Goal: Register for event/course

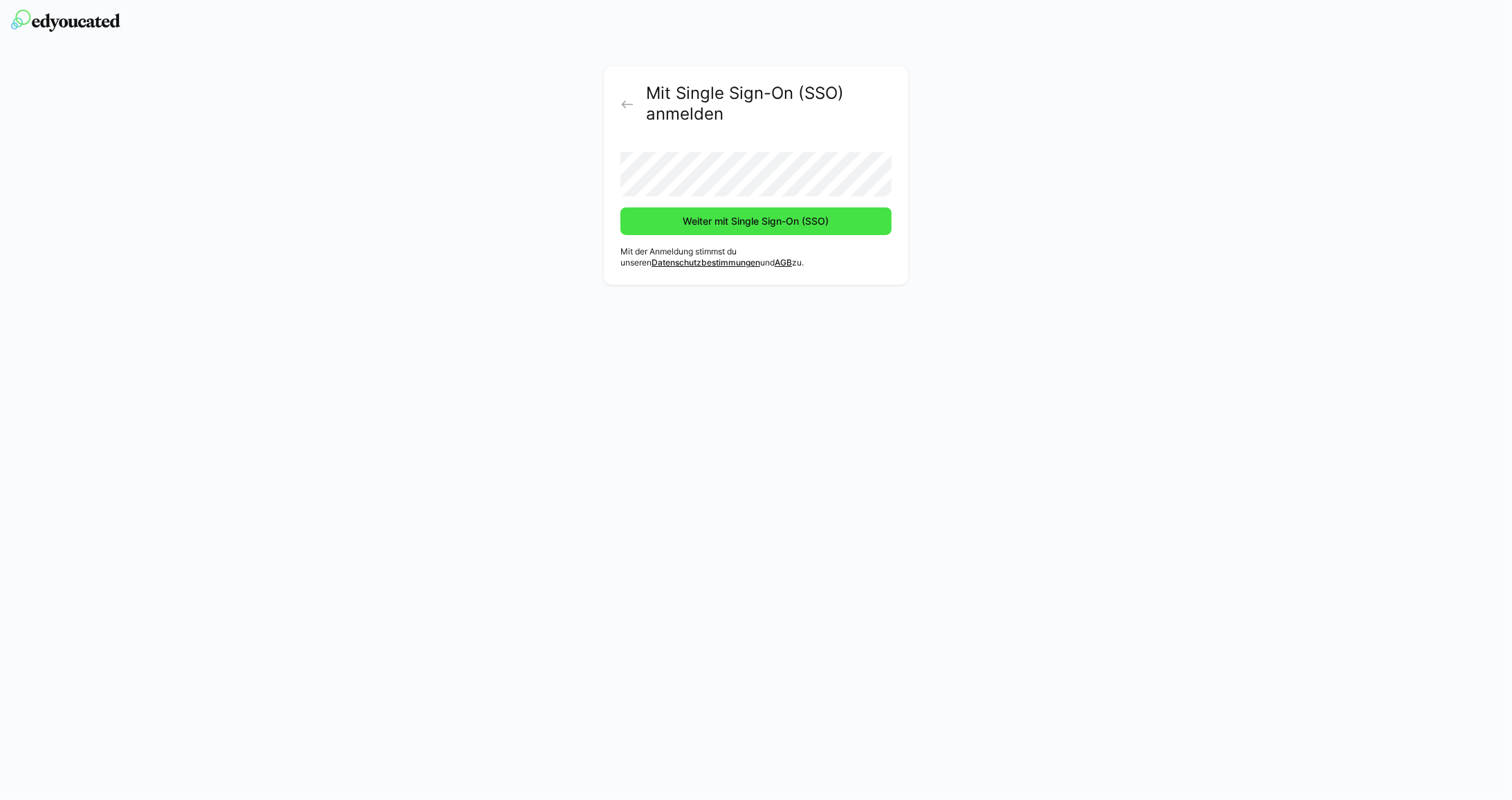
click at [770, 222] on span "Weiter mit Single Sign-On (SSO)" at bounding box center [756, 221] width 150 height 14
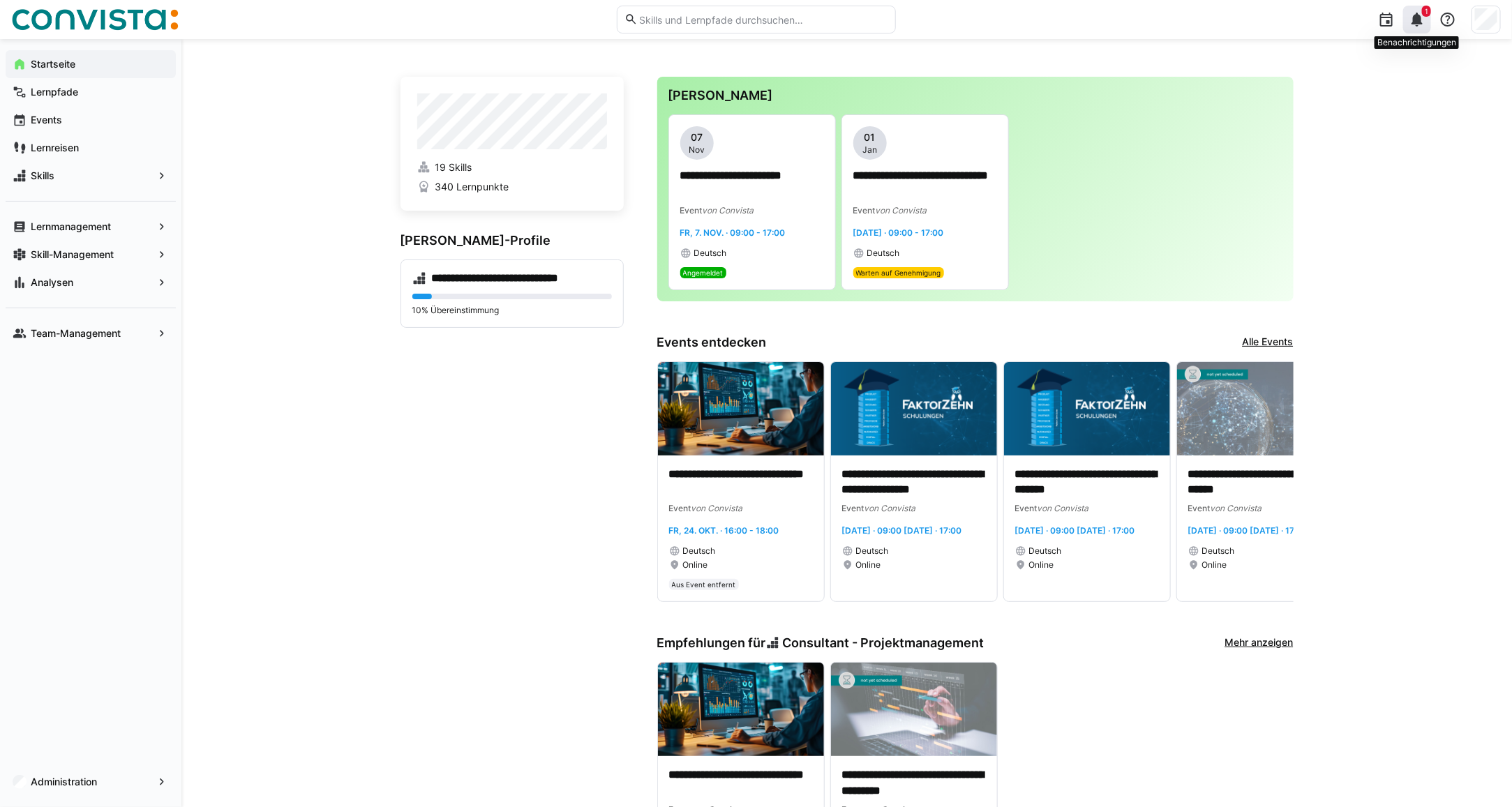
click at [1418, 26] on eds-icon at bounding box center [1417, 20] width 17 height 17
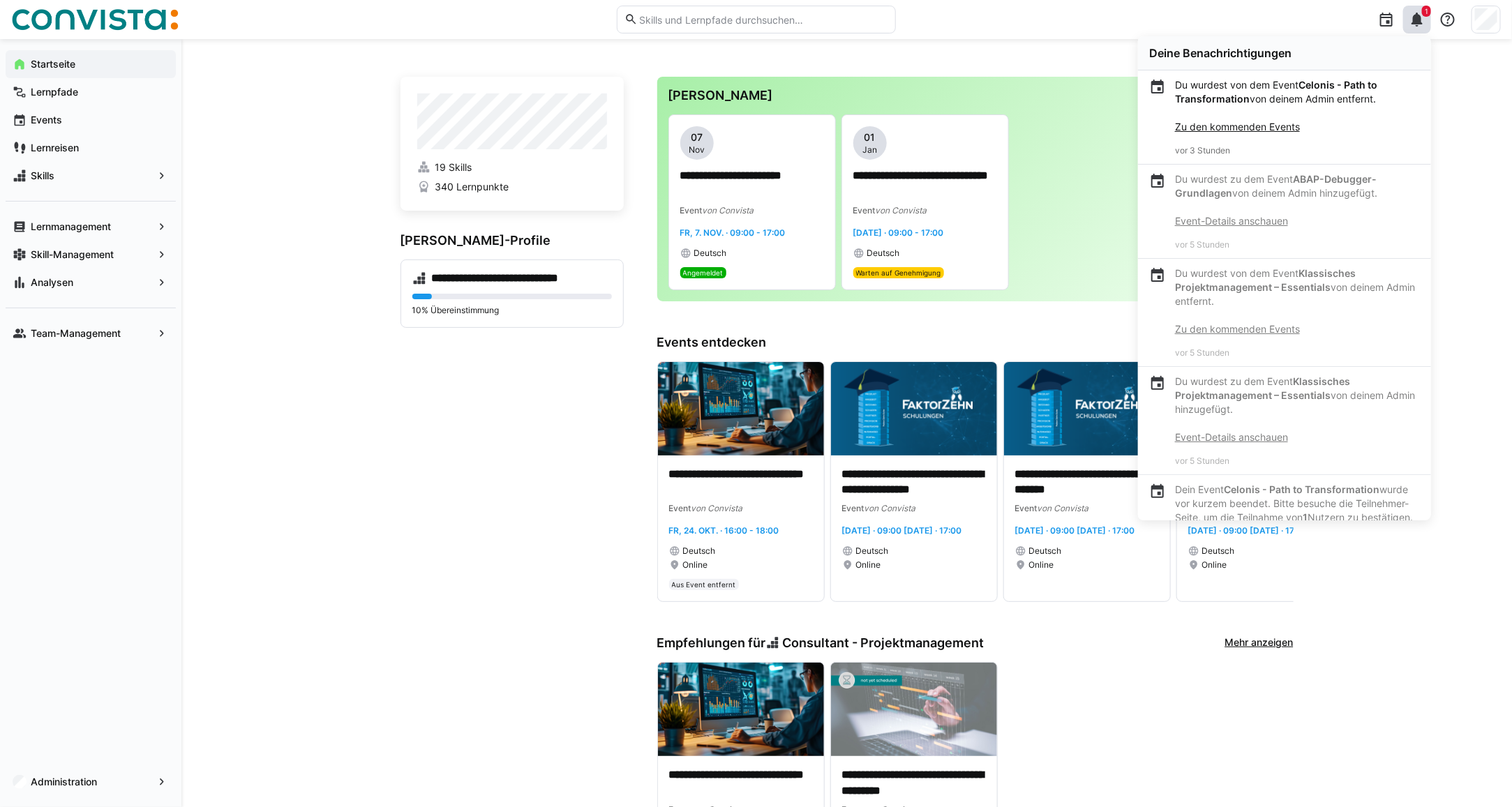
click at [1420, 21] on eds-icon at bounding box center [1417, 20] width 17 height 17
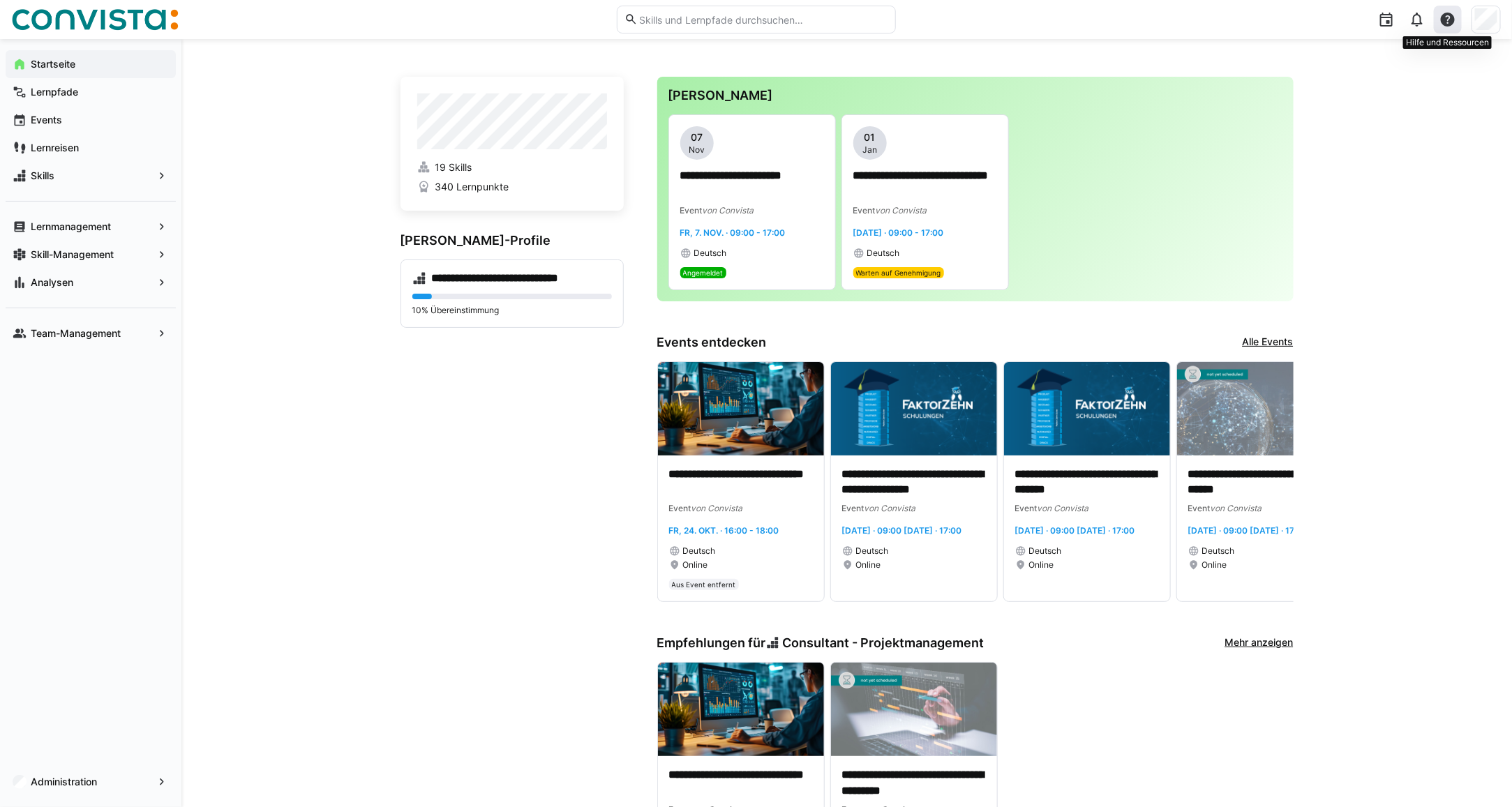
click at [1452, 26] on eds-icon at bounding box center [1448, 20] width 17 height 17
click at [1441, 18] on eds-icon at bounding box center [1448, 20] width 17 height 17
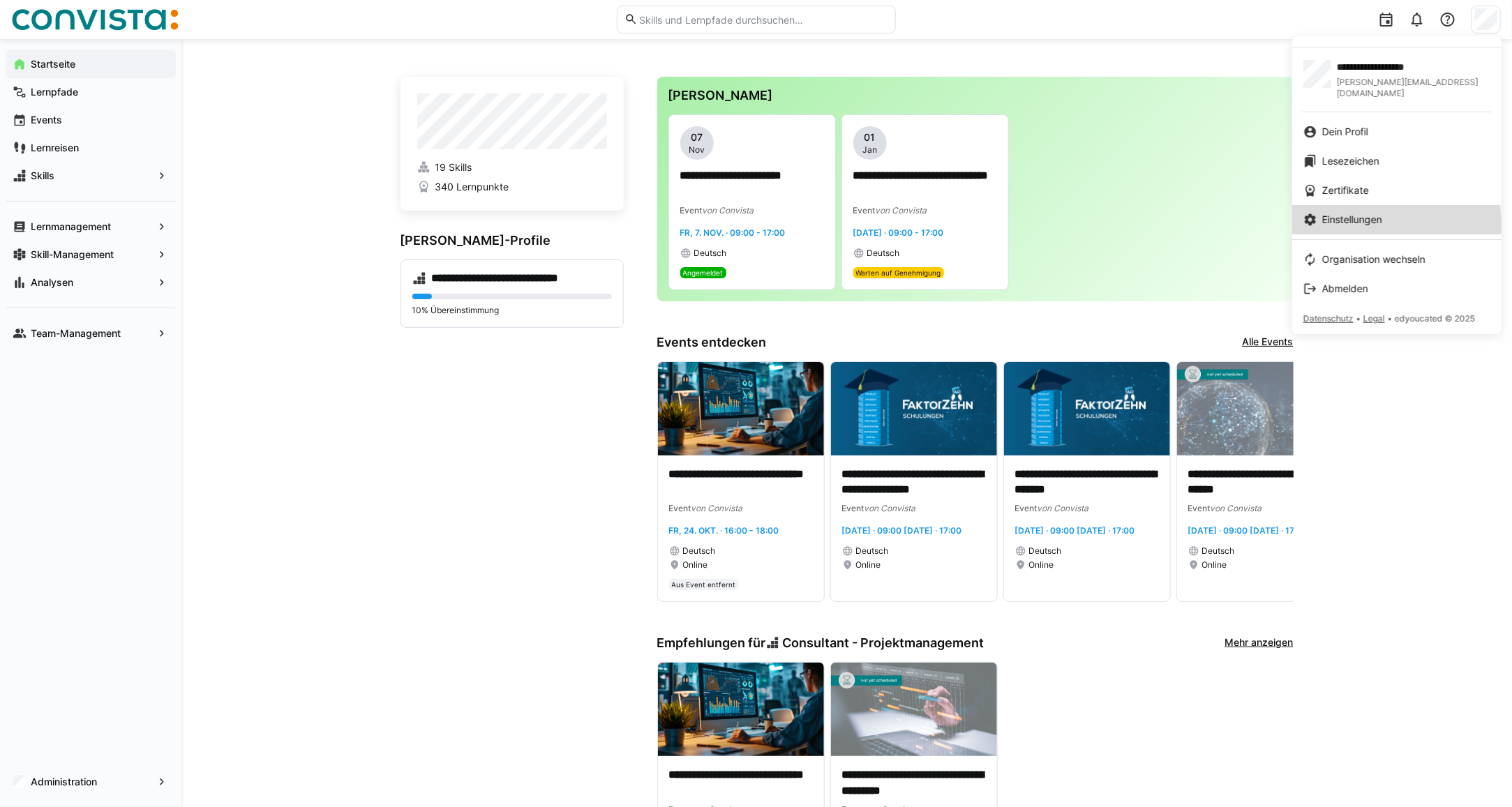
click at [1361, 214] on span "Einstellungen" at bounding box center [1352, 219] width 60 height 14
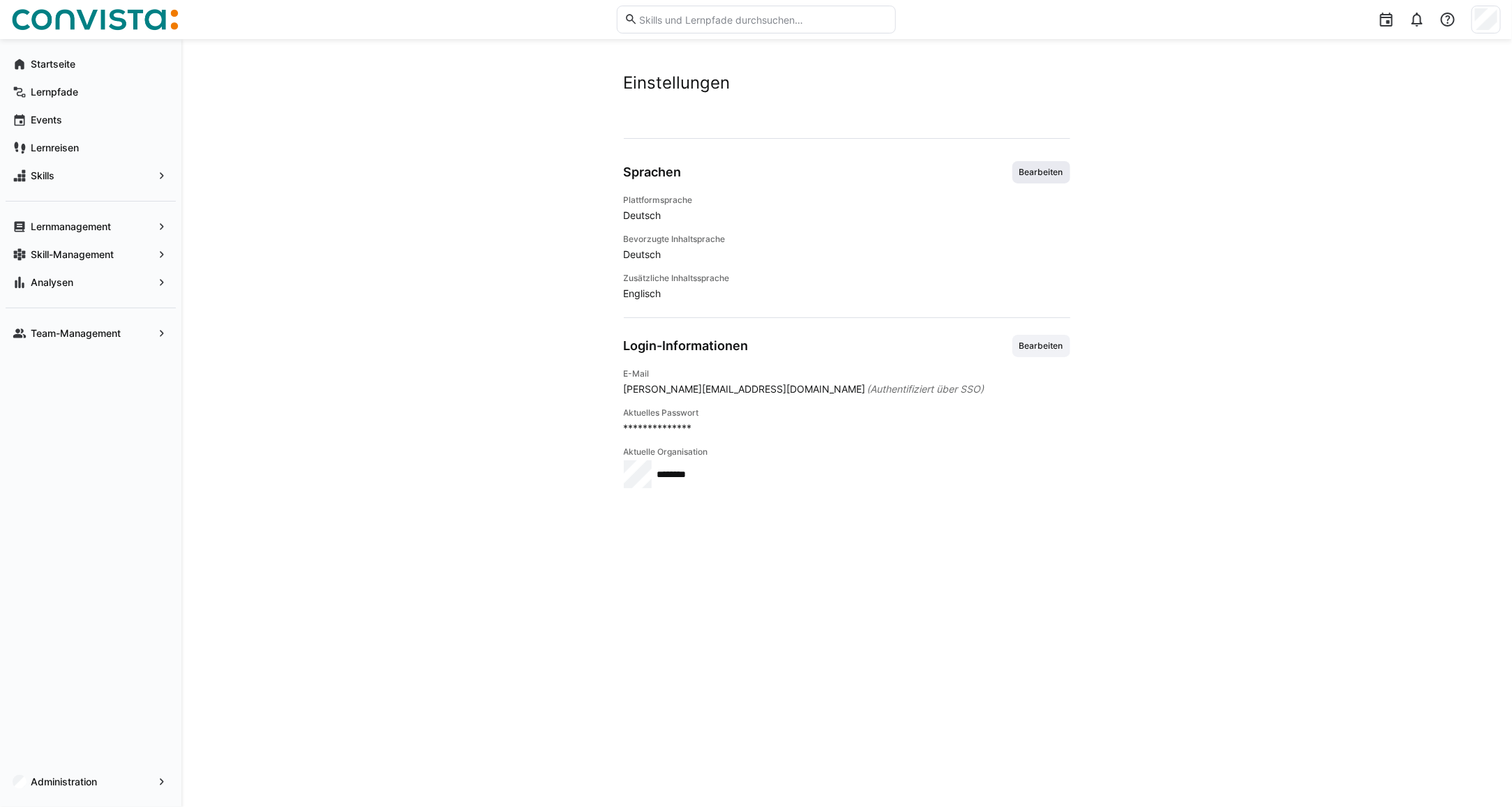
click at [1042, 168] on span "Bearbeiten" at bounding box center [1041, 172] width 47 height 11
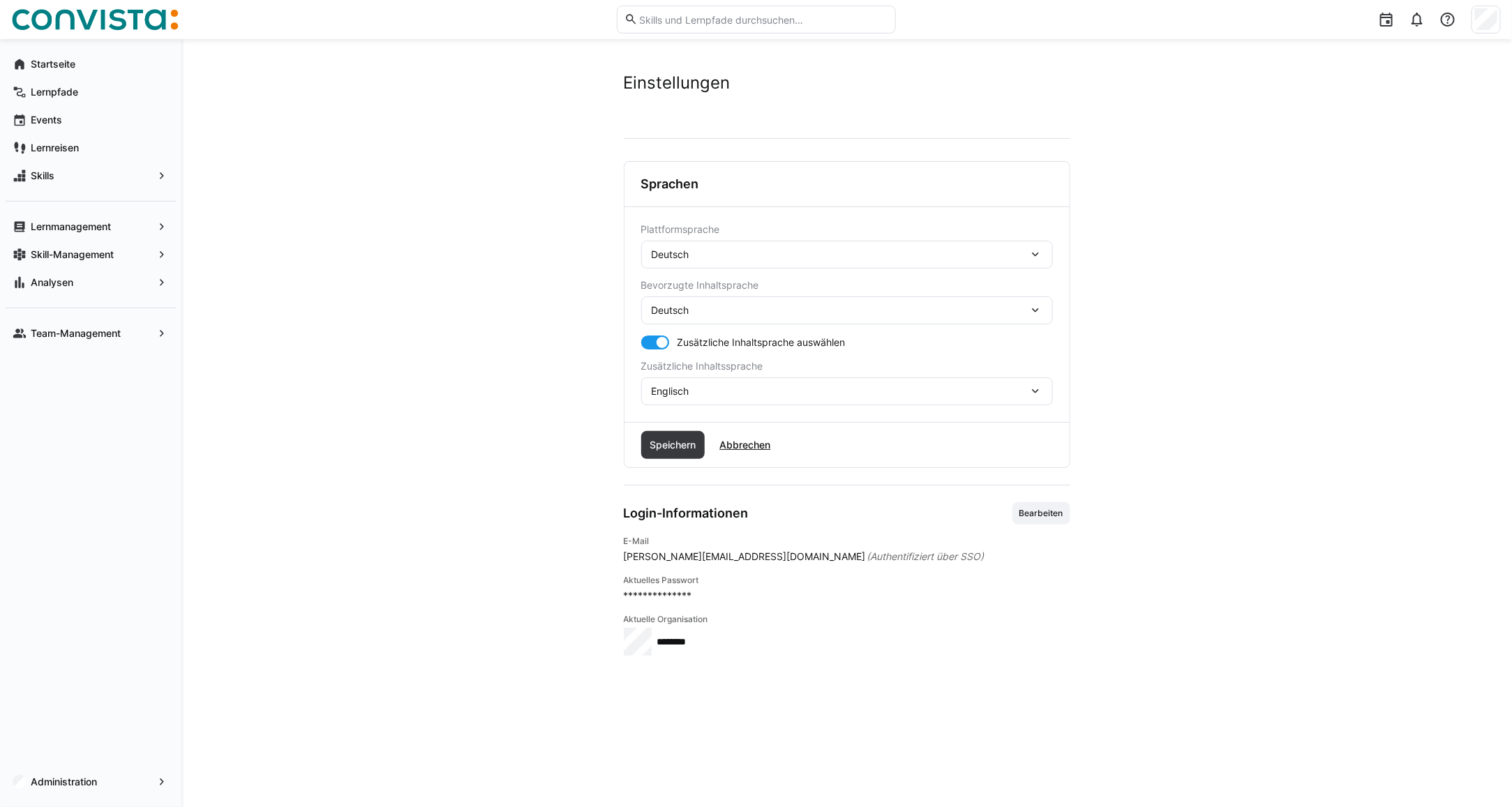
click at [723, 250] on div "Deutsch" at bounding box center [840, 254] width 377 height 12
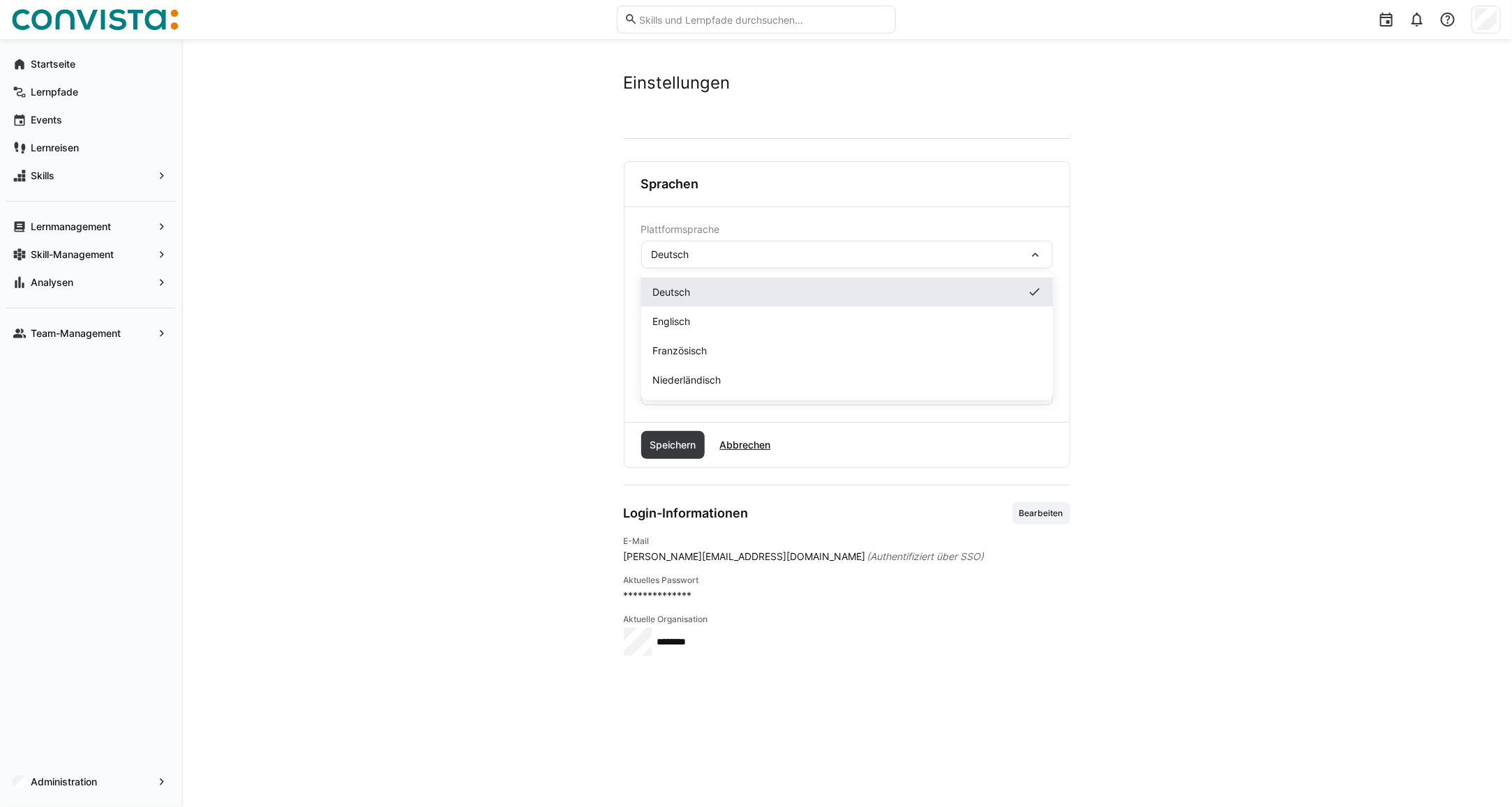
click at [686, 294] on span "Deutsch" at bounding box center [671, 292] width 38 height 14
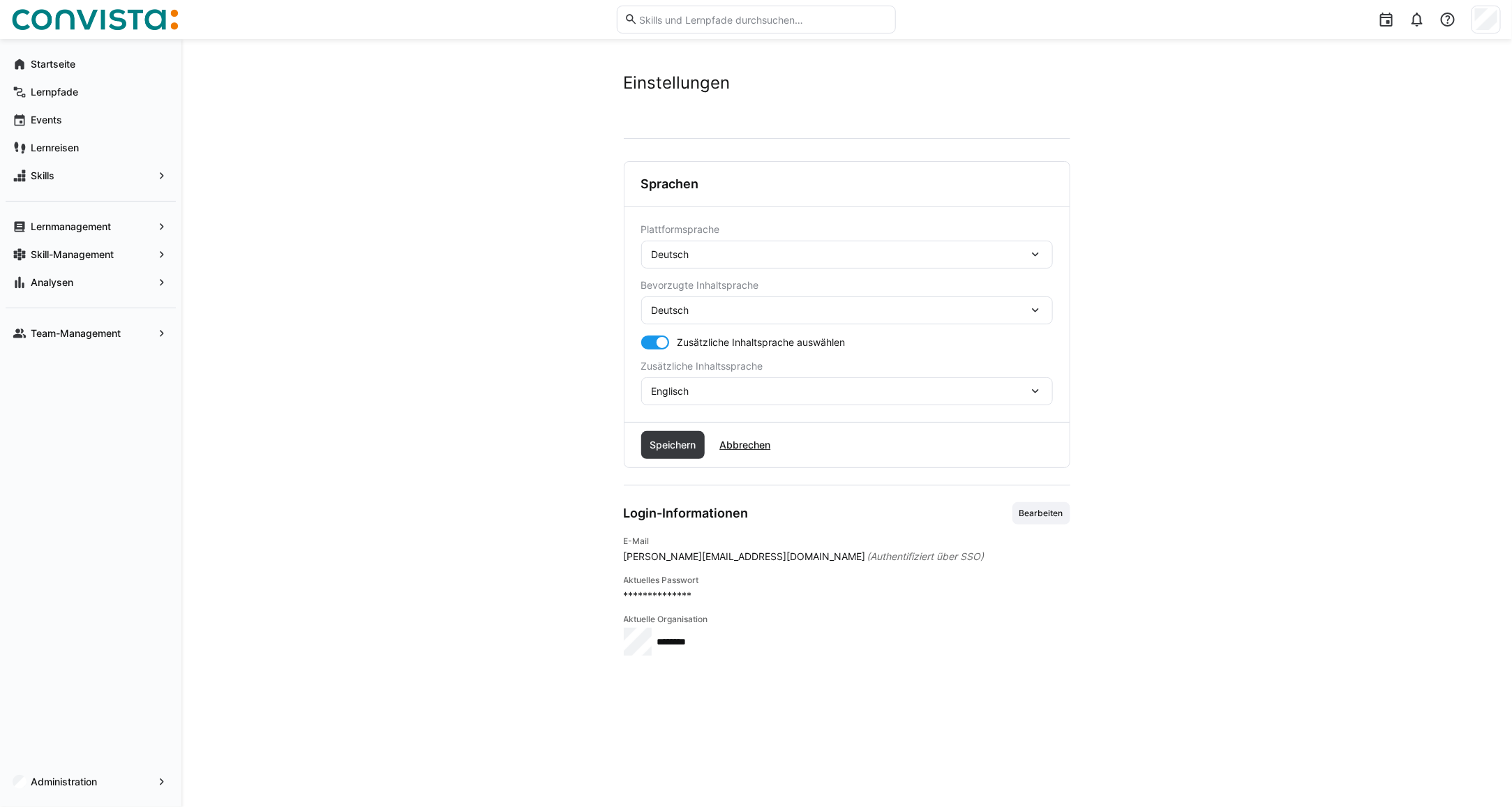
click at [706, 315] on div "Deutsch" at bounding box center [840, 310] width 377 height 12
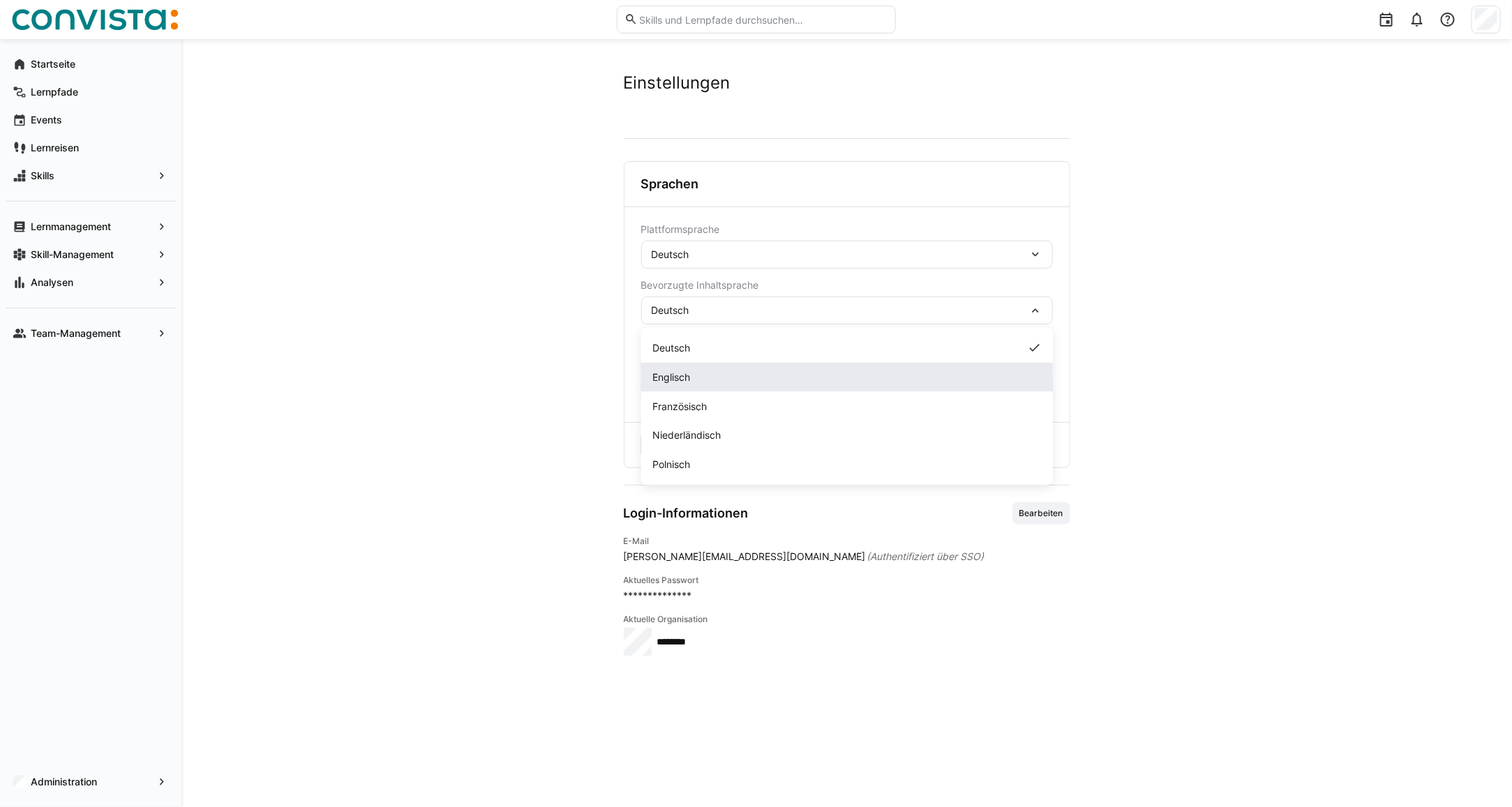
click at [705, 381] on div "Englisch" at bounding box center [846, 377] width 389 height 14
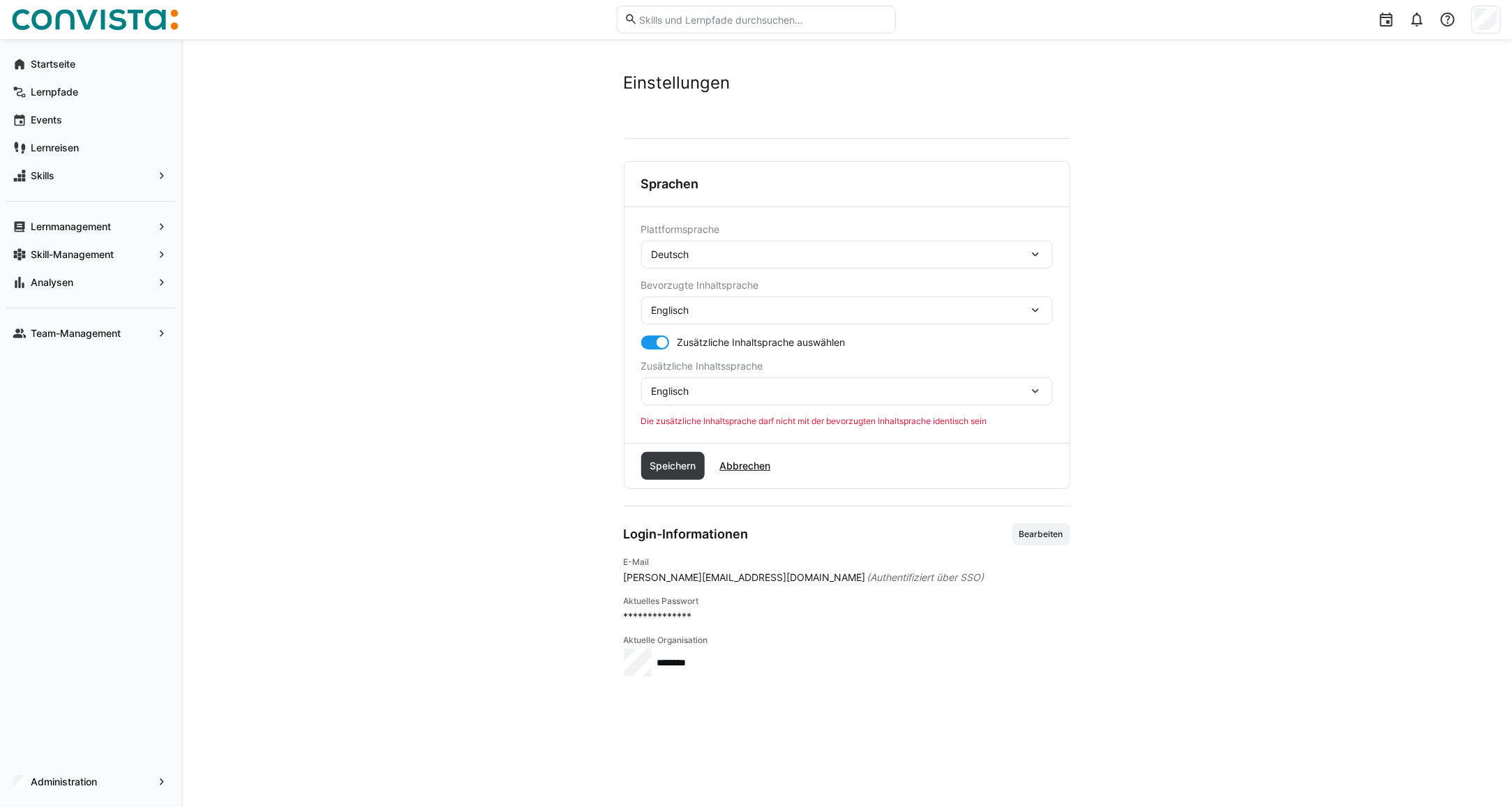
click at [691, 389] on div "Englisch" at bounding box center [840, 391] width 377 height 12
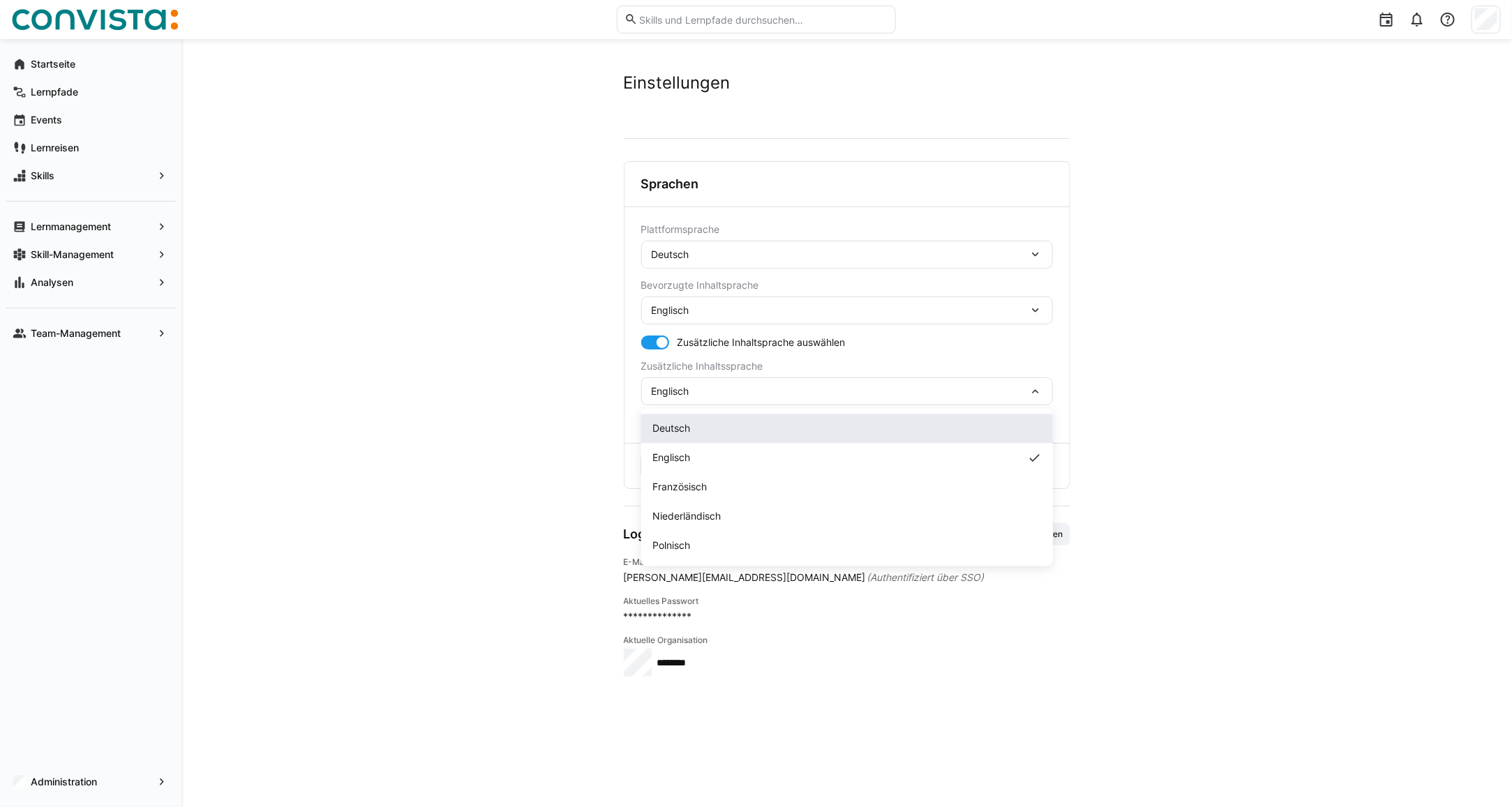
click at [697, 428] on div "Deutsch" at bounding box center [846, 428] width 389 height 14
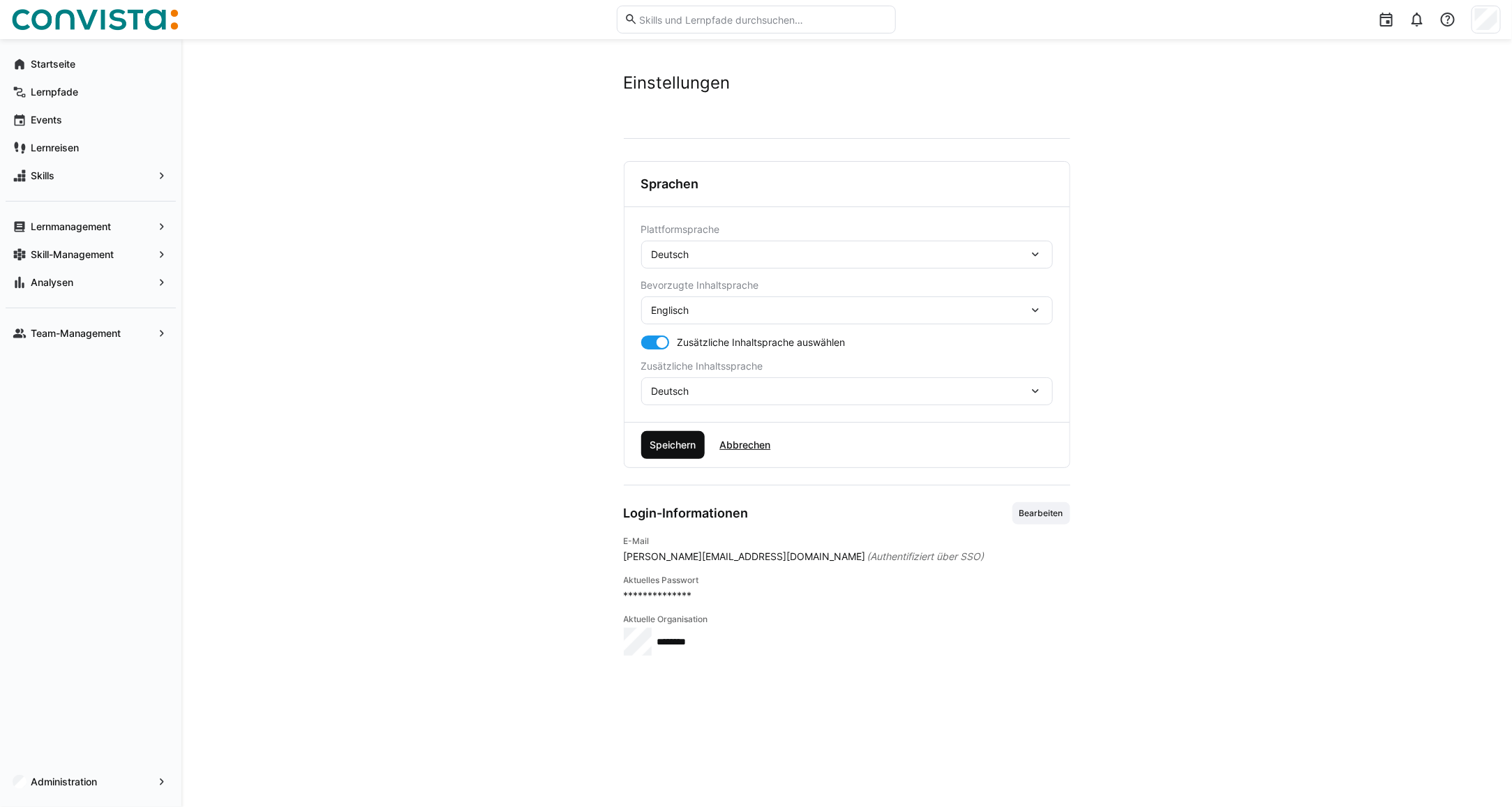
click at [681, 447] on span "Speichern" at bounding box center [672, 444] width 50 height 14
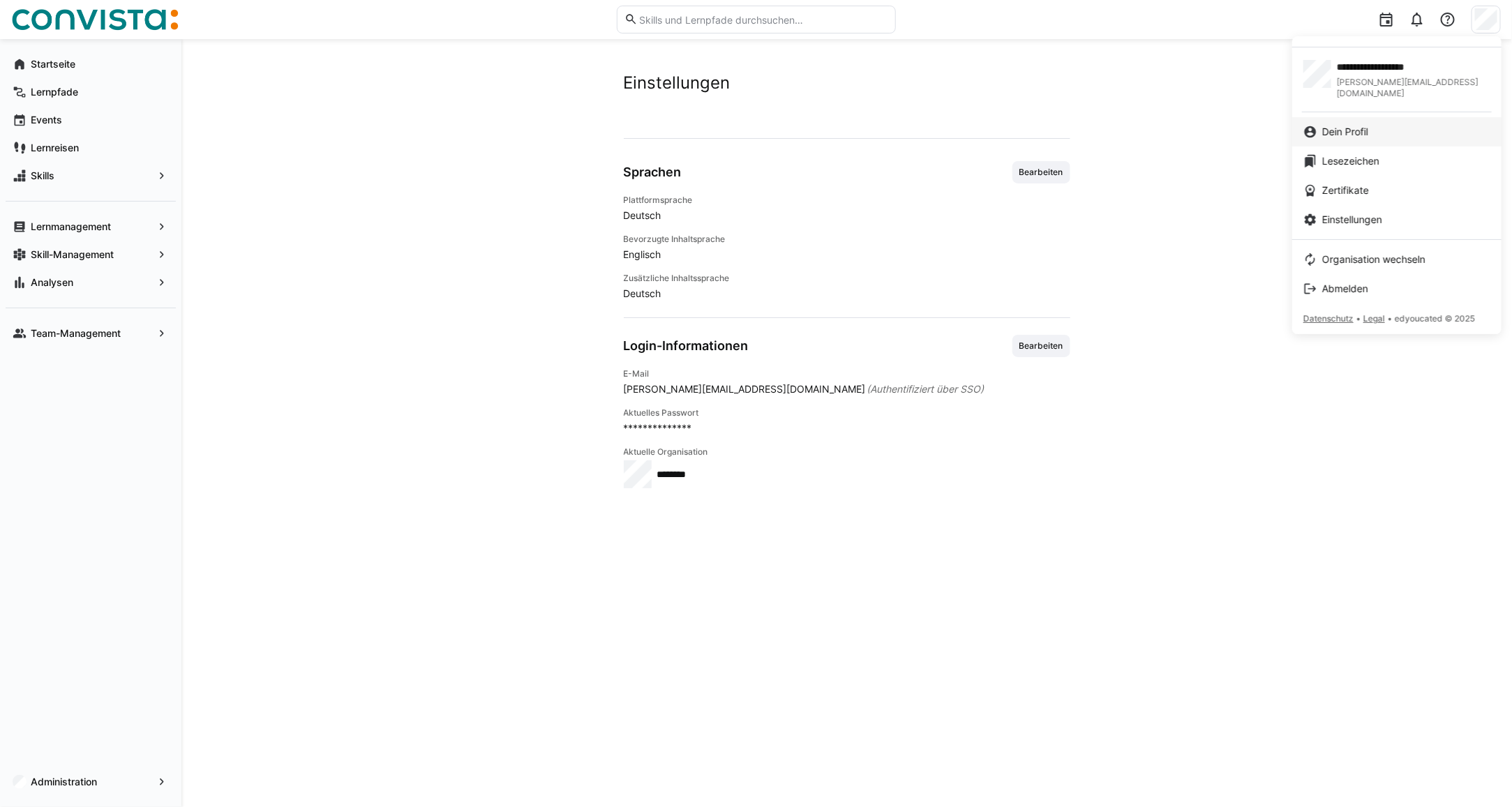
click at [1350, 125] on span "Dein Profil" at bounding box center [1344, 132] width 46 height 14
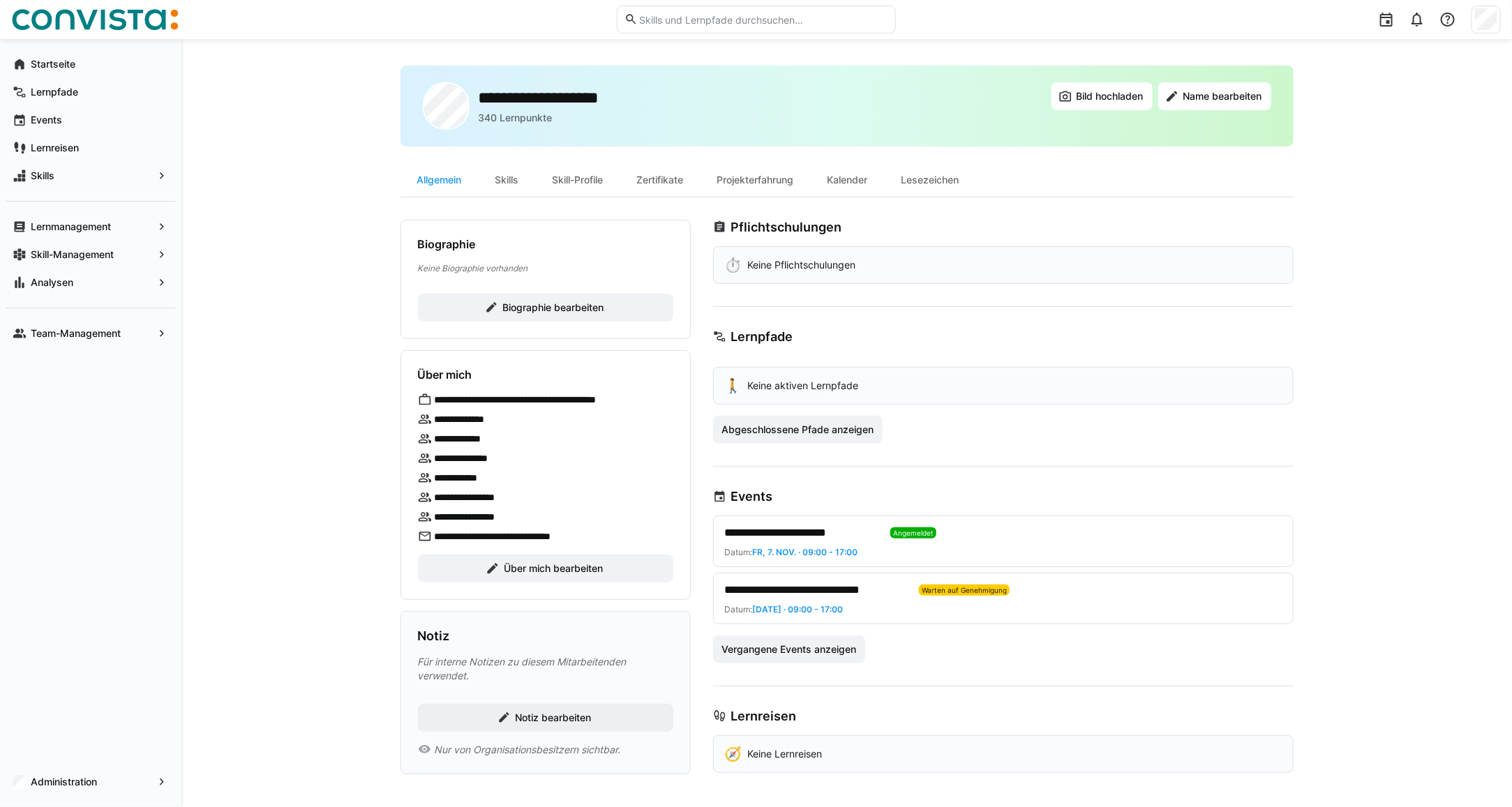
scroll to position [8, 0]
click at [779, 655] on span "Vergangene Events anzeigen" at bounding box center [788, 648] width 138 height 14
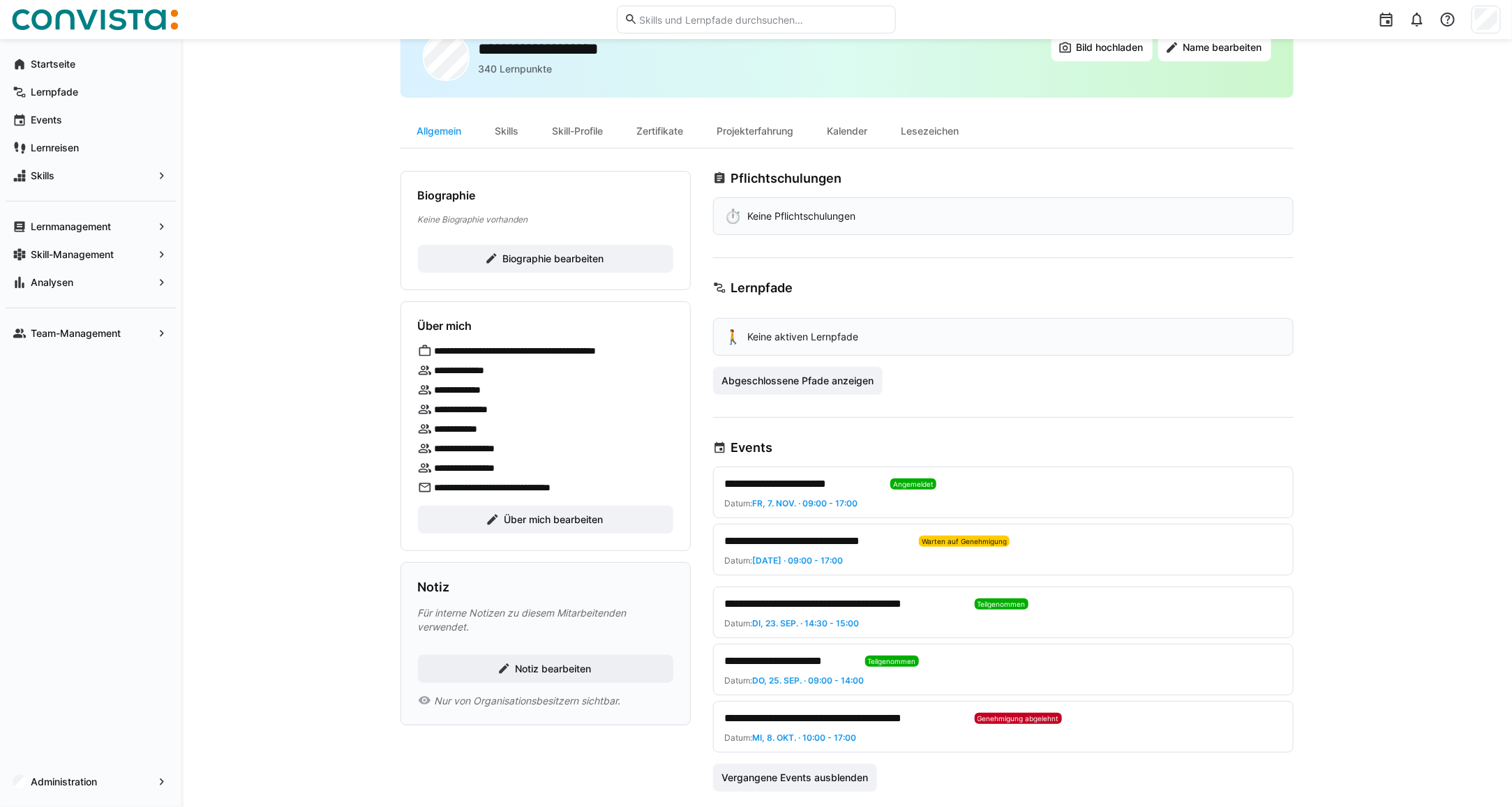
scroll to position [0, 0]
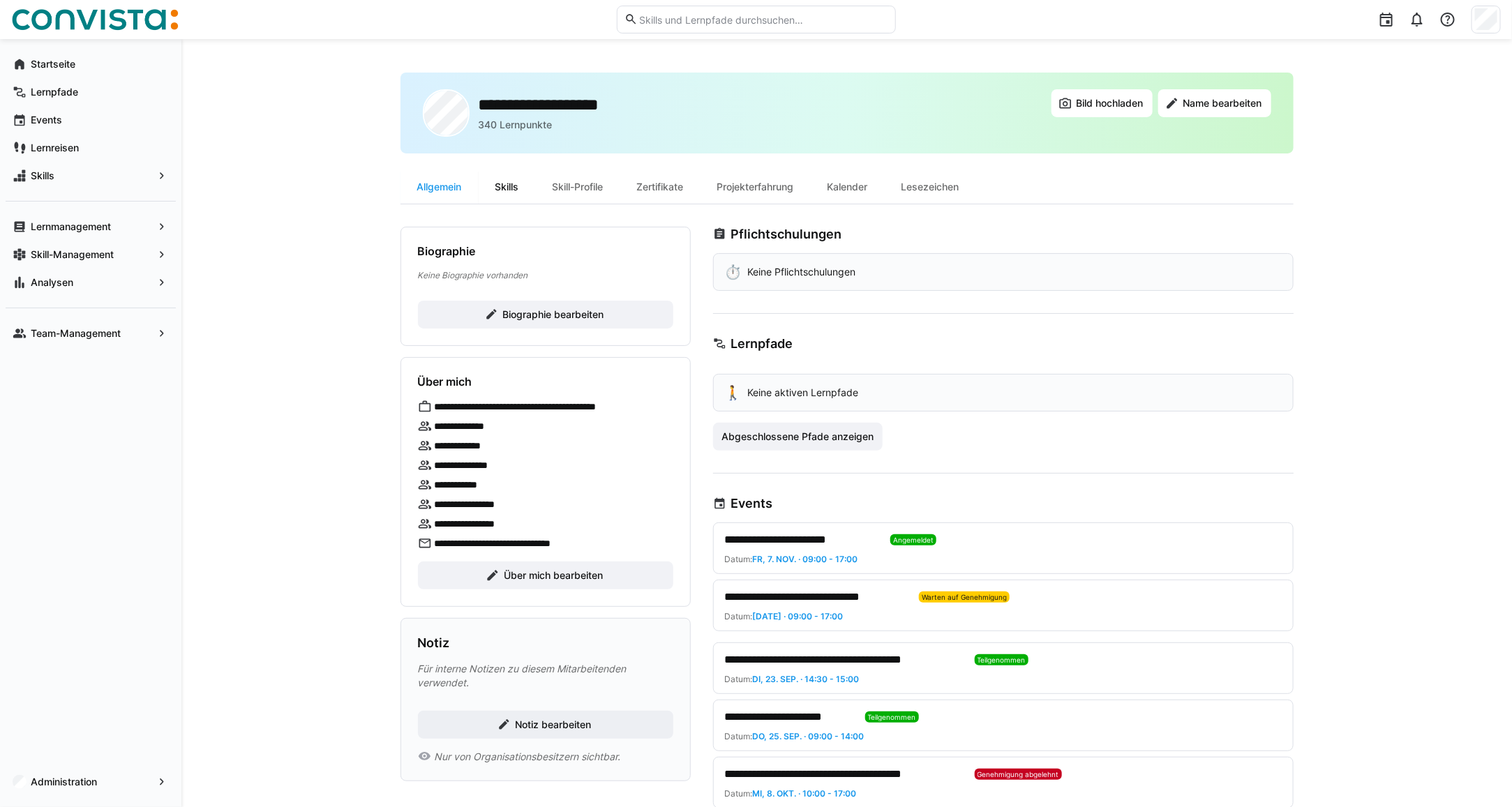
click at [510, 190] on div "Skills" at bounding box center [507, 187] width 57 height 34
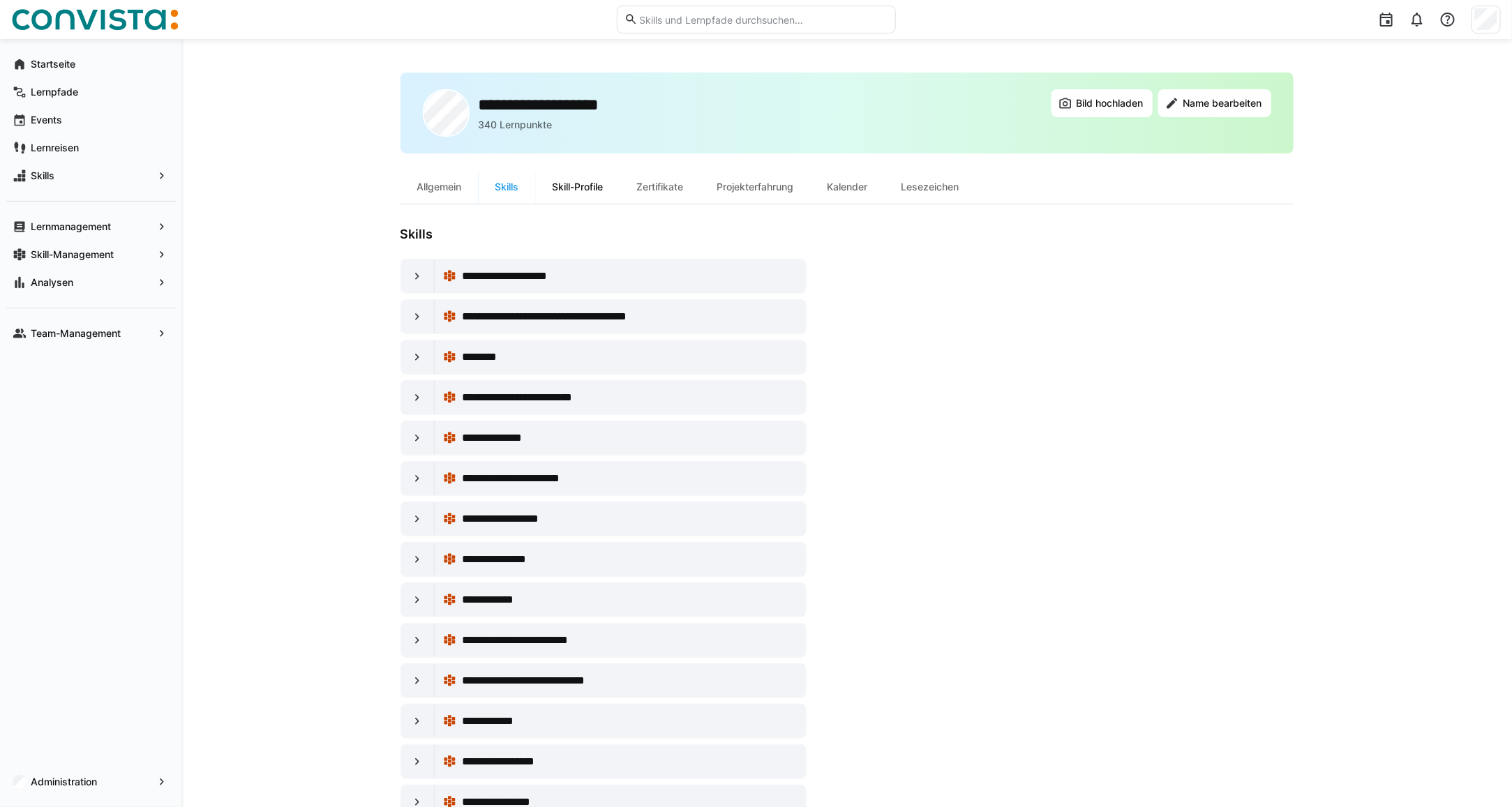
click at [582, 186] on div "Skill-Profile" at bounding box center [578, 187] width 85 height 34
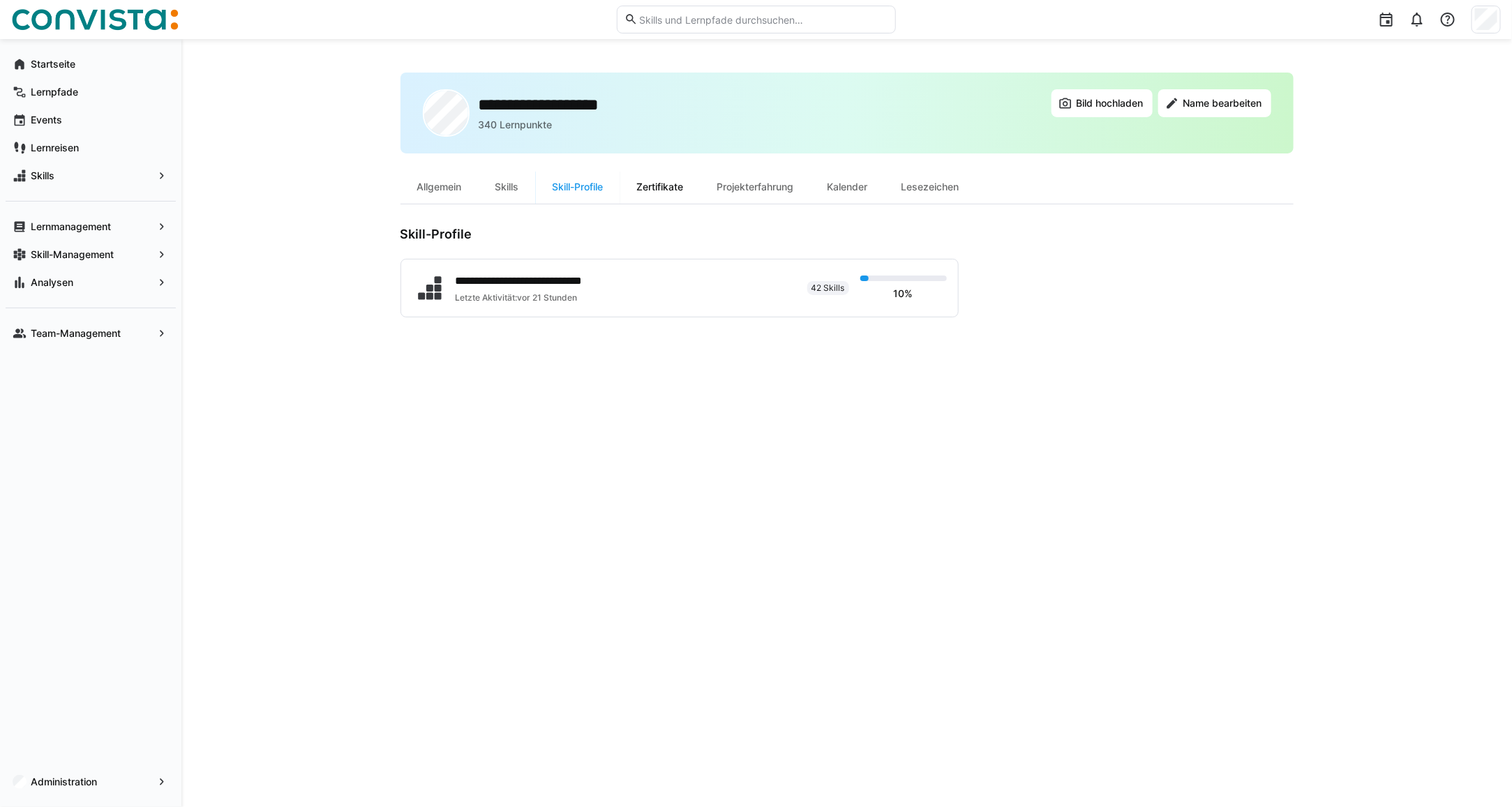
click at [660, 184] on div "Zertifikate" at bounding box center [659, 187] width 80 height 34
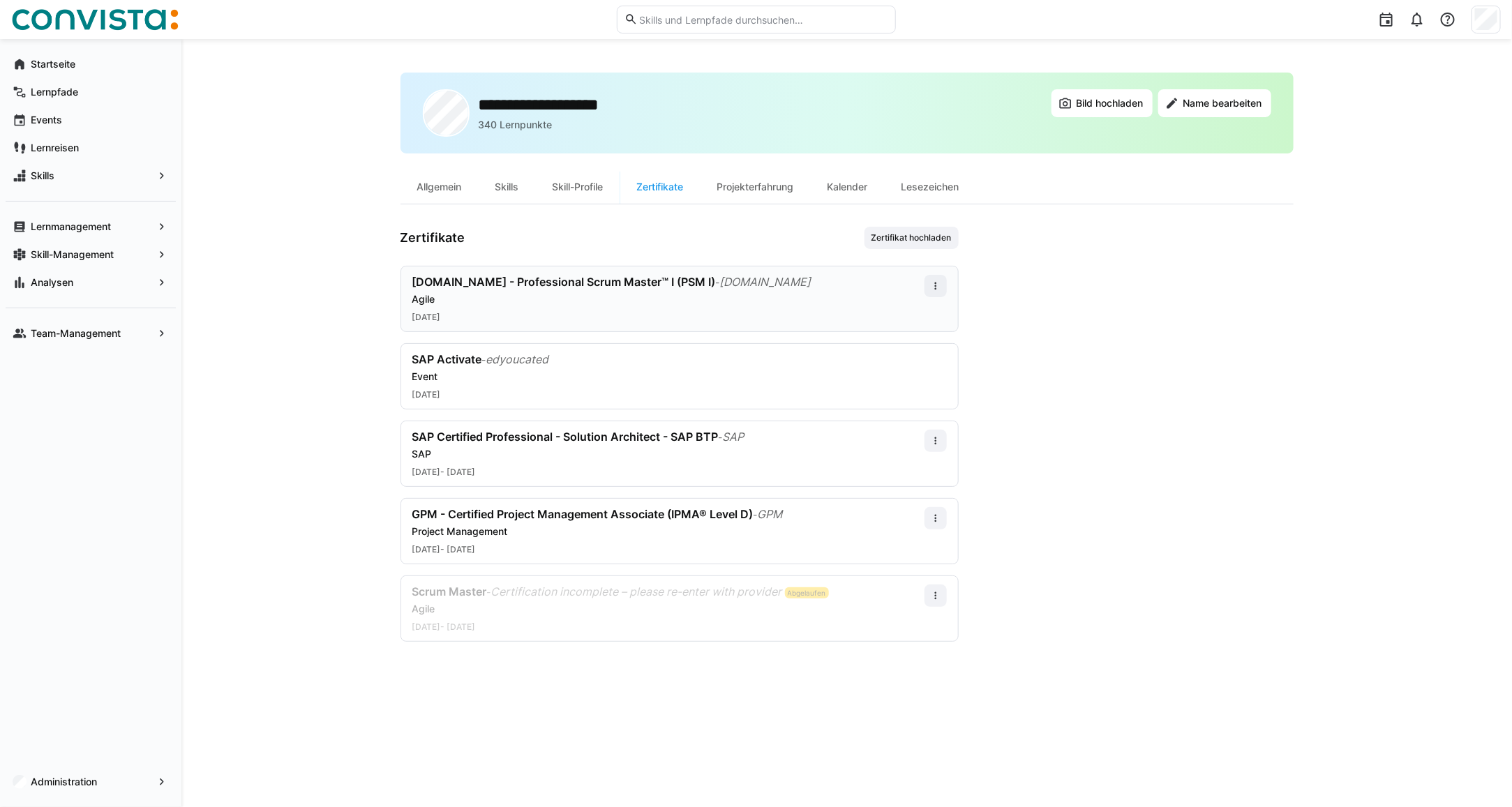
click at [713, 289] on div "scrum.org - Professional Scrum Master™ I (PSM I) - scrum.org Agile" at bounding box center [668, 290] width 512 height 31
click at [1019, 264] on app-user-profile-inner-container "Zertifikate Zertifikat hochladen scrum.org - Professional Scrum Master™ I (PSM …" at bounding box center [847, 434] width 893 height 415
click at [935, 284] on eds-icon at bounding box center [935, 286] width 11 height 11
click at [908, 349] on div "Bearbeiten" at bounding box center [908, 347] width 56 height 11
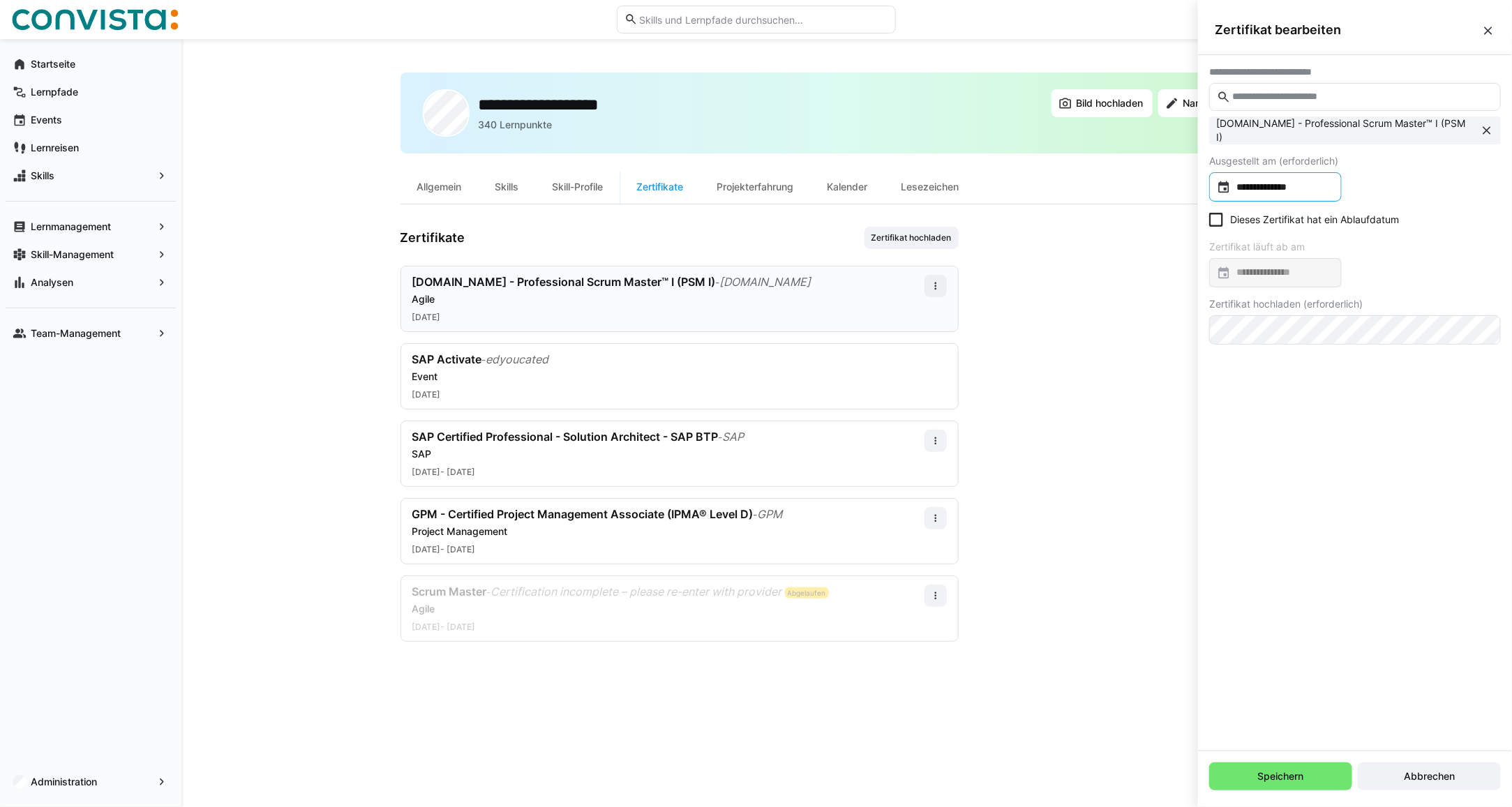
click at [1270, 182] on input "**********" at bounding box center [1282, 186] width 104 height 14
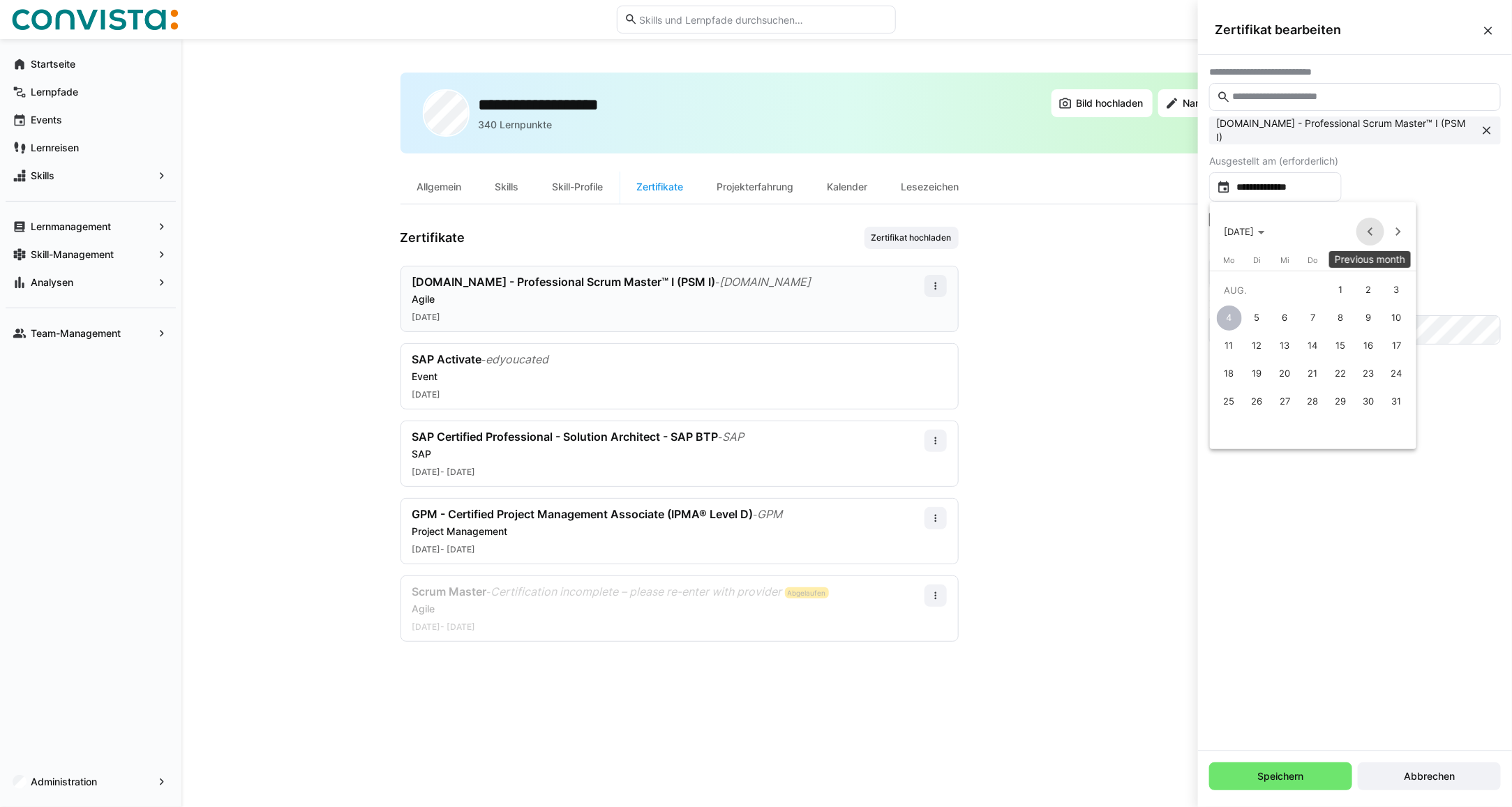
click at [1374, 233] on span "Previous month" at bounding box center [1370, 232] width 28 height 28
click at [1288, 342] on span "9" at bounding box center [1285, 346] width 25 height 25
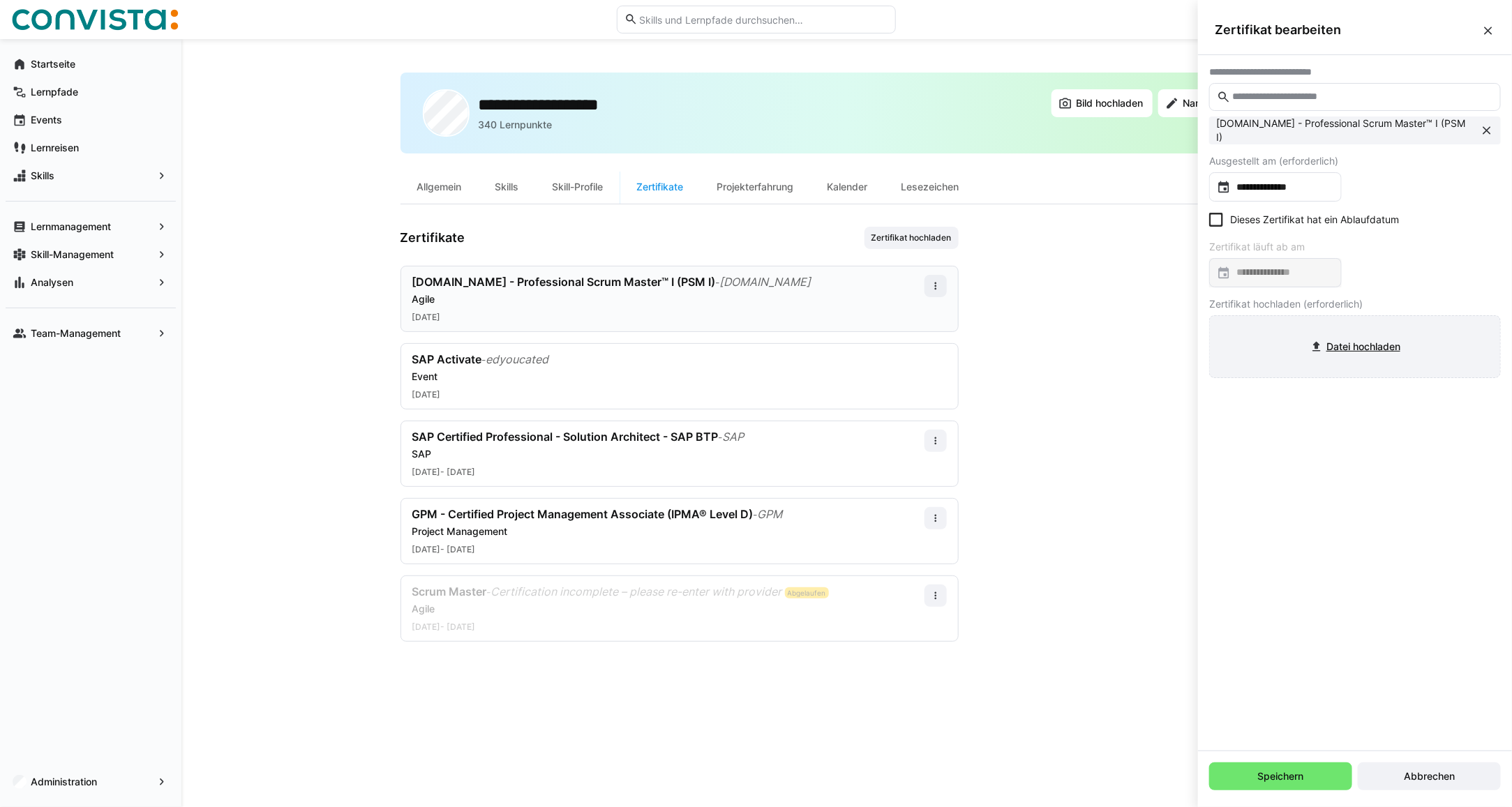
click at [1337, 347] on input "file" at bounding box center [1355, 346] width 290 height 61
click at [1276, 775] on span "Speichern" at bounding box center [1280, 776] width 50 height 14
drag, startPoint x: 1417, startPoint y: 784, endPoint x: 1337, endPoint y: 770, distance: 81.2
click at [1413, 783] on span "Abbrechen" at bounding box center [1429, 776] width 143 height 28
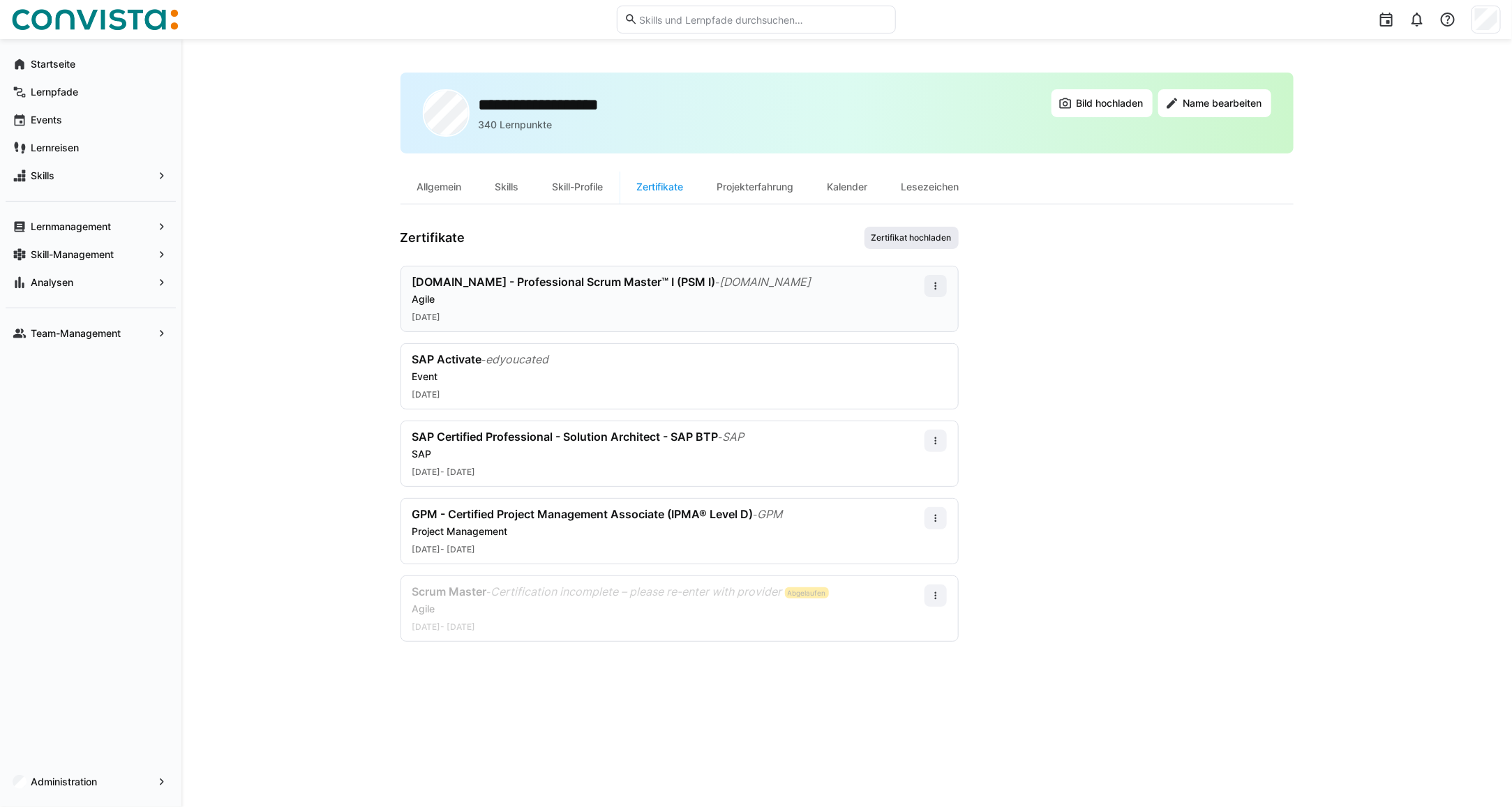
click at [907, 238] on span "Zertifikat hochladen" at bounding box center [911, 238] width 83 height 11
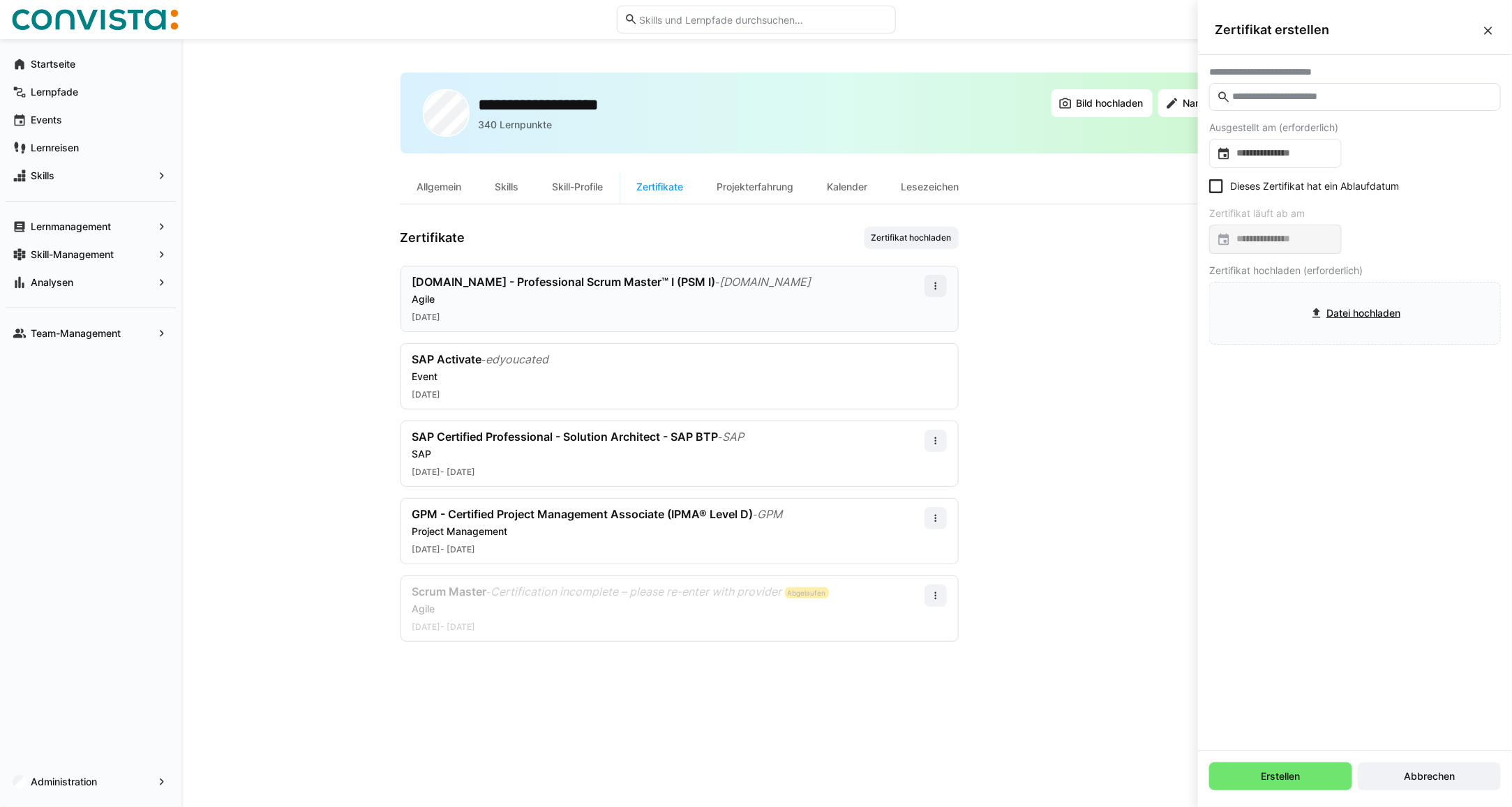
click at [1267, 95] on input "text" at bounding box center [1361, 96] width 262 height 12
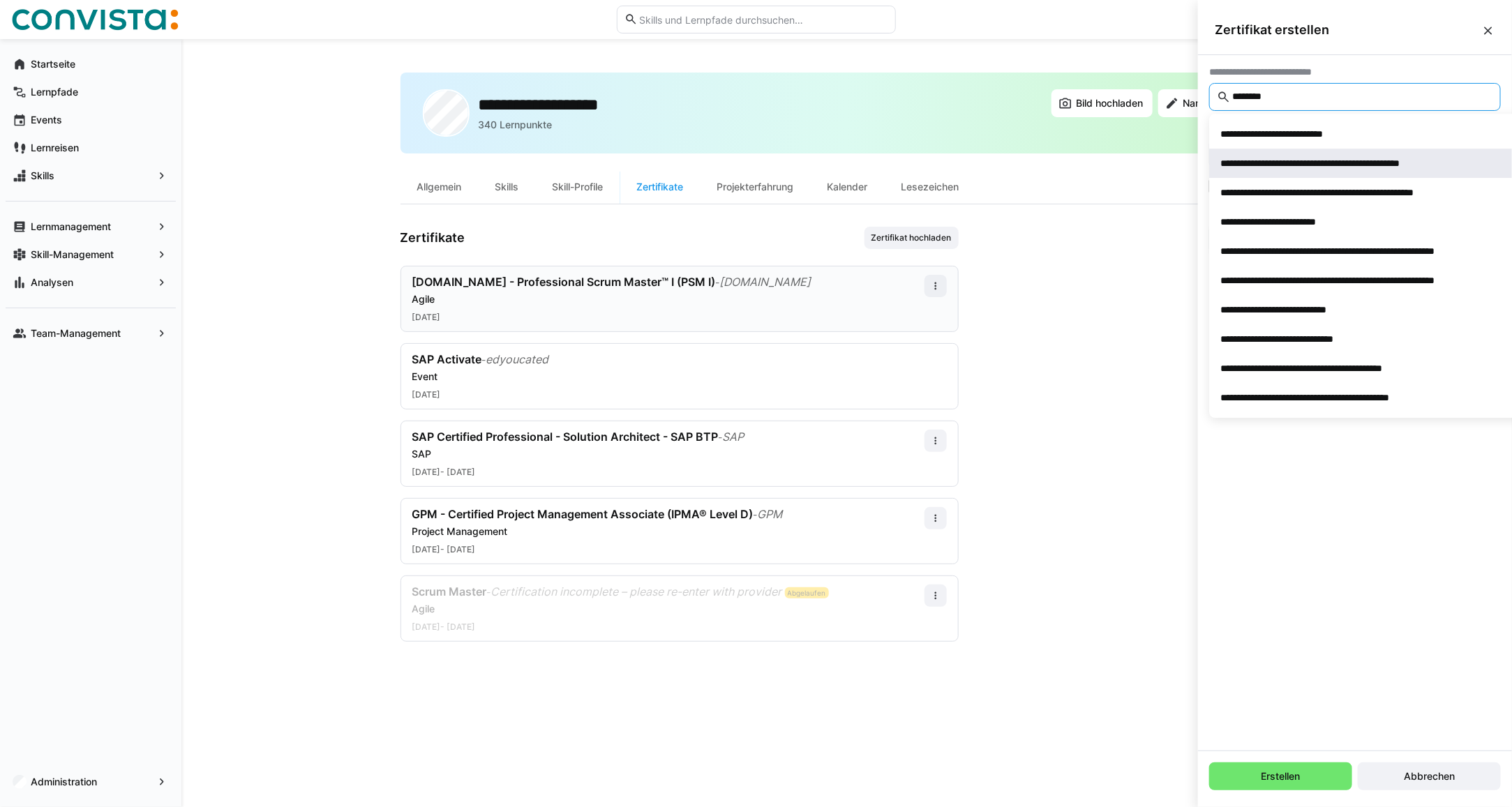
type input "********"
click at [1292, 166] on div "**********" at bounding box center [1341, 163] width 239 height 14
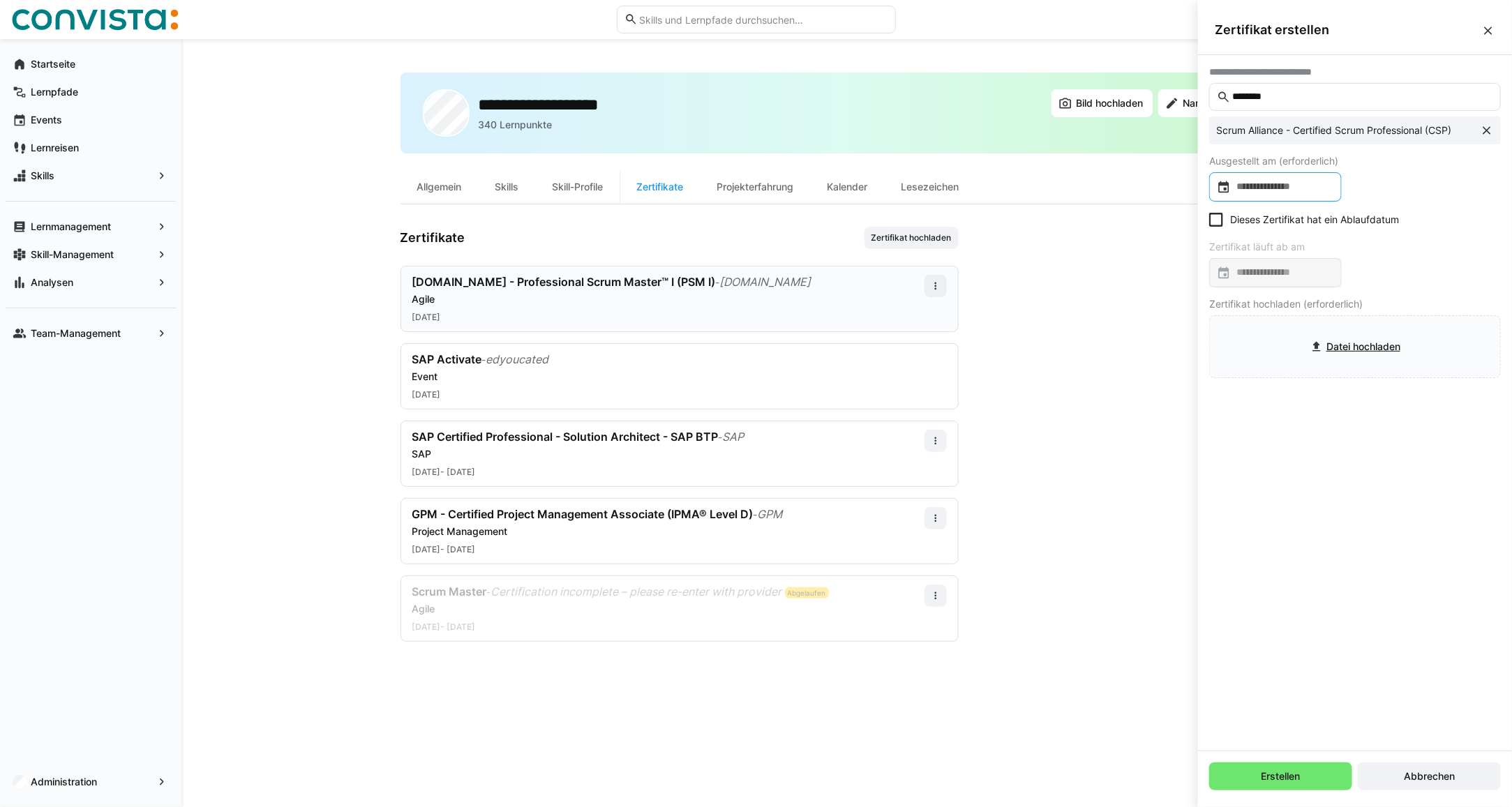
click at [1270, 179] on div at bounding box center [1275, 186] width 133 height 29
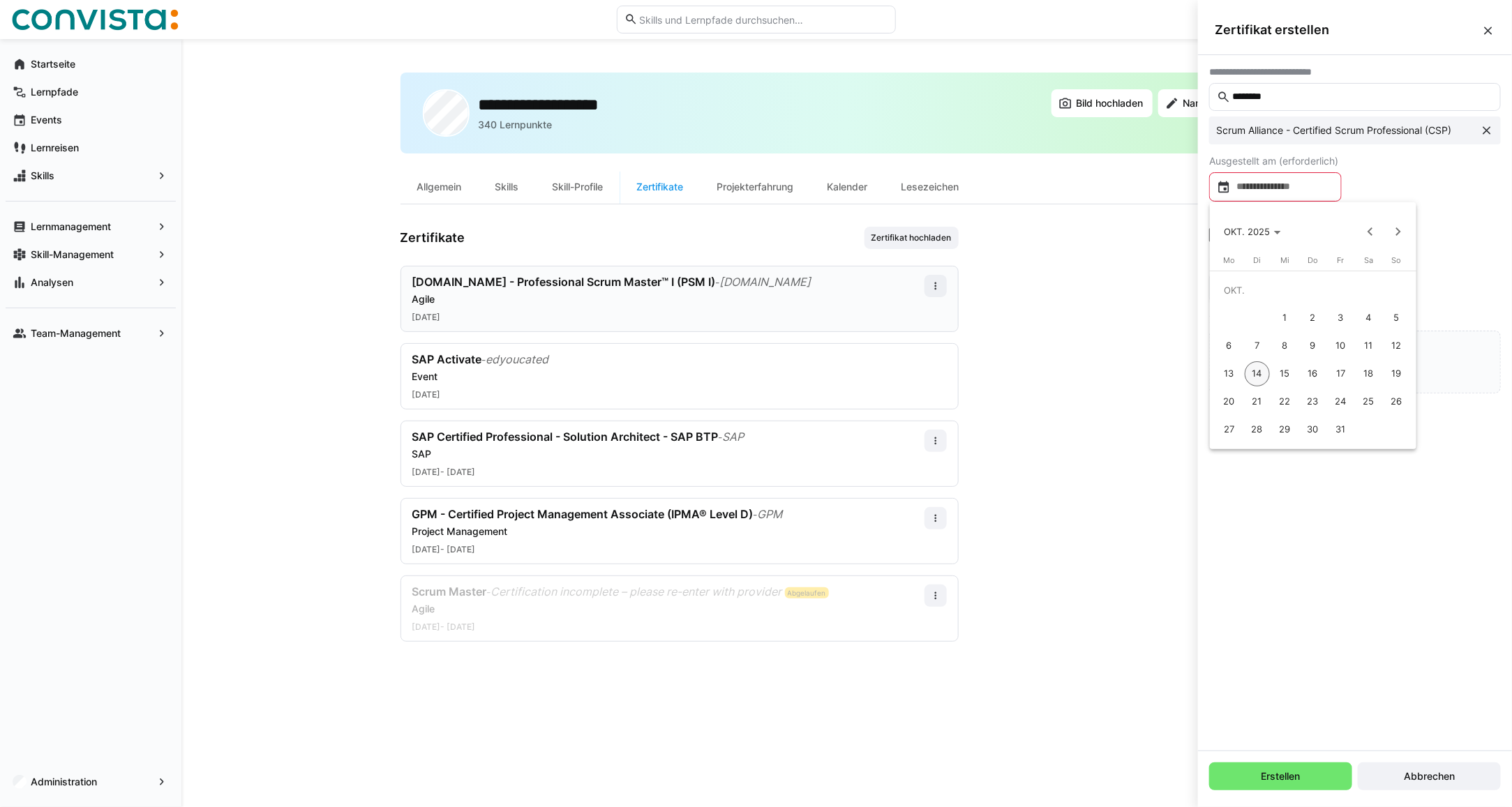
click at [1280, 371] on span "15" at bounding box center [1285, 374] width 25 height 25
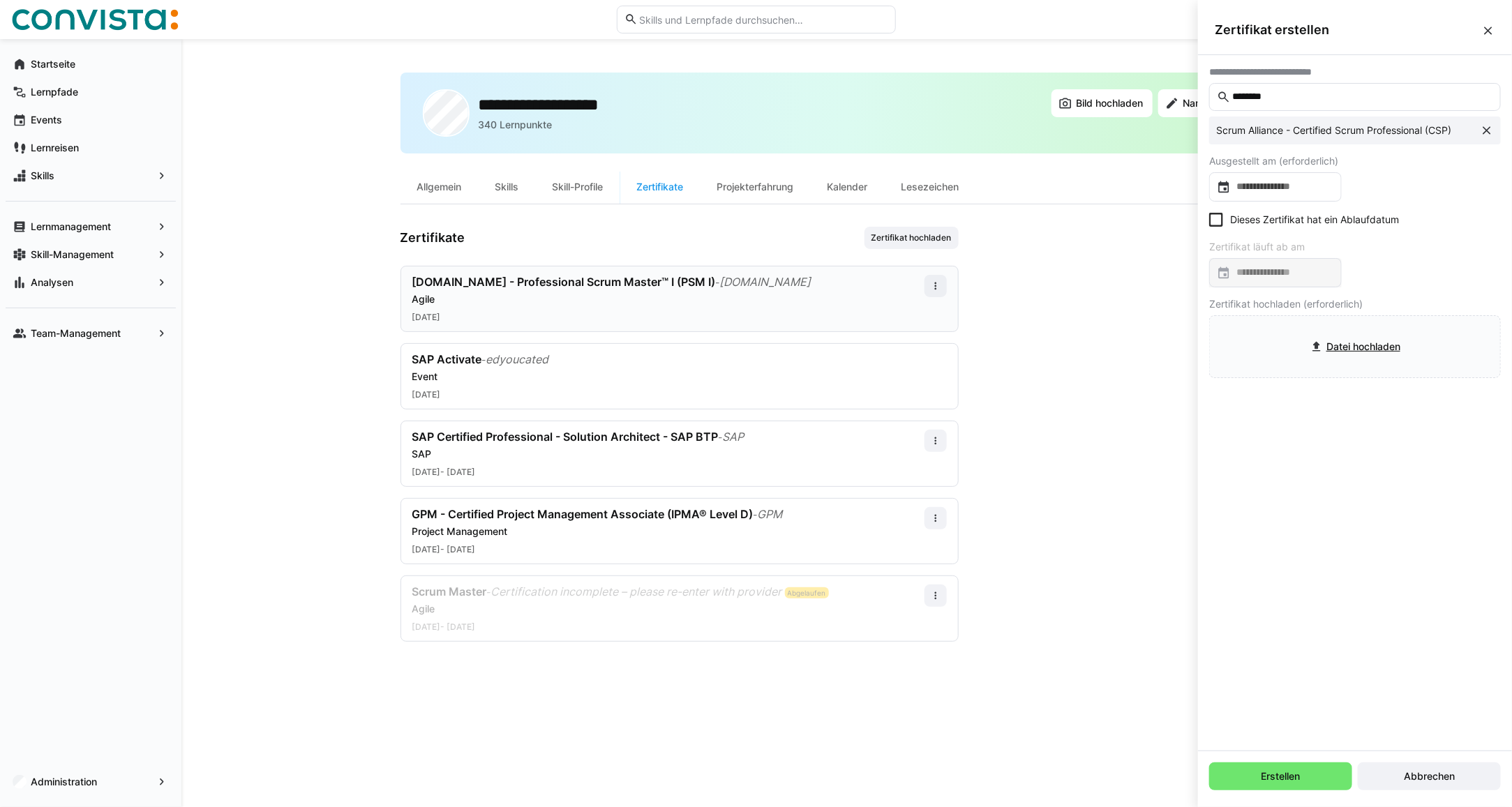
click at [1215, 215] on icon at bounding box center [1215, 219] width 14 height 14
click at [1436, 772] on span "Abbrechen" at bounding box center [1429, 776] width 55 height 14
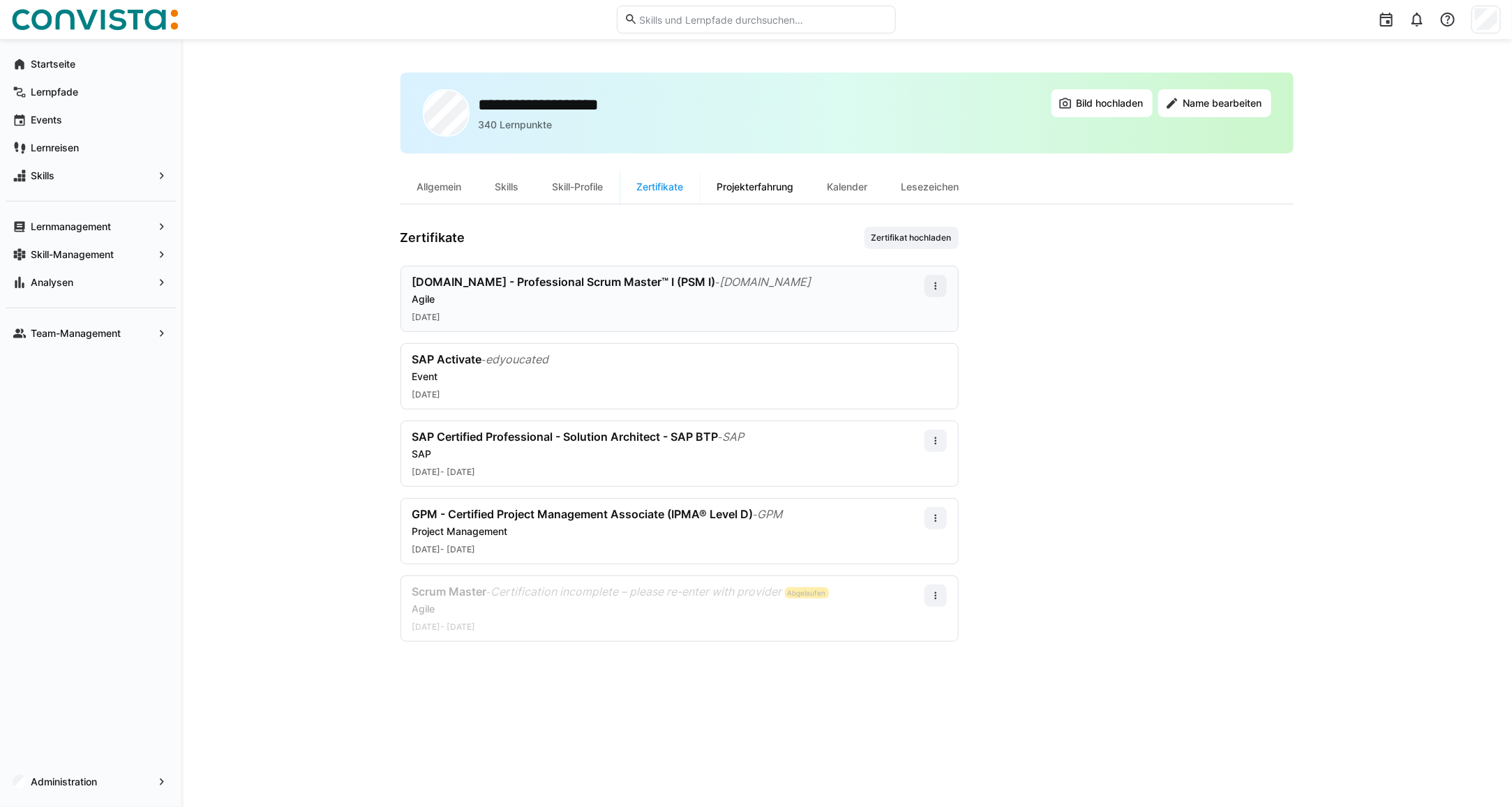
click at [760, 184] on div "Projekterfahrung" at bounding box center [755, 187] width 110 height 34
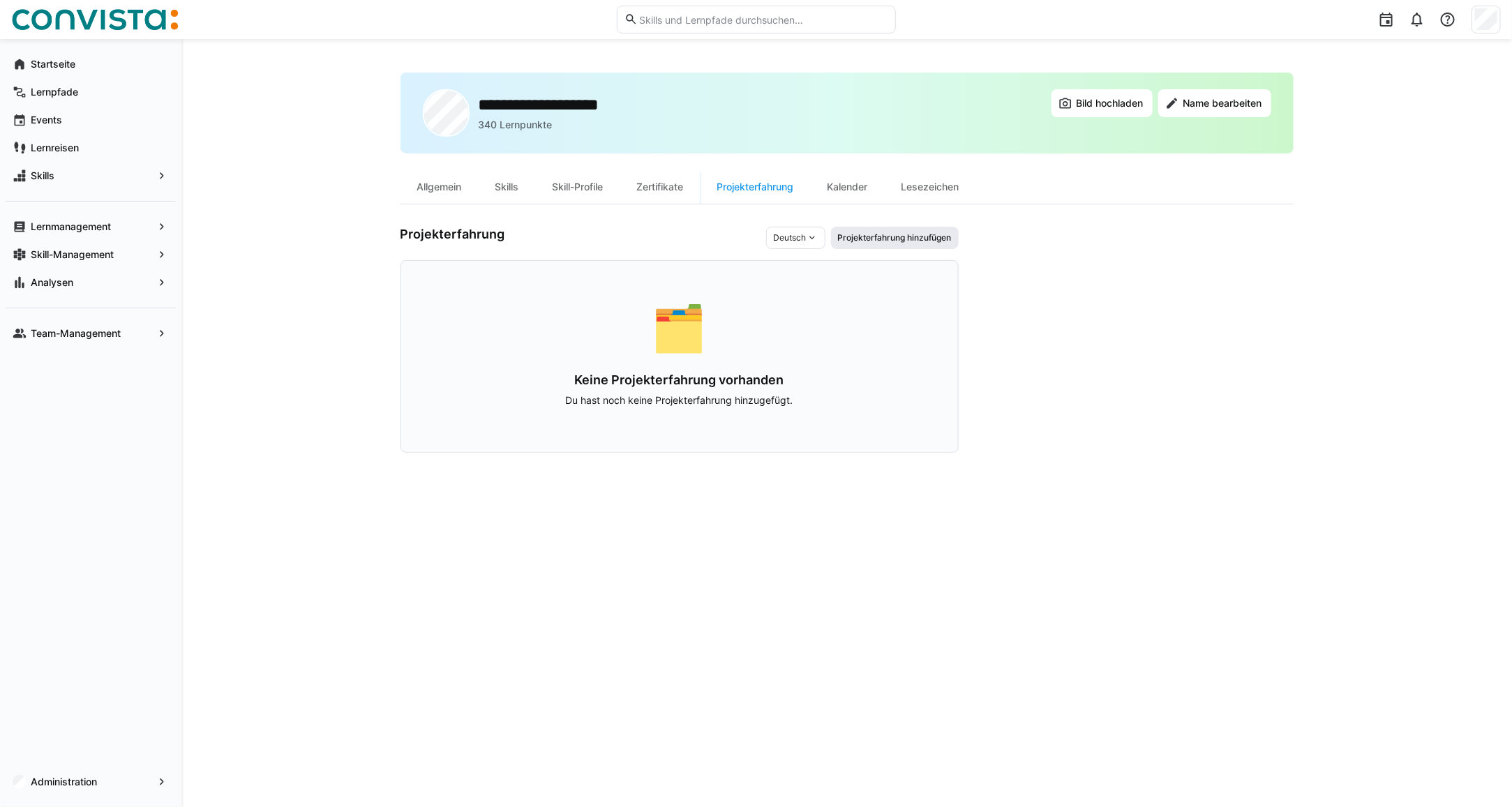
drag, startPoint x: 891, startPoint y: 240, endPoint x: 884, endPoint y: 243, distance: 7.6
click at [891, 240] on span "Projekterfahrung hinzufügen" at bounding box center [895, 238] width 117 height 11
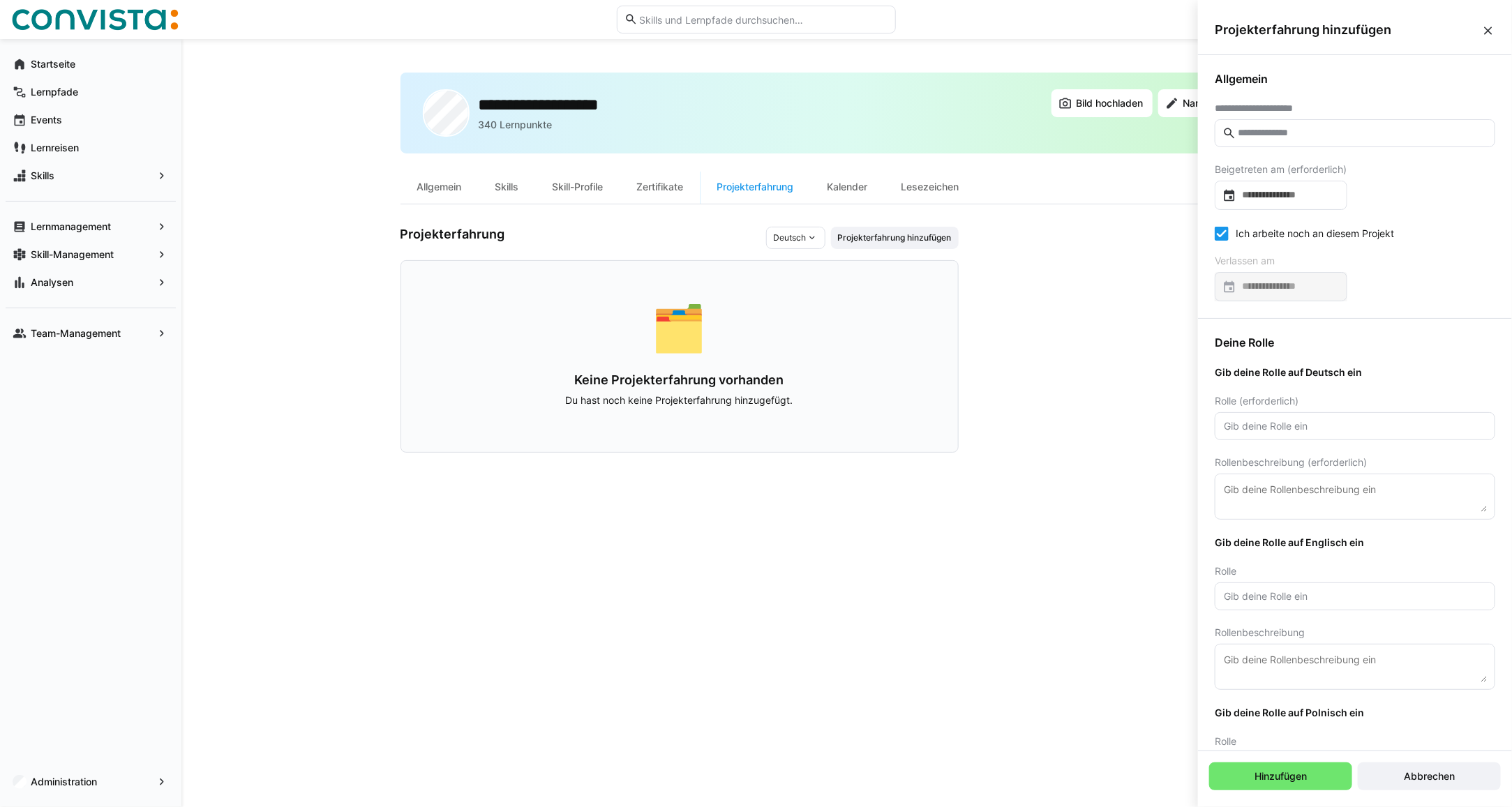
click at [1276, 136] on input "text" at bounding box center [1361, 133] width 252 height 12
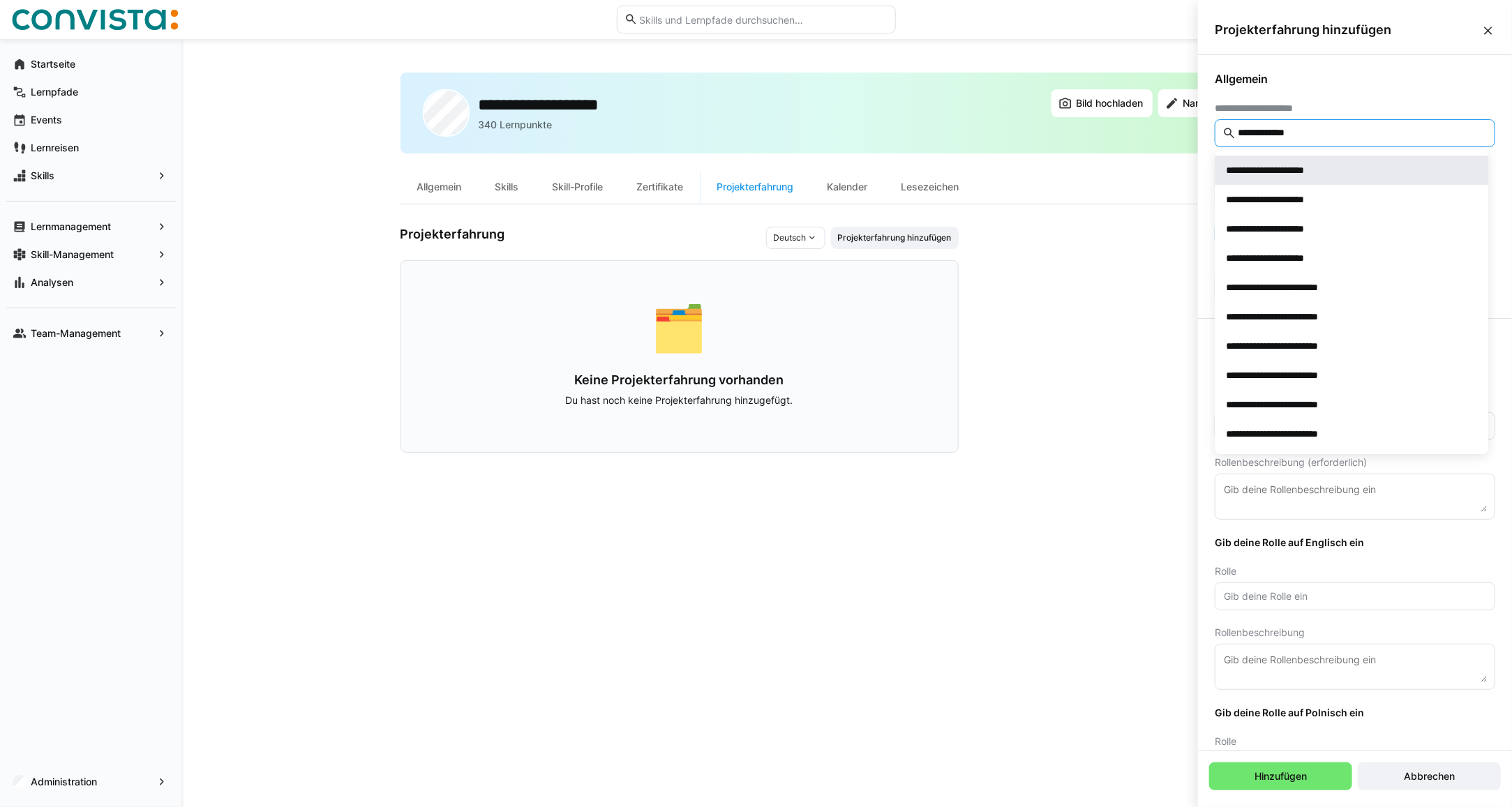
type input "**********"
click at [1312, 161] on span "**********" at bounding box center [1351, 169] width 273 height 29
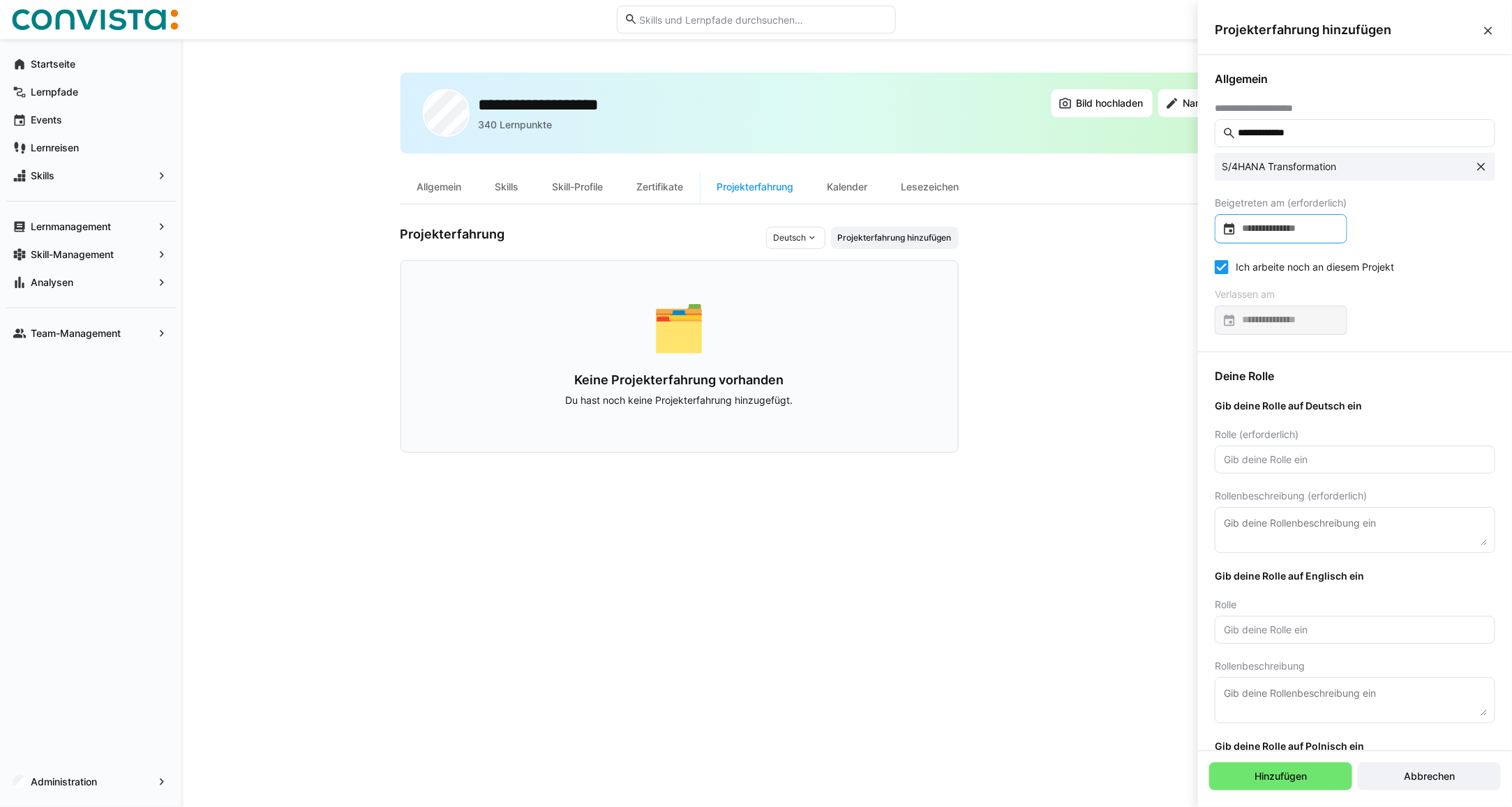
click at [1272, 227] on input at bounding box center [1288, 228] width 104 height 14
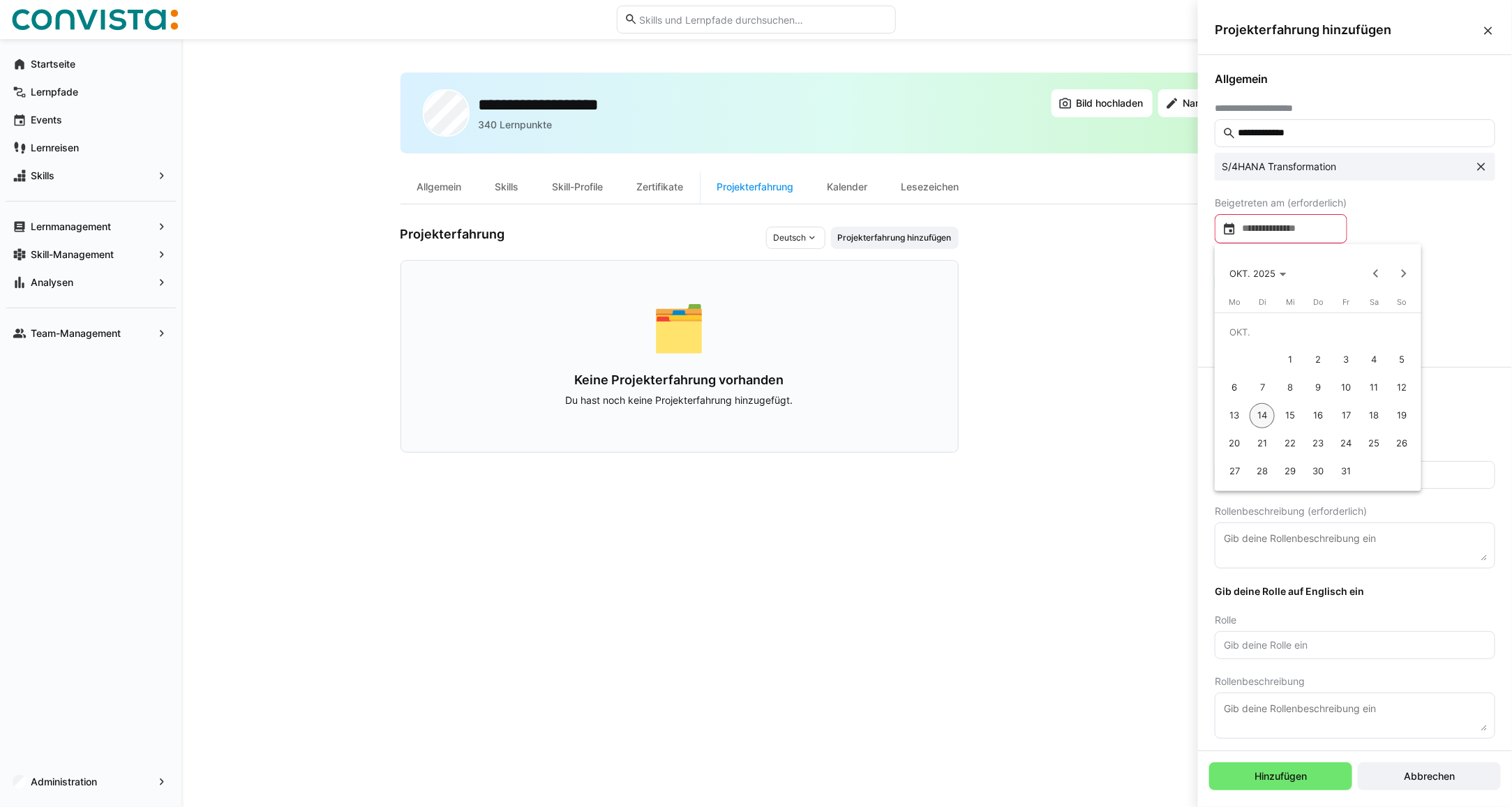
drag, startPoint x: 1270, startPoint y: 227, endPoint x: 1291, endPoint y: 231, distance: 21.4
click at [1270, 227] on div at bounding box center [756, 403] width 1512 height 807
click at [1267, 220] on div at bounding box center [1280, 228] width 133 height 29
click at [1371, 277] on span "Previous month" at bounding box center [1375, 273] width 28 height 28
click at [1260, 415] on span "16" at bounding box center [1261, 415] width 25 height 25
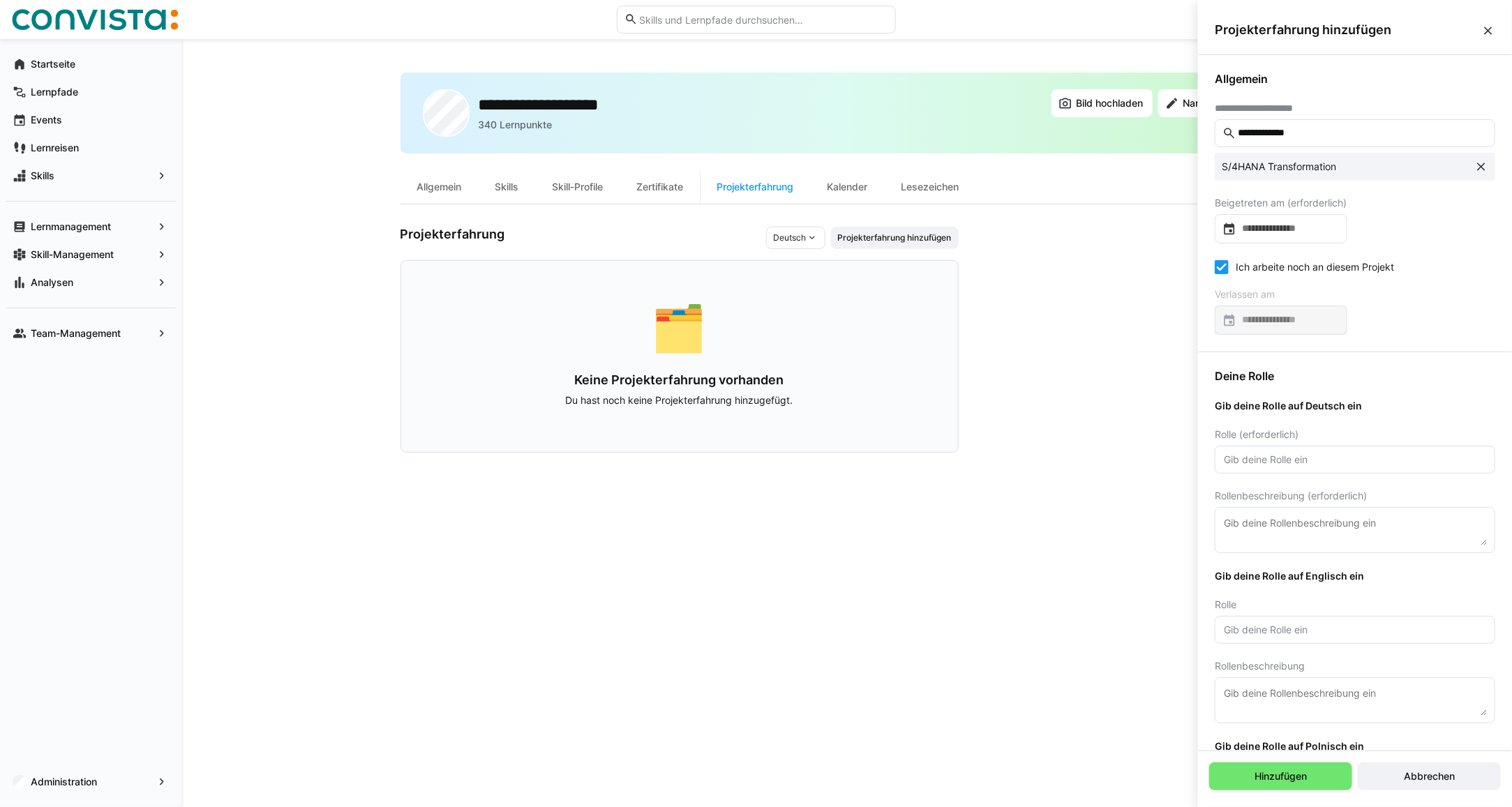
click at [1256, 270] on eds-checkbox "Ich arbeite noch an diesem Projekt" at bounding box center [1304, 266] width 179 height 14
click at [1257, 270] on eds-checkbox "Ich arbeite noch an diesem Projekt" at bounding box center [1304, 266] width 179 height 14
click at [1257, 464] on input "text" at bounding box center [1354, 459] width 265 height 12
type input "projektmanager"
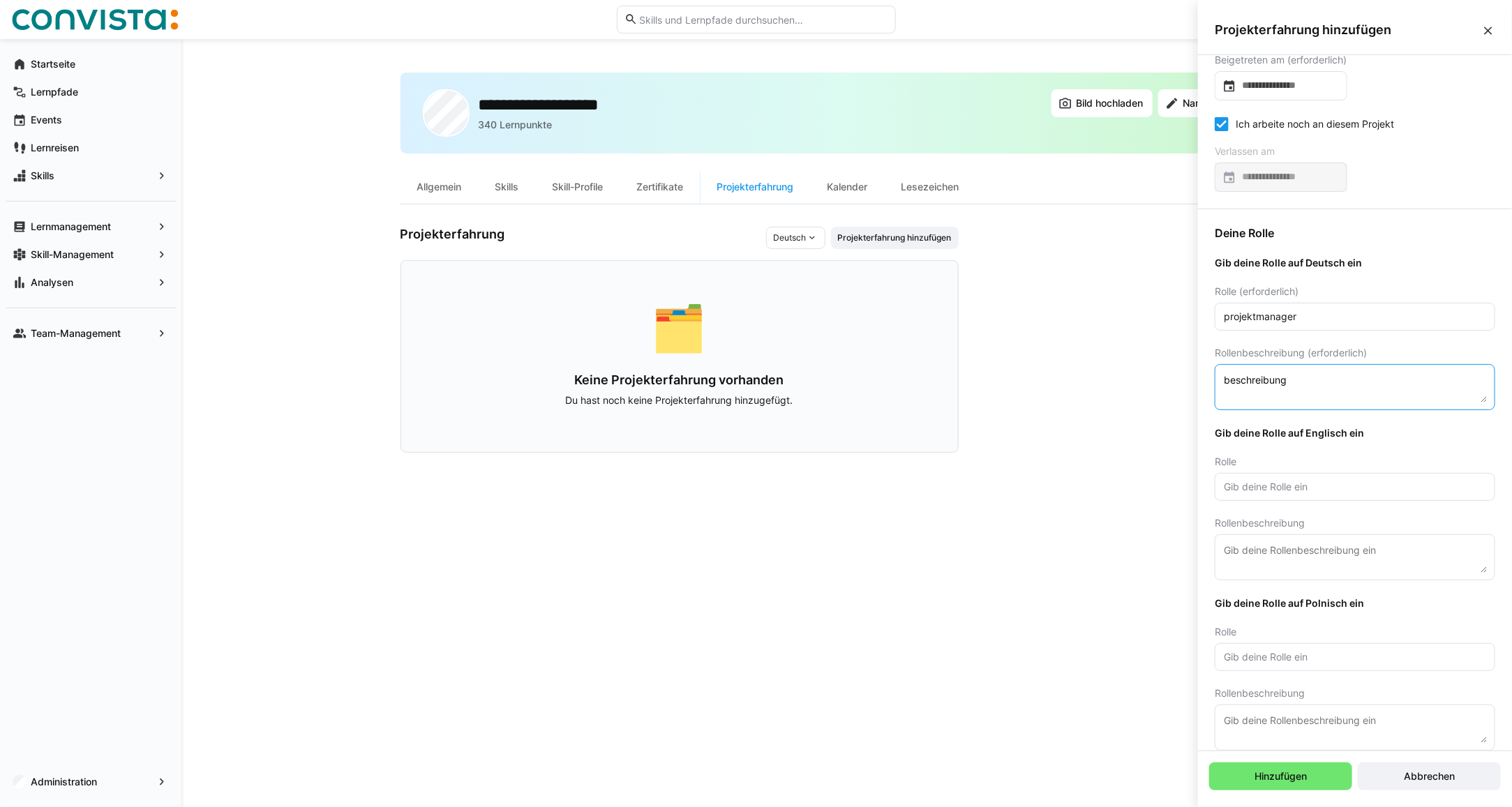
scroll to position [161, 0]
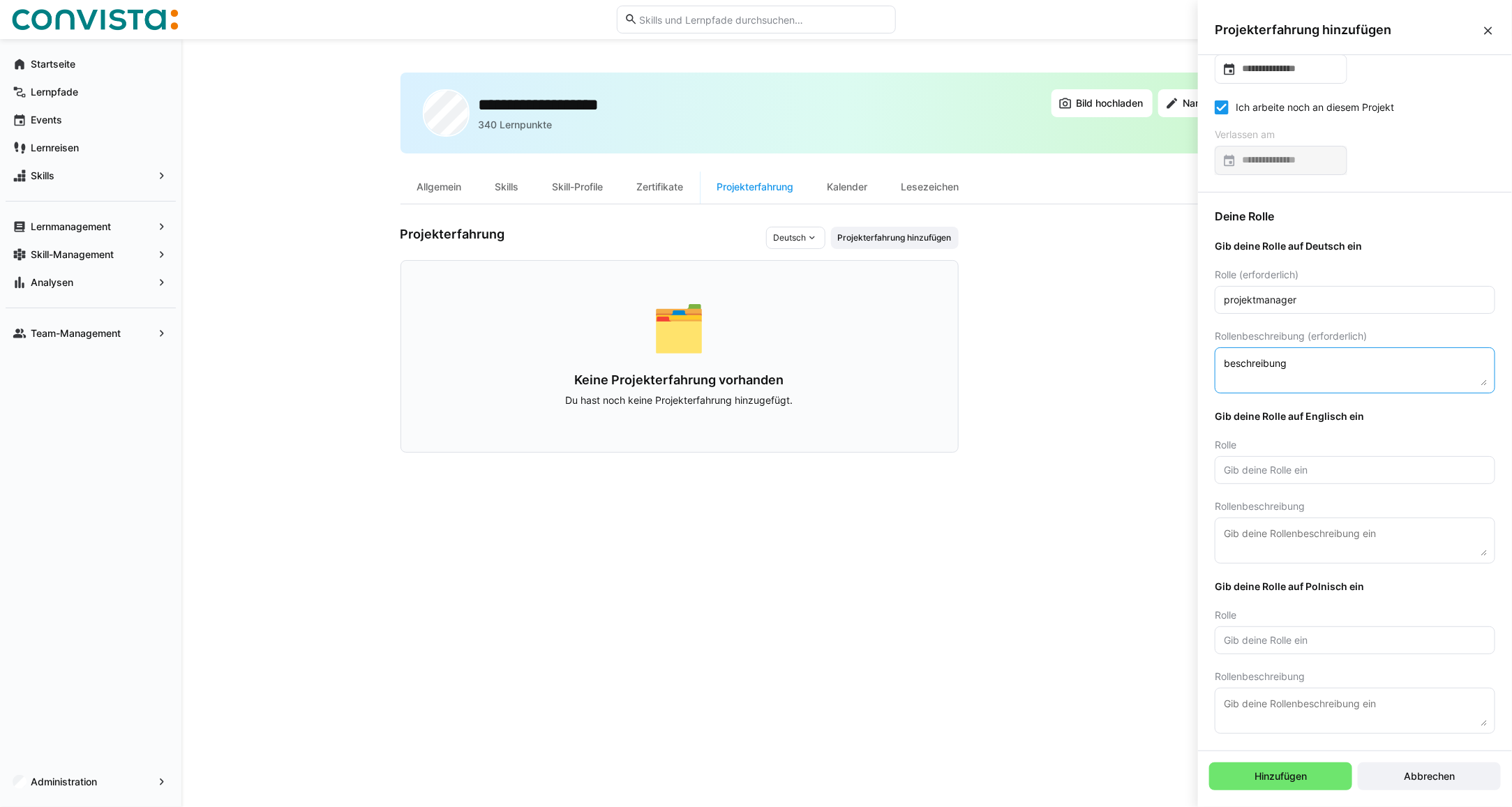
type textarea "beschreibung"
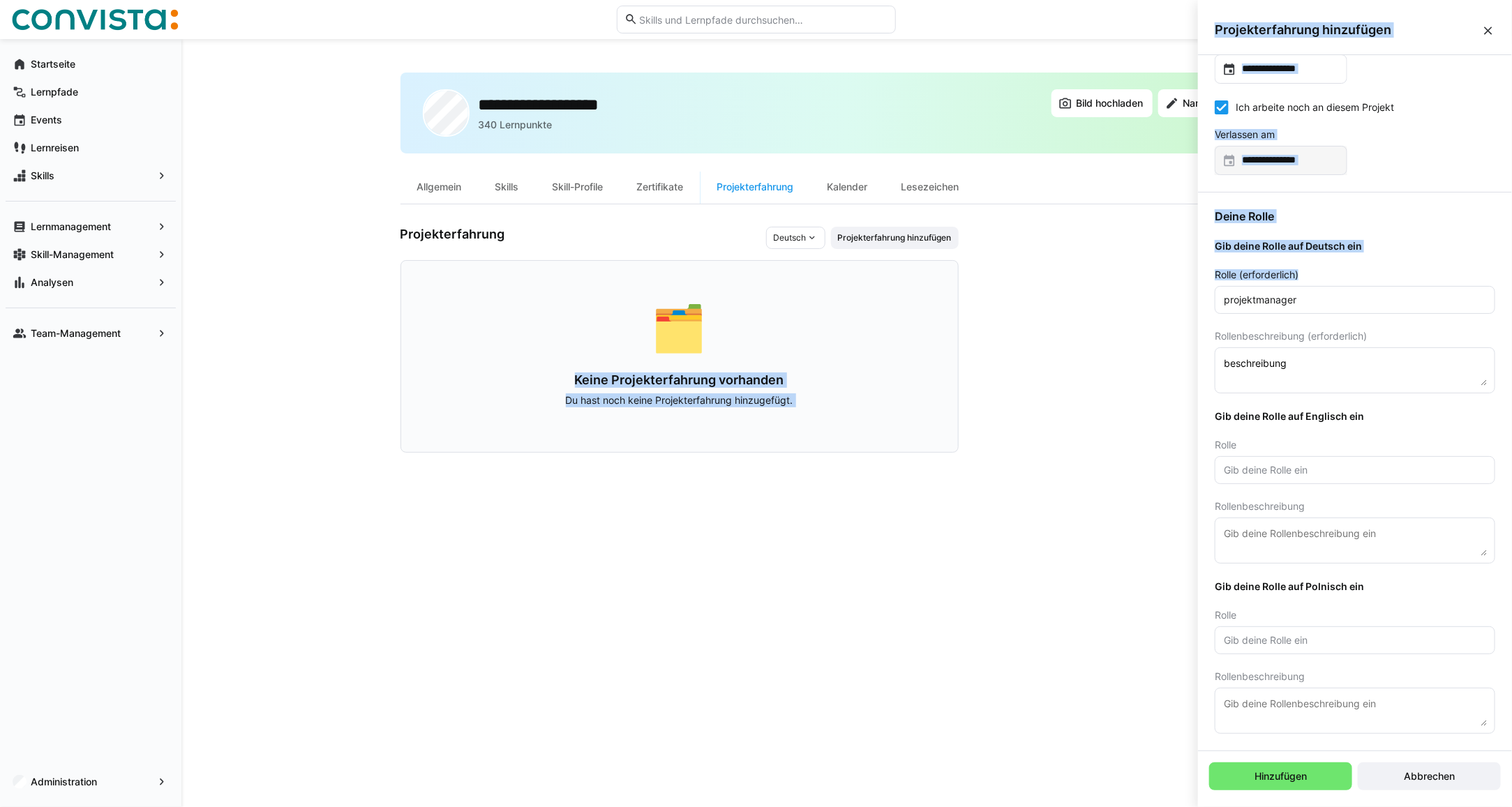
drag, startPoint x: 1311, startPoint y: 289, endPoint x: 1197, endPoint y: 291, distance: 114.0
click at [1197, 291] on body "**********" at bounding box center [756, 403] width 1512 height 807
drag, startPoint x: 1197, startPoint y: 291, endPoint x: 1326, endPoint y: 313, distance: 130.9
click at [1248, 302] on input "projektmanager" at bounding box center [1354, 299] width 265 height 12
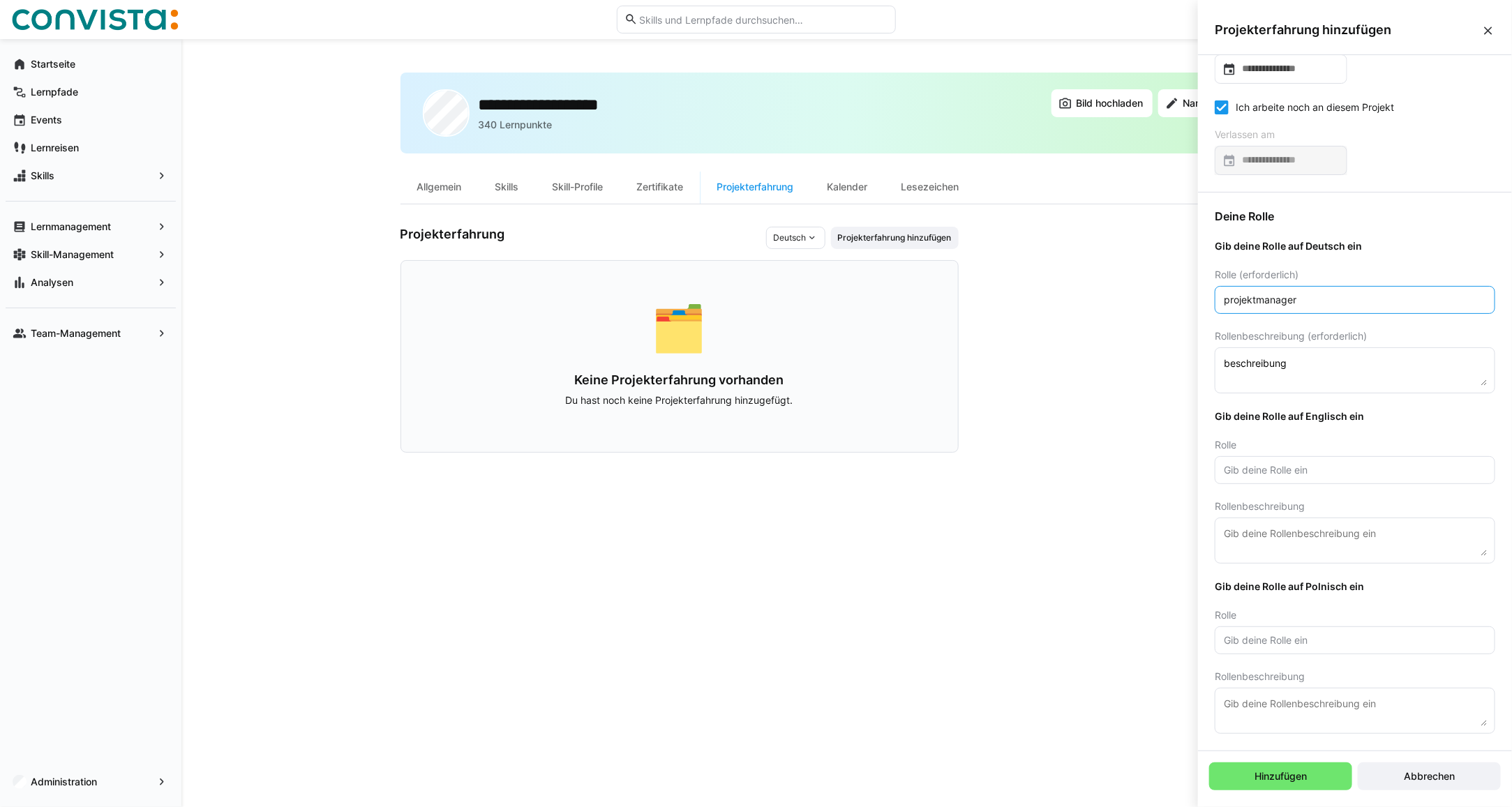
click at [1278, 298] on input "projektmanager" at bounding box center [1354, 299] width 265 height 12
click at [1241, 469] on input "text" at bounding box center [1354, 469] width 265 height 12
paste input "projektmanager"
type input "projektmanager"
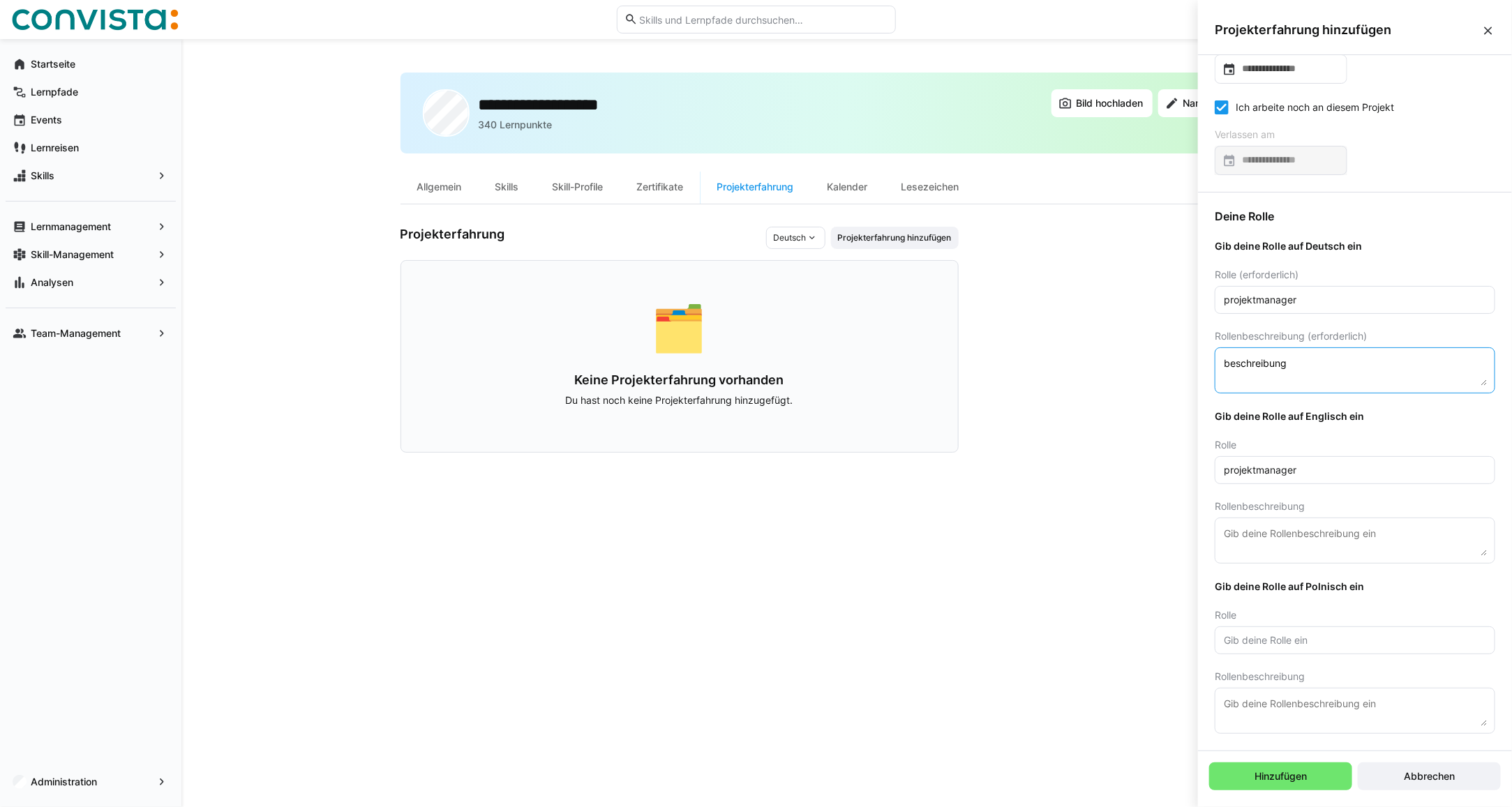
click at [1260, 358] on textarea "beschreibung" at bounding box center [1354, 370] width 265 height 31
click at [1264, 545] on textarea at bounding box center [1354, 541] width 265 height 31
paste textarea "beschreibung"
type textarea "beschreibung"
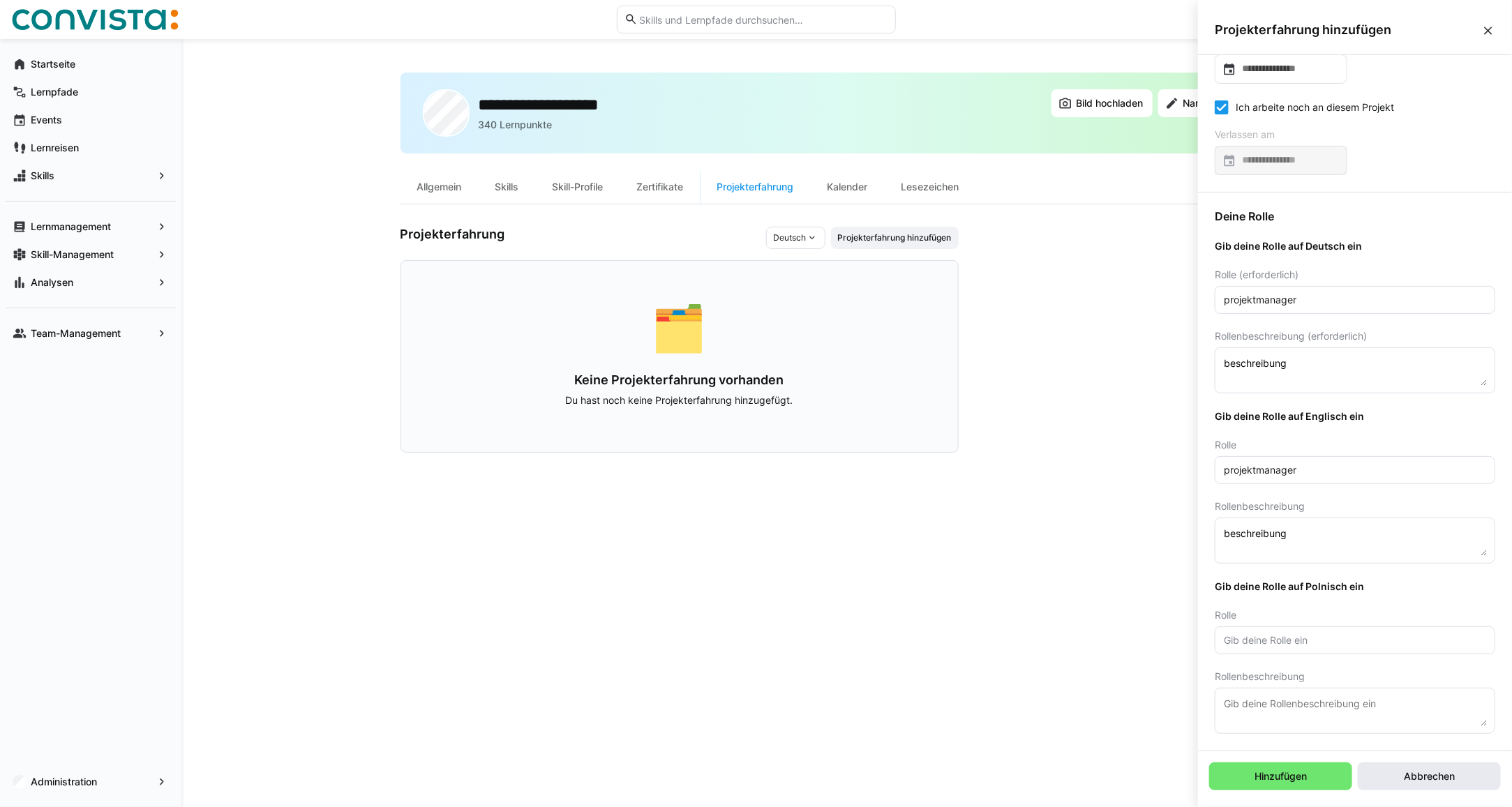
drag, startPoint x: 1437, startPoint y: 780, endPoint x: 1299, endPoint y: 751, distance: 141.0
click at [1437, 780] on span "Abbrechen" at bounding box center [1429, 776] width 55 height 14
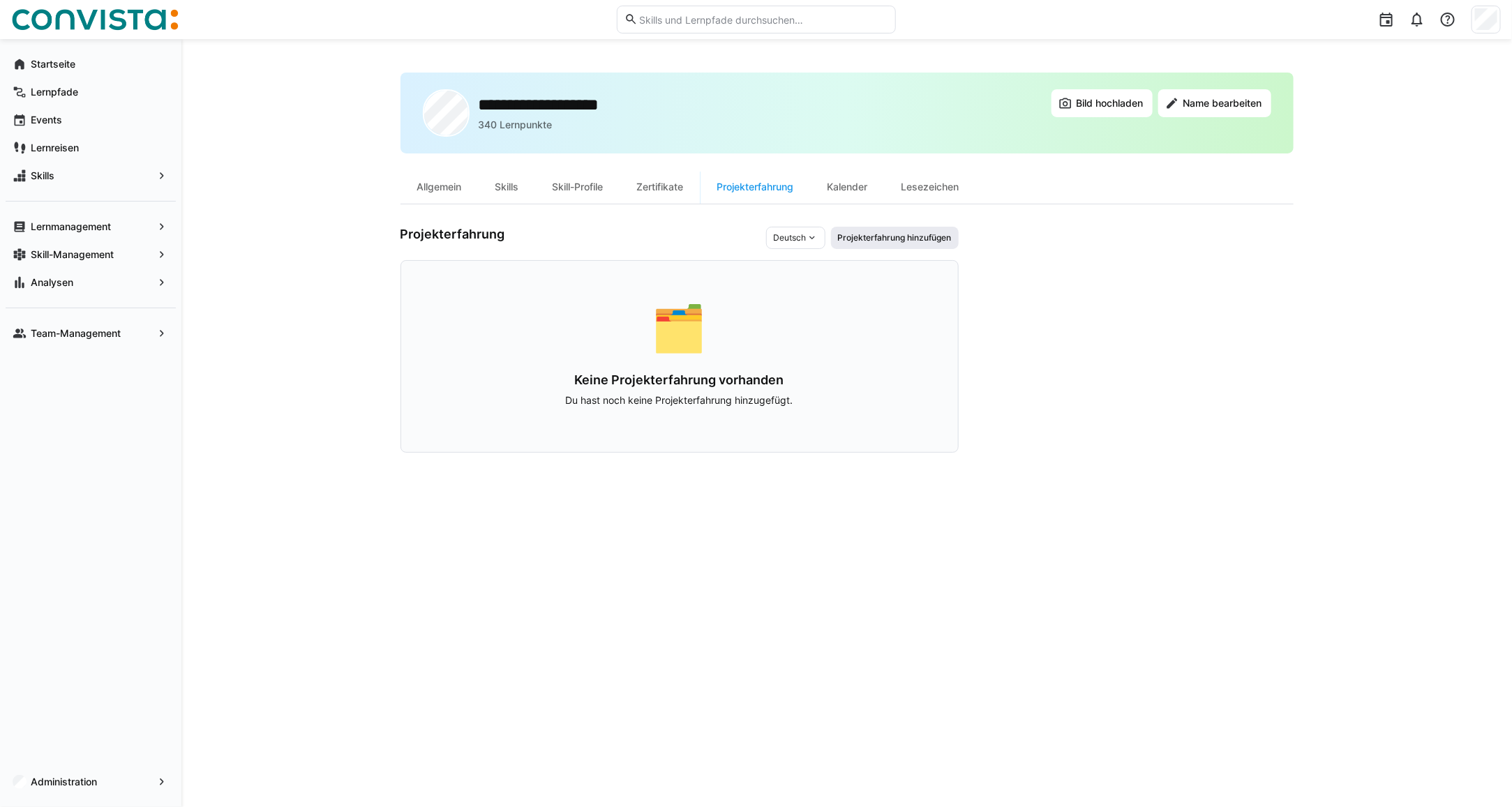
click at [901, 239] on span "Projekterfahrung hinzufügen" at bounding box center [895, 238] width 117 height 11
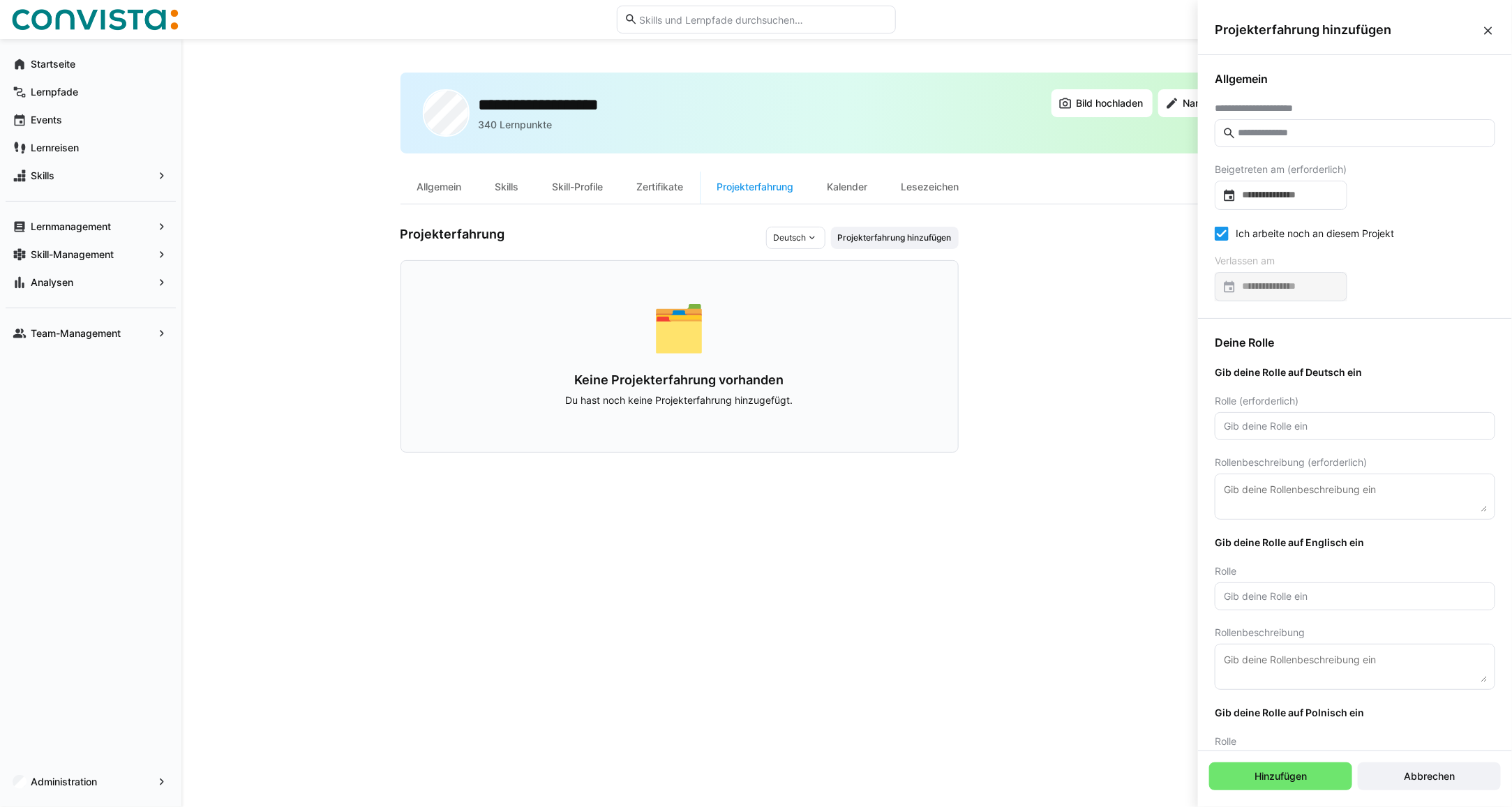
click at [1257, 131] on input "text" at bounding box center [1361, 133] width 252 height 12
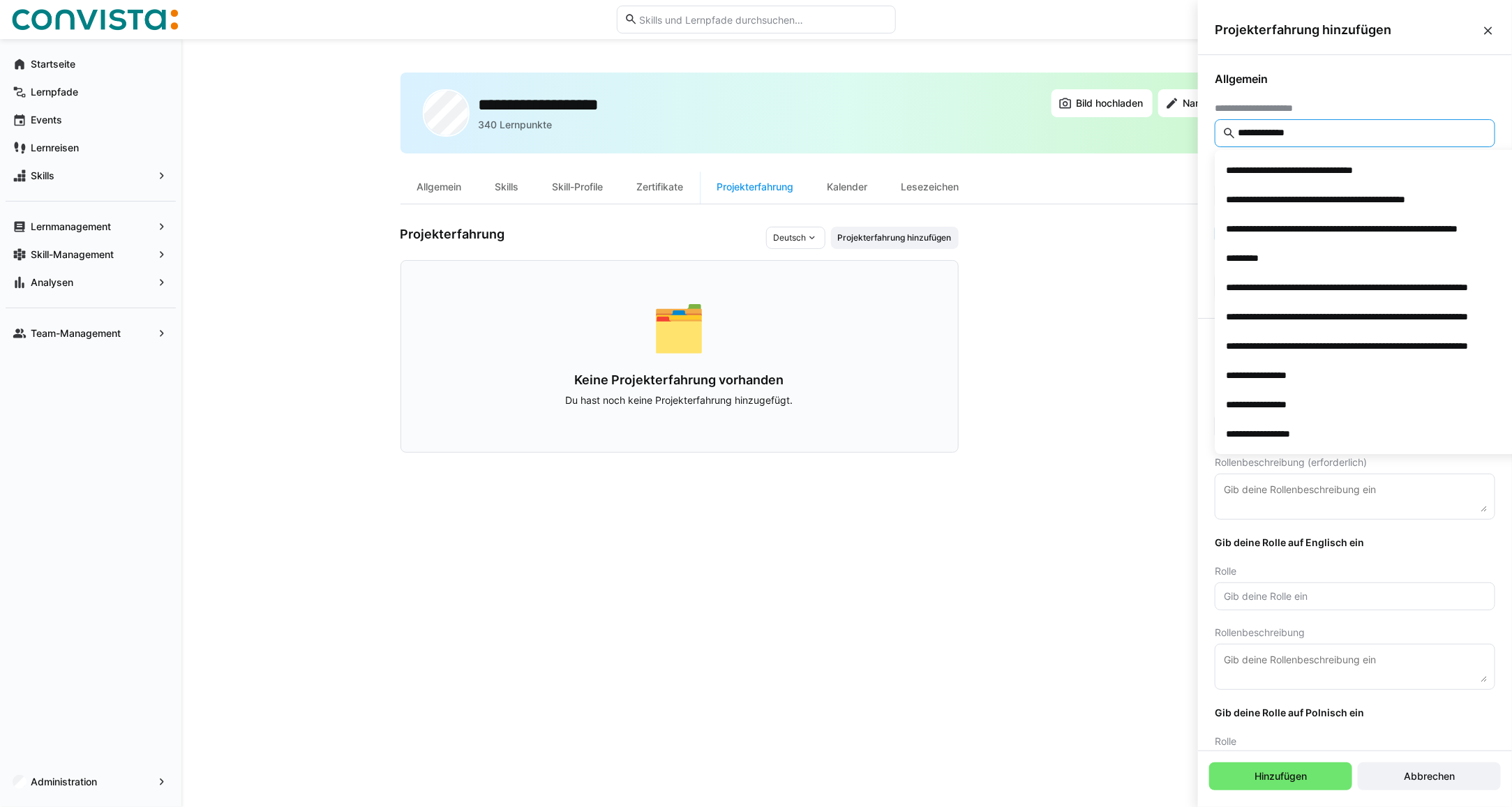
click at [1286, 130] on input "**********" at bounding box center [1361, 133] width 252 height 12
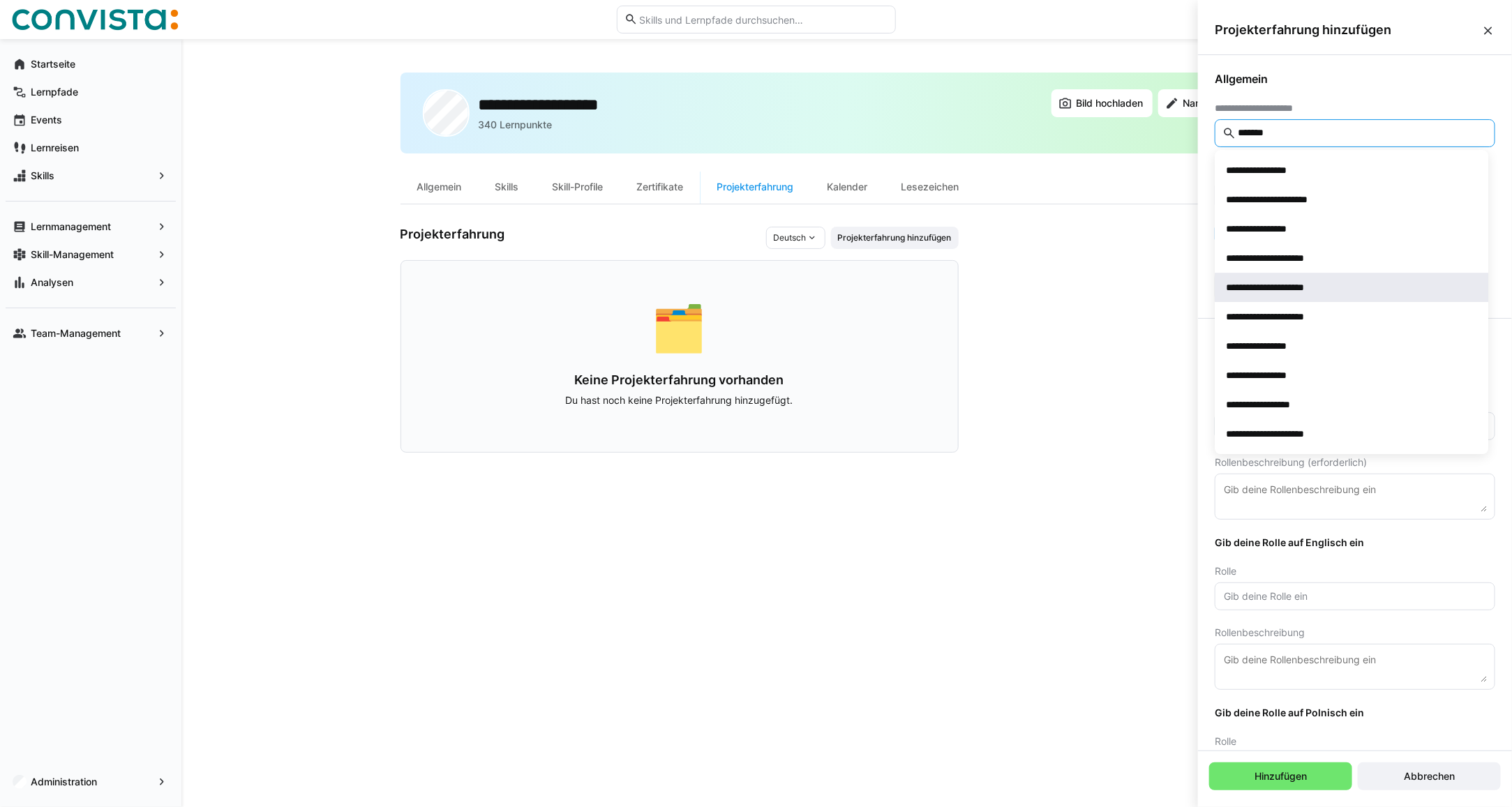
type input "*******"
click at [1325, 283] on div "**********" at bounding box center [1284, 287] width 117 height 14
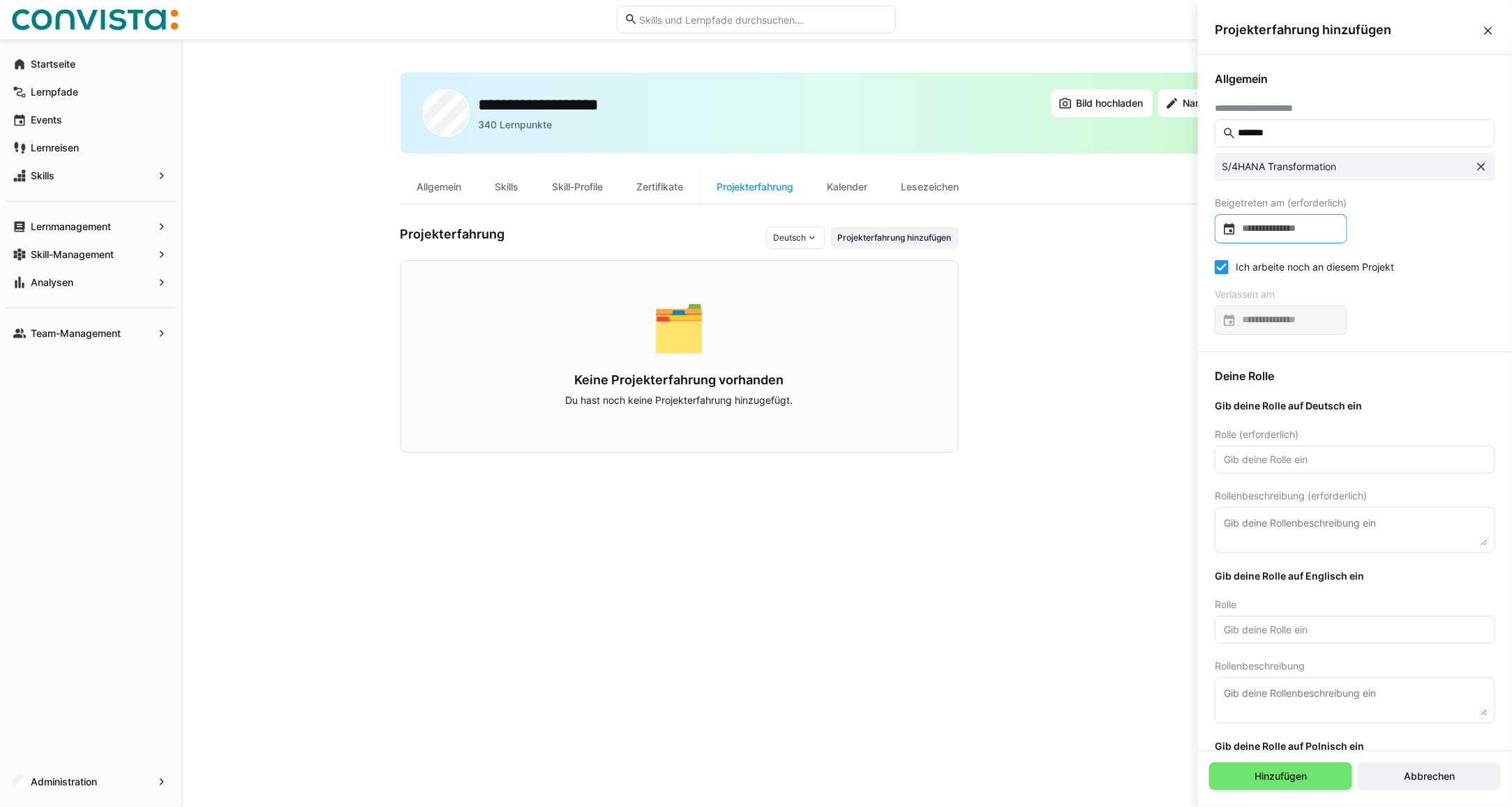
click at [1307, 232] on input at bounding box center [1288, 228] width 104 height 14
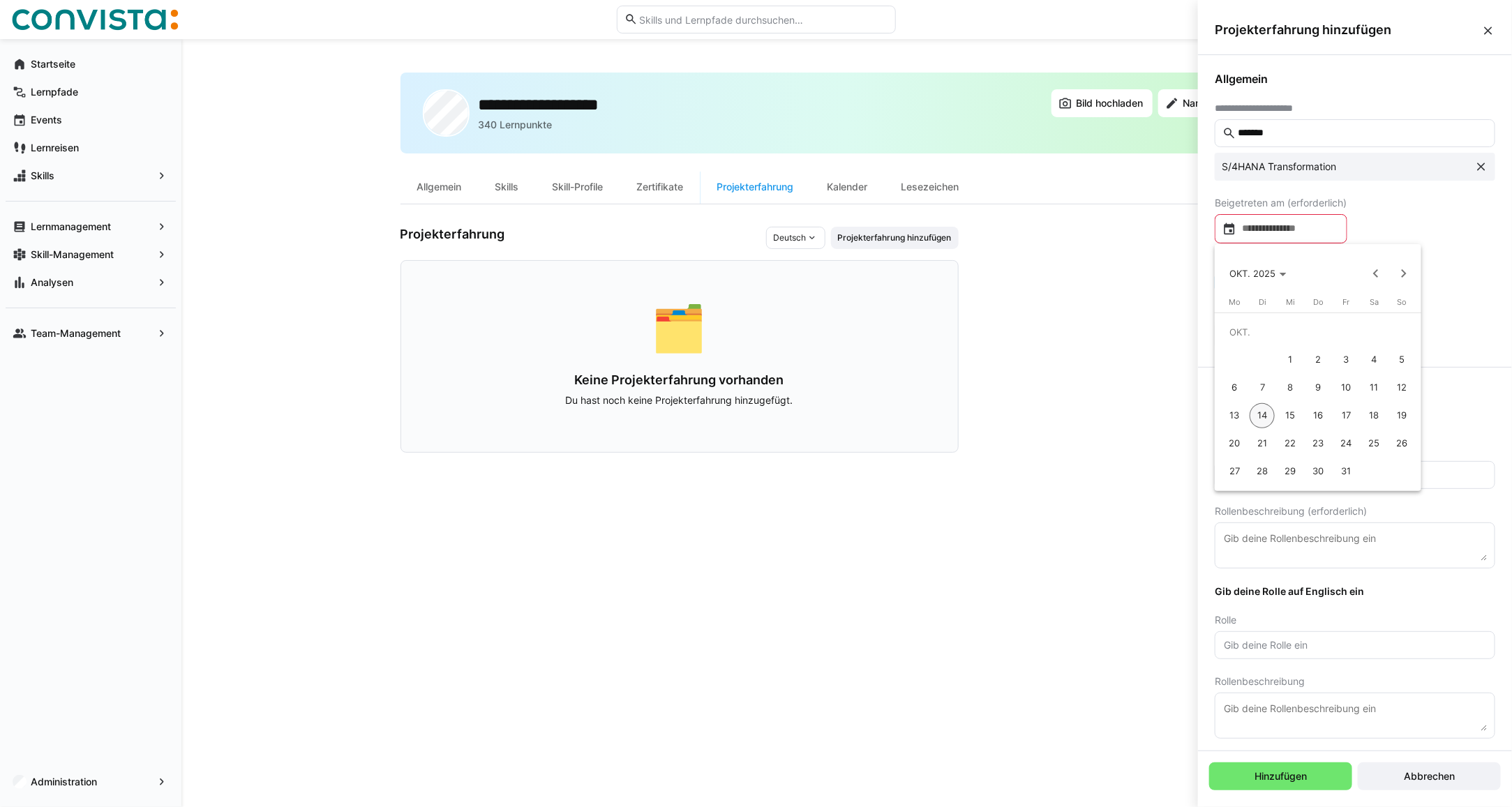
click at [1299, 408] on span "15" at bounding box center [1290, 415] width 25 height 25
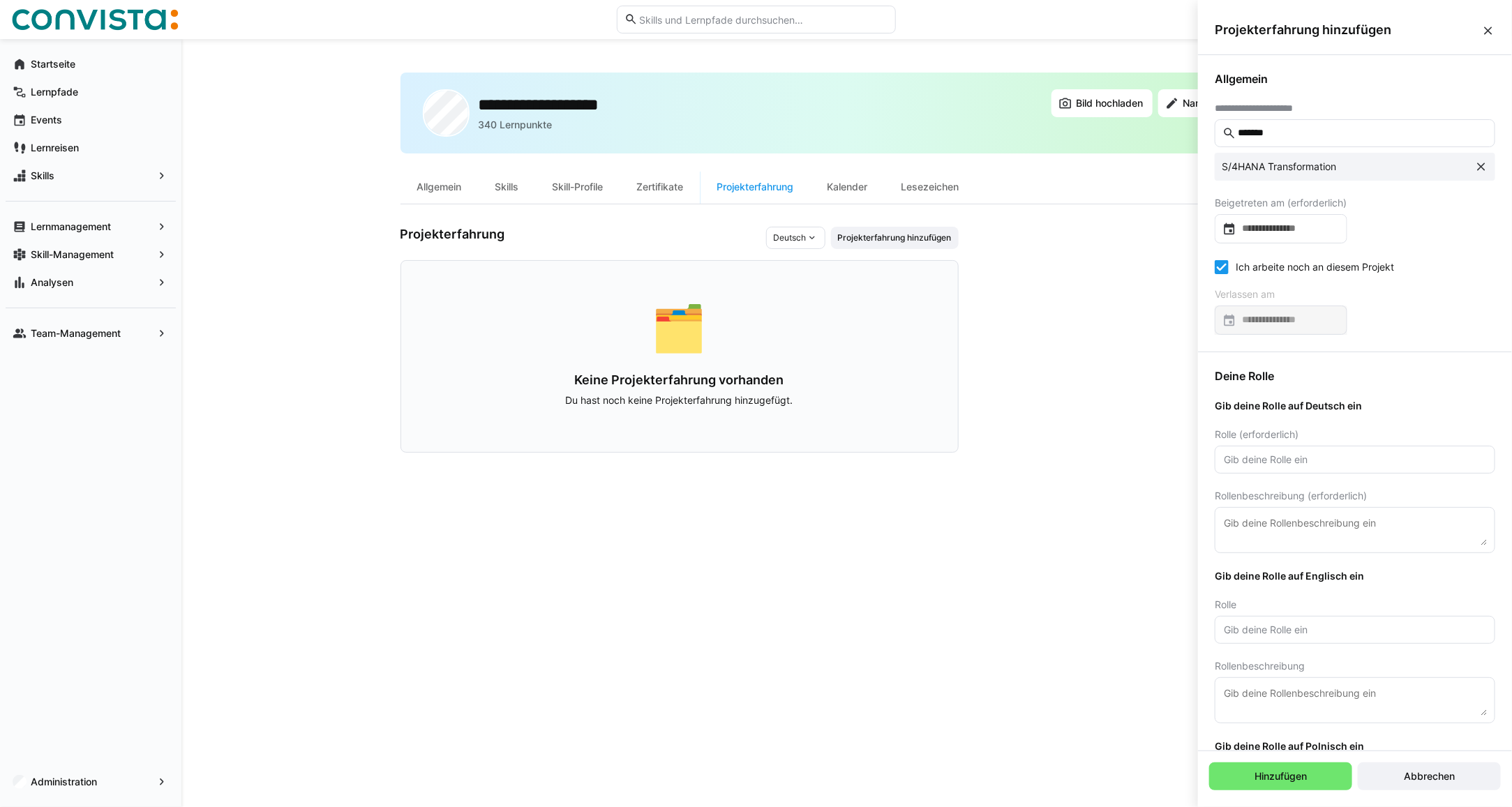
click at [1271, 468] on eds-input at bounding box center [1355, 460] width 281 height 28
type input "xx"
click at [1272, 535] on textarea at bounding box center [1354, 529] width 265 height 31
type textarea "xx"
click at [1280, 638] on eds-input at bounding box center [1355, 630] width 281 height 28
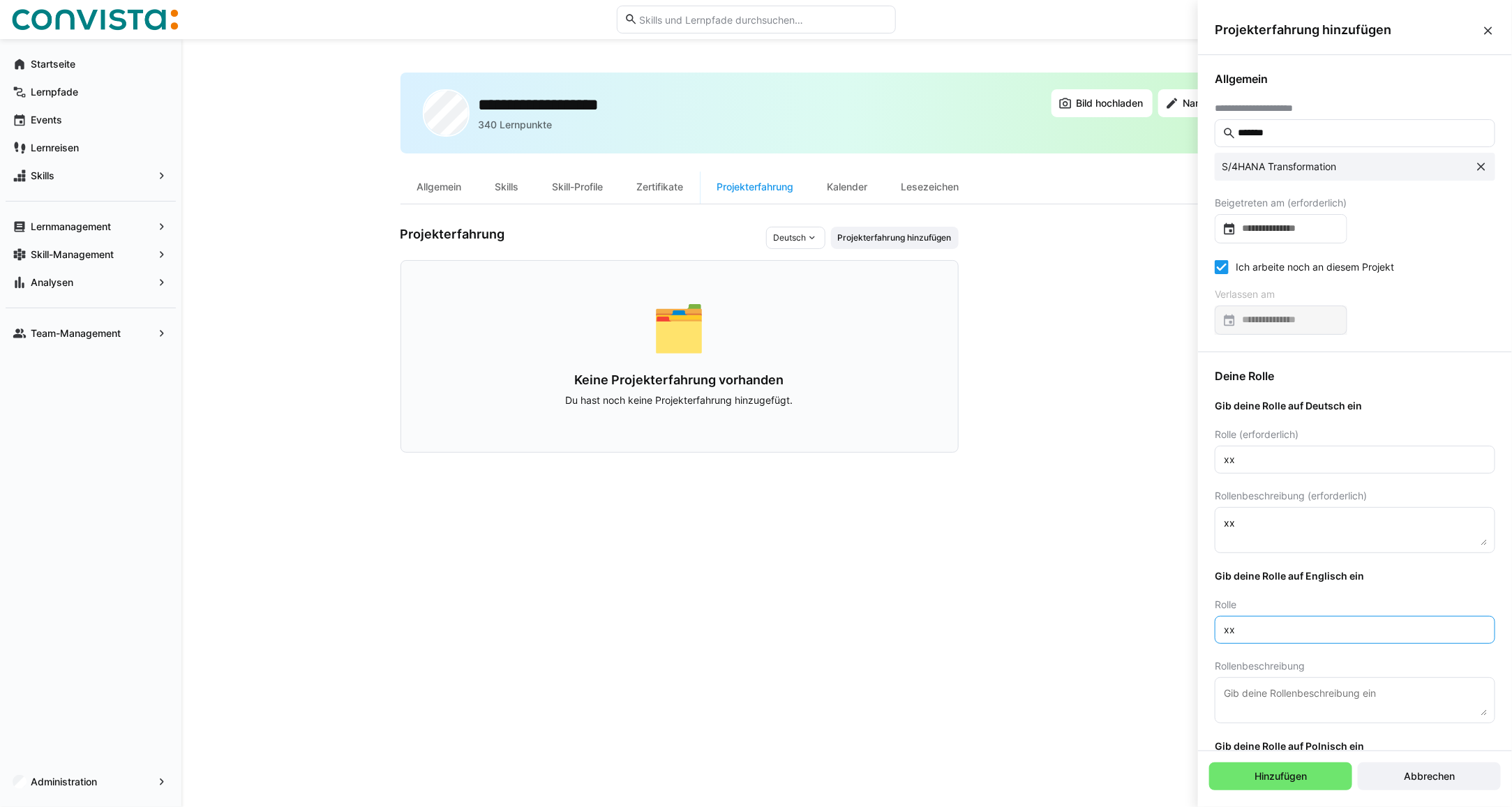
type input "xx"
click at [1276, 690] on textarea at bounding box center [1354, 700] width 265 height 31
drag, startPoint x: 1276, startPoint y: 690, endPoint x: 1284, endPoint y: 710, distance: 21.5
click at [1278, 690] on textarea at bounding box center [1354, 700] width 265 height 31
type textarea "x"
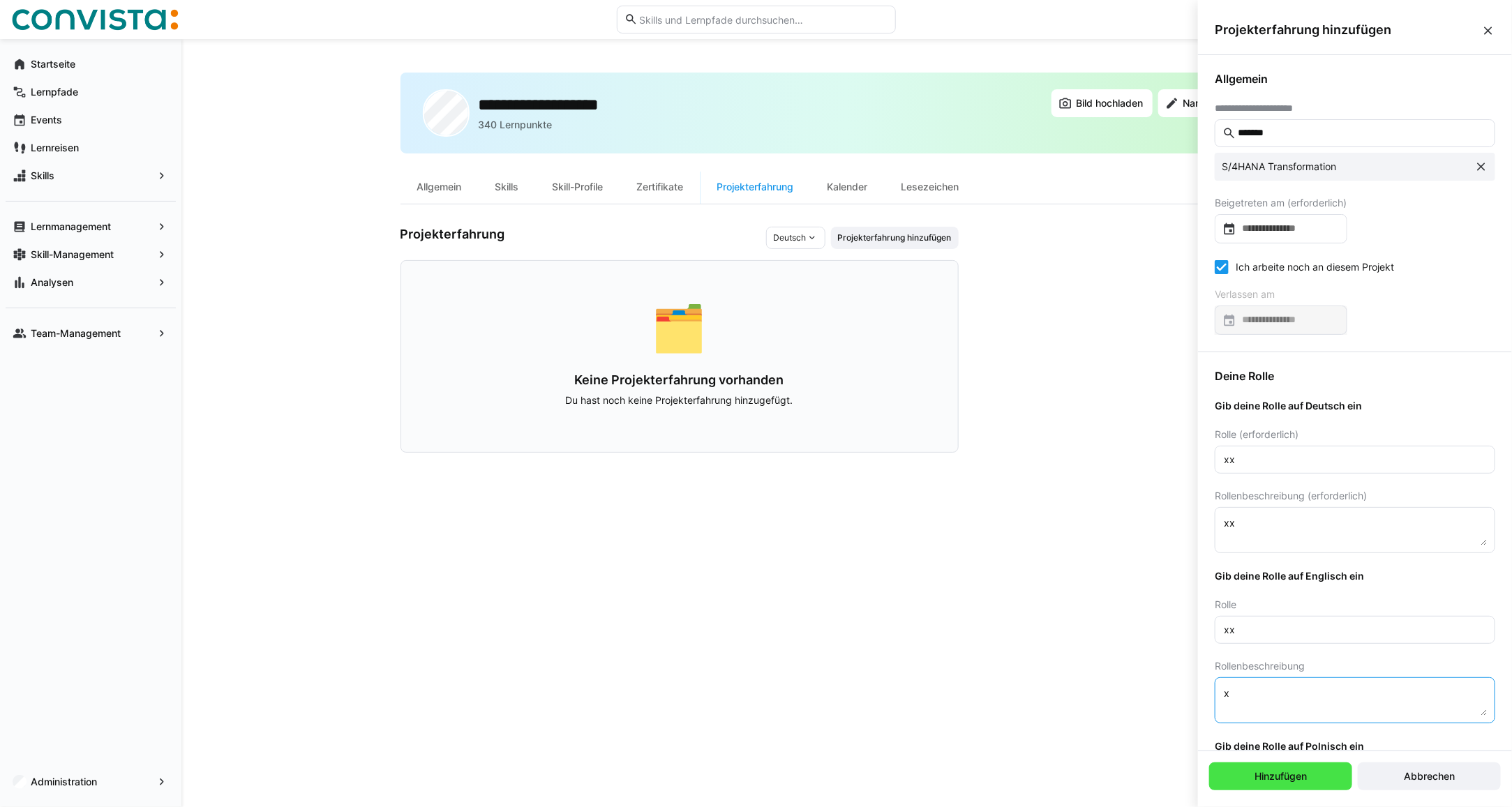
click at [1277, 771] on span "Hinzufügen" at bounding box center [1280, 776] width 57 height 14
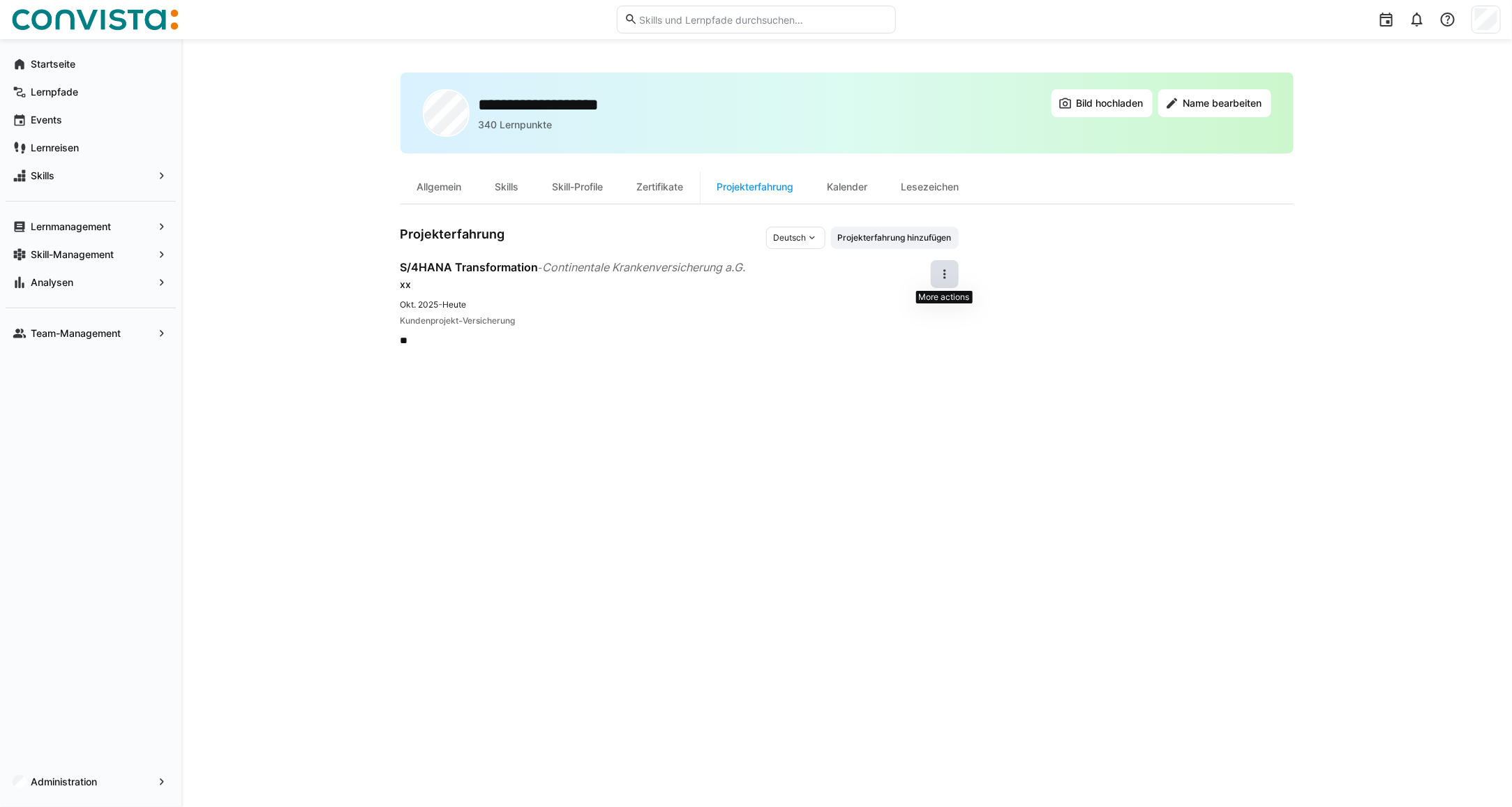
click at [947, 273] on eds-icon at bounding box center [944, 274] width 14 height 14
click at [558, 321] on div "Kundenprojekt - Versicherung" at bounding box center [665, 320] width 530 height 14
drag, startPoint x: 402, startPoint y: 318, endPoint x: 592, endPoint y: 318, distance: 190.0
click at [592, 318] on div "Kundenprojekt - Versicherung" at bounding box center [665, 320] width 530 height 14
drag, startPoint x: 592, startPoint y: 318, endPoint x: 568, endPoint y: 368, distance: 55.5
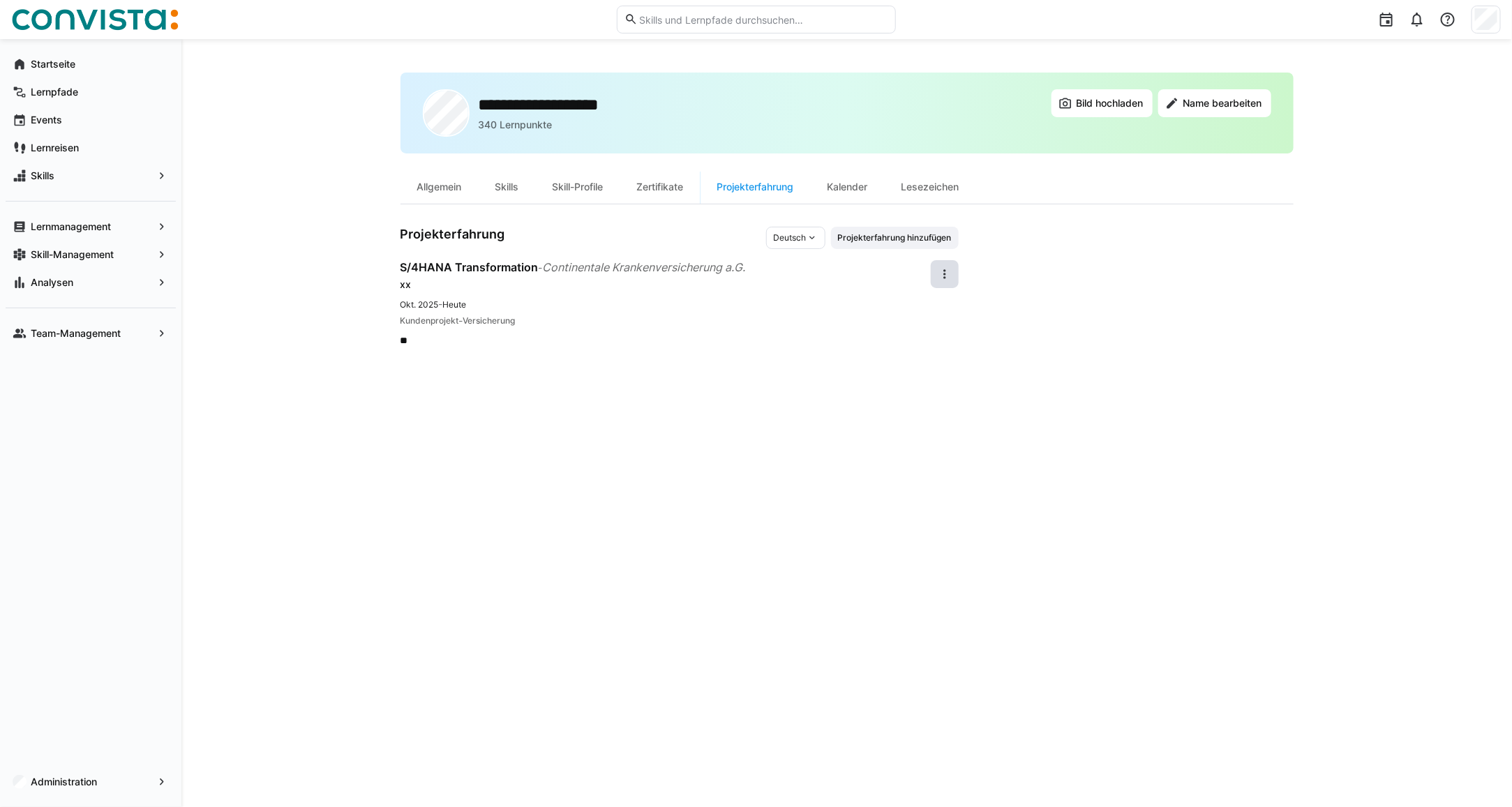
click at [568, 368] on div "**********" at bounding box center [847, 423] width 893 height 701
drag, startPoint x: 549, startPoint y: 266, endPoint x: 754, endPoint y: 266, distance: 205.0
click at [754, 266] on div "S/4HANA Transformation - Continentale Krankenversicherung a.G." at bounding box center [665, 267] width 530 height 15
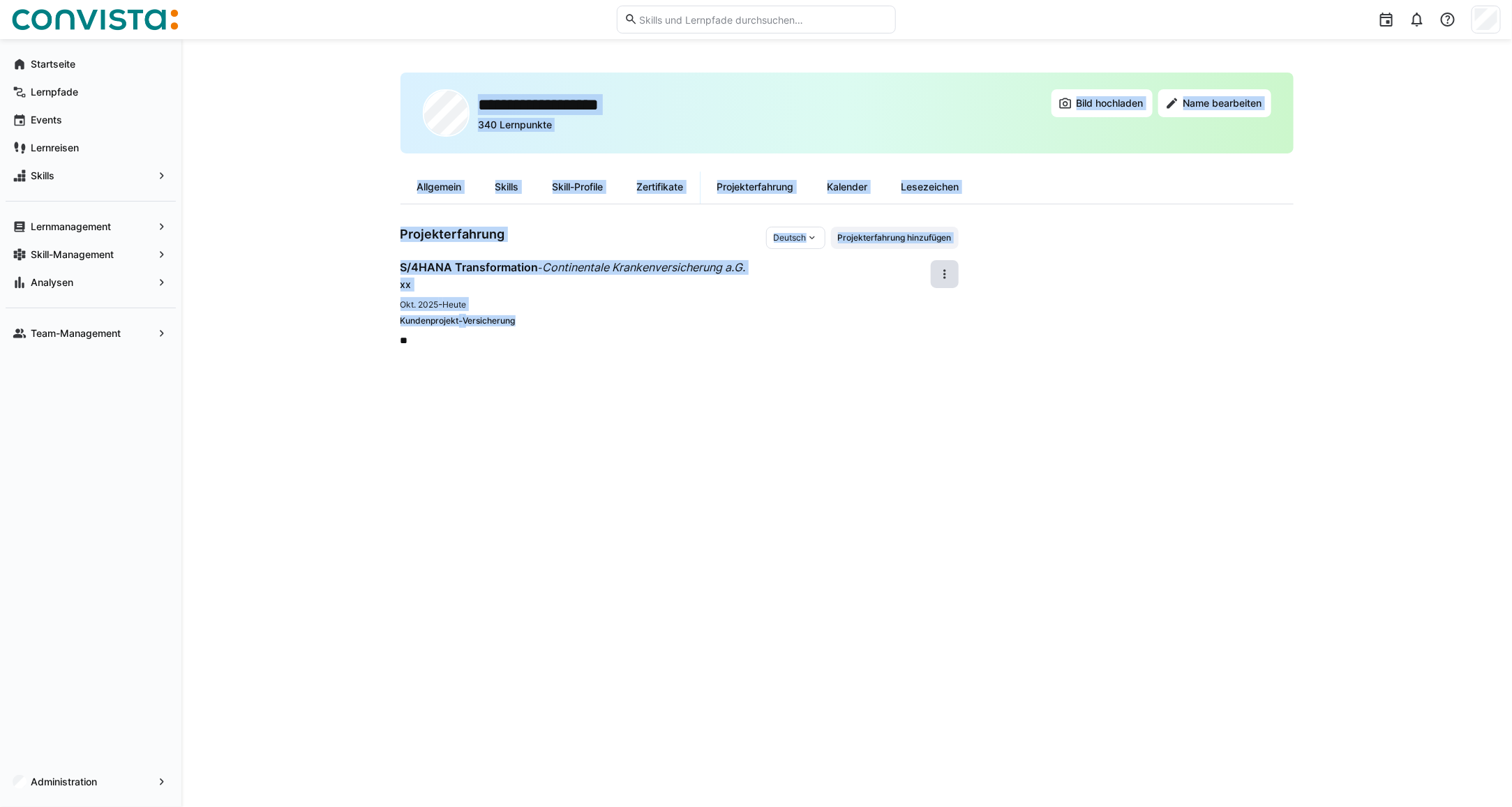
drag, startPoint x: 396, startPoint y: 315, endPoint x: 532, endPoint y: 319, distance: 136.1
click at [532, 319] on div "**********" at bounding box center [847, 422] width 1330 height 767
drag, startPoint x: 532, startPoint y: 319, endPoint x: 533, endPoint y: 353, distance: 34.0
click at [532, 357] on div "**********" at bounding box center [847, 423] width 893 height 701
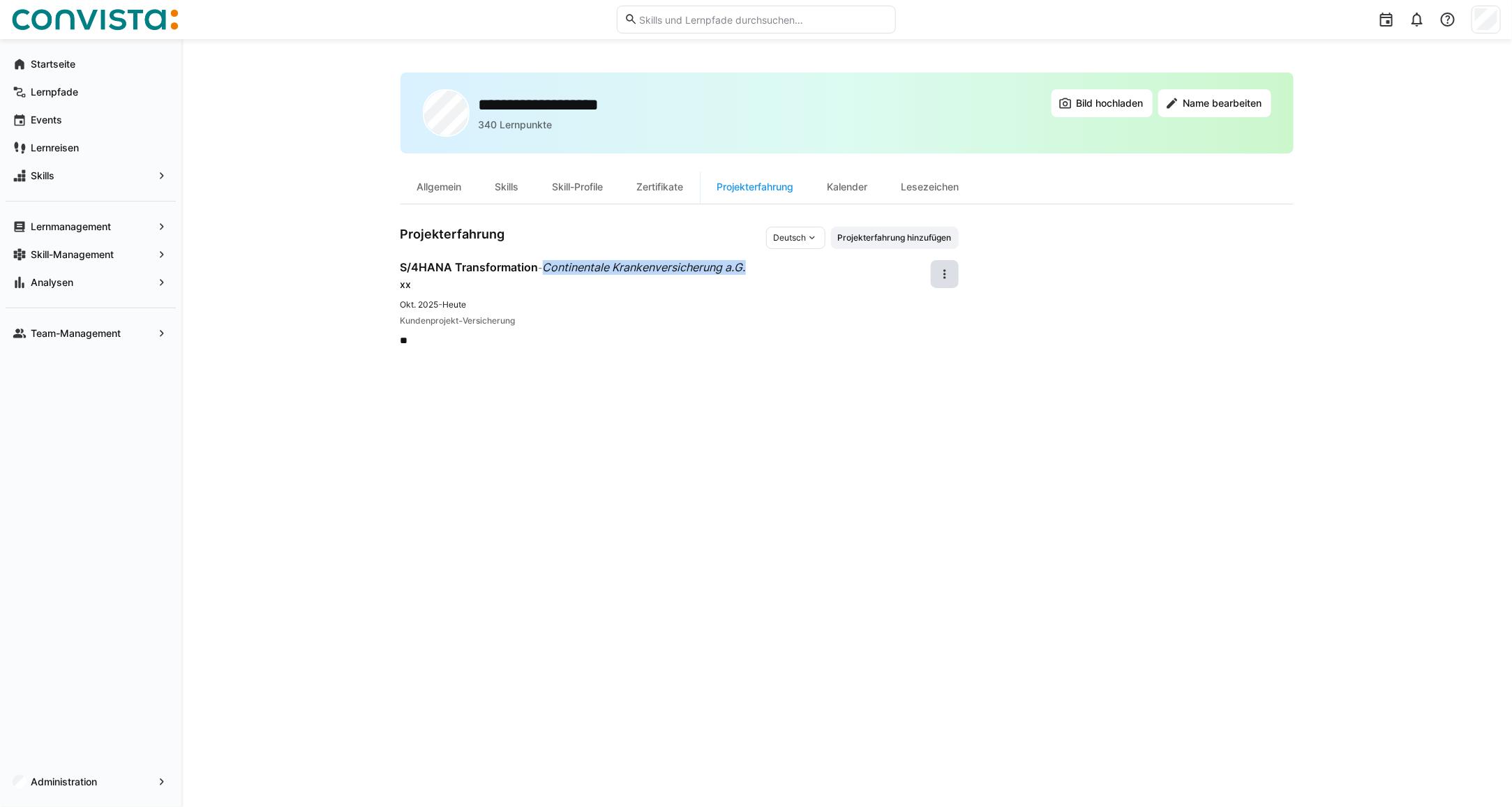
drag, startPoint x: 549, startPoint y: 265, endPoint x: 751, endPoint y: 262, distance: 202.0
click at [746, 262] on span "Continentale Krankenversicherung a.G." at bounding box center [643, 266] width 203 height 14
click at [381, 321] on div "**********" at bounding box center [847, 422] width 1330 height 767
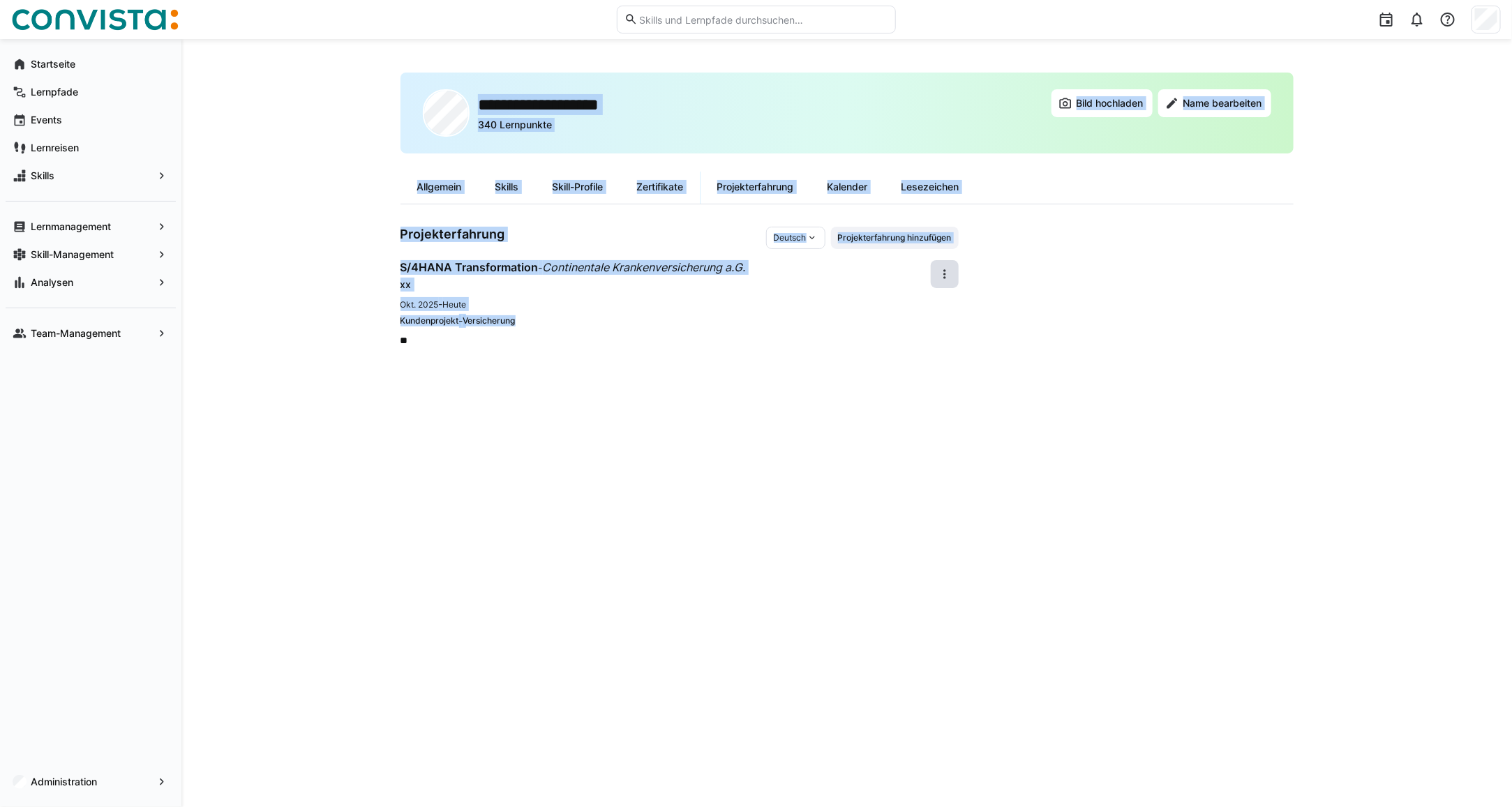
drag, startPoint x: 398, startPoint y: 317, endPoint x: 523, endPoint y: 319, distance: 125.0
click at [523, 319] on div "**********" at bounding box center [847, 422] width 1330 height 767
drag, startPoint x: 523, startPoint y: 319, endPoint x: 496, endPoint y: 407, distance: 92.0
click at [496, 407] on div "**********" at bounding box center [847, 423] width 893 height 701
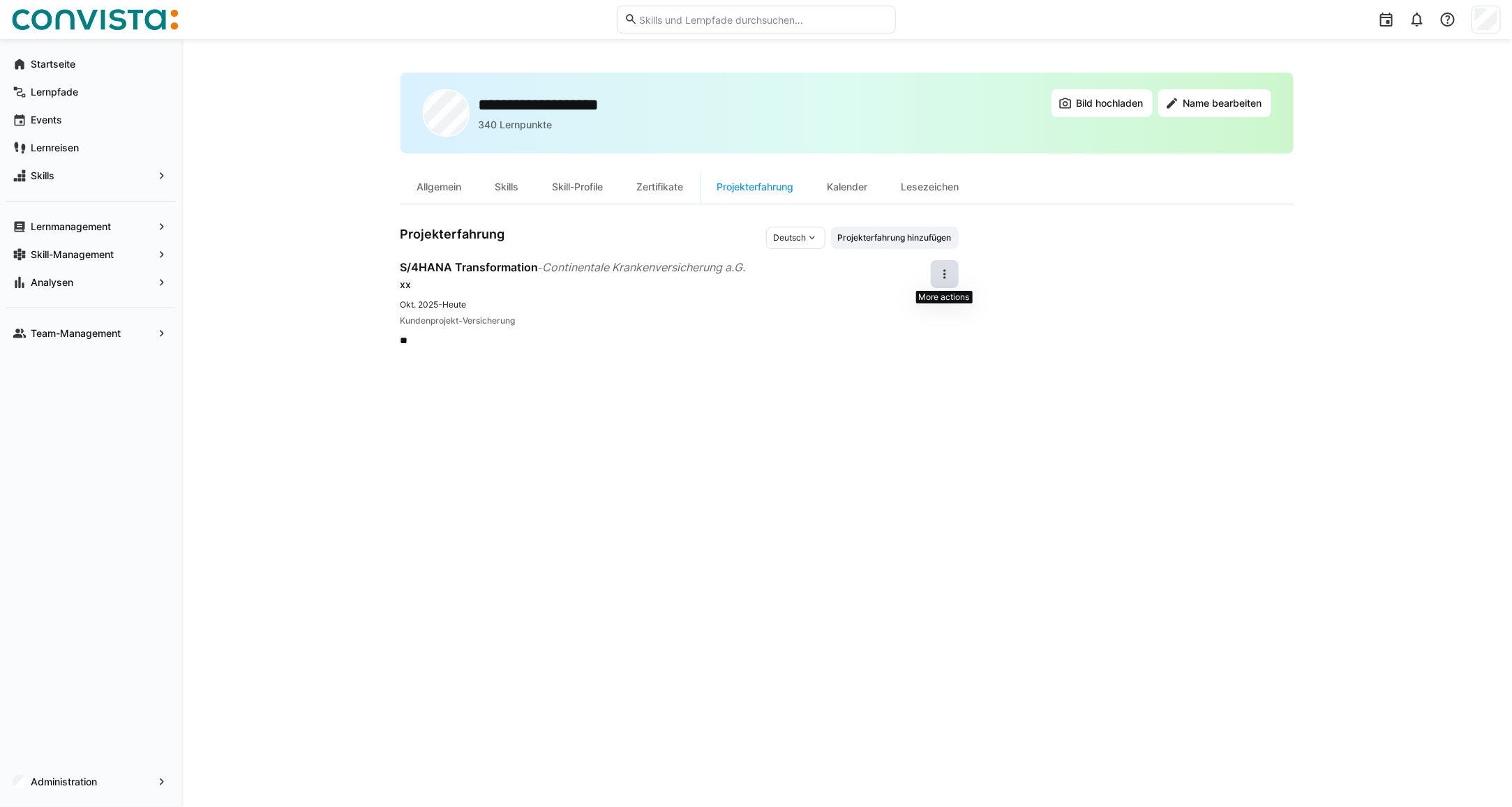
click at [938, 273] on eds-icon at bounding box center [944, 274] width 14 height 14
click at [918, 346] on div "Entfernen" at bounding box center [921, 340] width 50 height 14
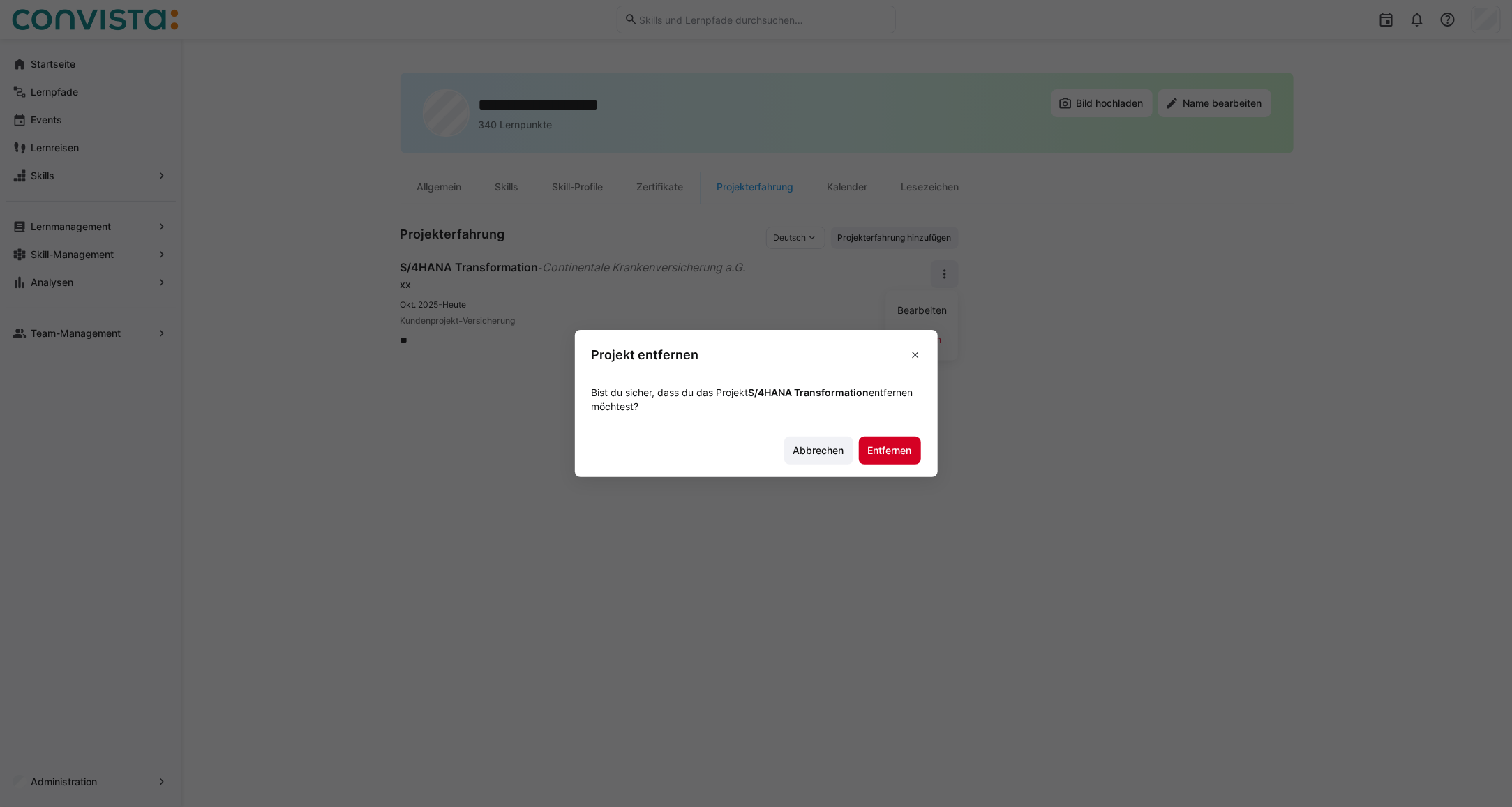
click at [894, 450] on span "Entfernen" at bounding box center [889, 450] width 48 height 14
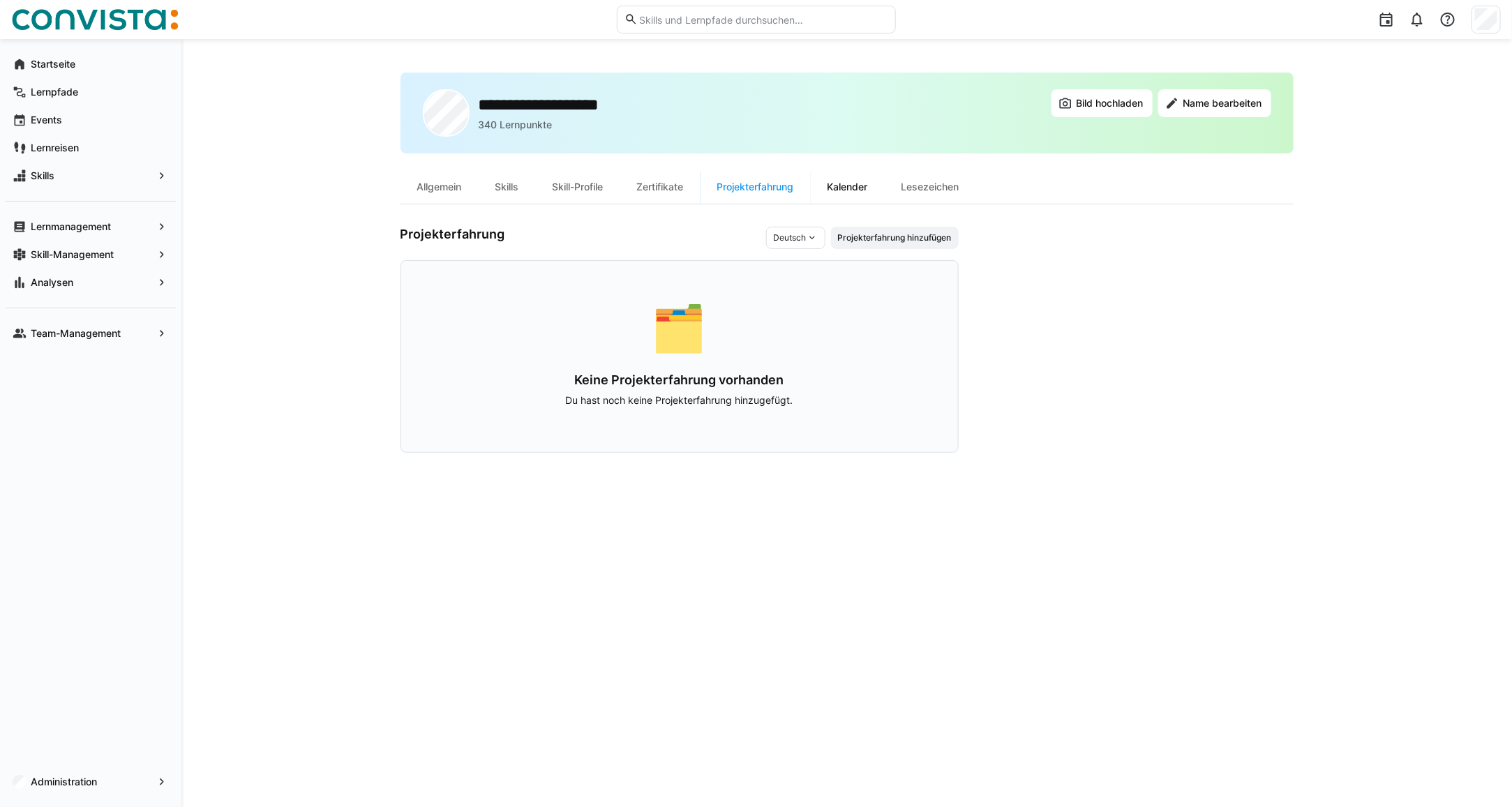
click at [845, 186] on div "Kalender" at bounding box center [847, 187] width 73 height 34
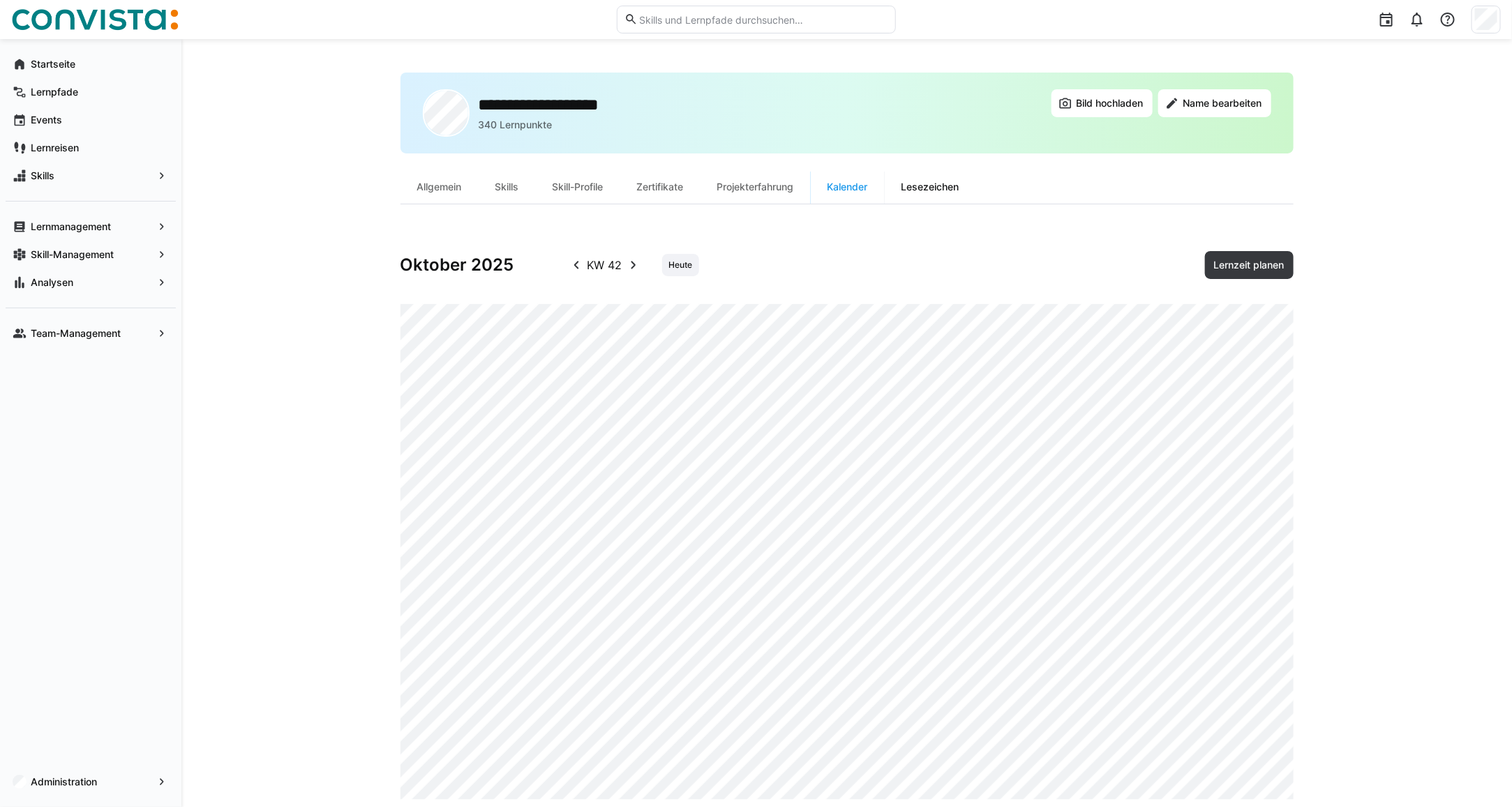
click at [940, 185] on div "Lesezeichen" at bounding box center [930, 187] width 91 height 34
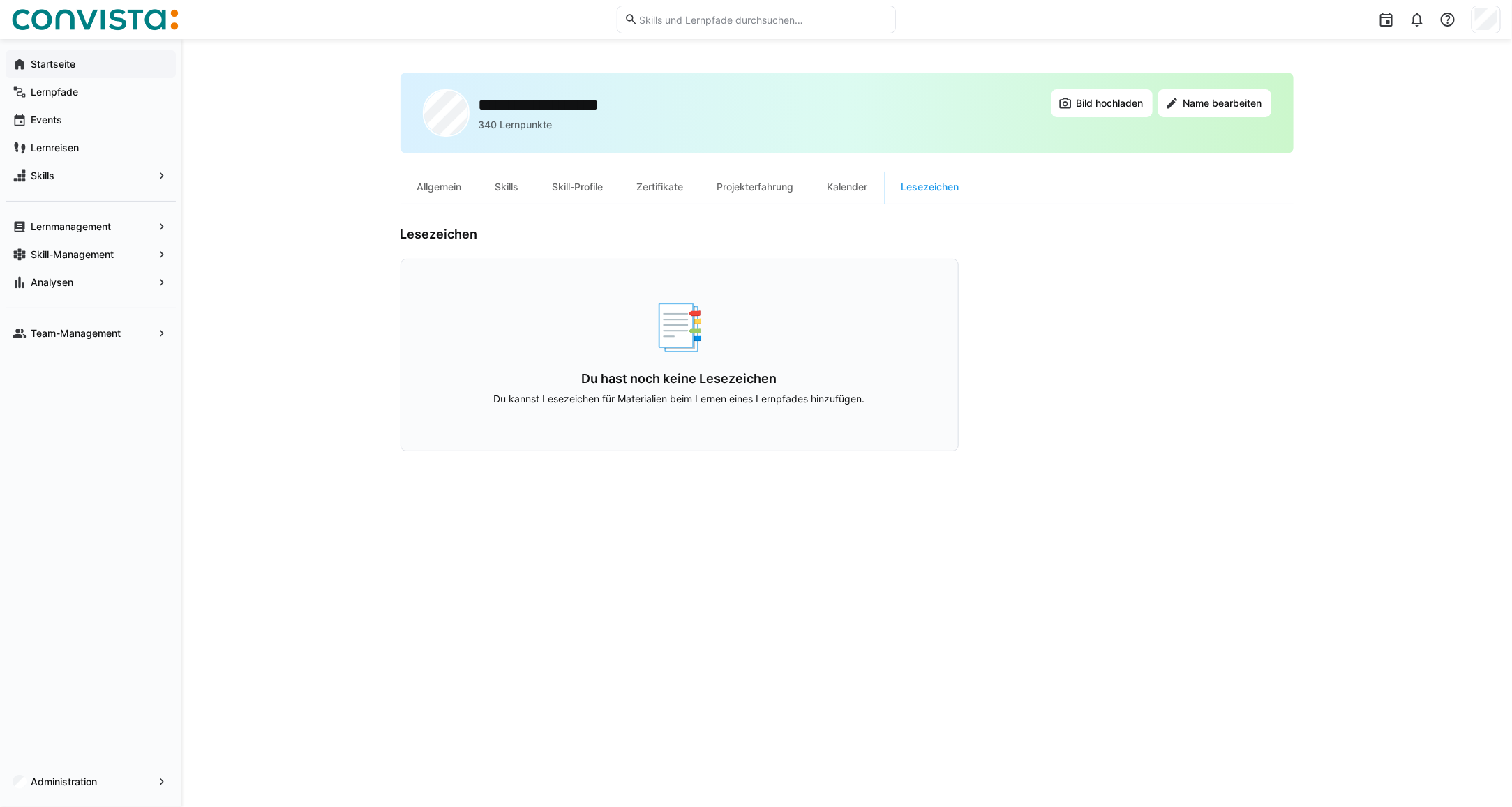
click at [0, 0] on app-navigation-label "Startseite" at bounding box center [0, 0] width 0 height 0
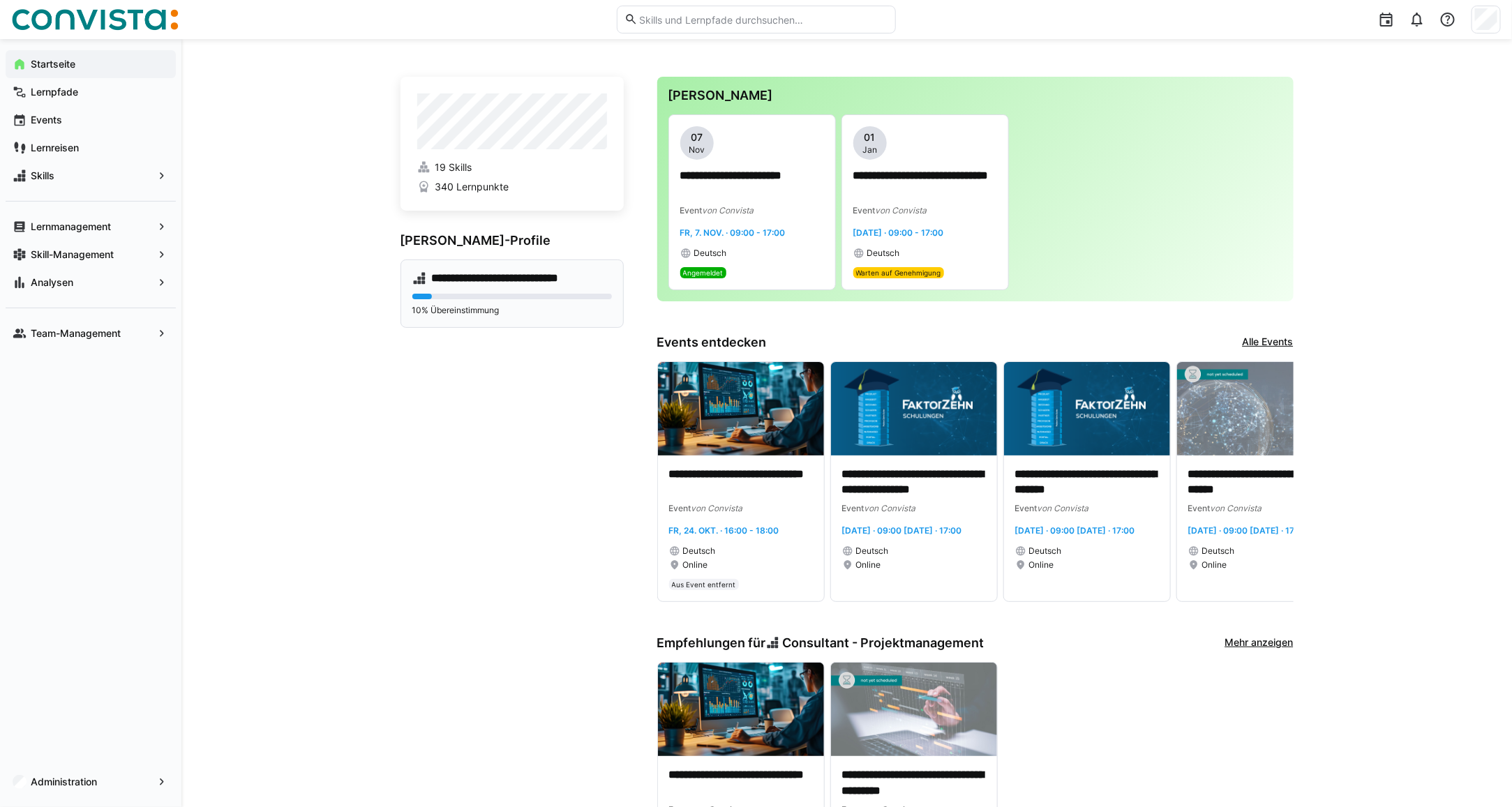
click at [465, 291] on div "**********" at bounding box center [512, 293] width 223 height 69
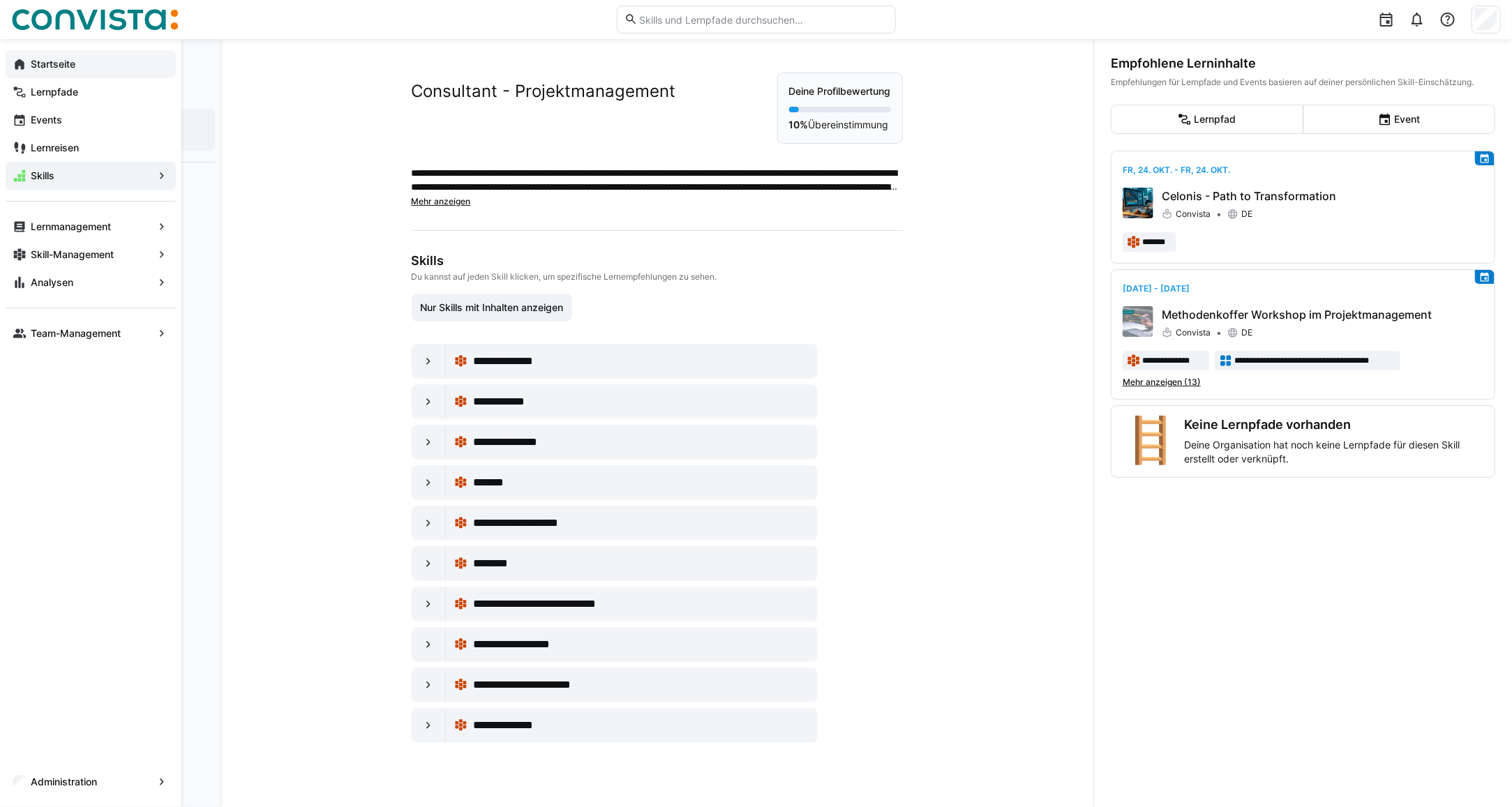
click at [0, 0] on app-navigation-label "Startseite" at bounding box center [0, 0] width 0 height 0
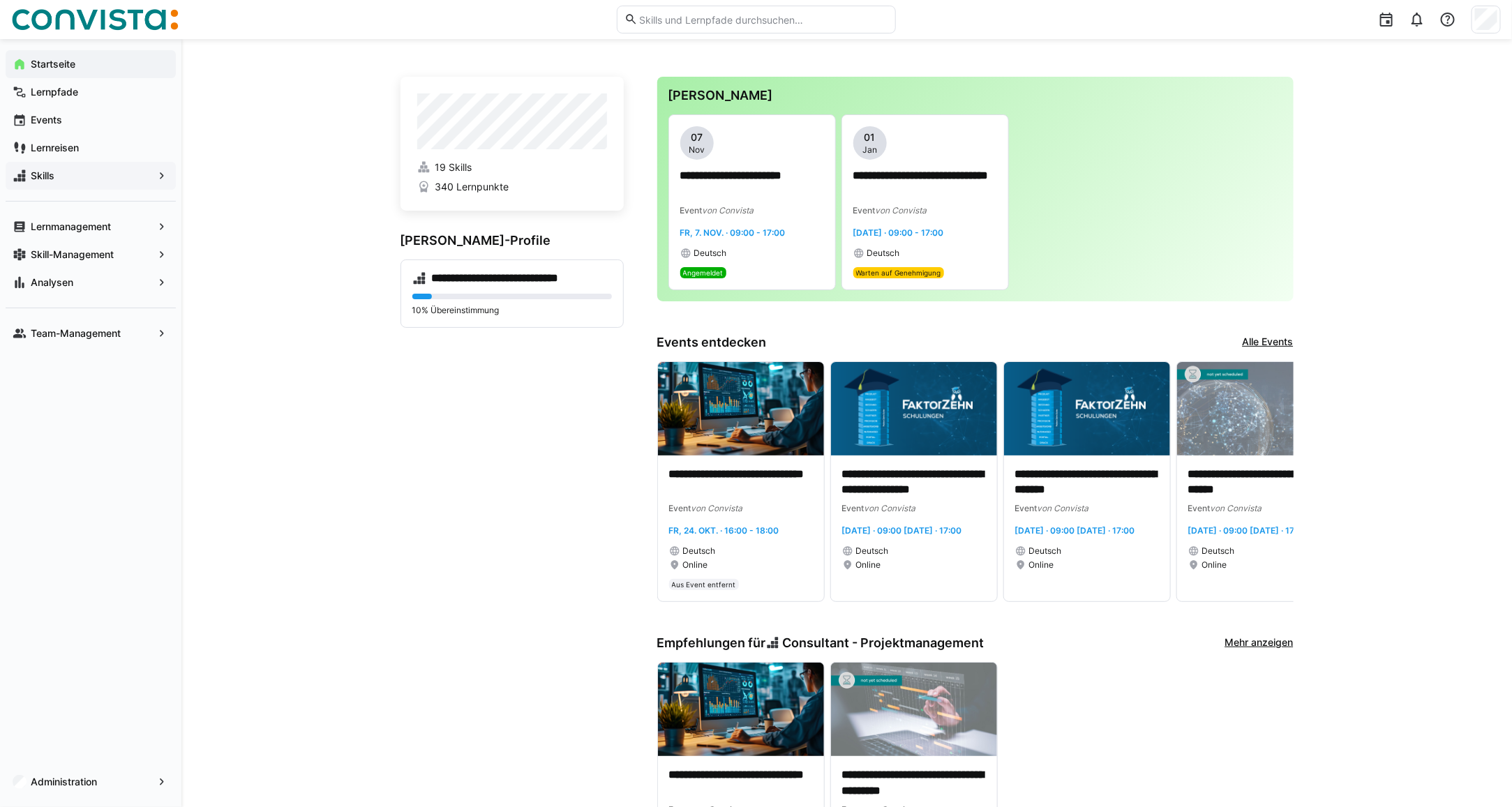
click at [63, 172] on span "Skills" at bounding box center [90, 175] width 124 height 14
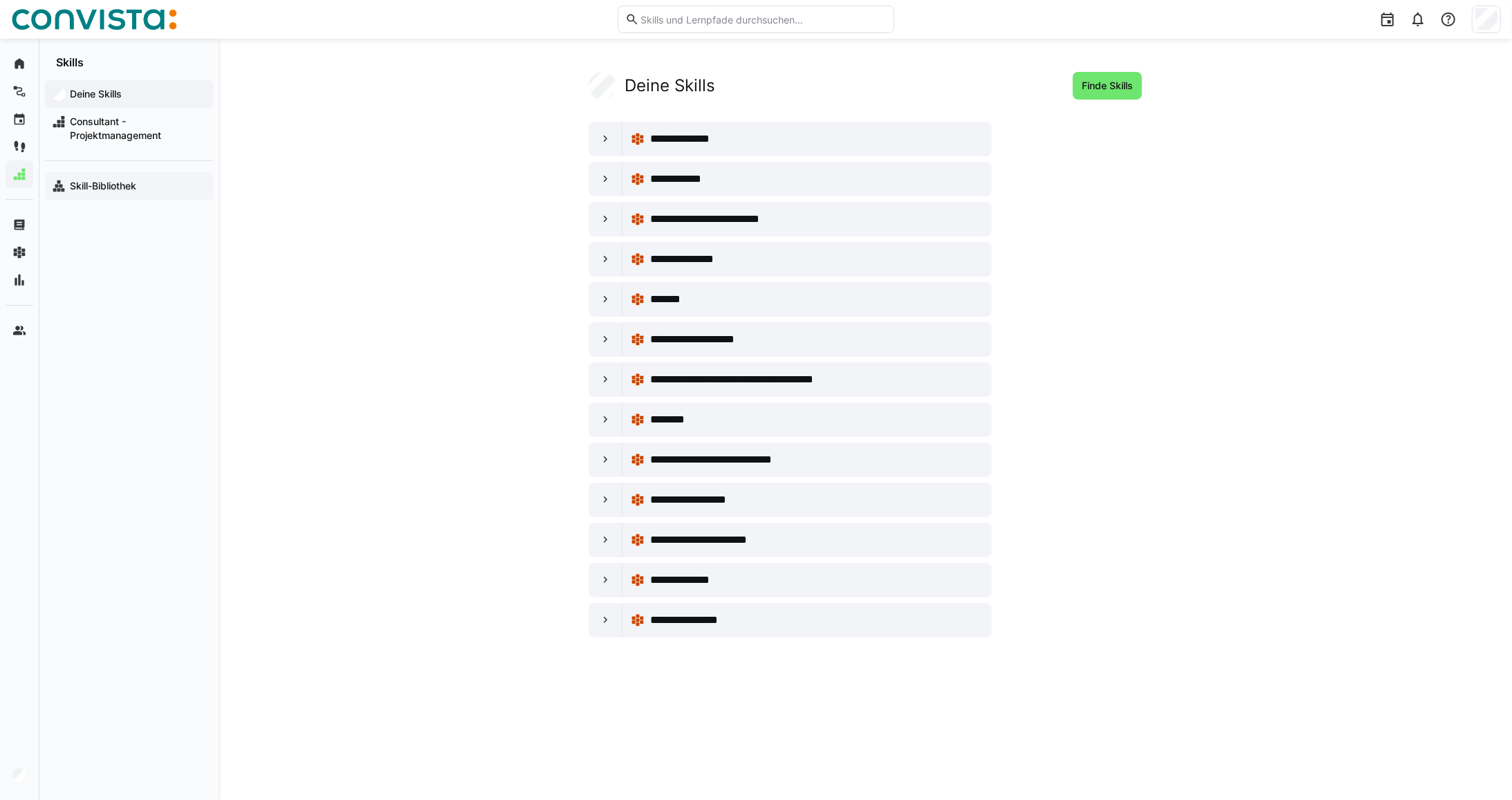
click at [0, 0] on app-navigation-label "Skill-Bibliothek" at bounding box center [0, 0] width 0 height 0
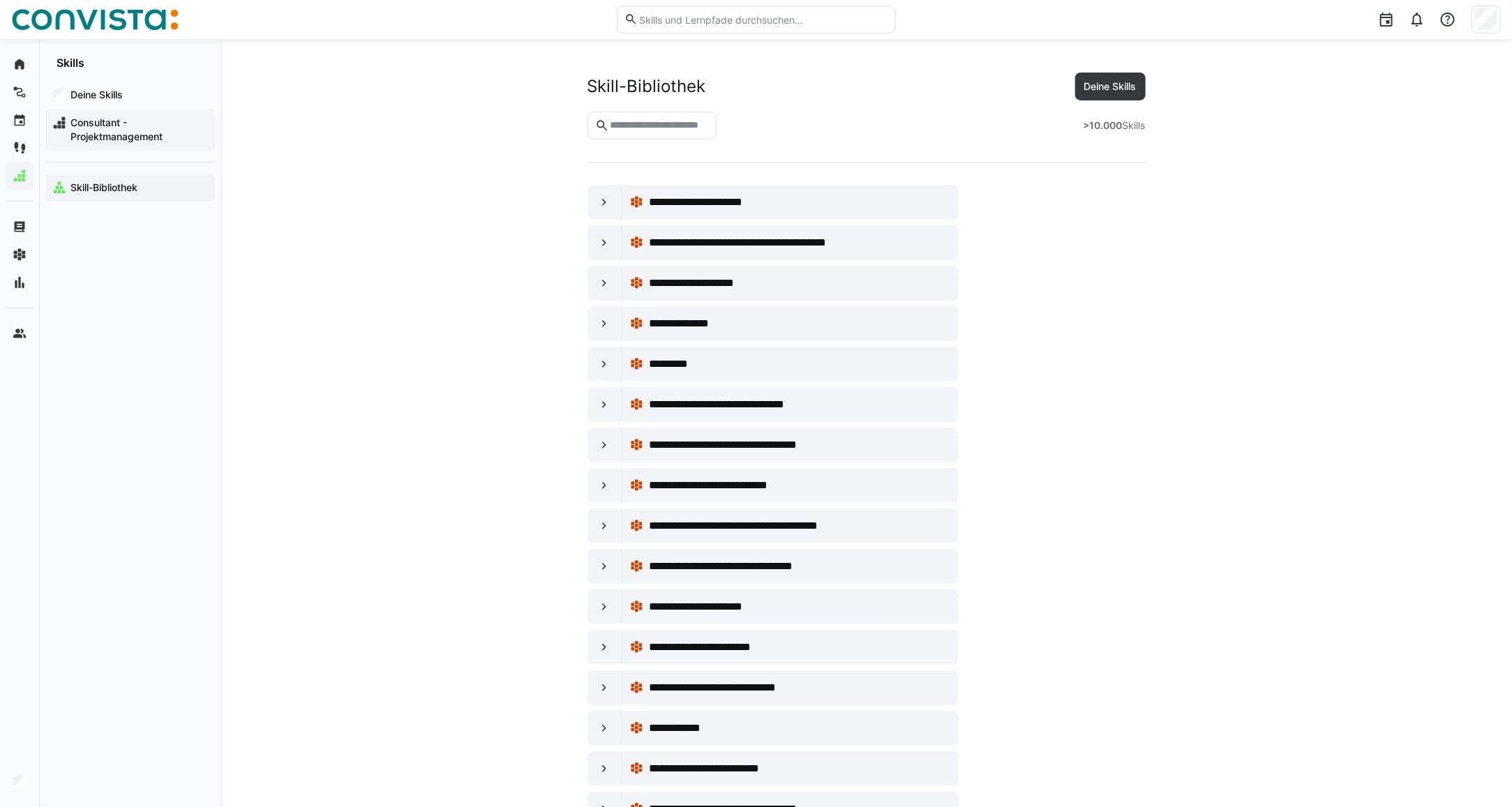
click at [125, 128] on span "Consultant - Projektmanagement" at bounding box center [138, 130] width 139 height 28
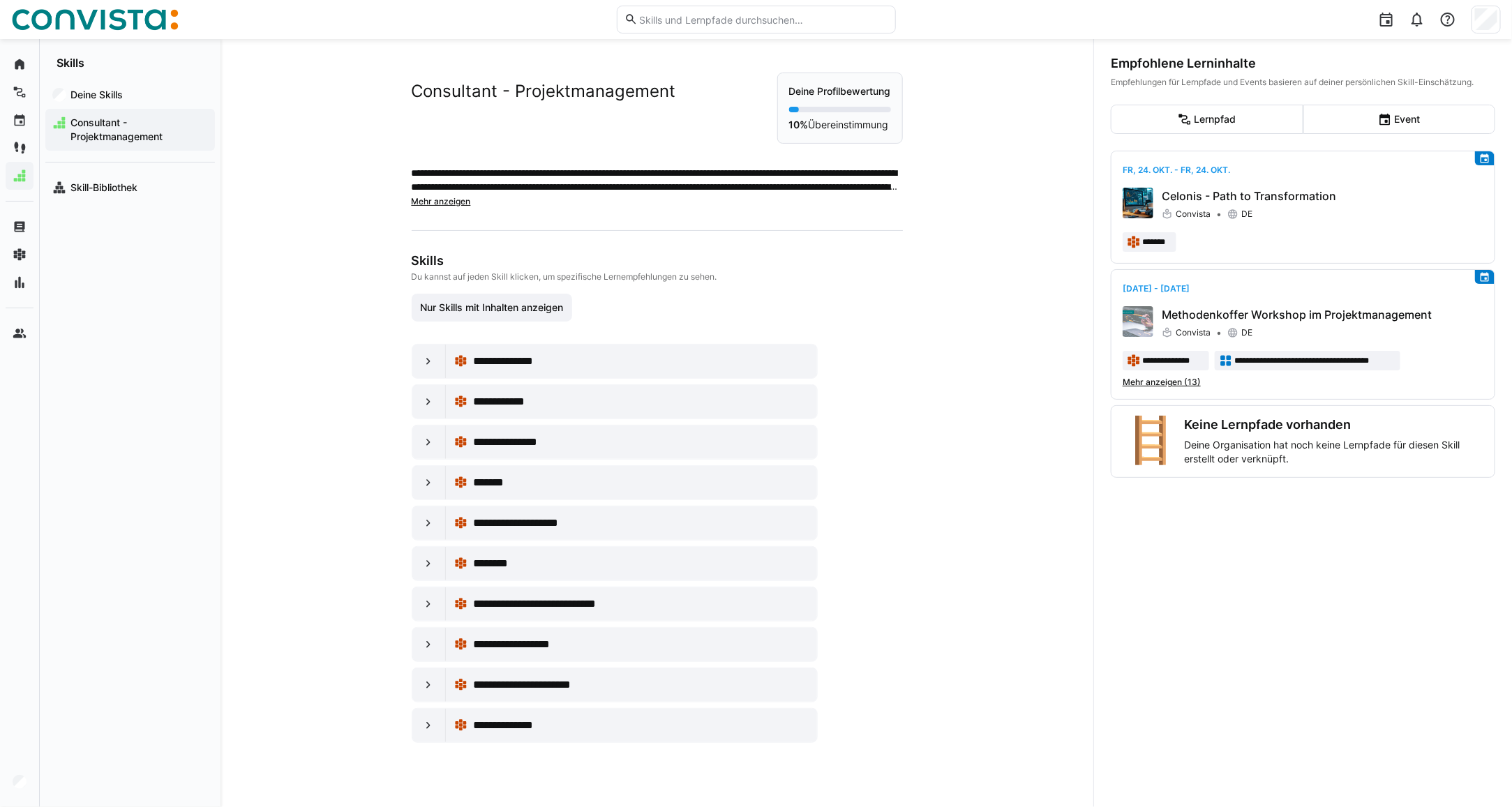
click at [440, 202] on span "Mehr anzeigen" at bounding box center [441, 201] width 59 height 10
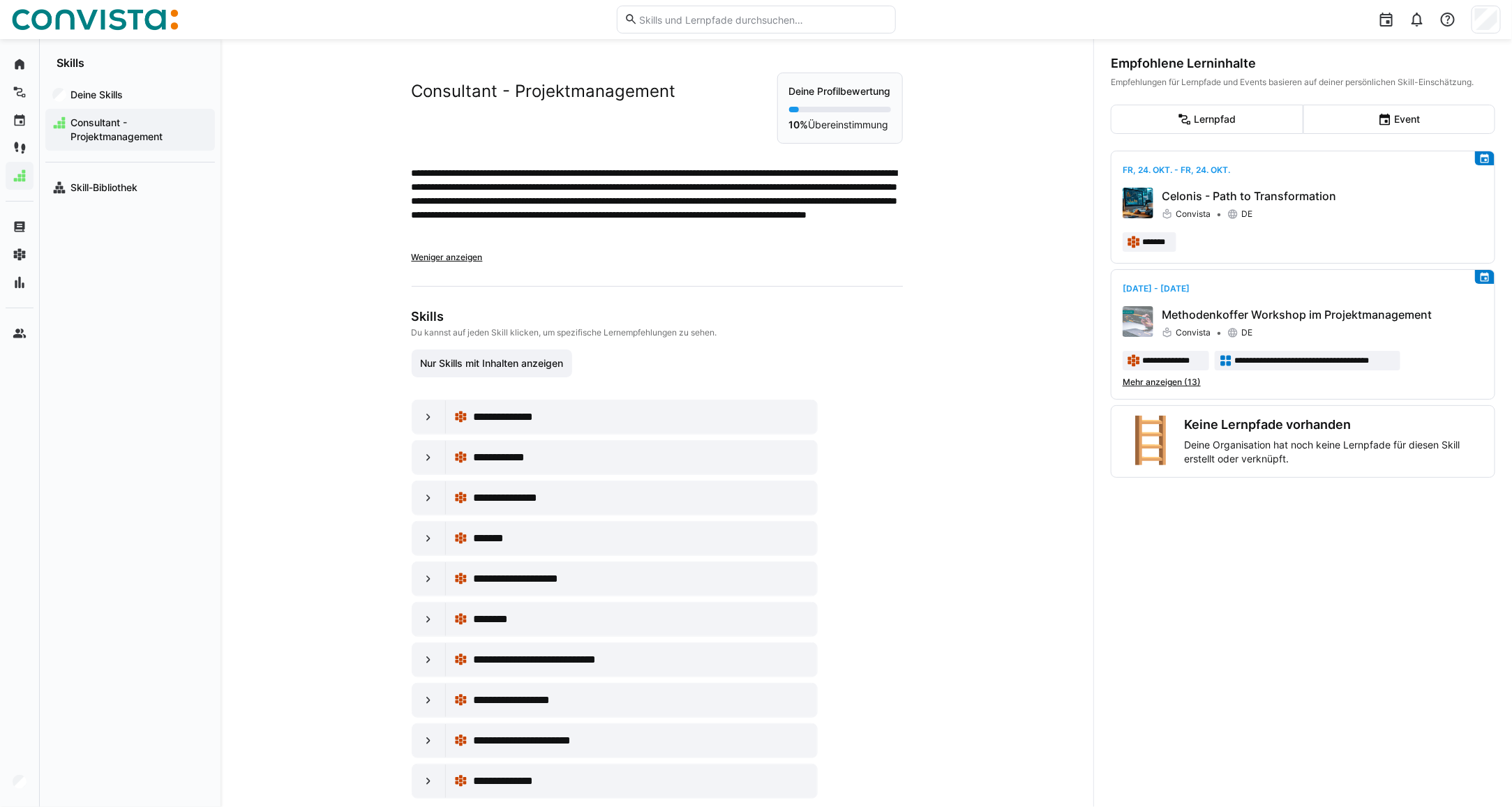
scroll to position [28, 0]
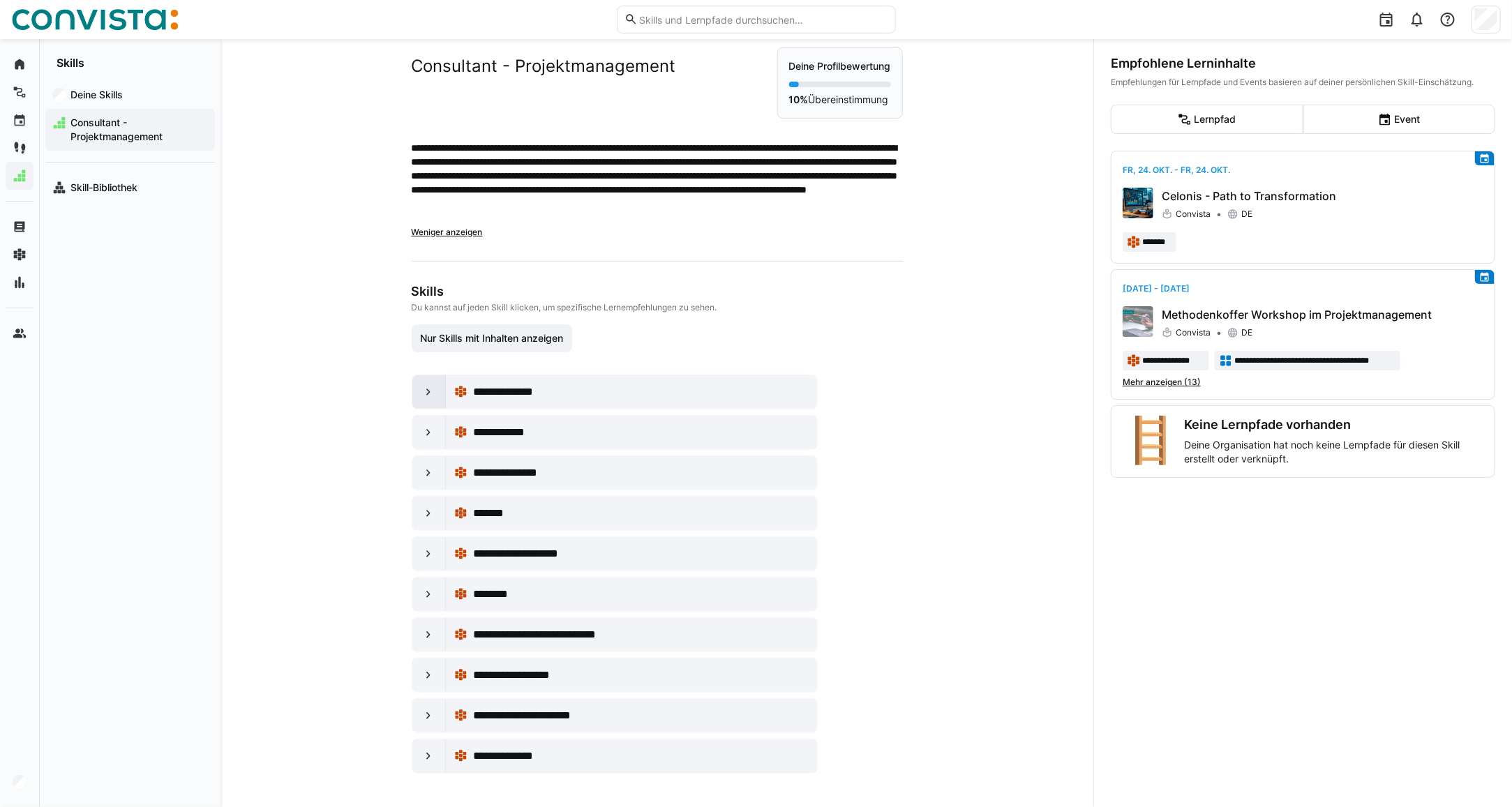
click at [424, 389] on eds-icon at bounding box center [428, 392] width 14 height 14
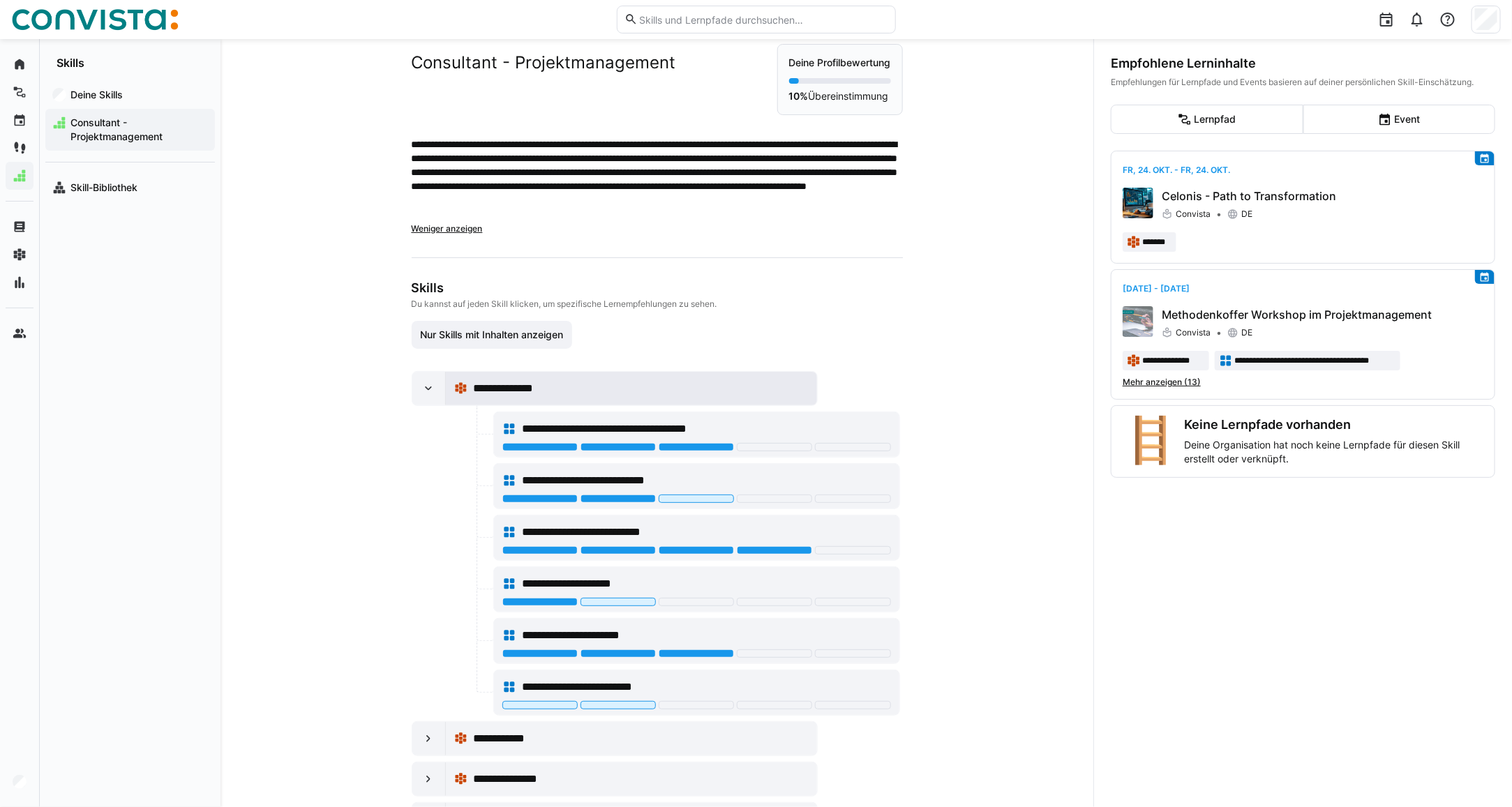
click at [546, 389] on span "**********" at bounding box center [515, 389] width 85 height 17
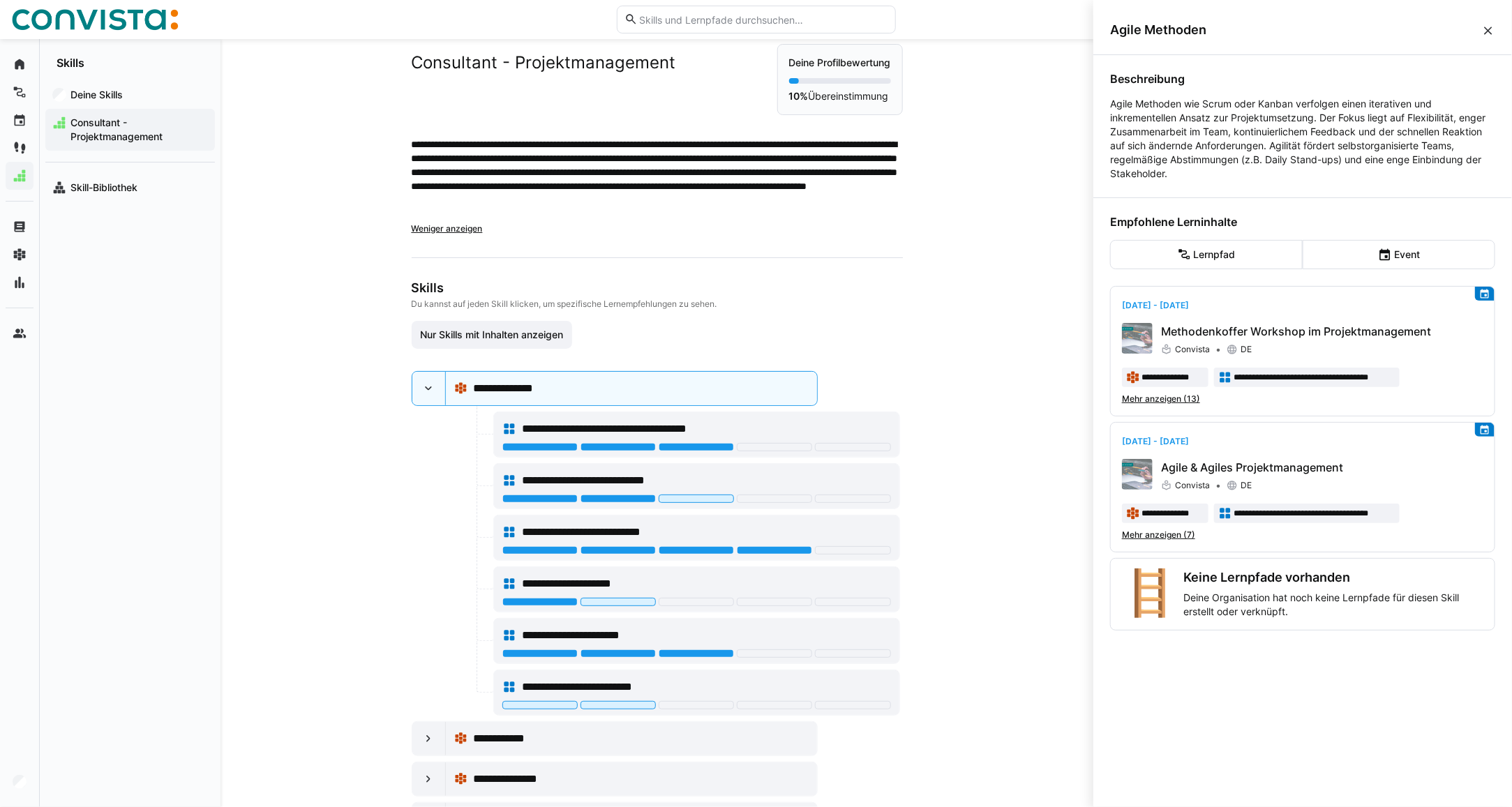
click at [1482, 33] on eds-icon at bounding box center [1488, 30] width 14 height 14
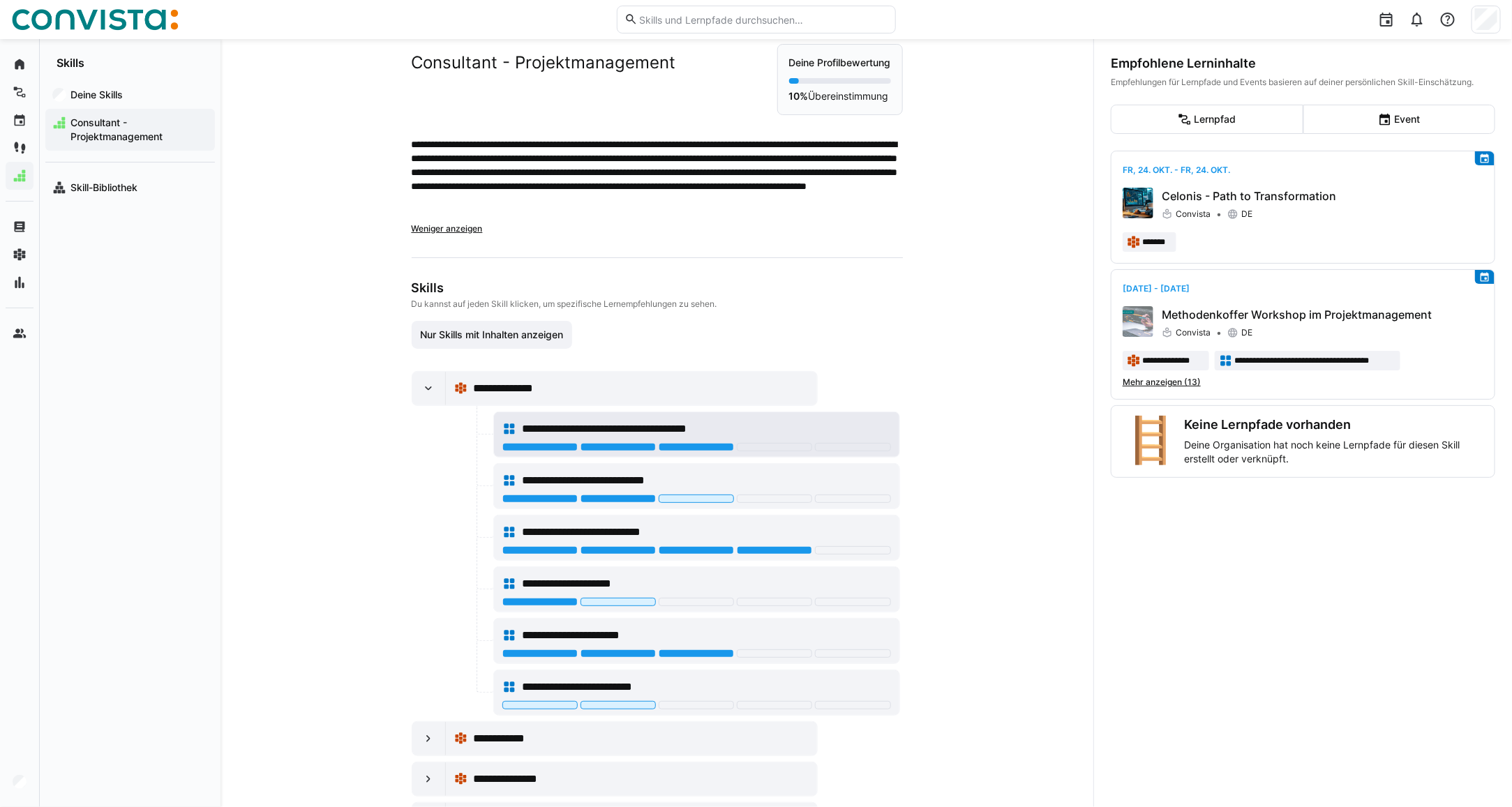
click at [806, 431] on div "**********" at bounding box center [707, 428] width 369 height 17
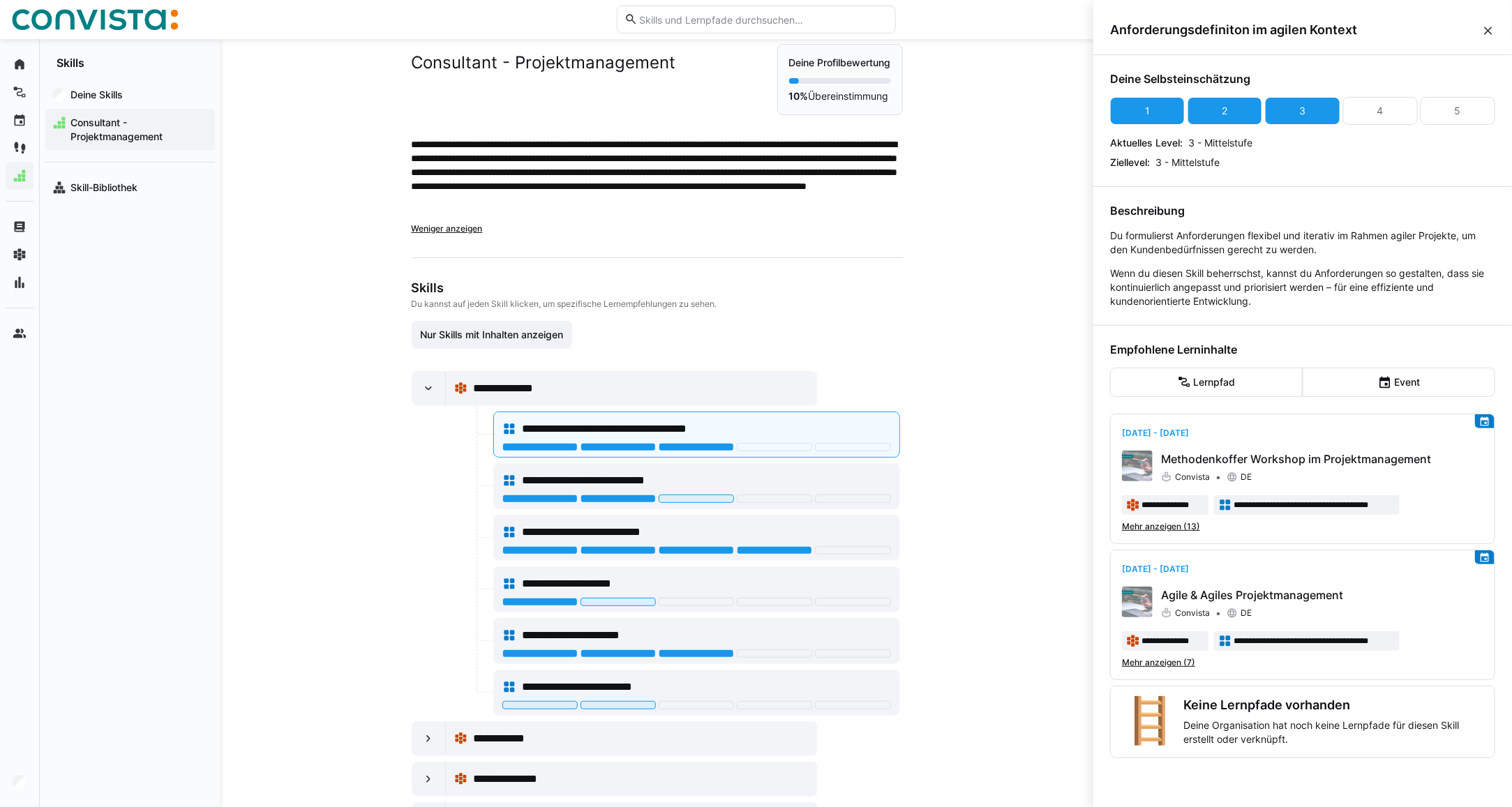
click at [1483, 35] on eds-icon at bounding box center [1488, 30] width 14 height 14
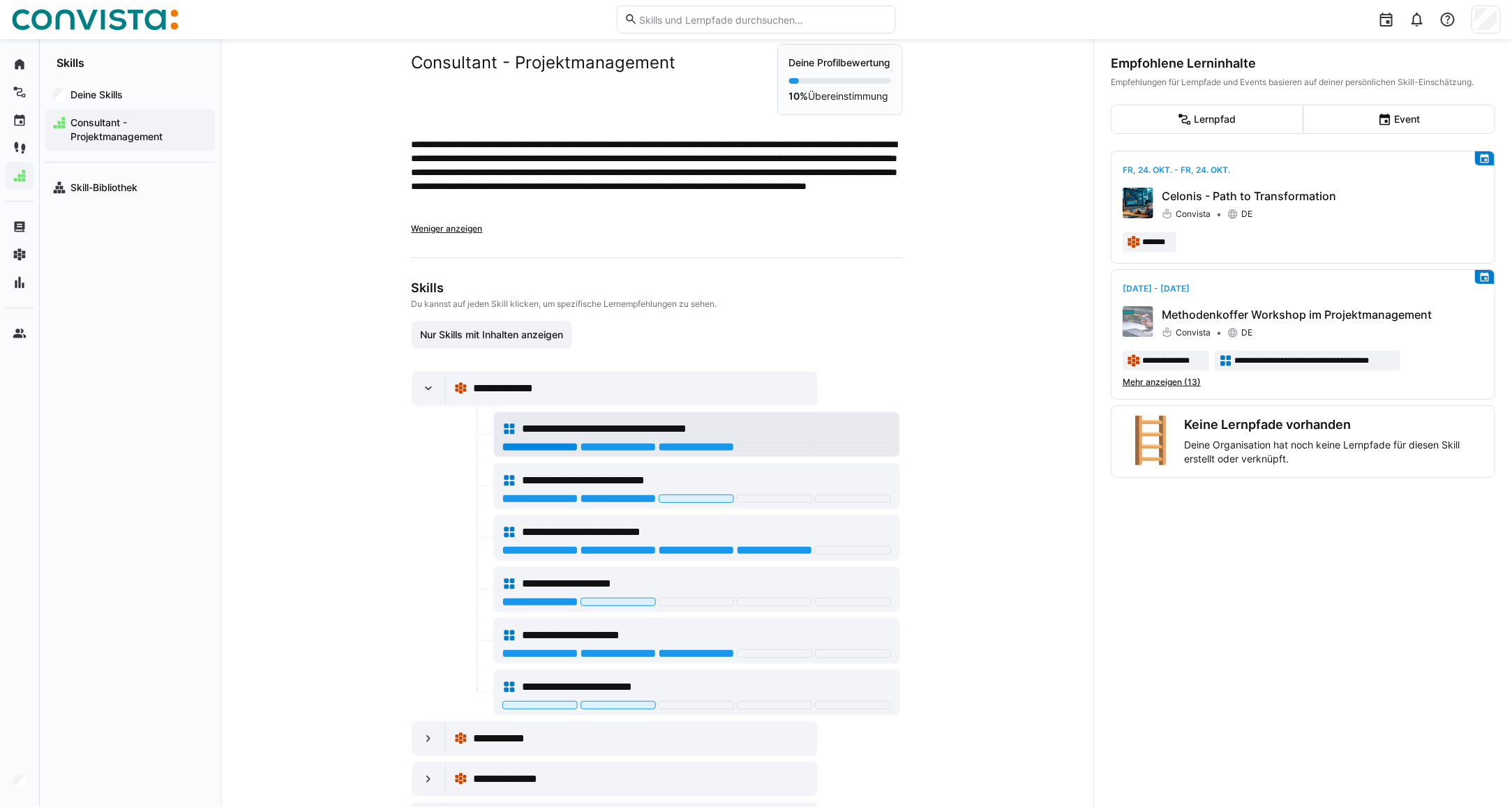
click at [545, 450] on div at bounding box center [540, 446] width 75 height 8
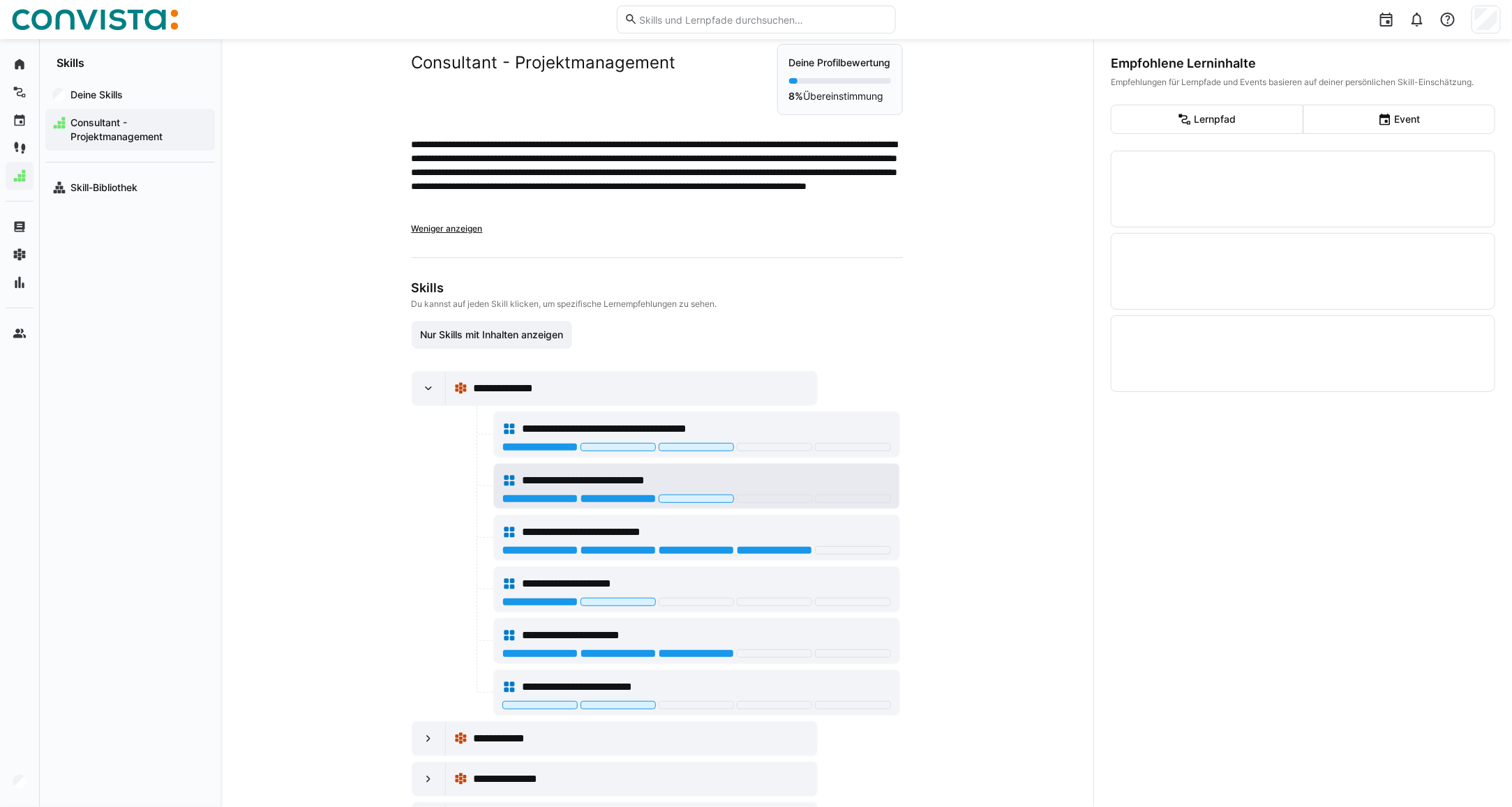
click at [542, 501] on div at bounding box center [540, 498] width 75 height 8
click at [530, 450] on div at bounding box center [540, 446] width 75 height 8
click at [528, 498] on div at bounding box center [540, 498] width 75 height 8
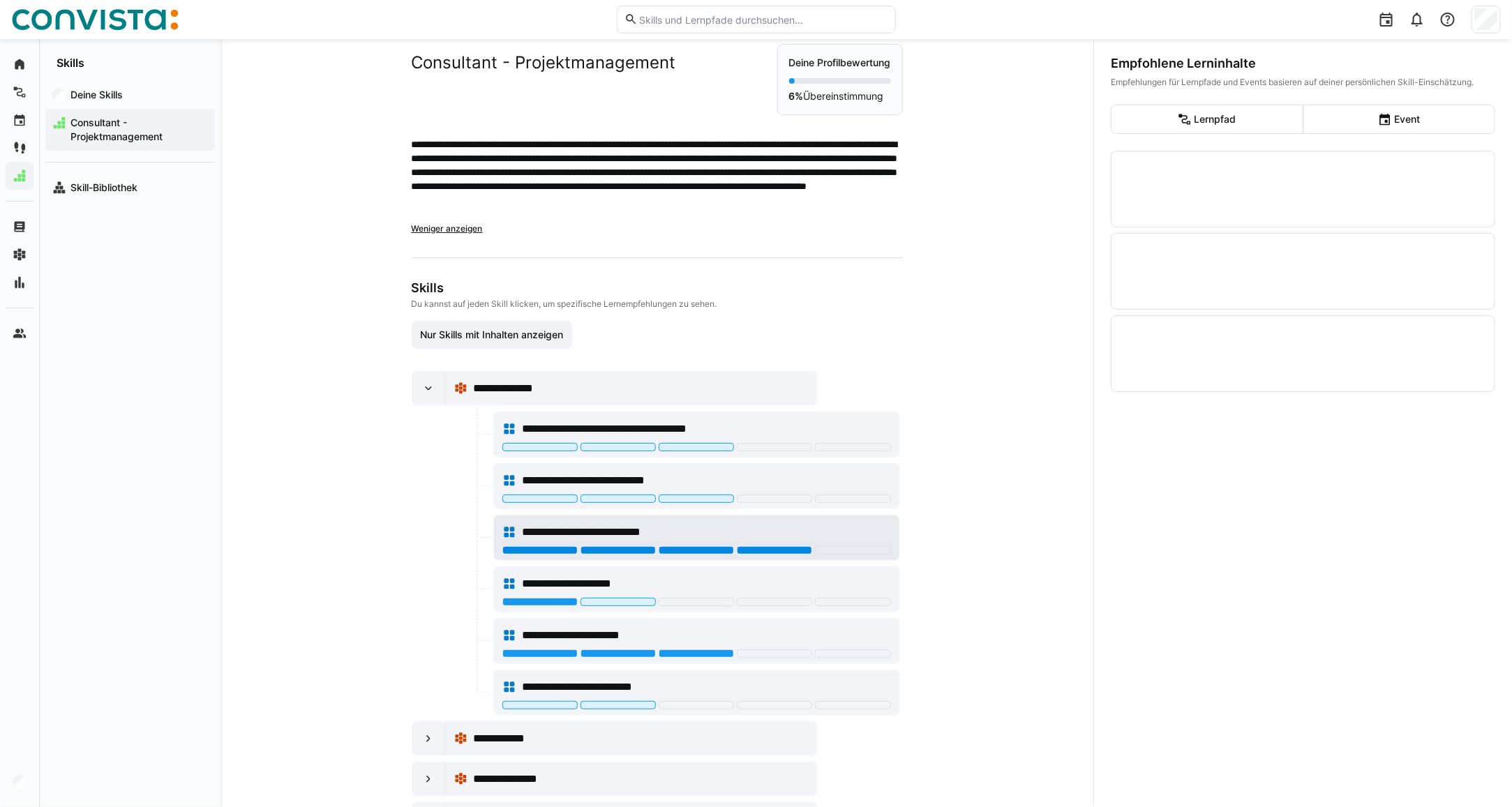
click at [746, 549] on div at bounding box center [774, 550] width 75 height 8
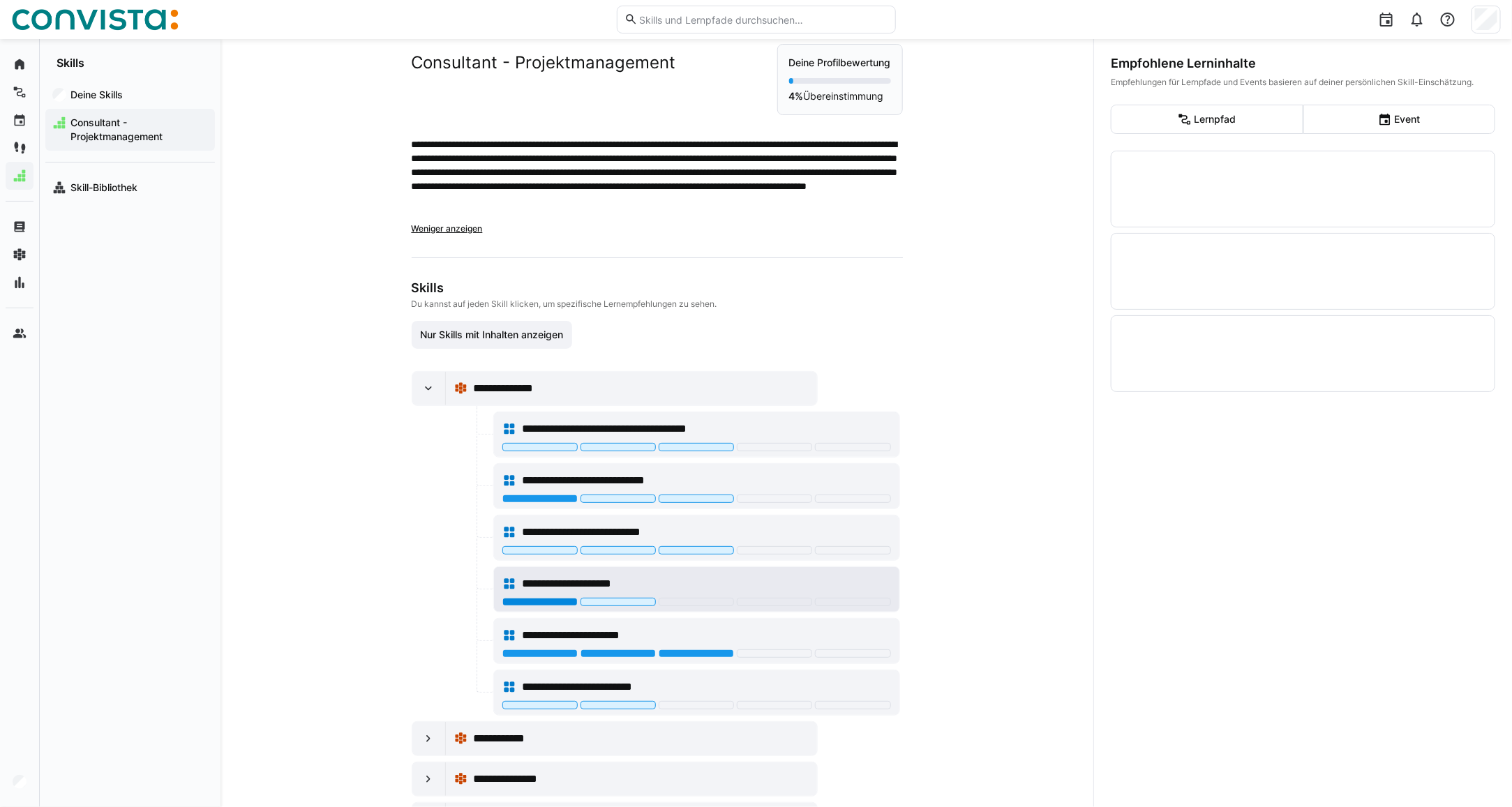
click at [534, 605] on div at bounding box center [540, 602] width 75 height 8
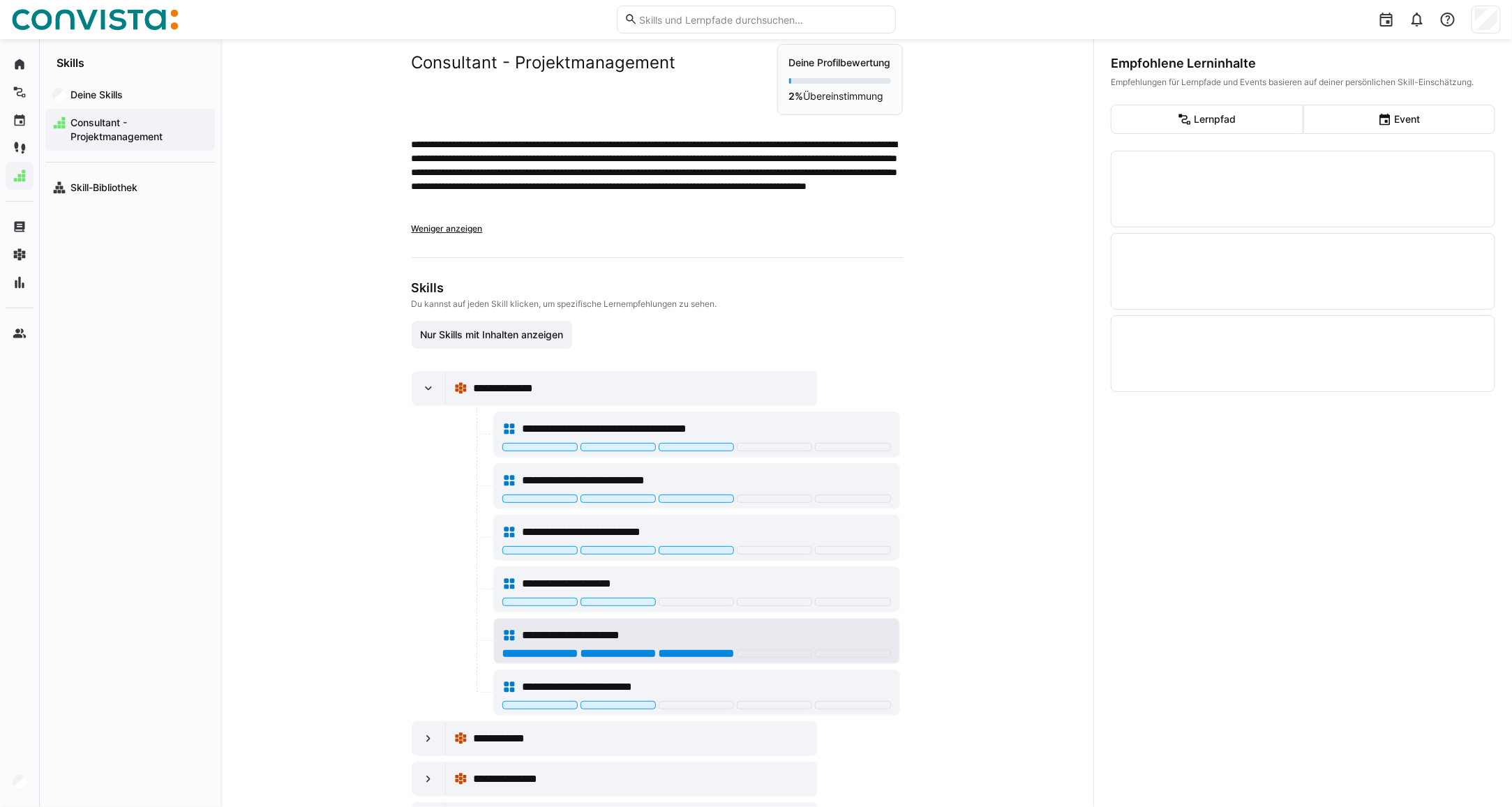
click at [675, 657] on div at bounding box center [696, 653] width 75 height 8
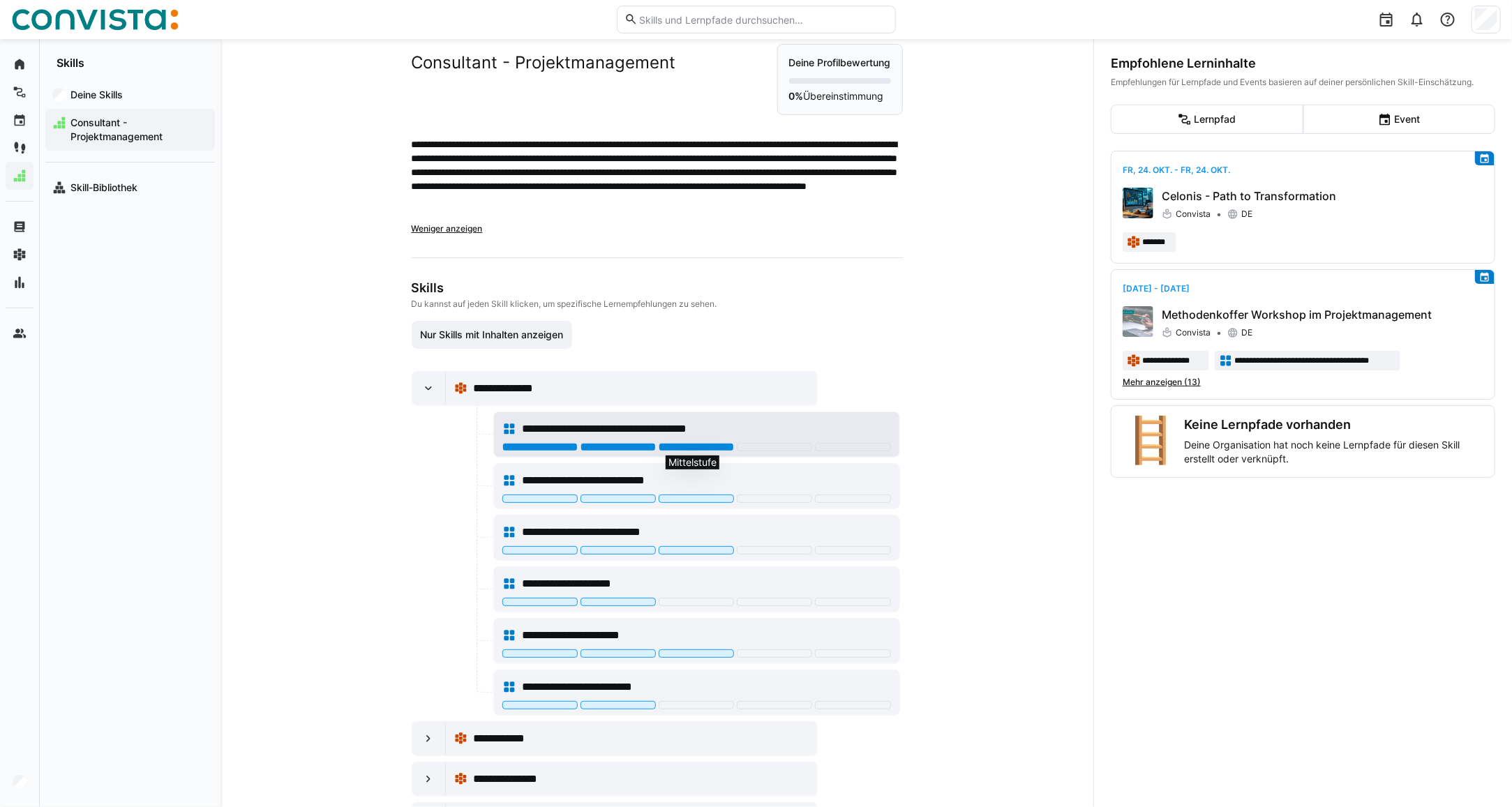
click at [678, 450] on div at bounding box center [696, 446] width 75 height 8
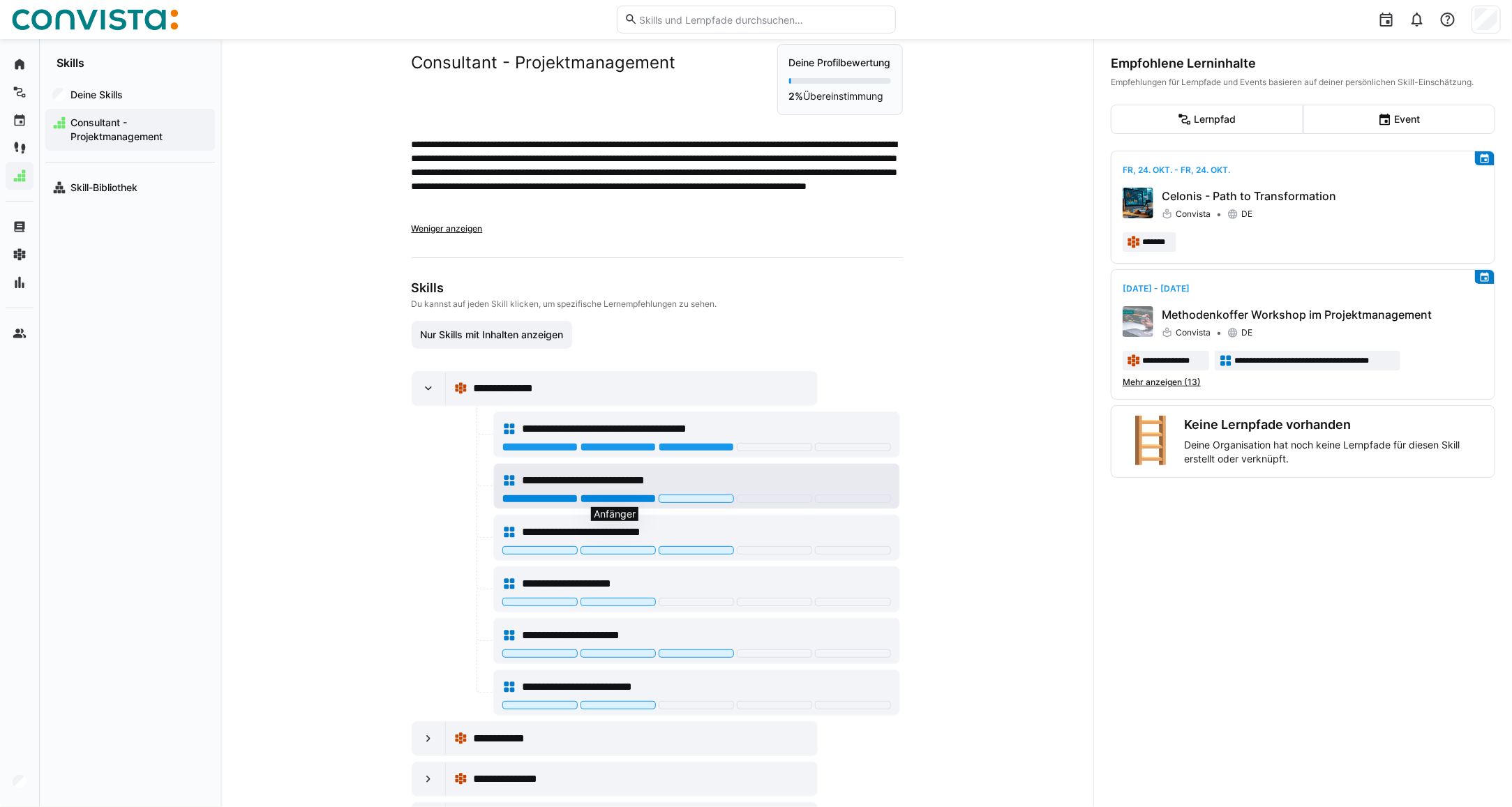
click at [609, 501] on div at bounding box center [618, 498] width 75 height 8
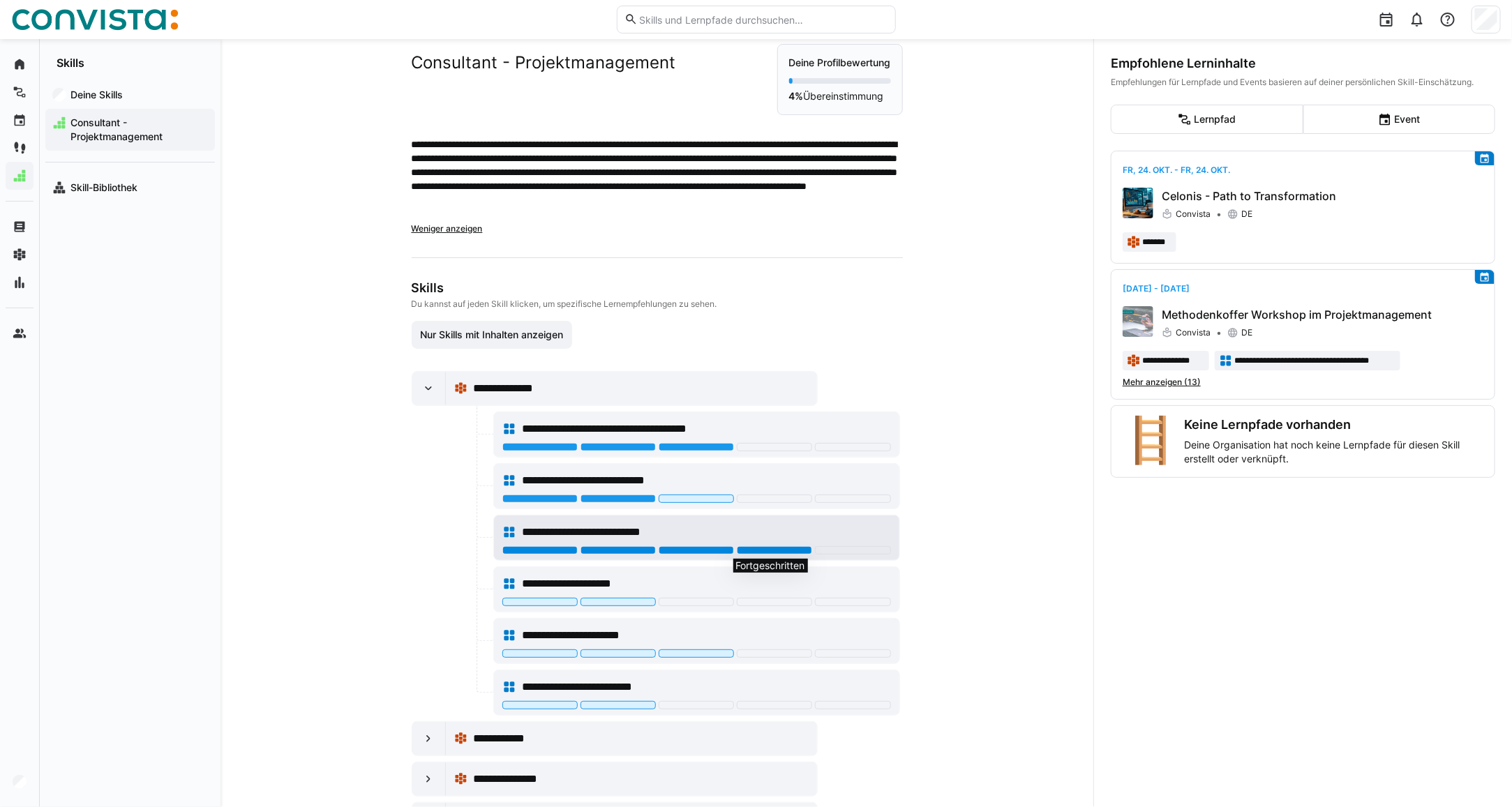
click at [769, 549] on div at bounding box center [774, 550] width 75 height 8
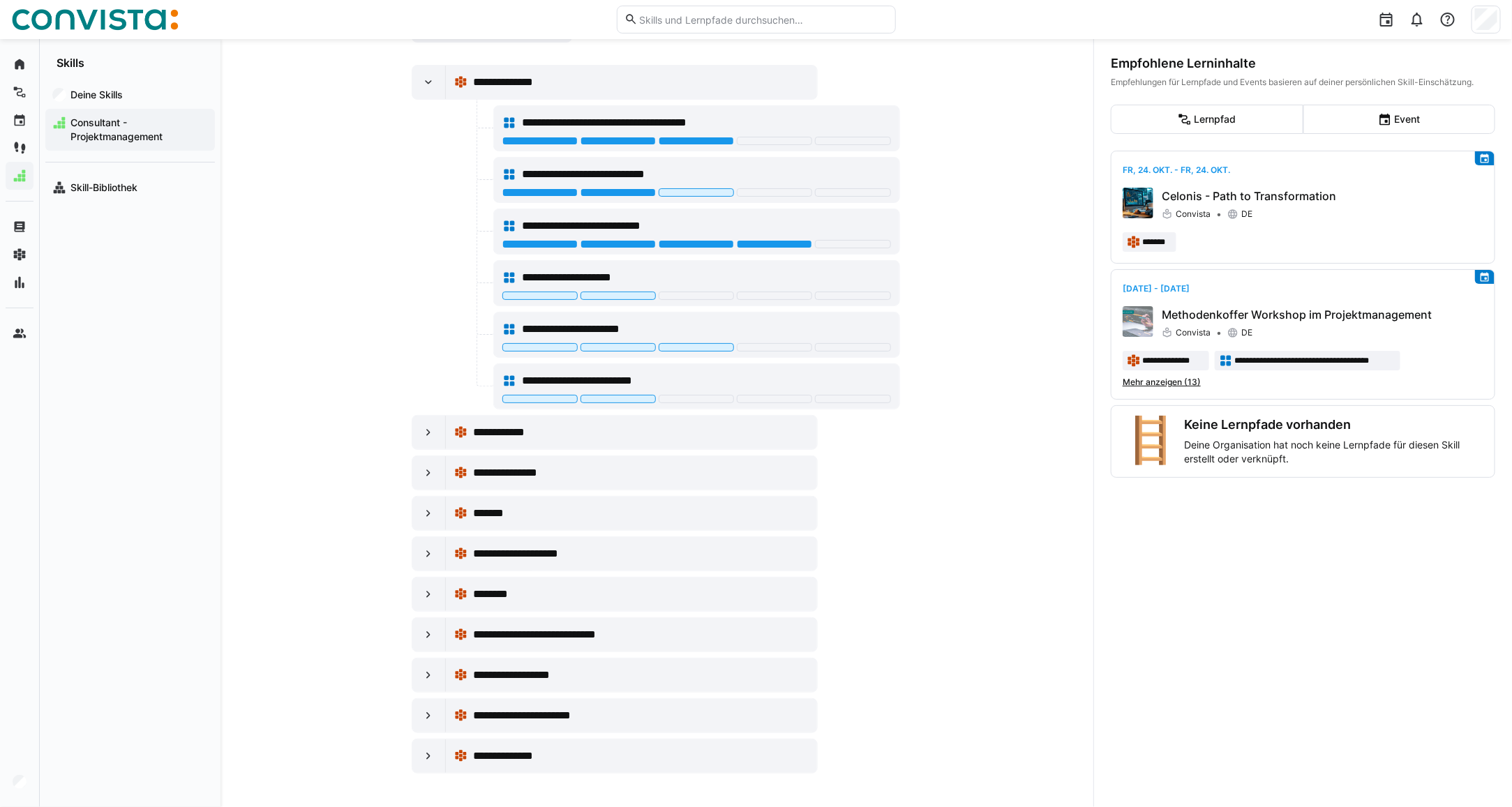
scroll to position [340, 0]
click at [423, 441] on div at bounding box center [430, 432] width 34 height 34
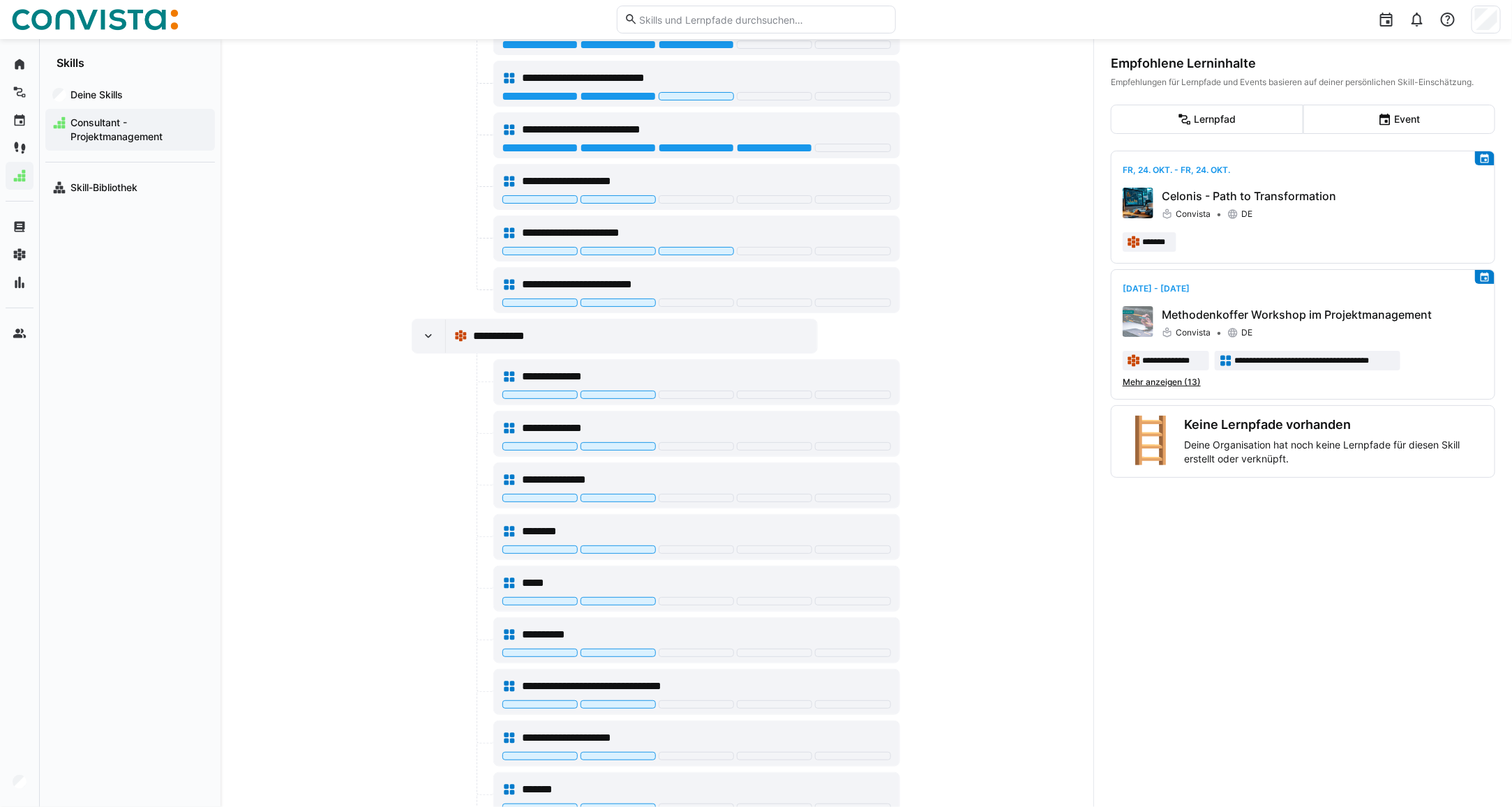
scroll to position [688, 0]
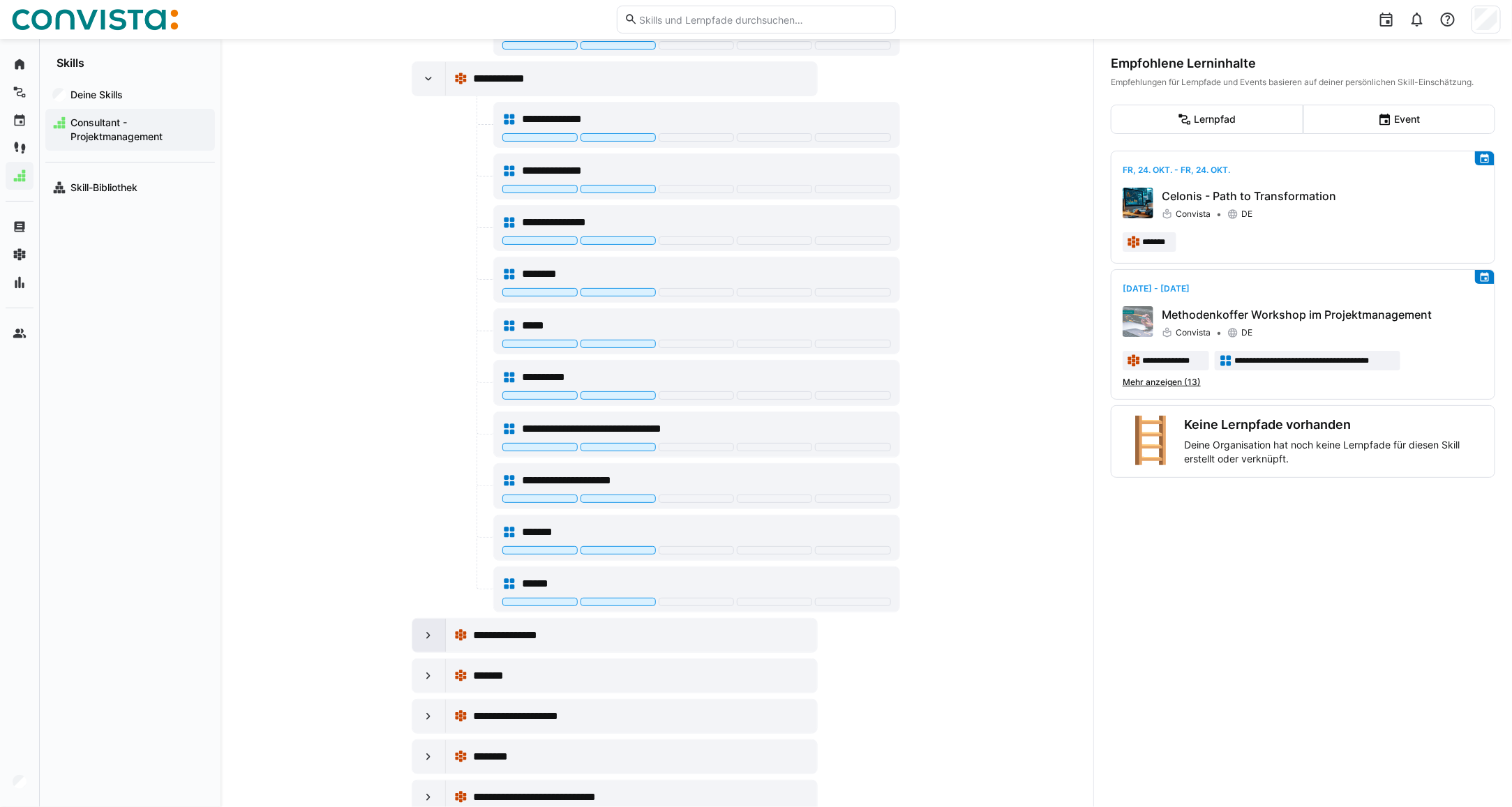
click at [434, 642] on div at bounding box center [430, 636] width 34 height 34
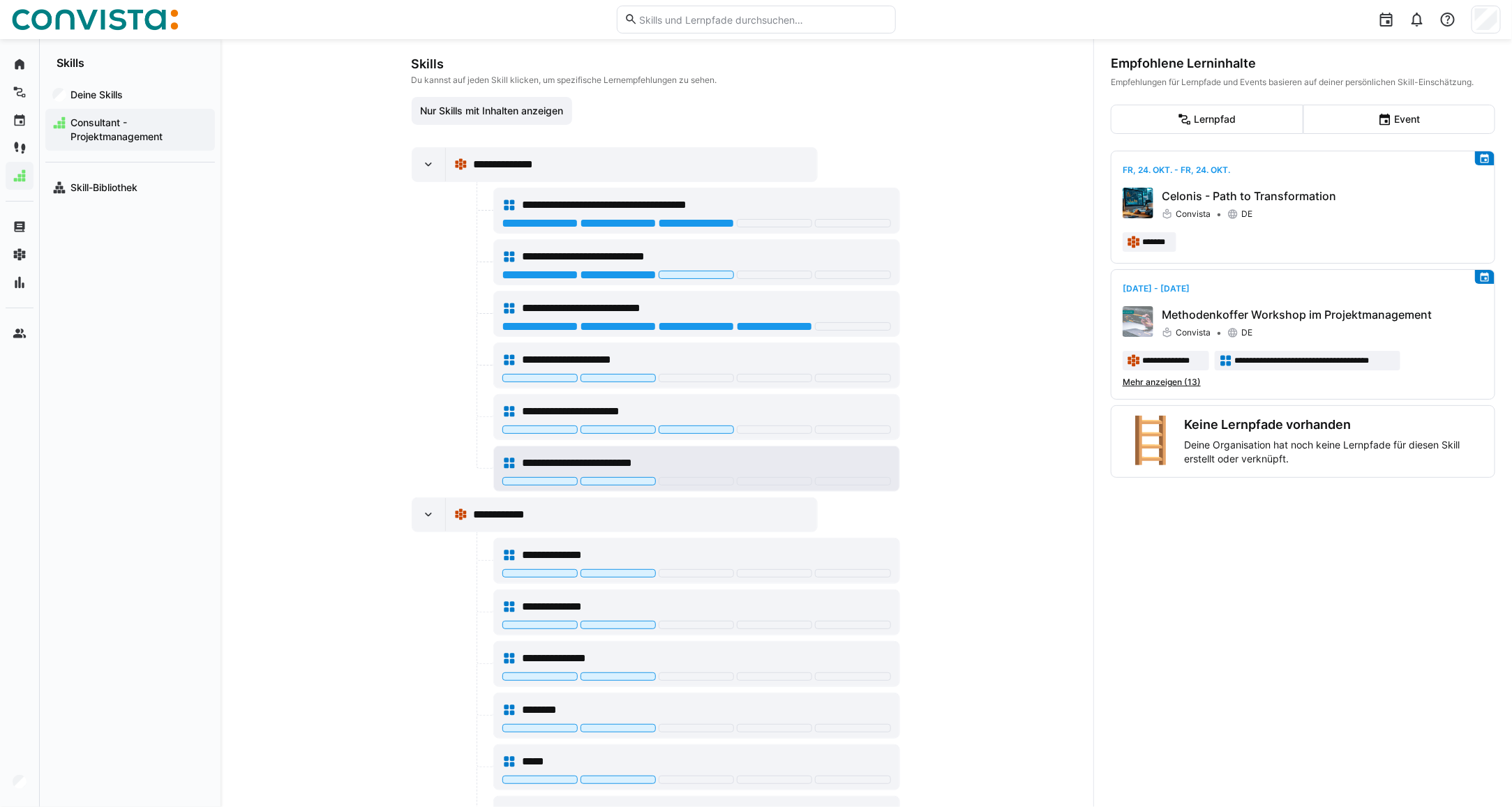
scroll to position [0, 0]
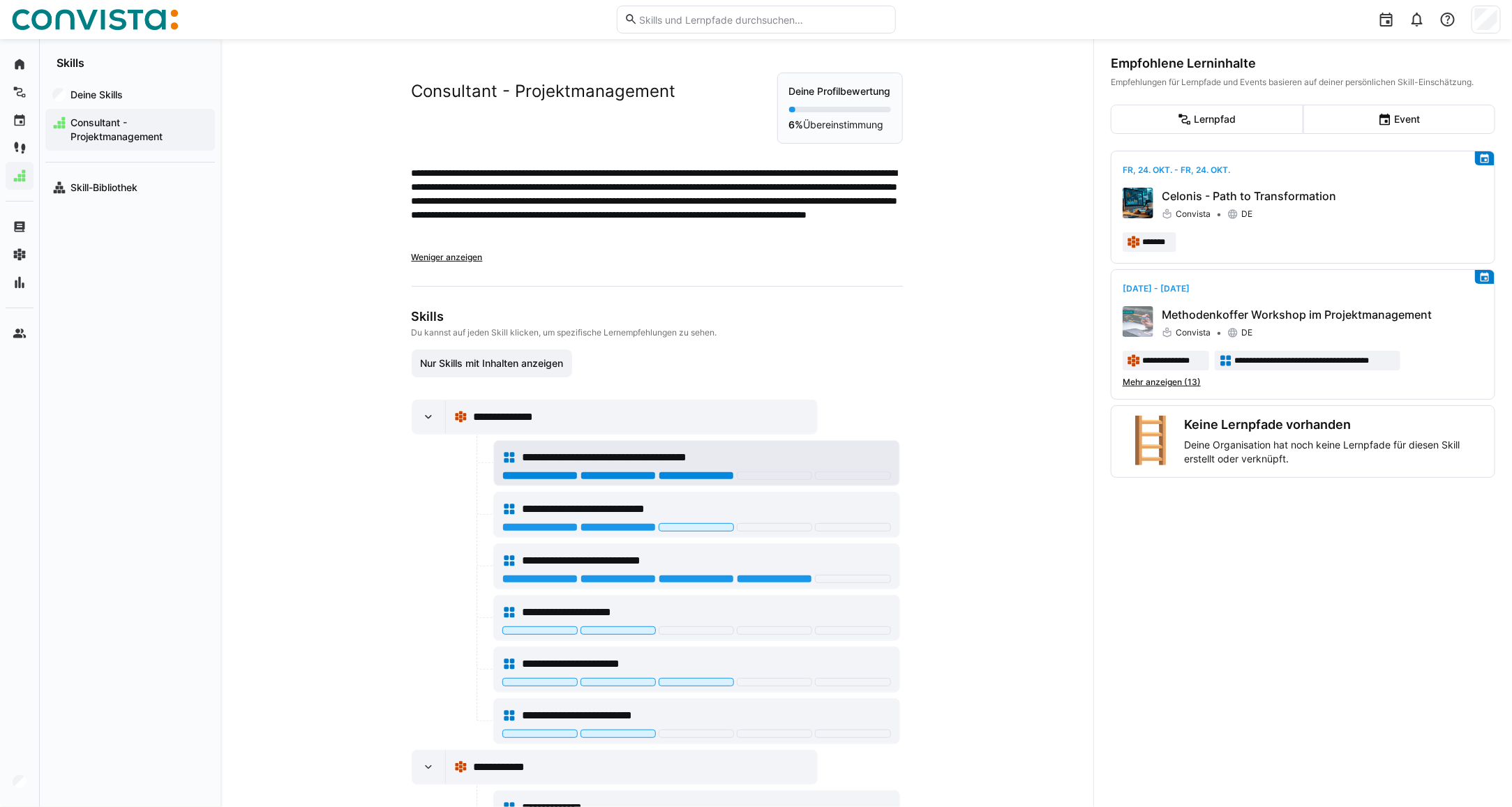
click at [678, 476] on div at bounding box center [696, 476] width 75 height 8
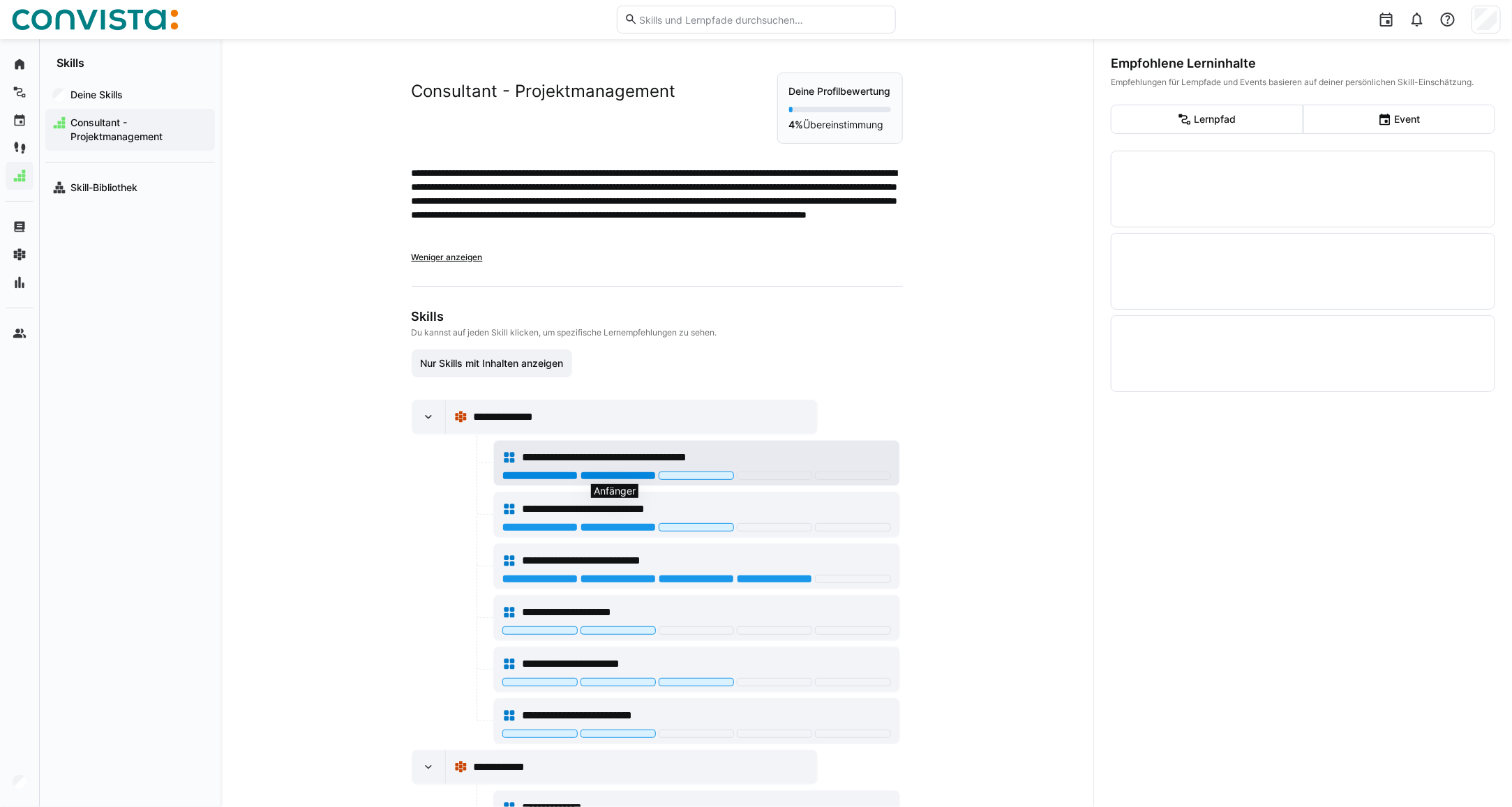
click at [611, 478] on div at bounding box center [618, 476] width 75 height 8
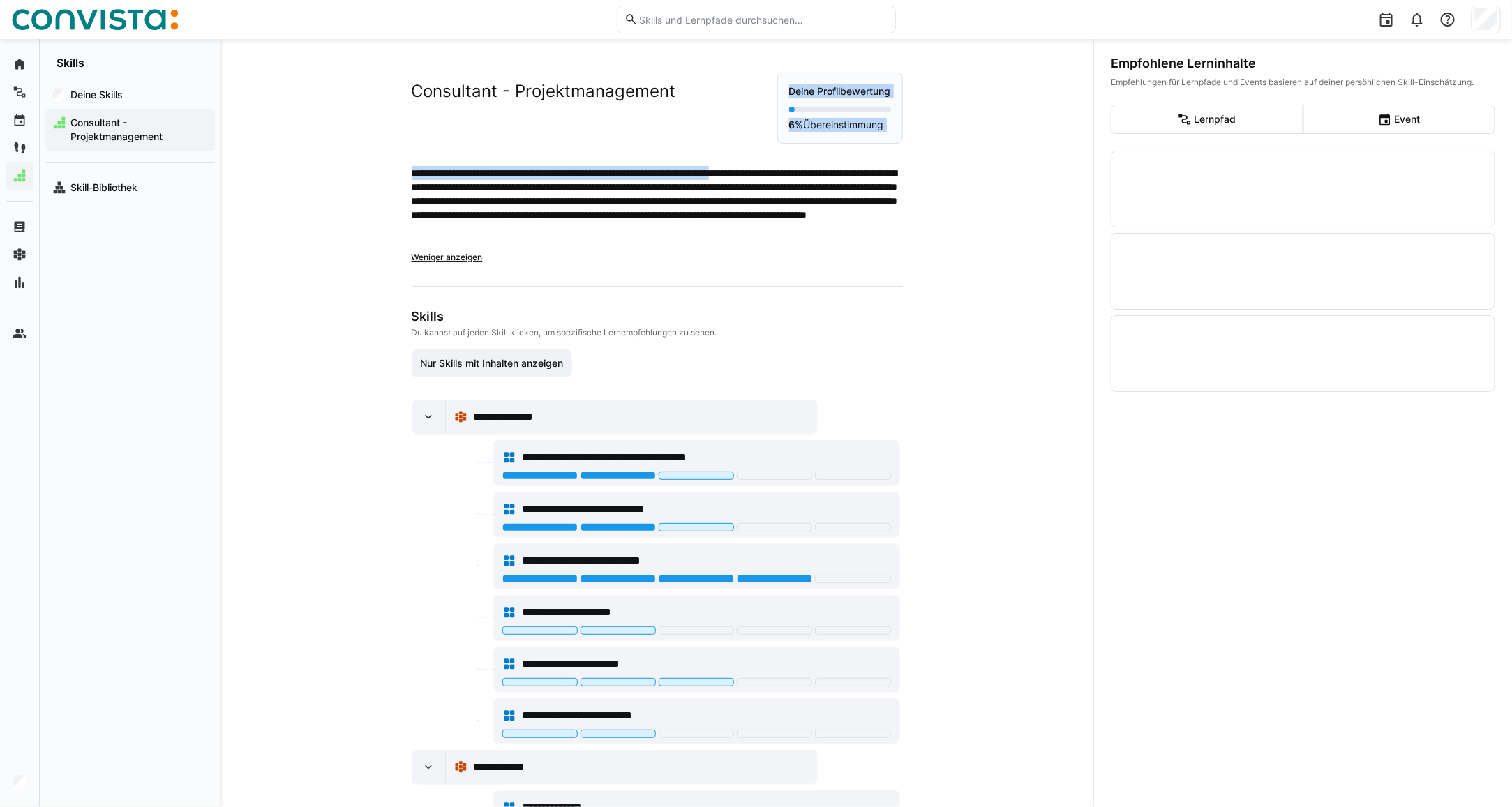
drag, startPoint x: 759, startPoint y: 105, endPoint x: 806, endPoint y: 157, distance: 70.1
click at [806, 157] on div "**********" at bounding box center [657, 168] width 491 height 191
drag, startPoint x: 806, startPoint y: 157, endPoint x: 787, endPoint y: 129, distance: 33.8
click at [875, 151] on div "**********" at bounding box center [657, 168] width 491 height 191
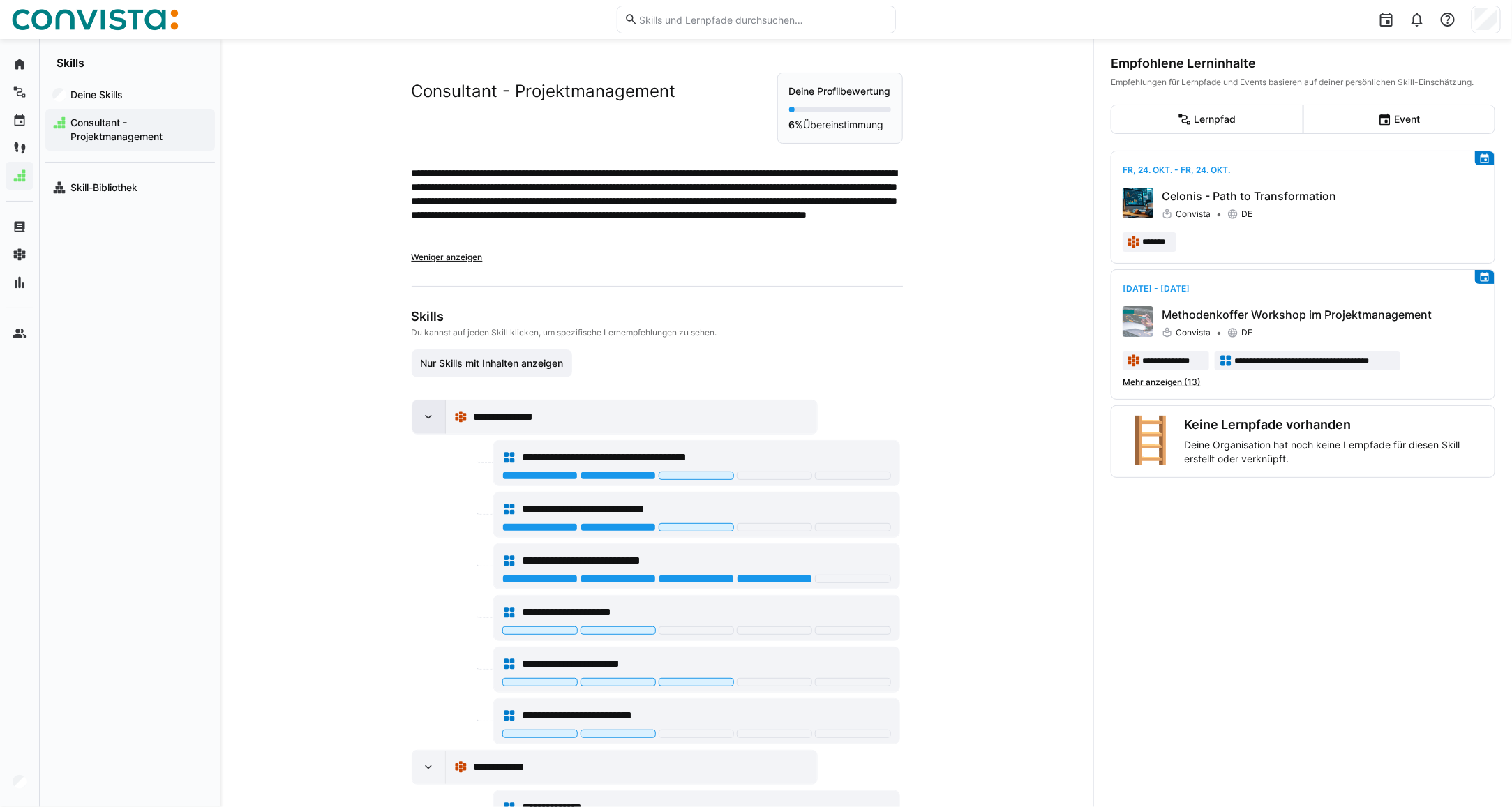
drag, startPoint x: 427, startPoint y: 423, endPoint x: 423, endPoint y: 406, distance: 17.5
click at [428, 423] on eds-icon at bounding box center [428, 416] width 14 height 14
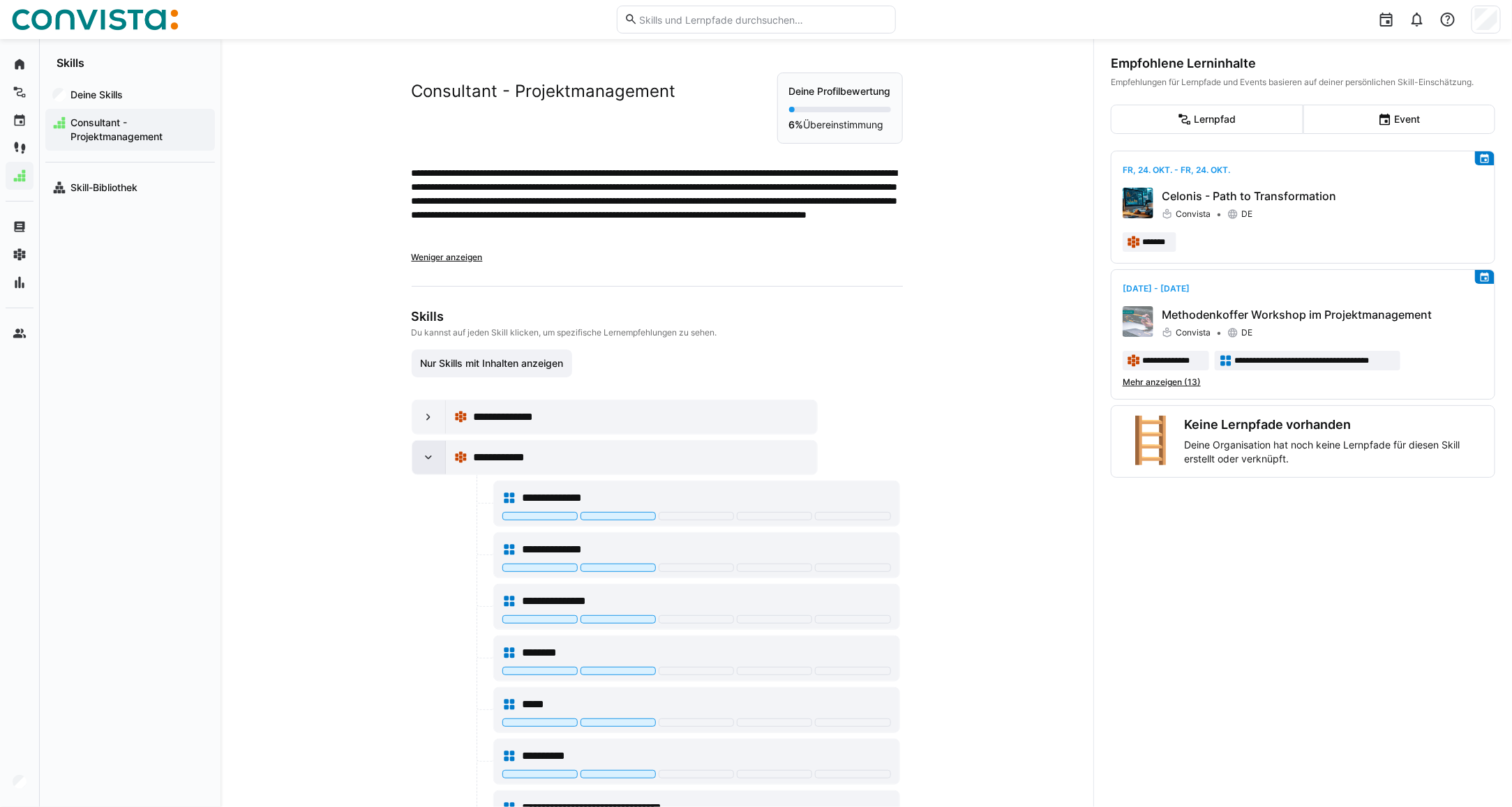
click at [422, 467] on div at bounding box center [430, 458] width 34 height 34
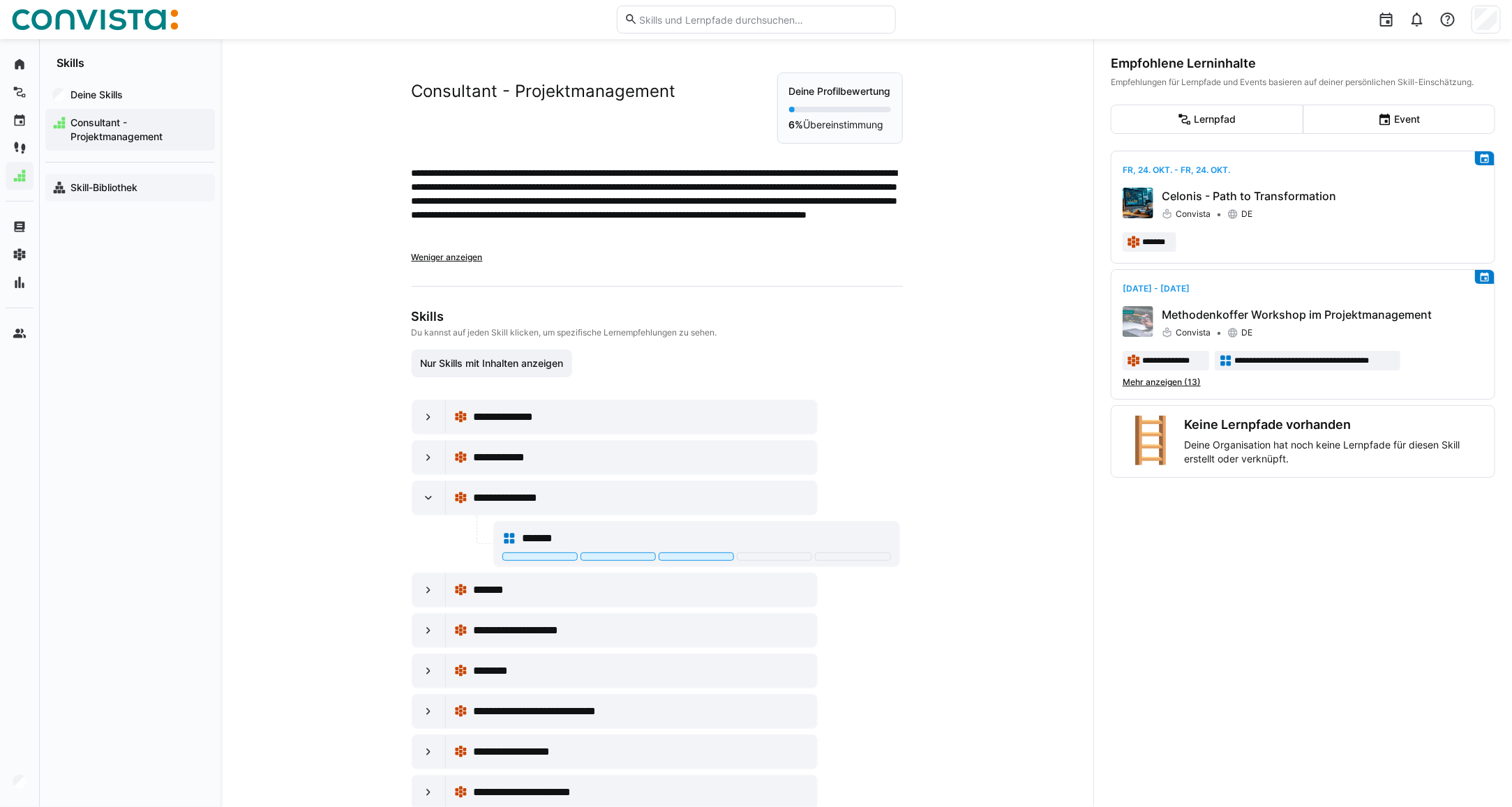
click at [121, 196] on div "Skill-Bibliothek" at bounding box center [130, 187] width 170 height 28
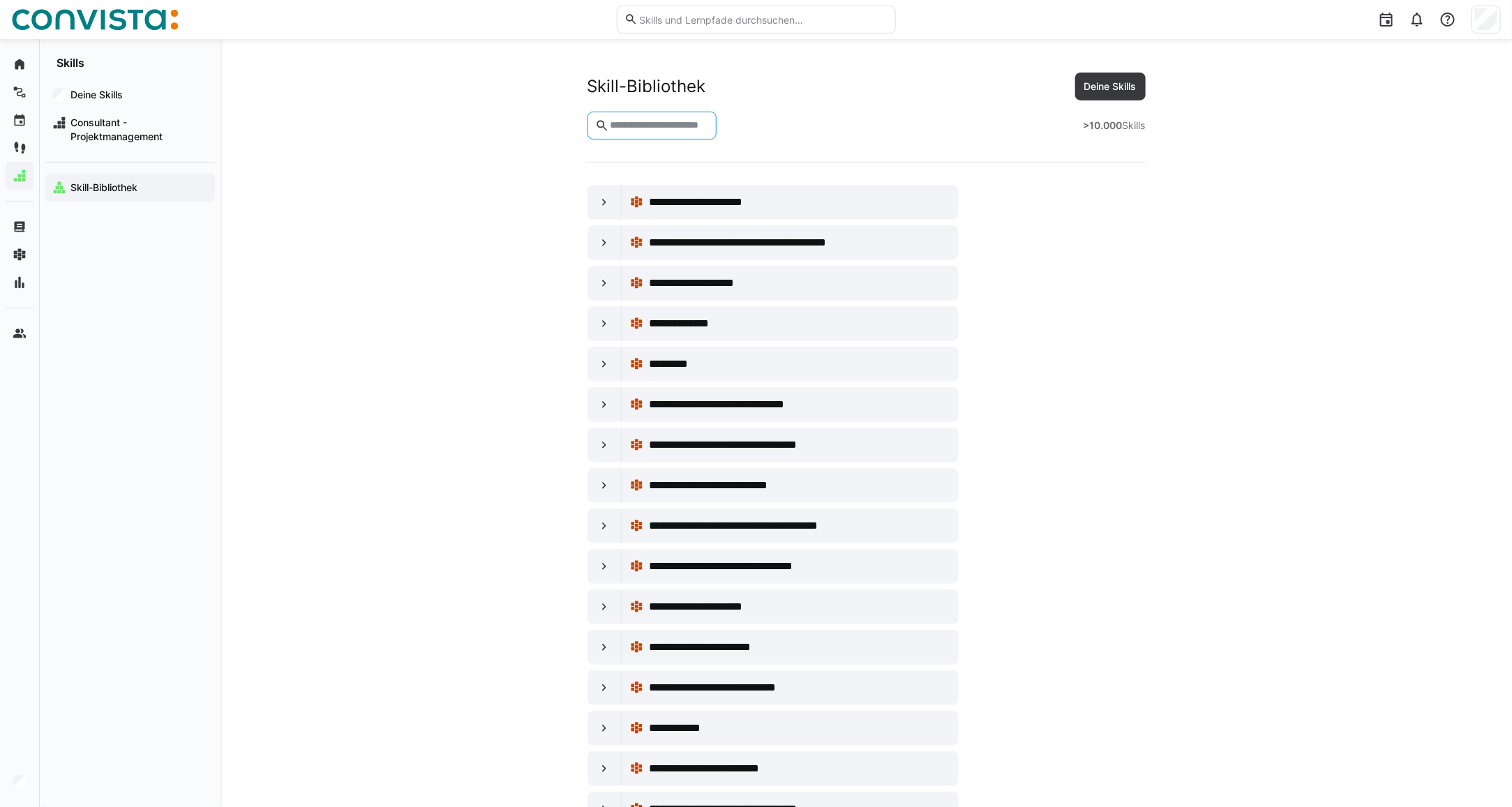
click at [637, 129] on input "text" at bounding box center [658, 125] width 101 height 12
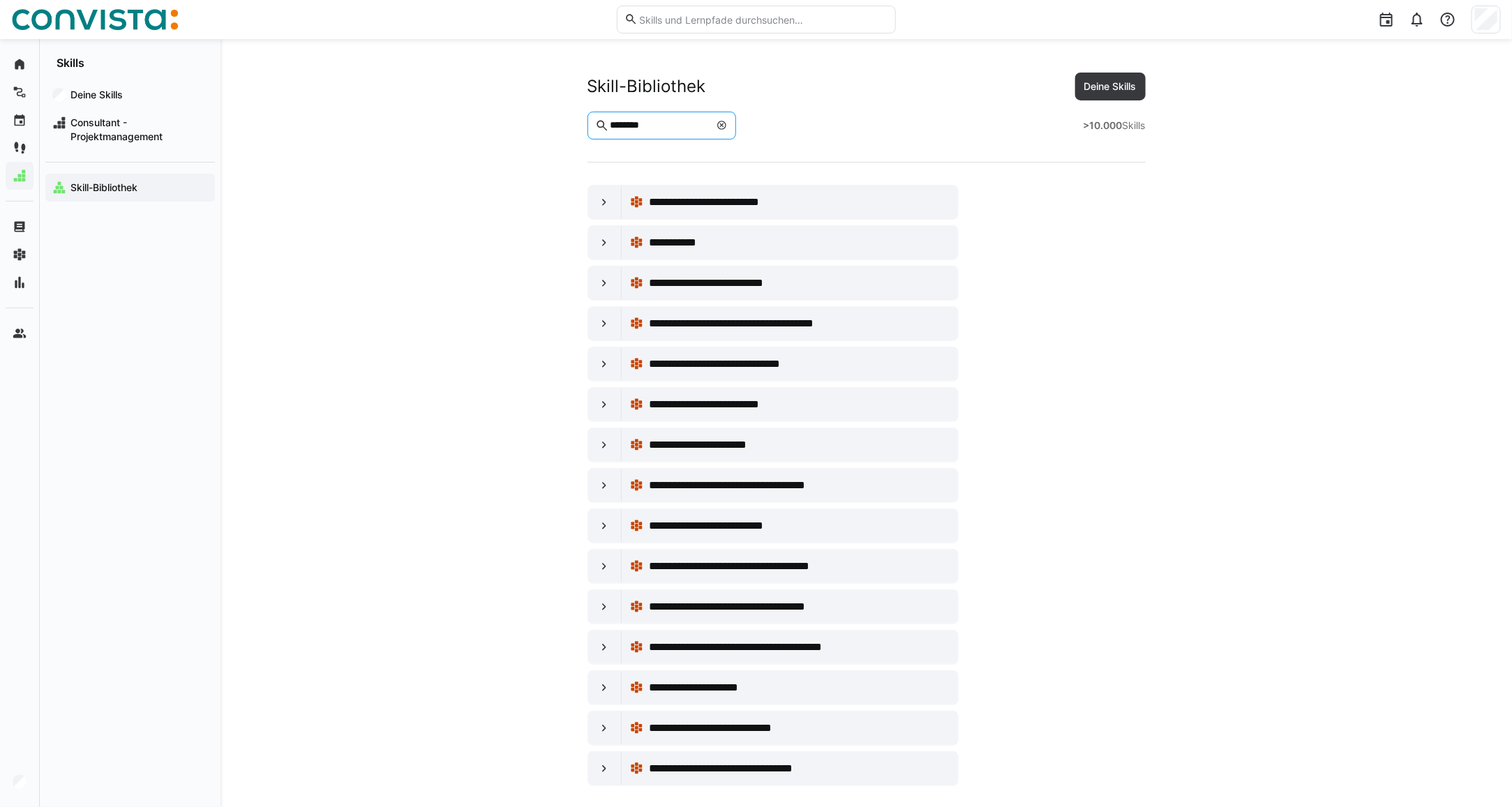
type input "********"
drag, startPoint x: 609, startPoint y: 203, endPoint x: 590, endPoint y: 196, distance: 20.2
click at [609, 203] on eds-icon at bounding box center [604, 202] width 14 height 14
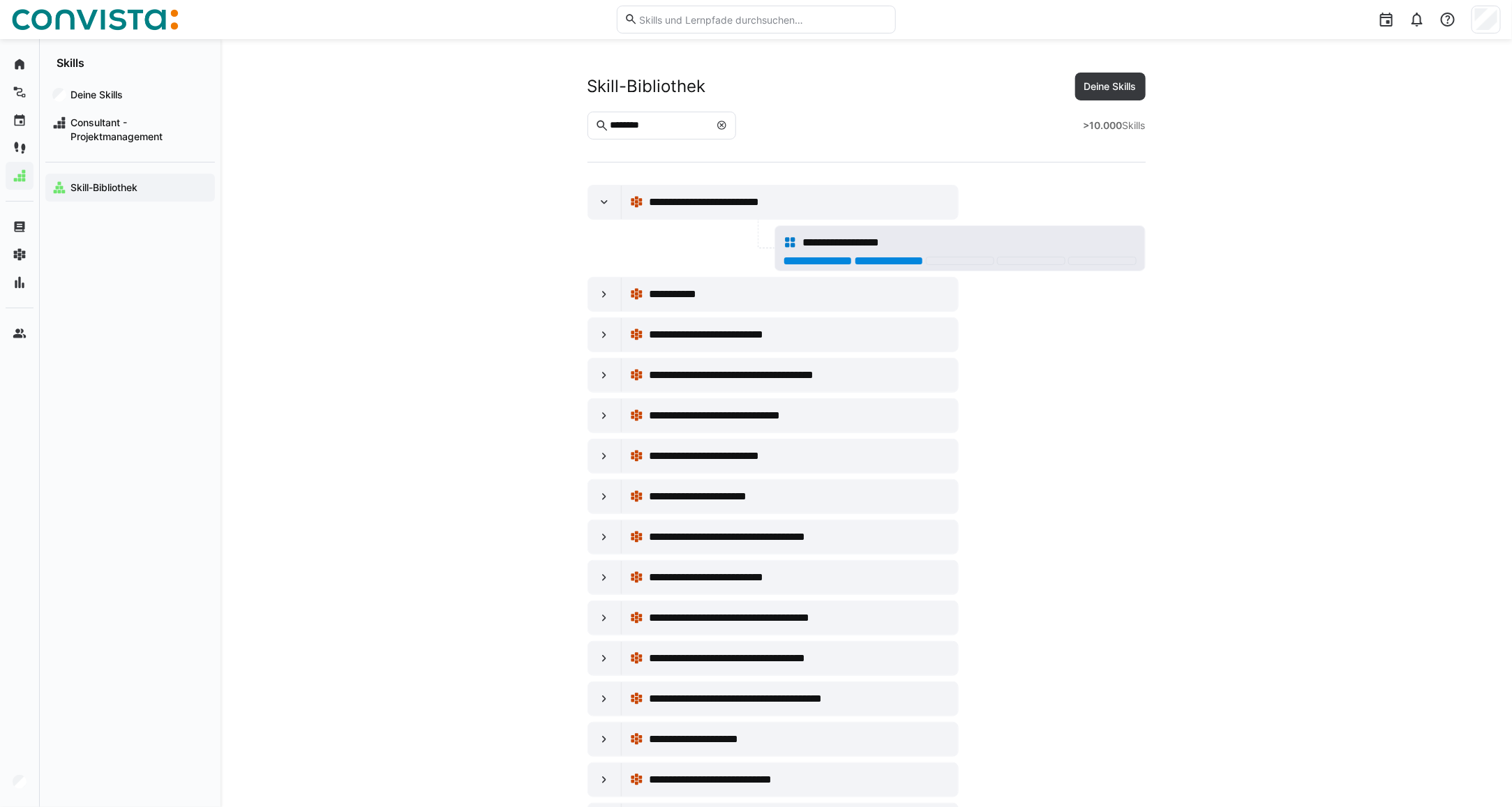
click at [870, 263] on div at bounding box center [888, 260] width 69 height 8
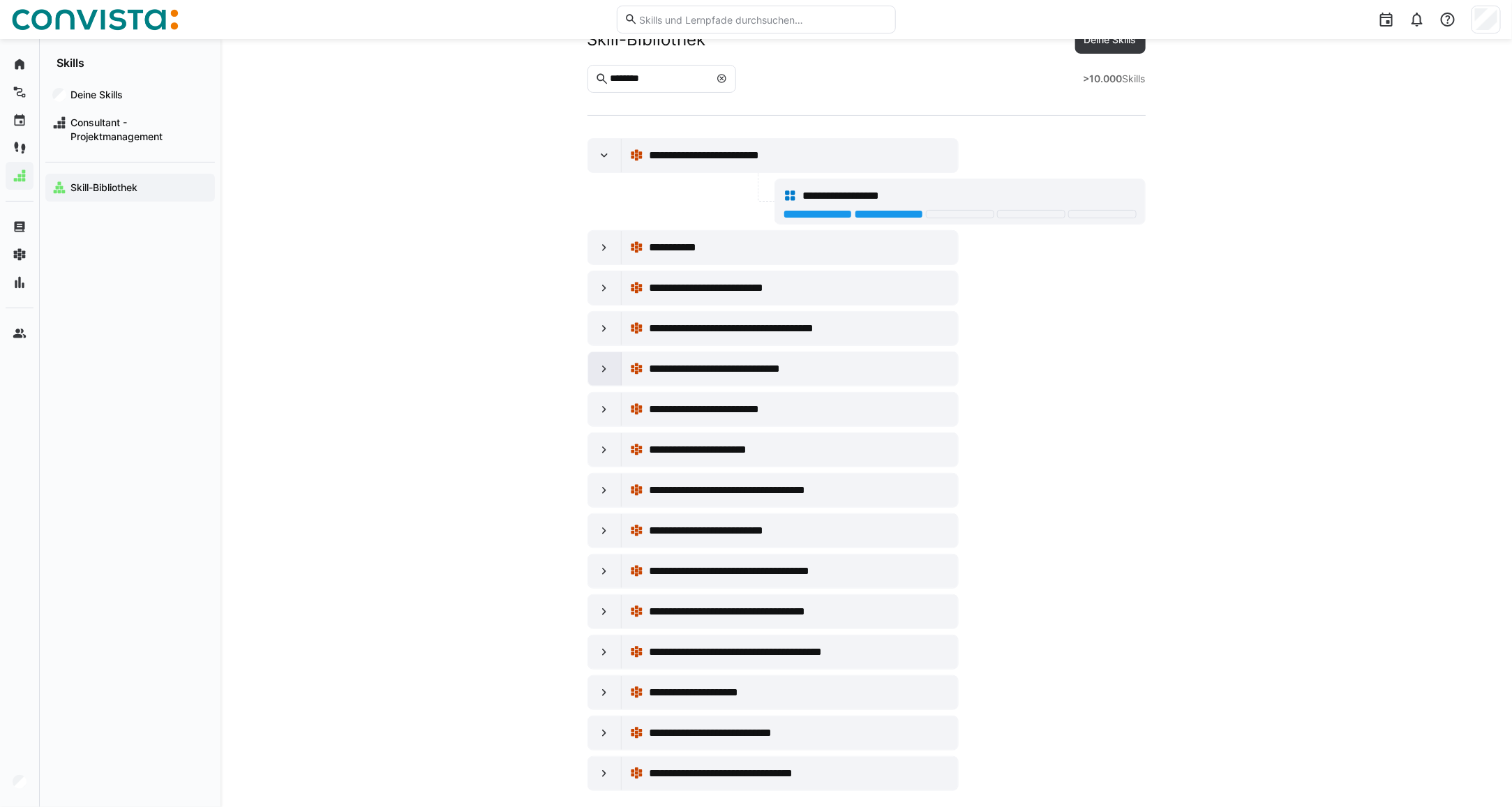
scroll to position [70, 0]
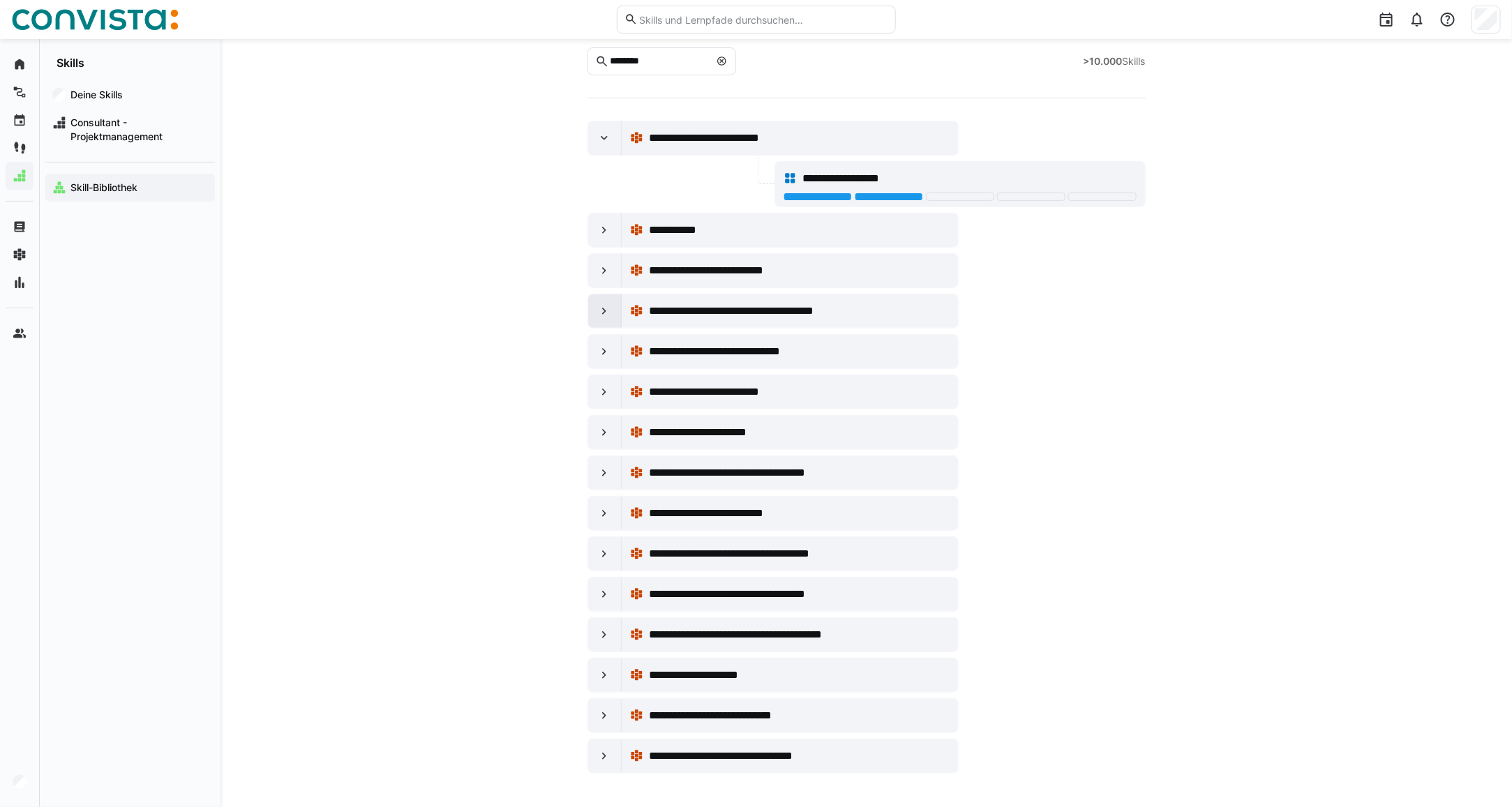
click at [608, 304] on eds-icon at bounding box center [604, 311] width 14 height 14
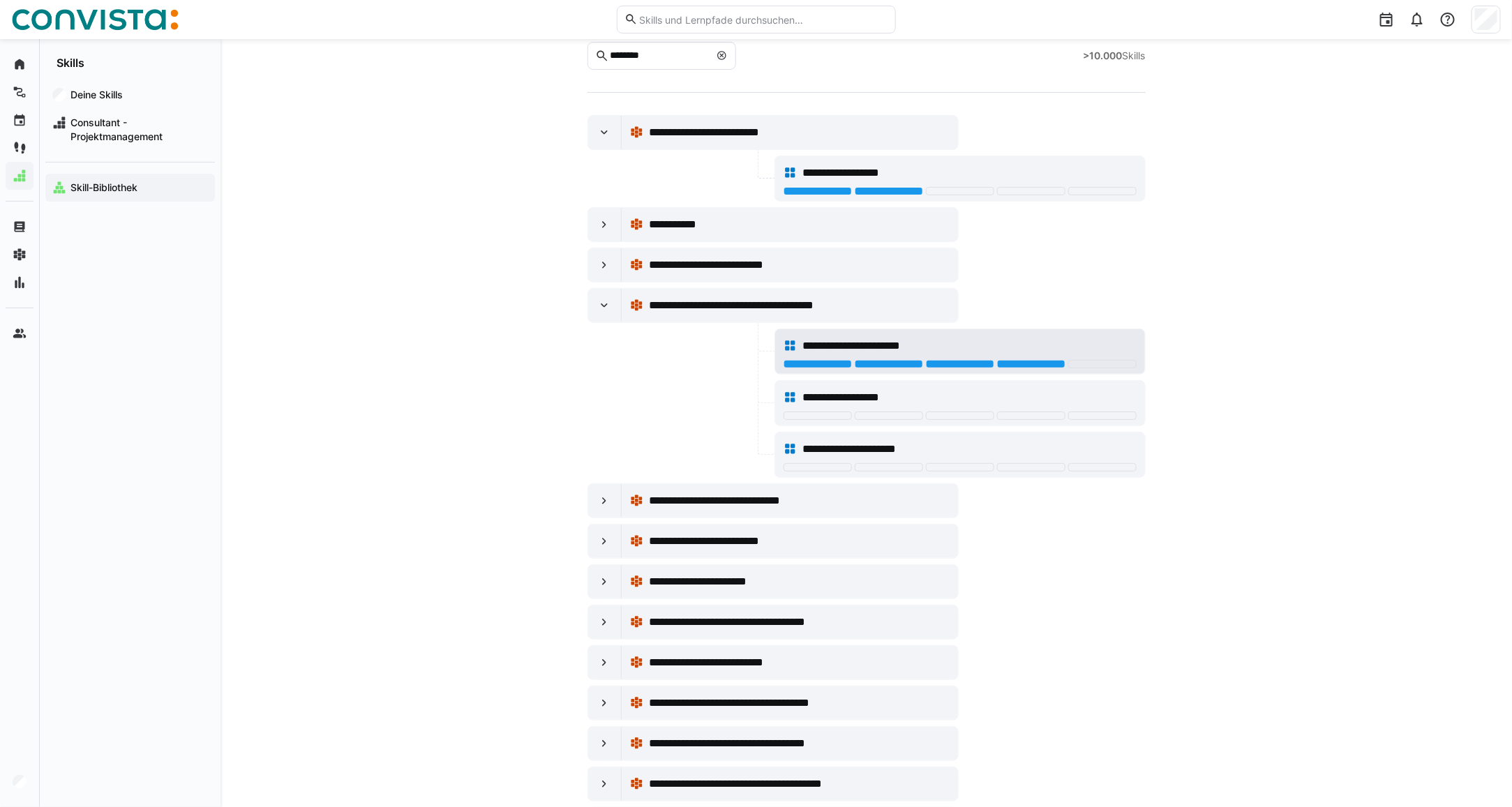
click at [824, 363] on div at bounding box center [818, 363] width 69 height 8
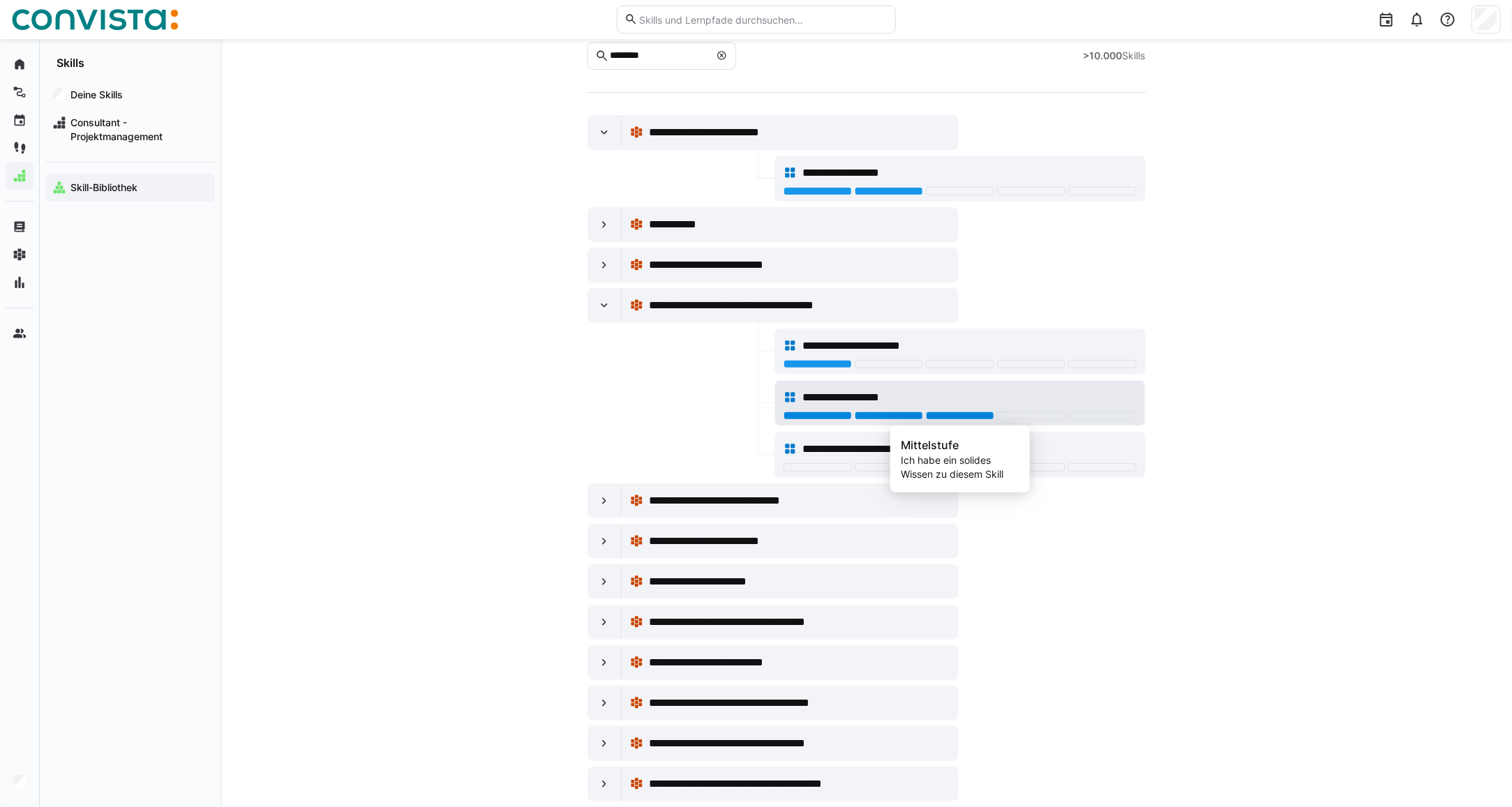
click at [951, 420] on div at bounding box center [960, 415] width 69 height 8
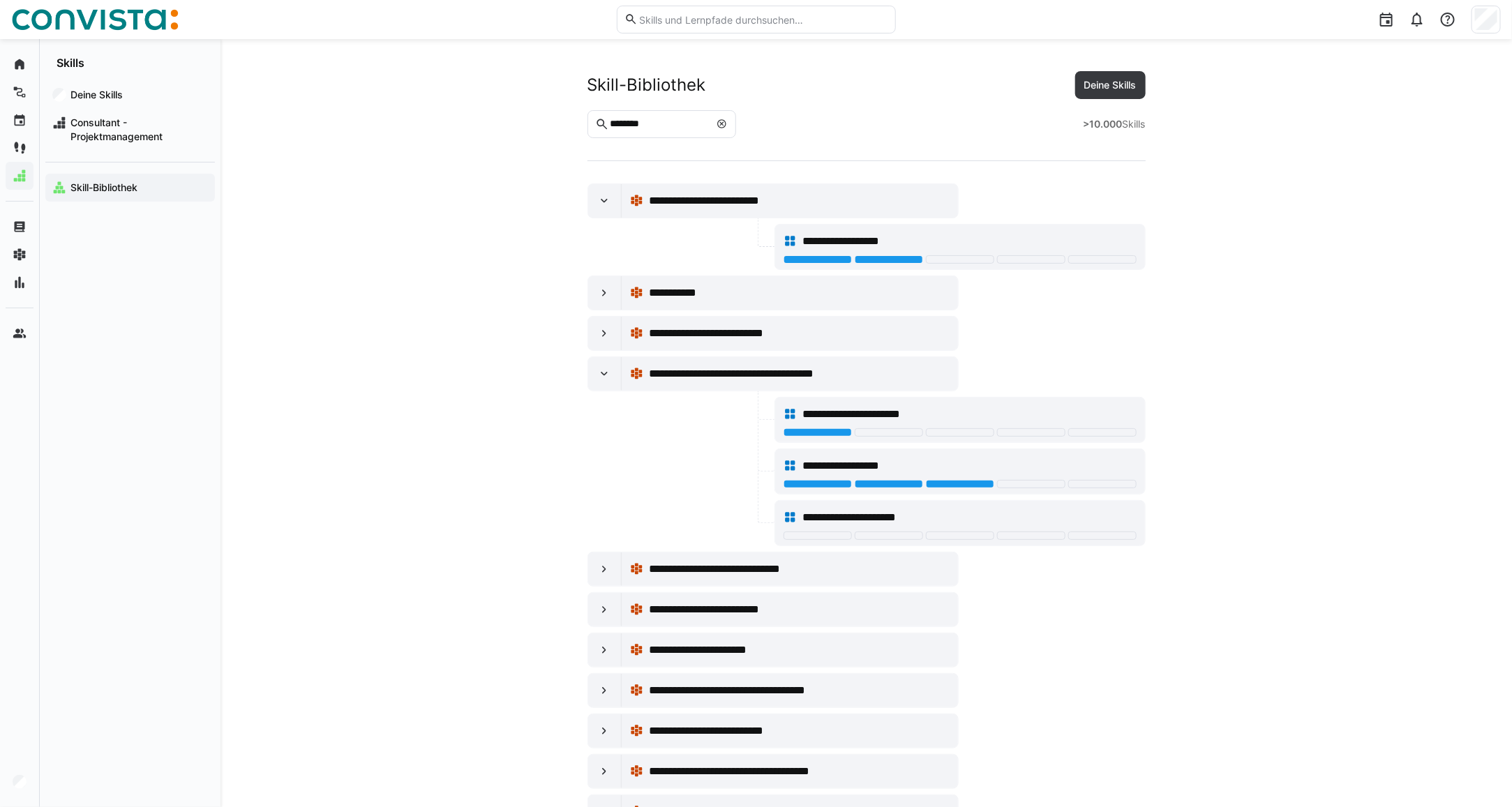
scroll to position [0, 0]
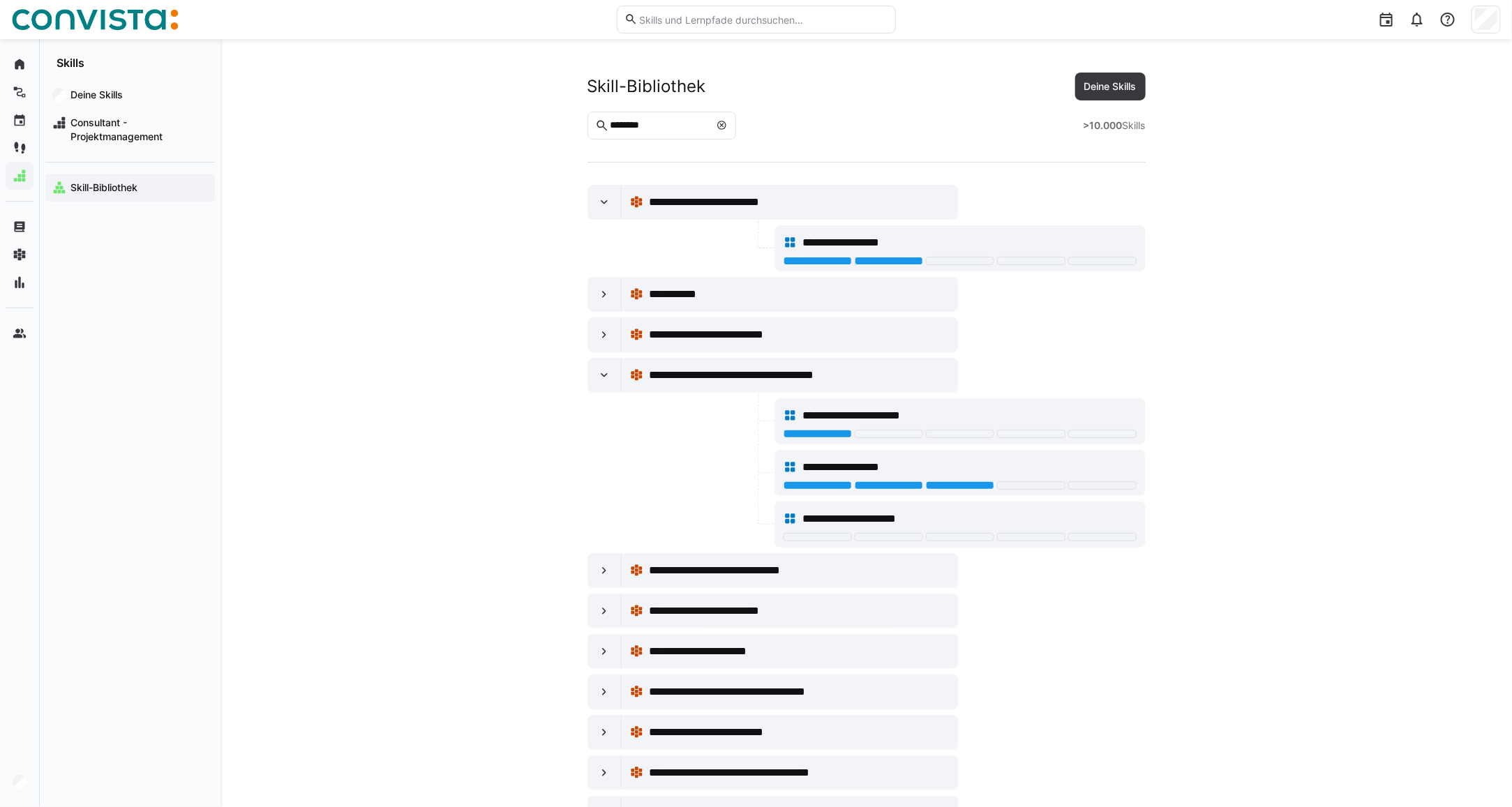
click at [671, 126] on input "********" at bounding box center [658, 125] width 101 height 12
click at [727, 125] on eds-icon at bounding box center [722, 125] width 11 height 11
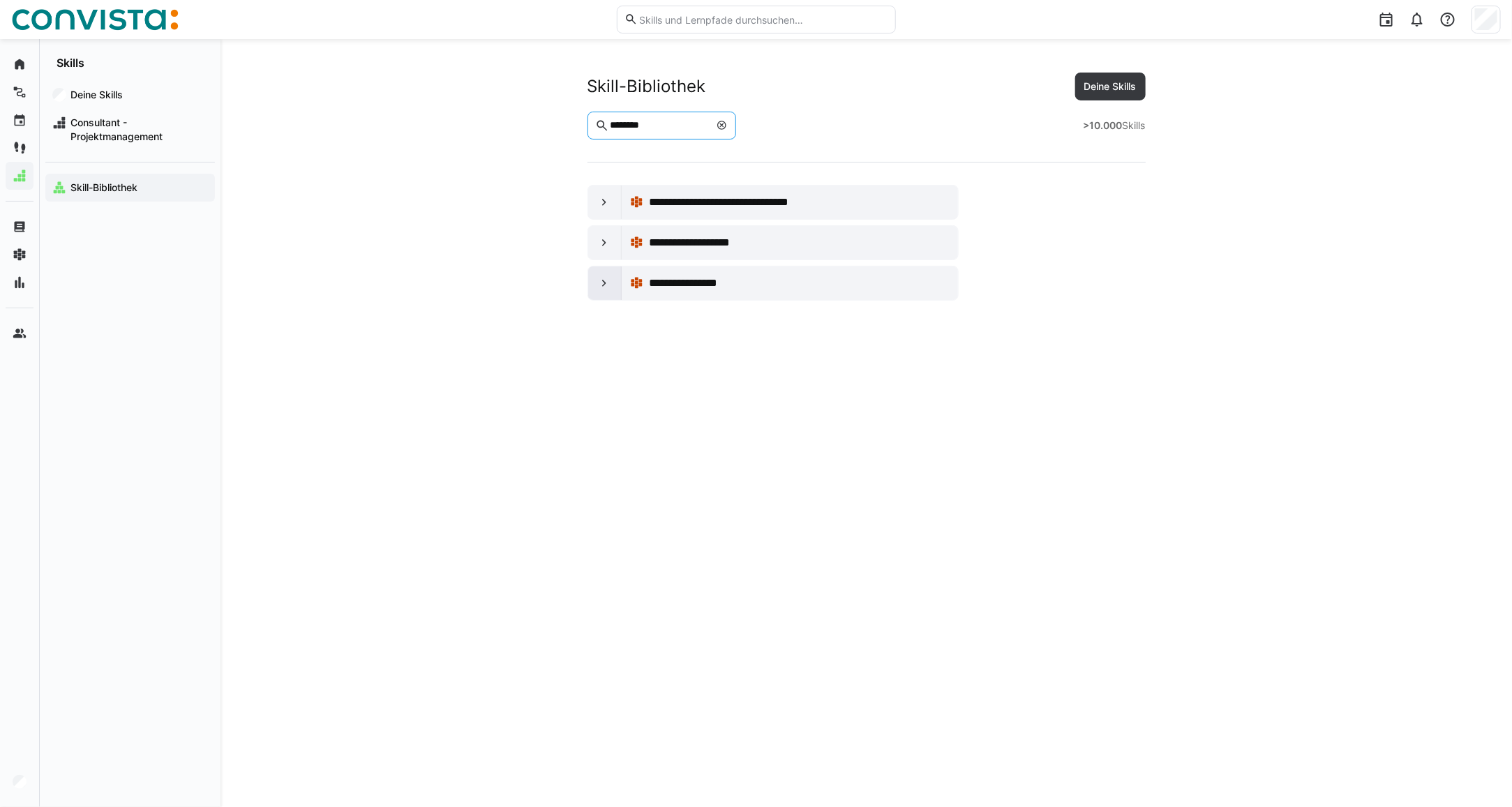
type input "********"
click at [601, 283] on eds-icon at bounding box center [604, 282] width 14 height 14
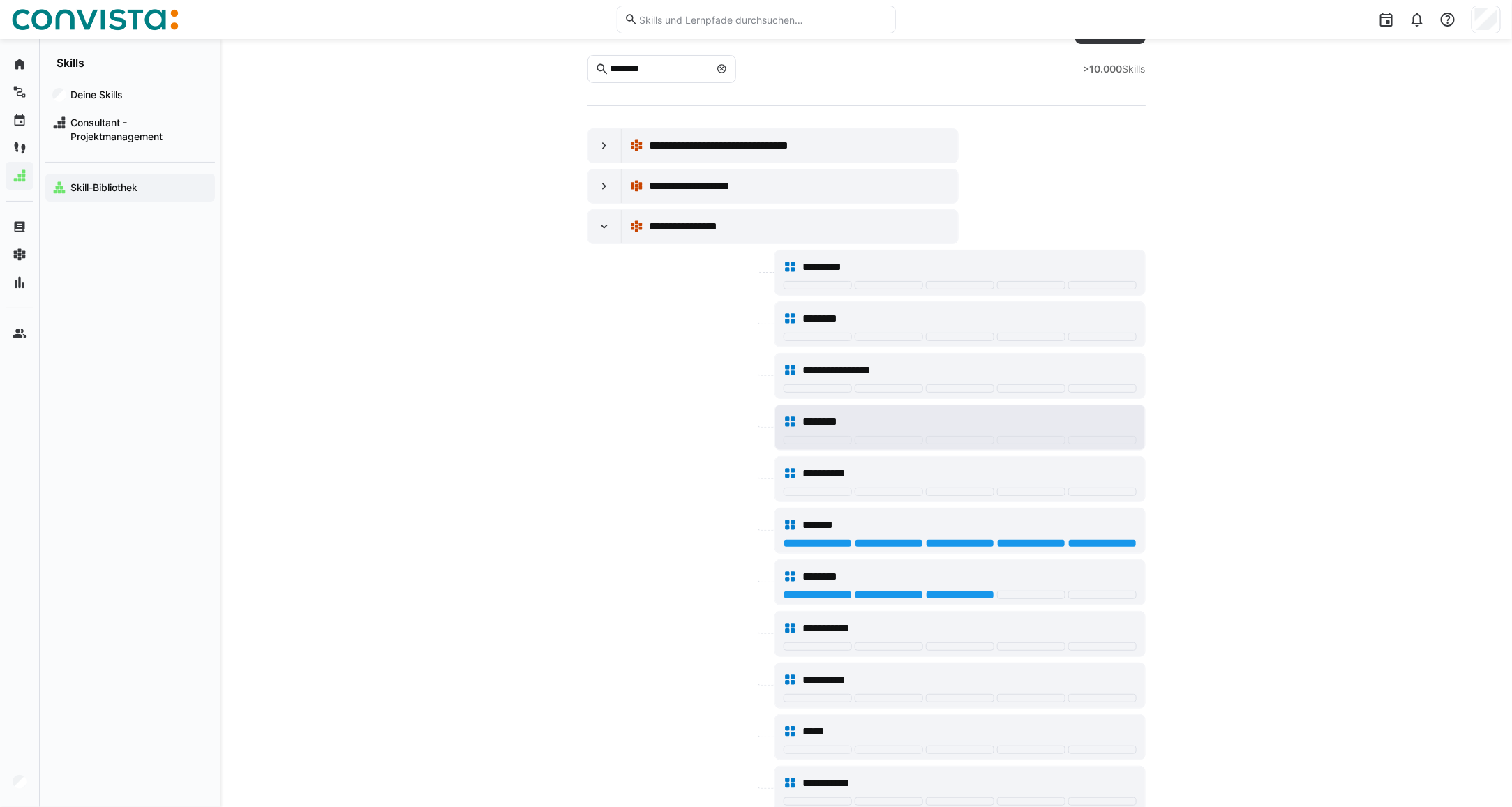
scroll to position [88, 0]
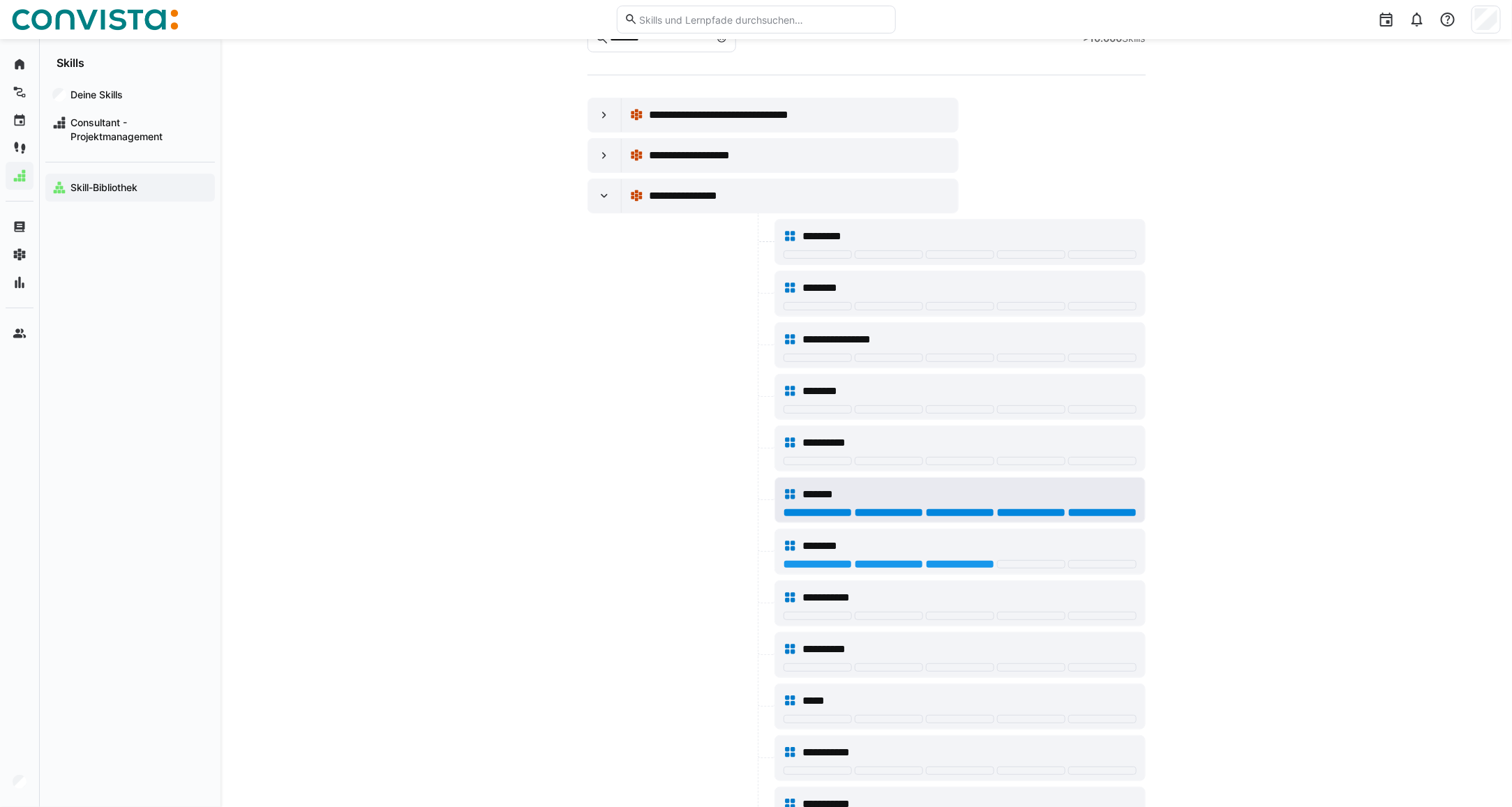
click at [1097, 517] on div at bounding box center [1102, 512] width 69 height 8
click at [1103, 517] on div at bounding box center [1102, 512] width 69 height 8
click at [1097, 511] on div at bounding box center [1102, 512] width 69 height 8
click at [1093, 514] on div at bounding box center [1102, 512] width 69 height 8
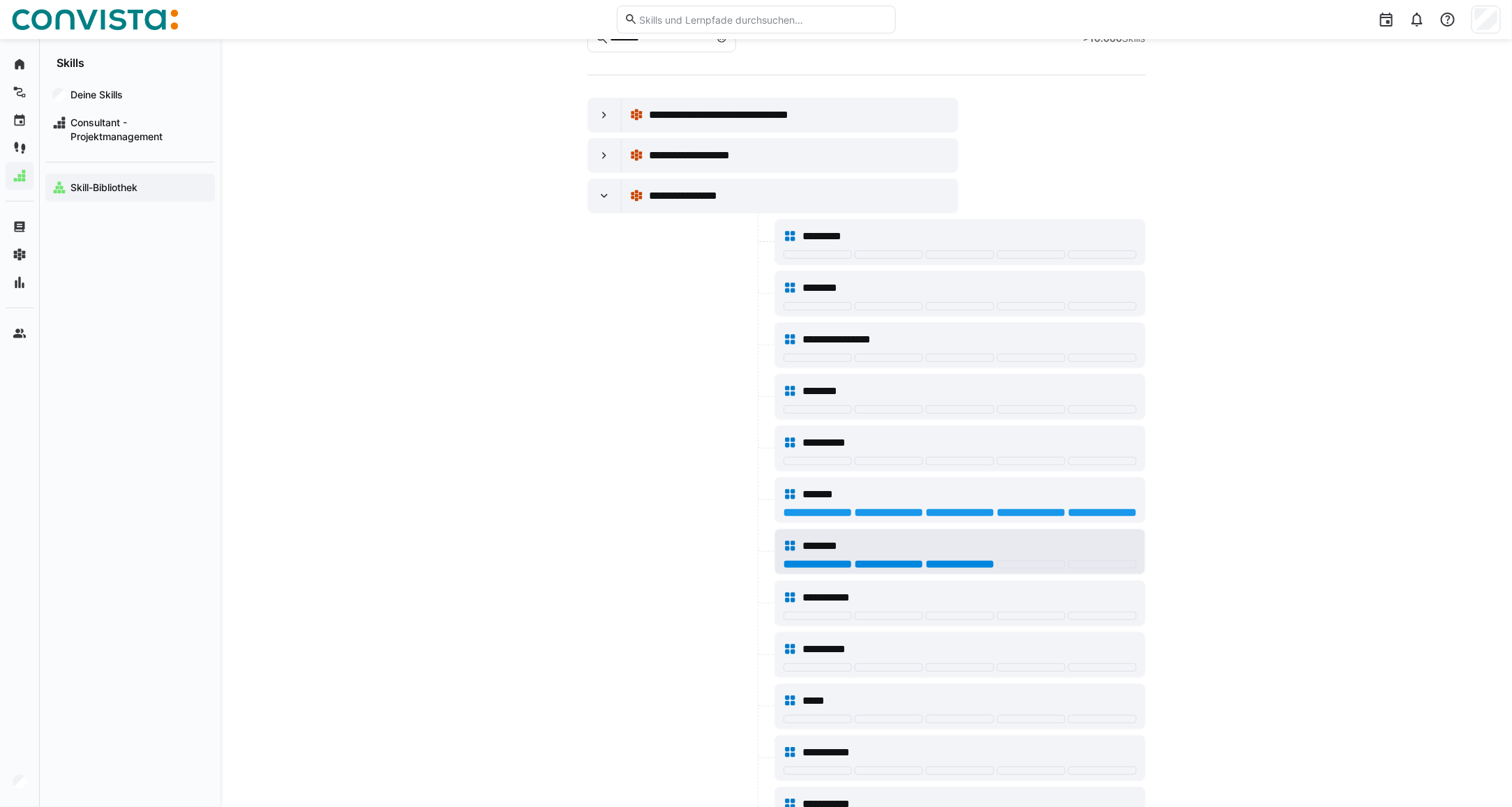
click at [947, 568] on div at bounding box center [960, 564] width 69 height 8
click at [950, 568] on div at bounding box center [960, 564] width 69 height 8
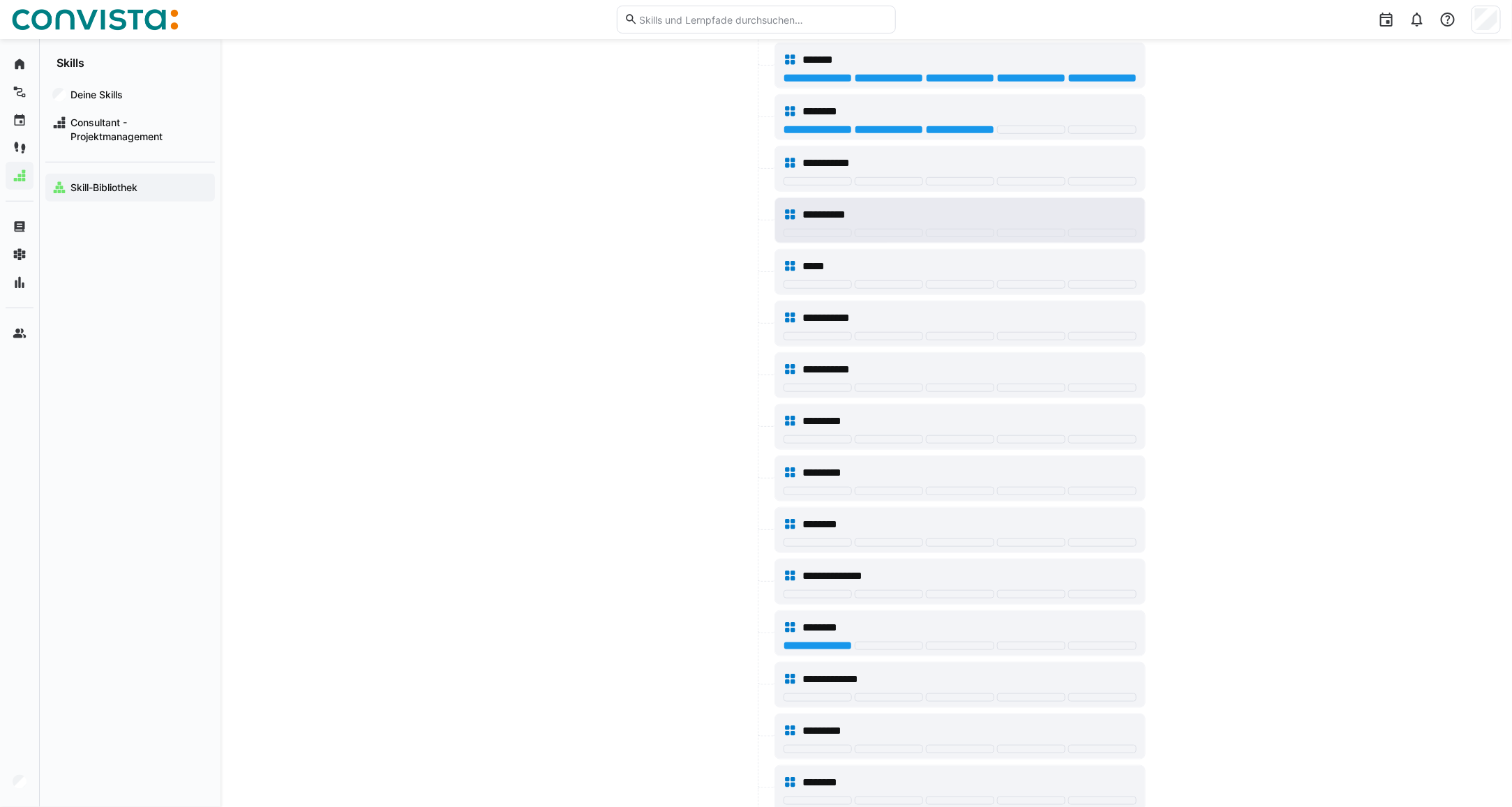
scroll to position [523, 0]
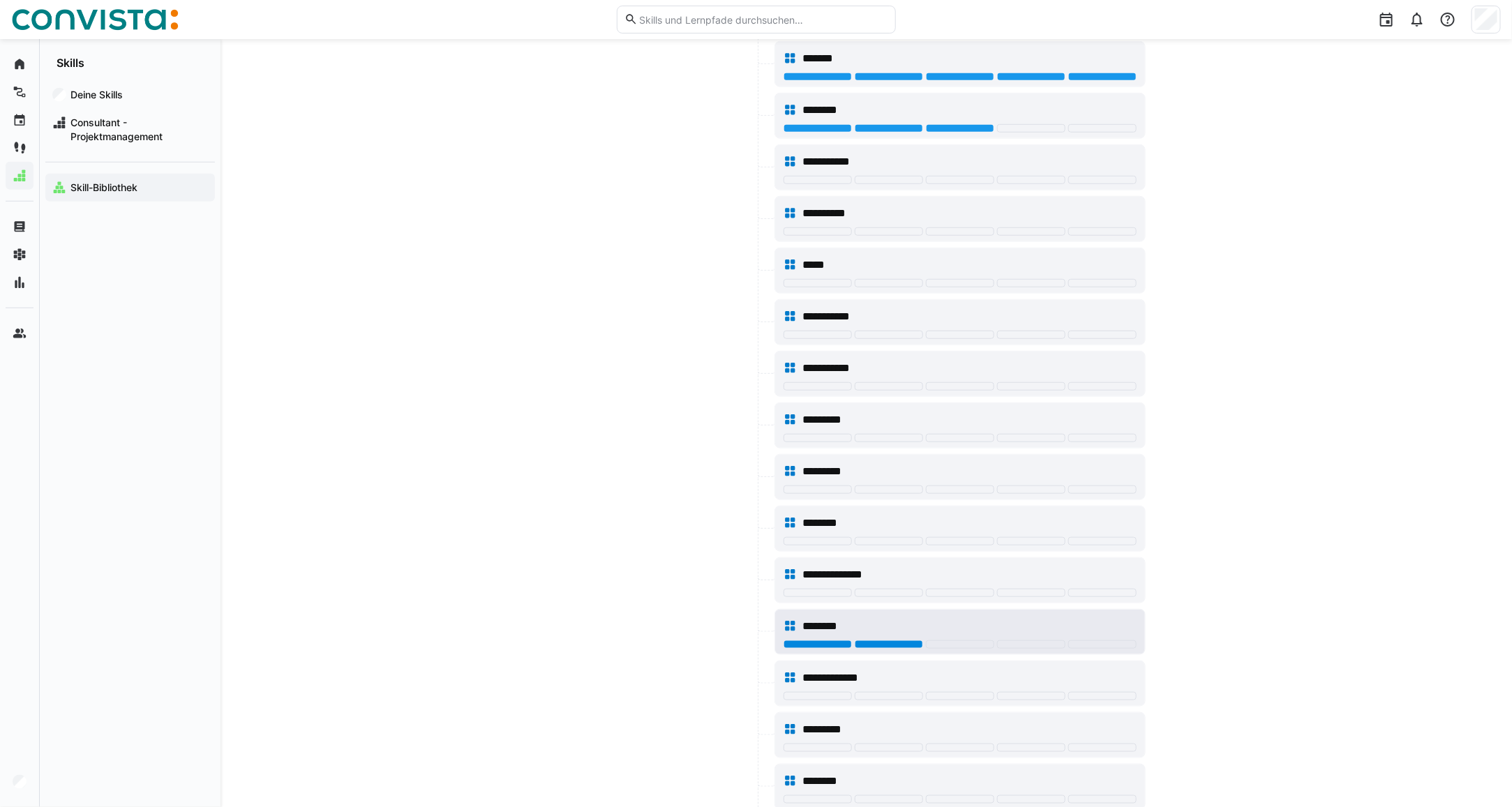
click at [897, 647] on div at bounding box center [888, 644] width 69 height 8
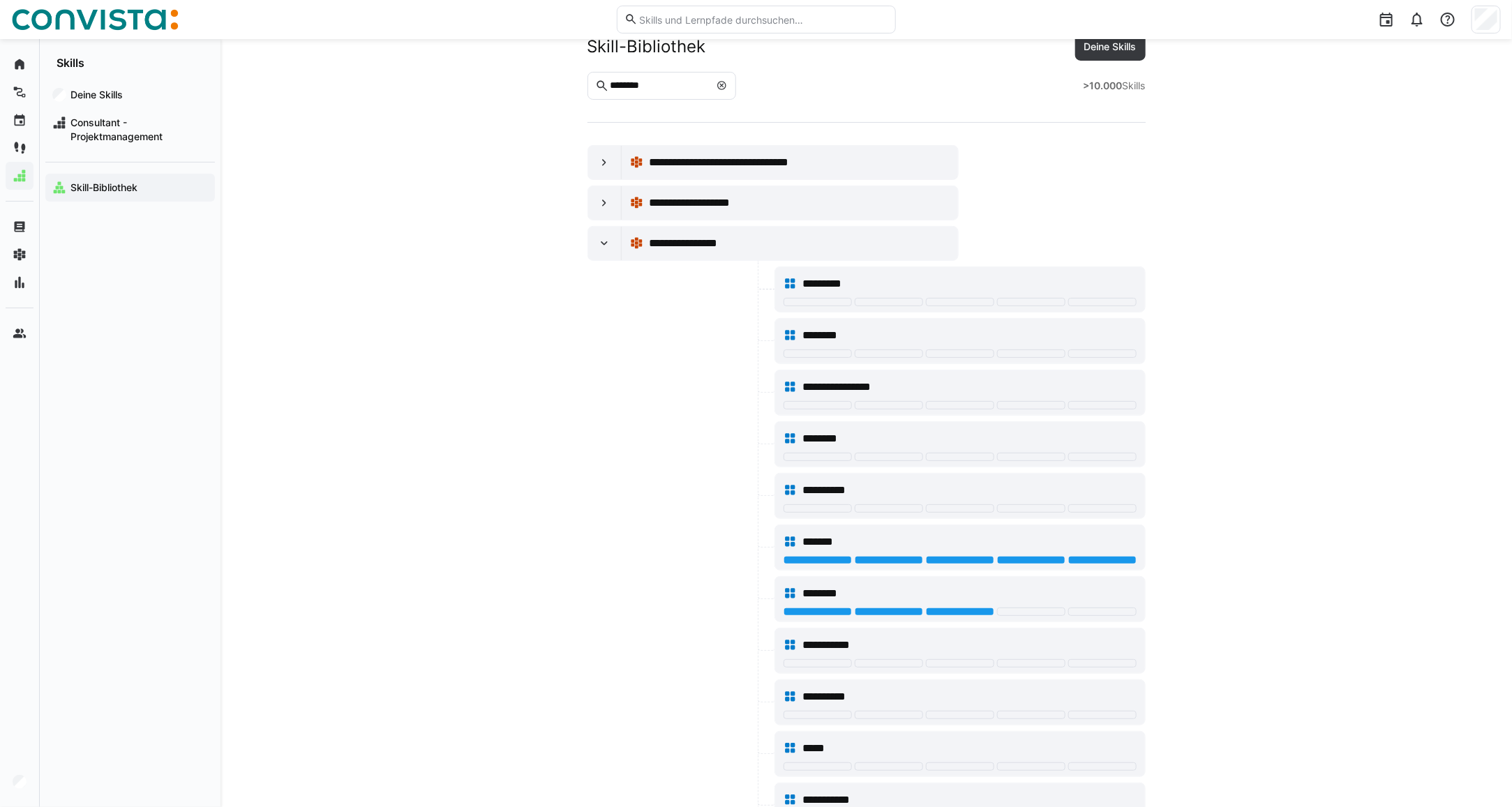
scroll to position [0, 0]
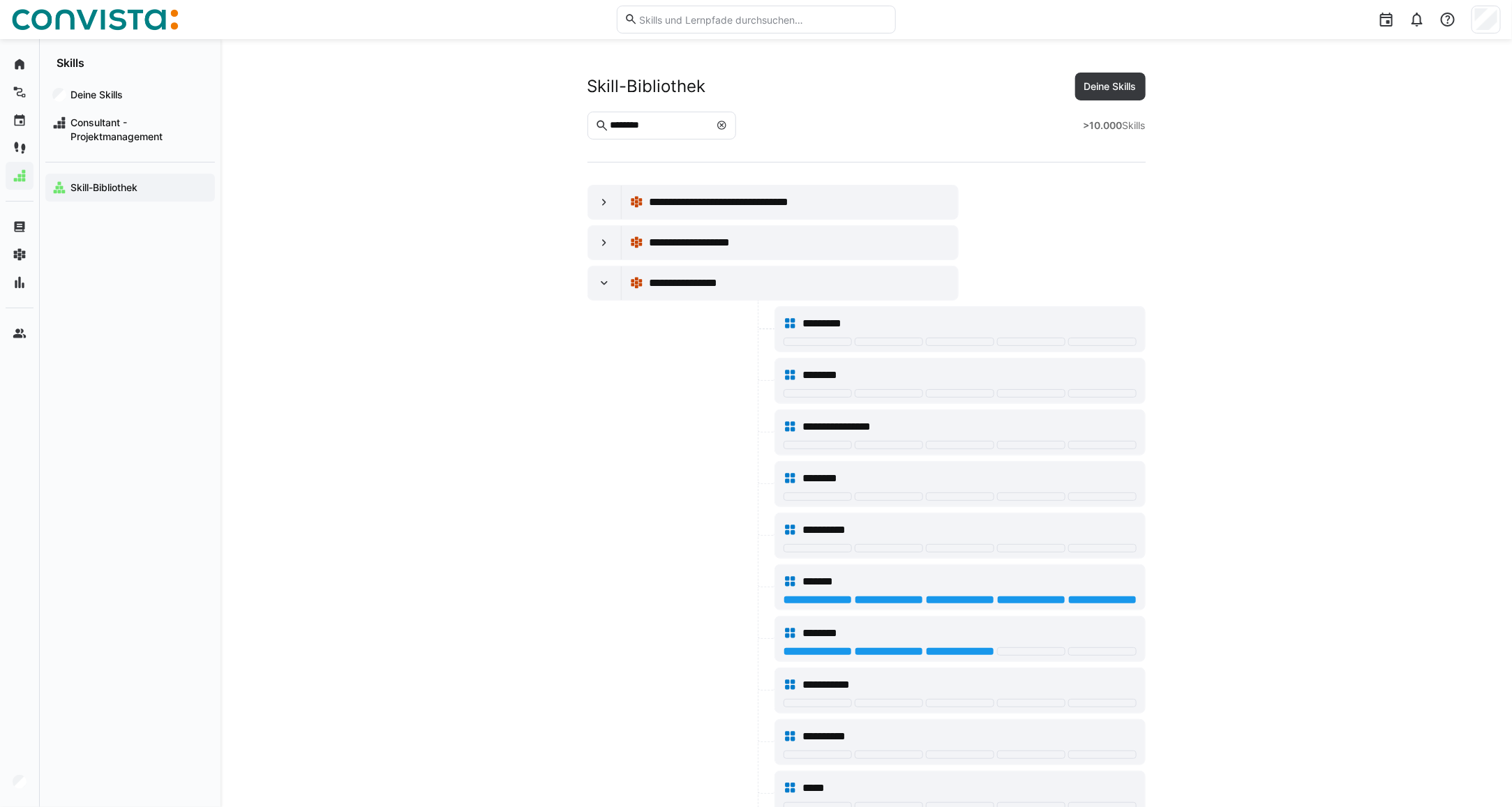
click at [727, 127] on eds-icon at bounding box center [722, 125] width 11 height 11
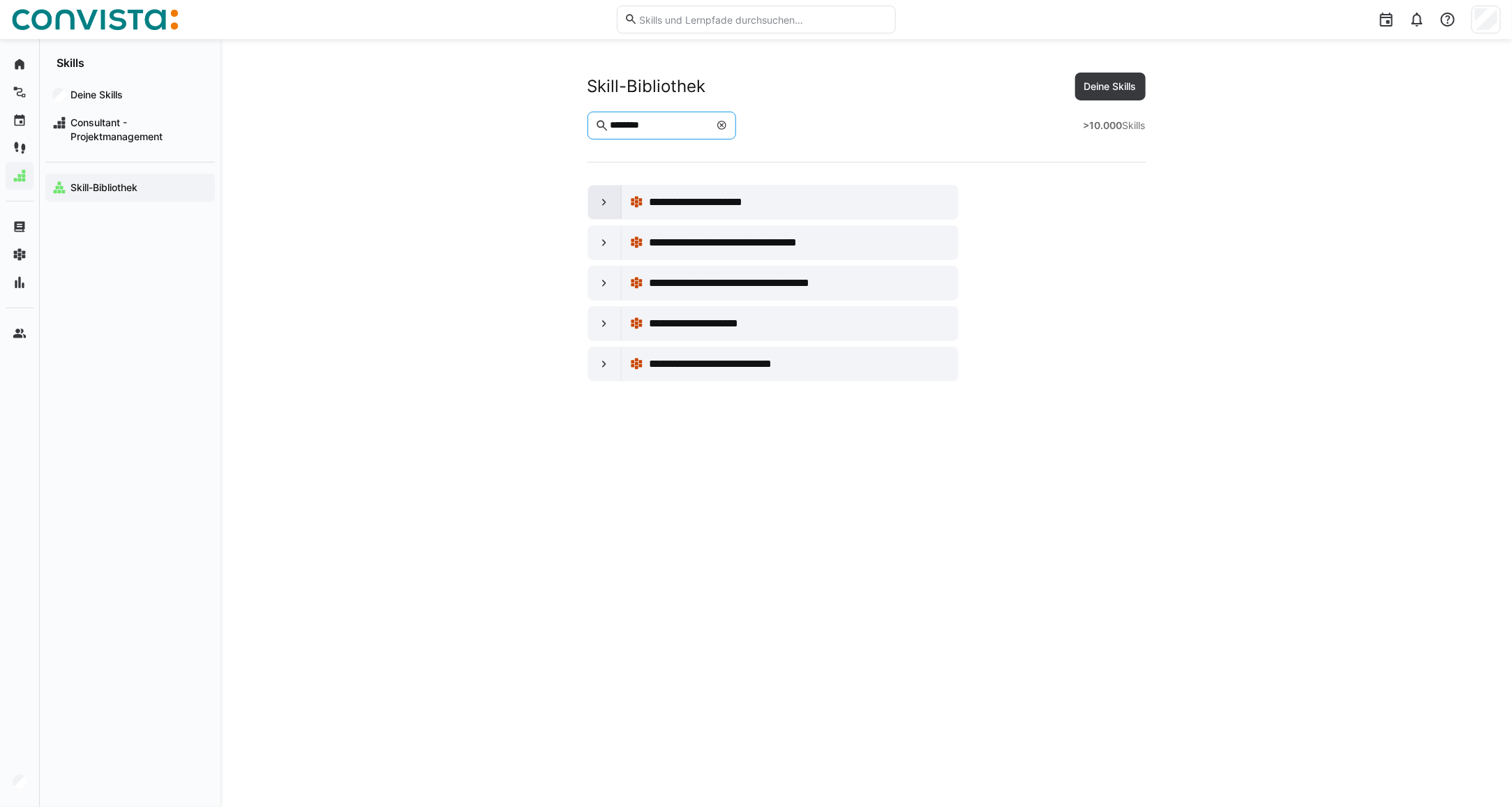
type input "********"
click at [598, 203] on eds-icon at bounding box center [604, 202] width 14 height 14
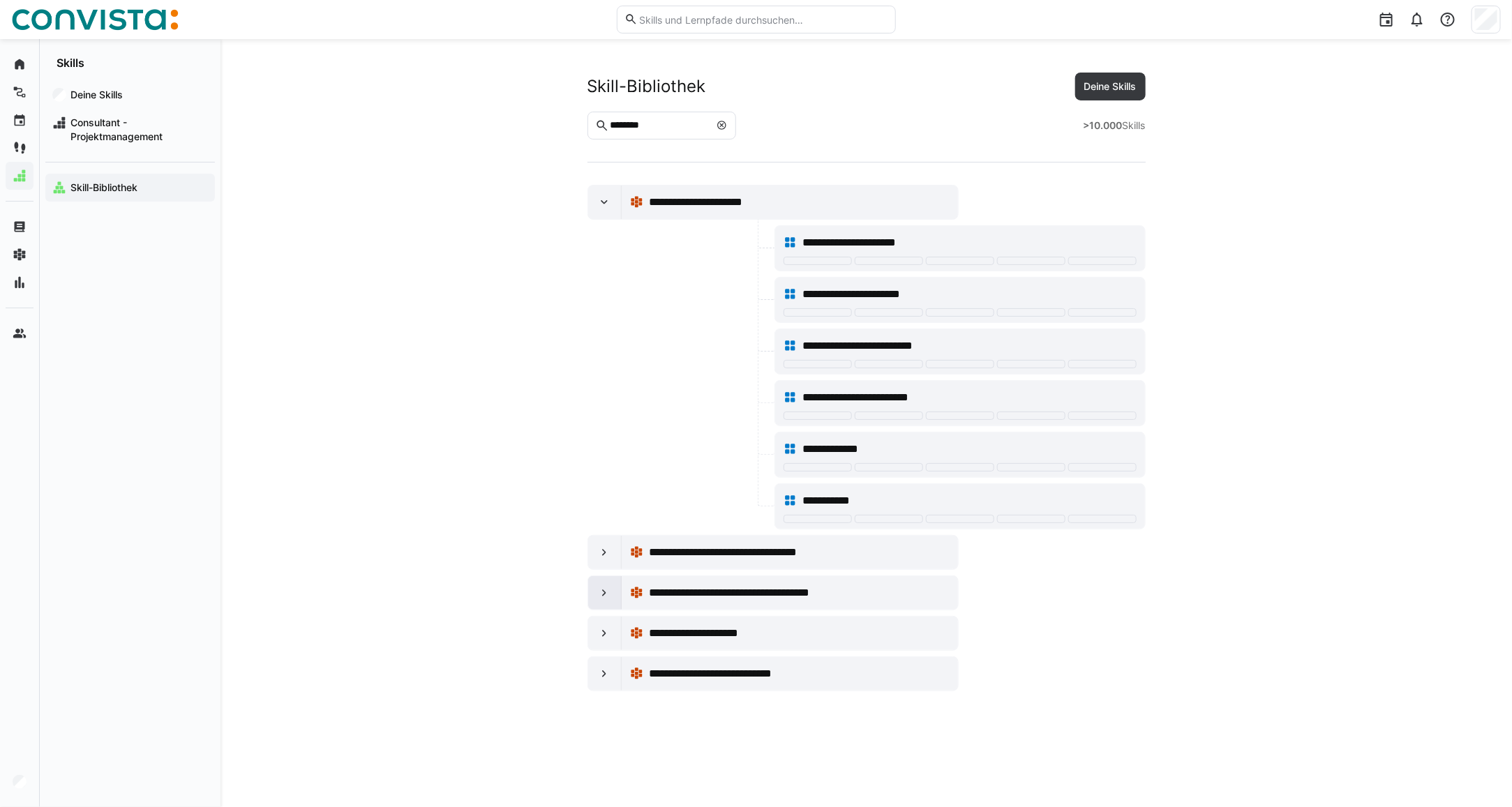
click at [592, 592] on div at bounding box center [605, 593] width 34 height 34
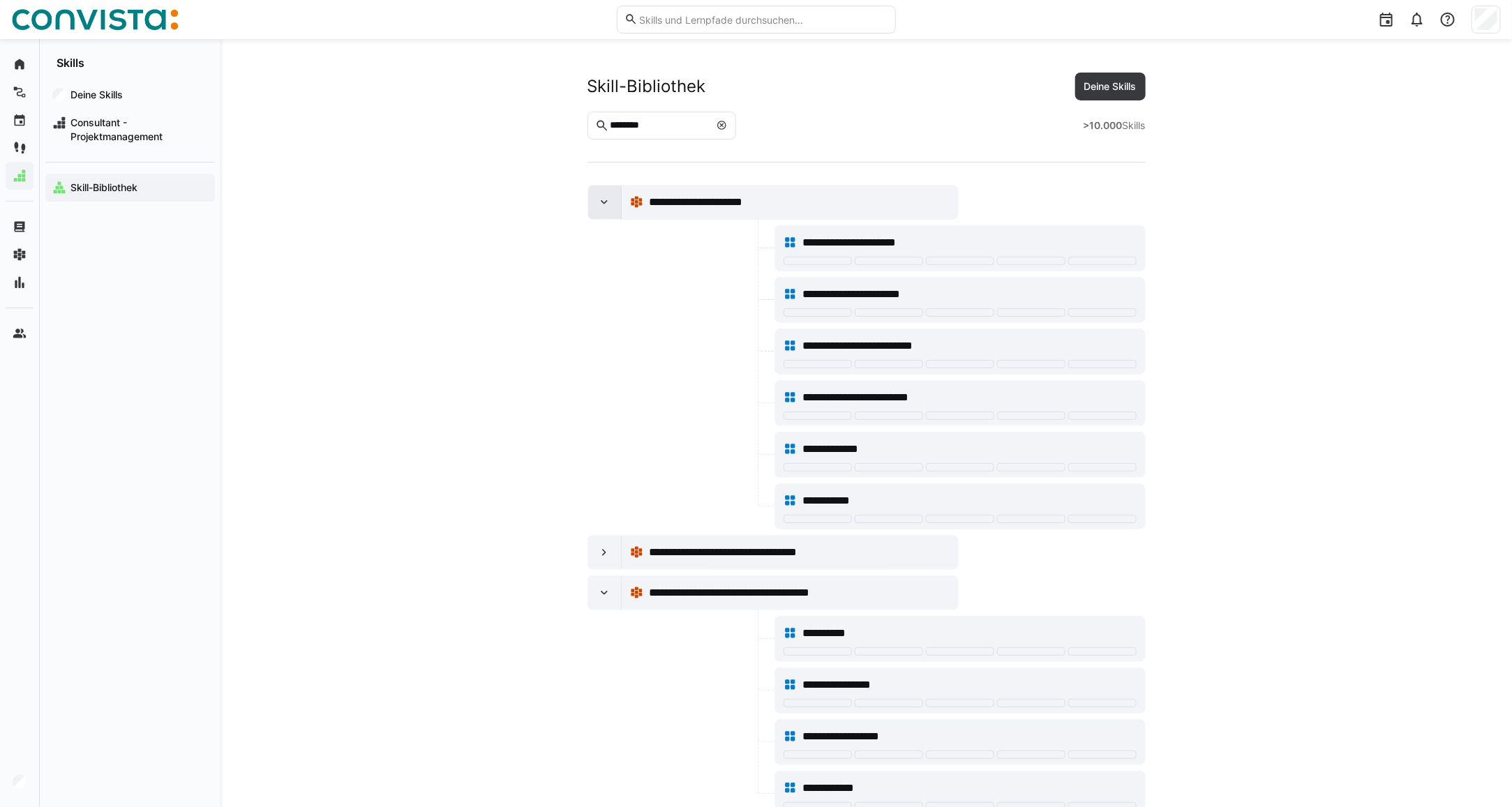
click at [607, 205] on eds-icon at bounding box center [604, 202] width 14 height 14
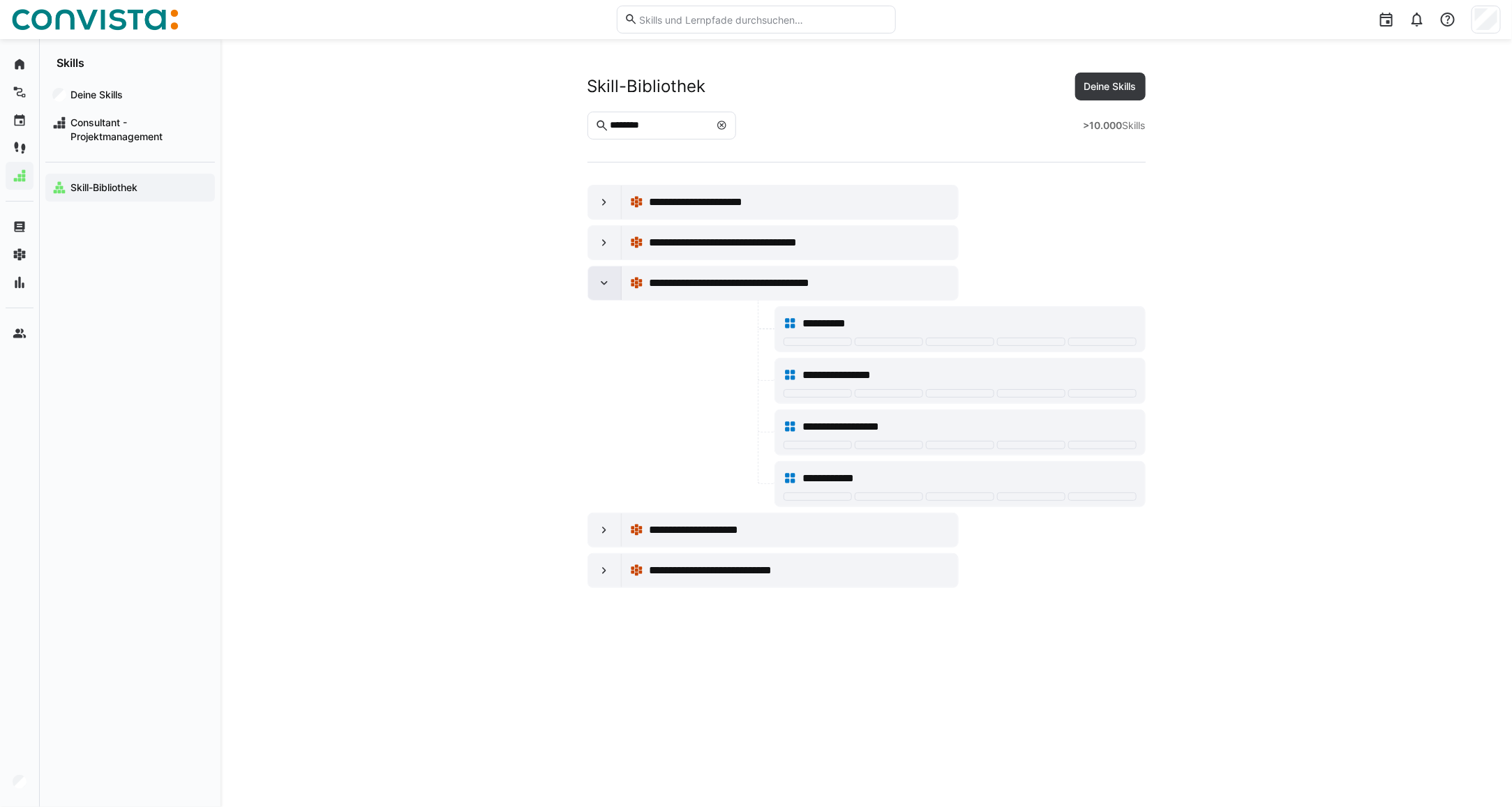
click at [594, 288] on div at bounding box center [605, 283] width 34 height 34
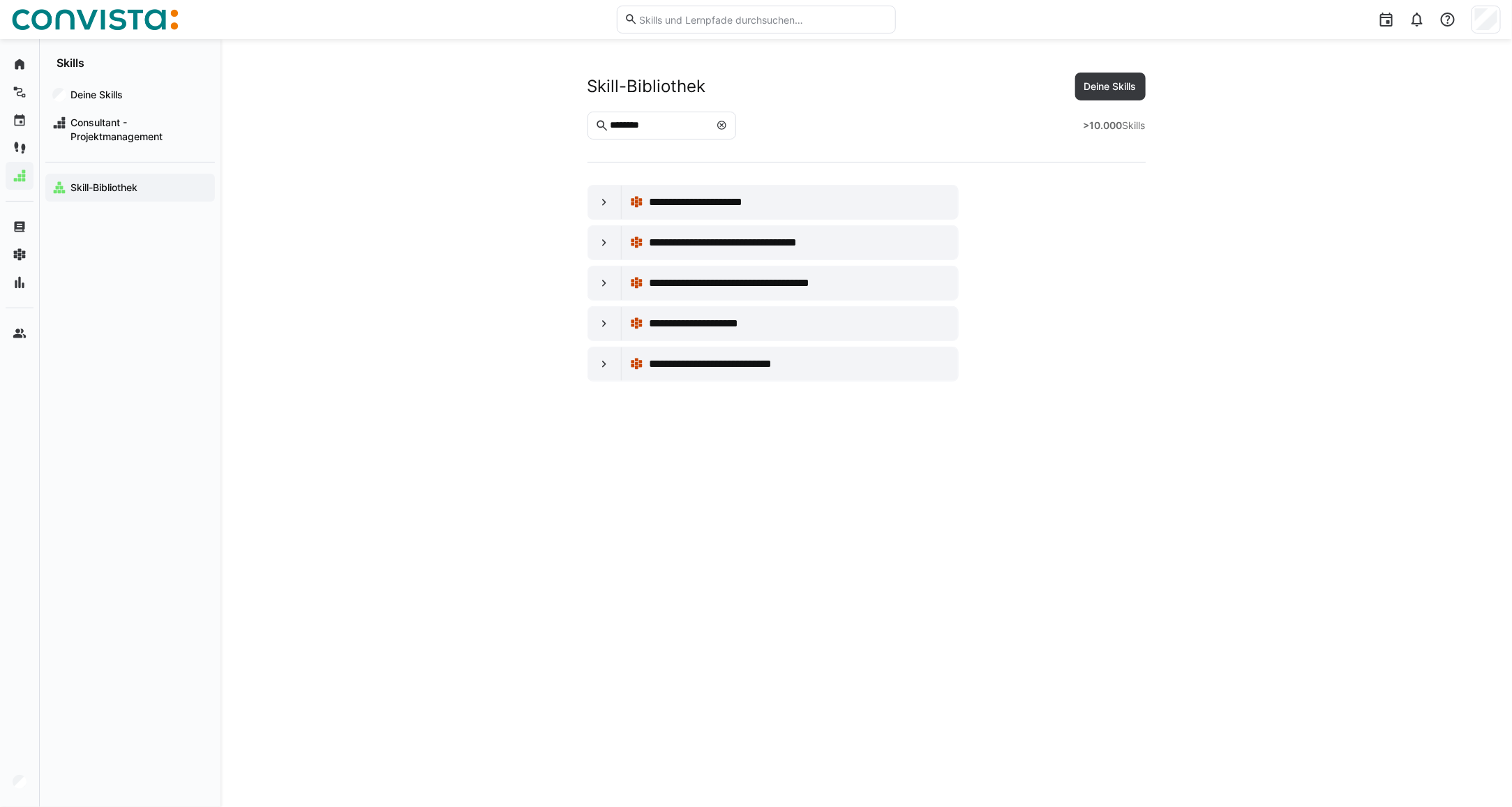
click at [632, 121] on input "********" at bounding box center [658, 125] width 101 height 12
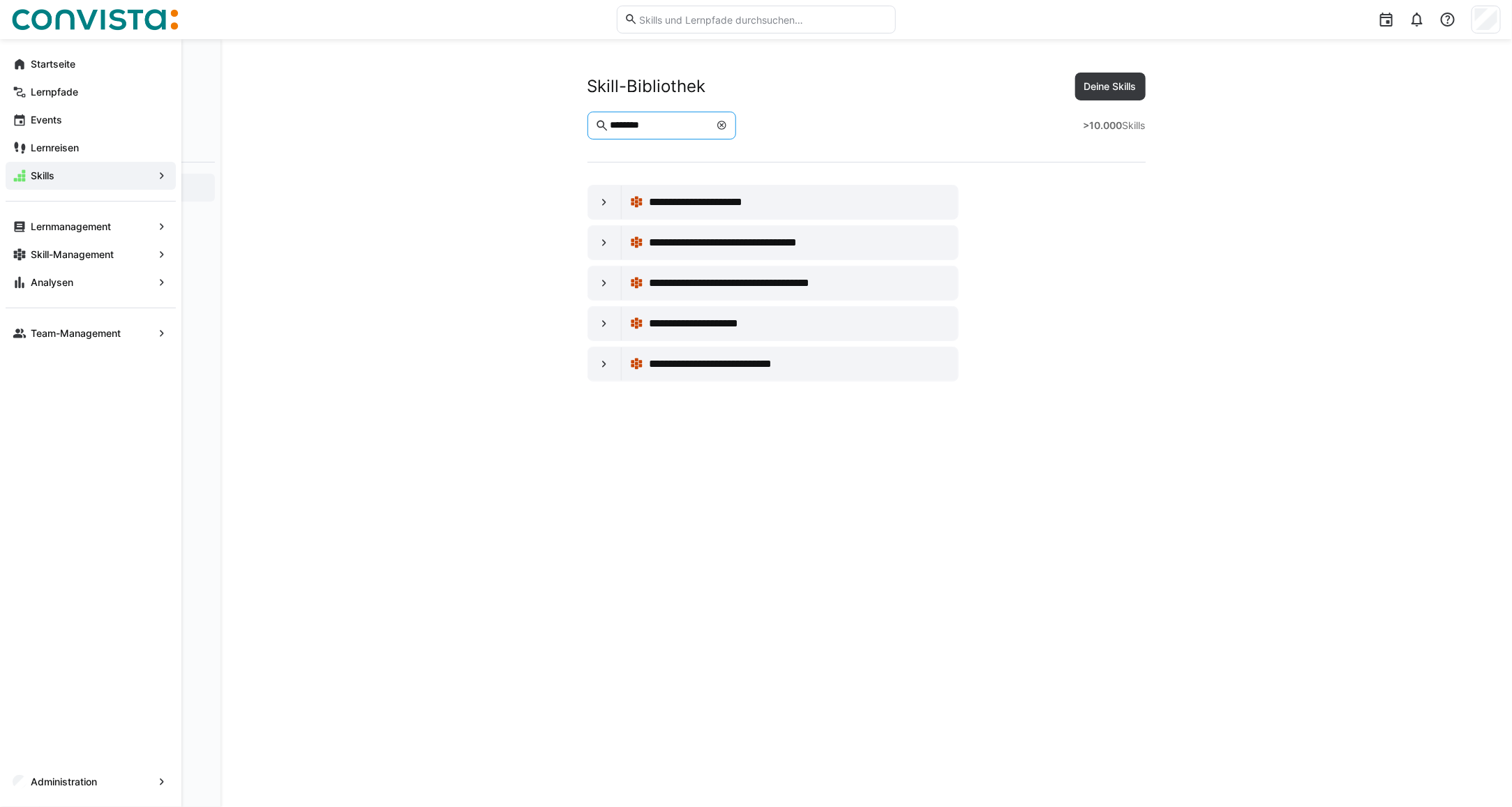
click at [727, 130] on eds-icon at bounding box center [722, 125] width 11 height 11
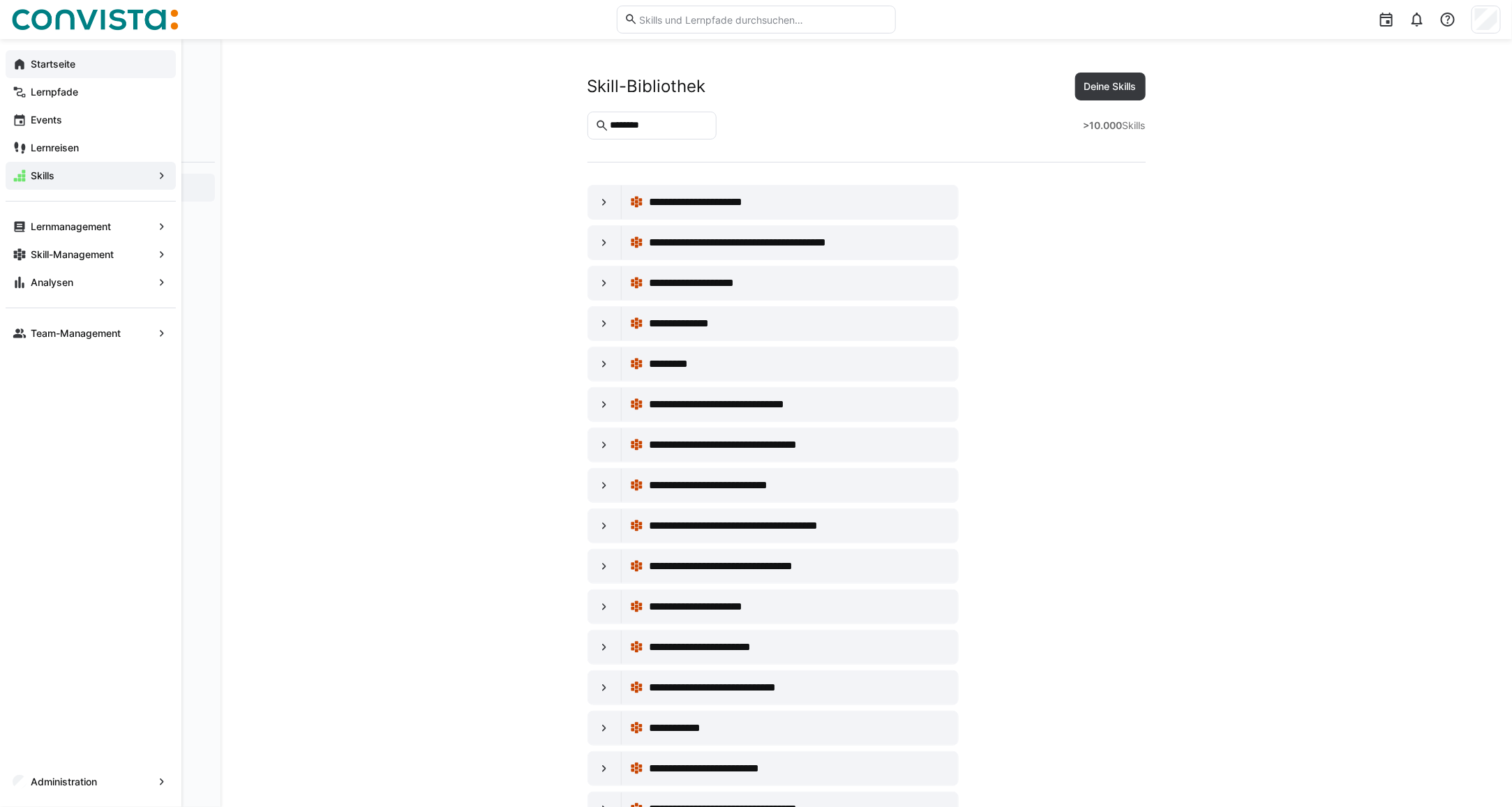
drag, startPoint x: 37, startPoint y: 66, endPoint x: 25, endPoint y: 67, distance: 12.0
click at [0, 0] on app-navigation-label "Startseite" at bounding box center [0, 0] width 0 height 0
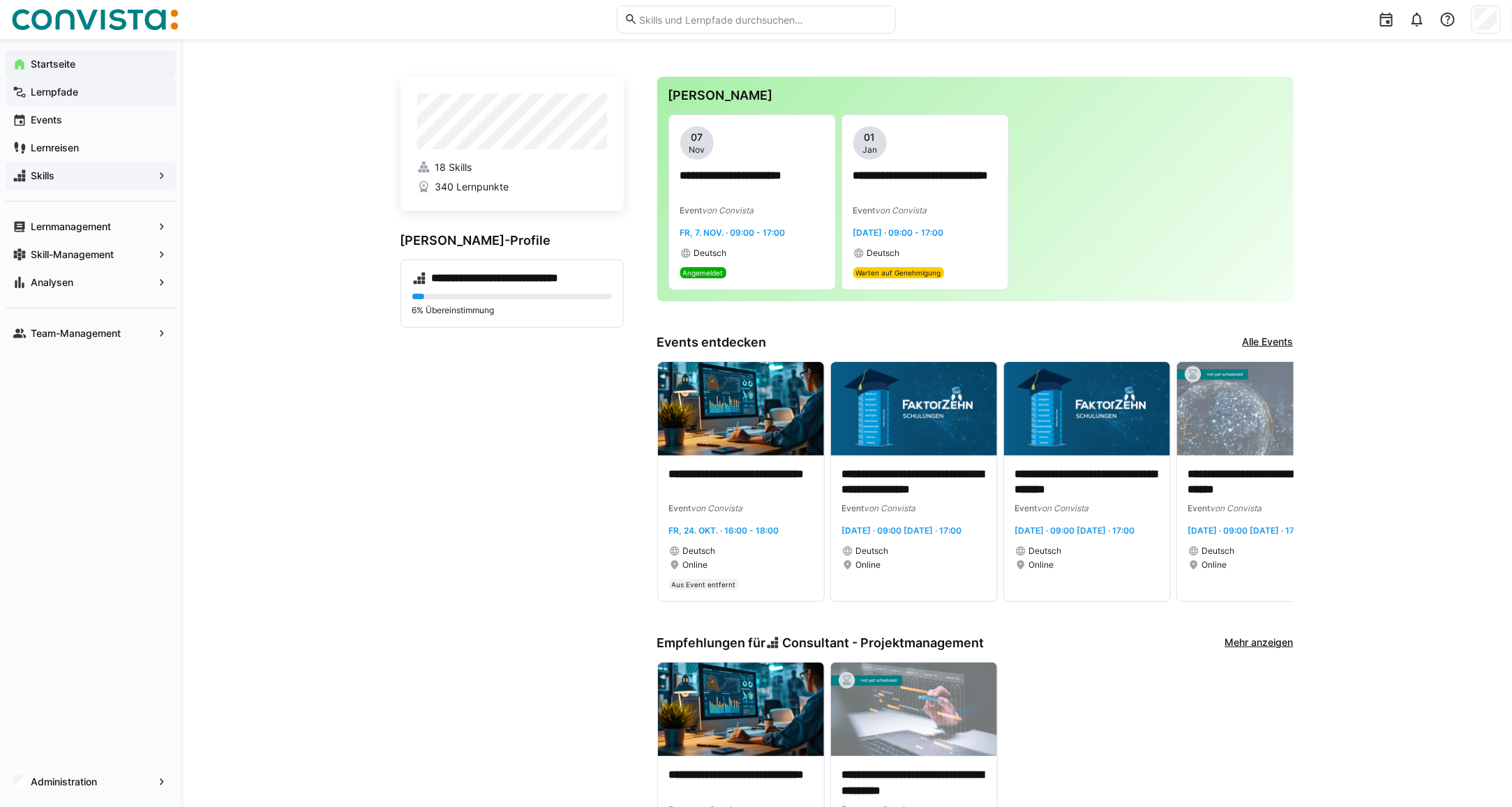
drag, startPoint x: 61, startPoint y: 92, endPoint x: 32, endPoint y: 92, distance: 29.0
click at [0, 0] on app-navigation-label "Lernpfade" at bounding box center [0, 0] width 0 height 0
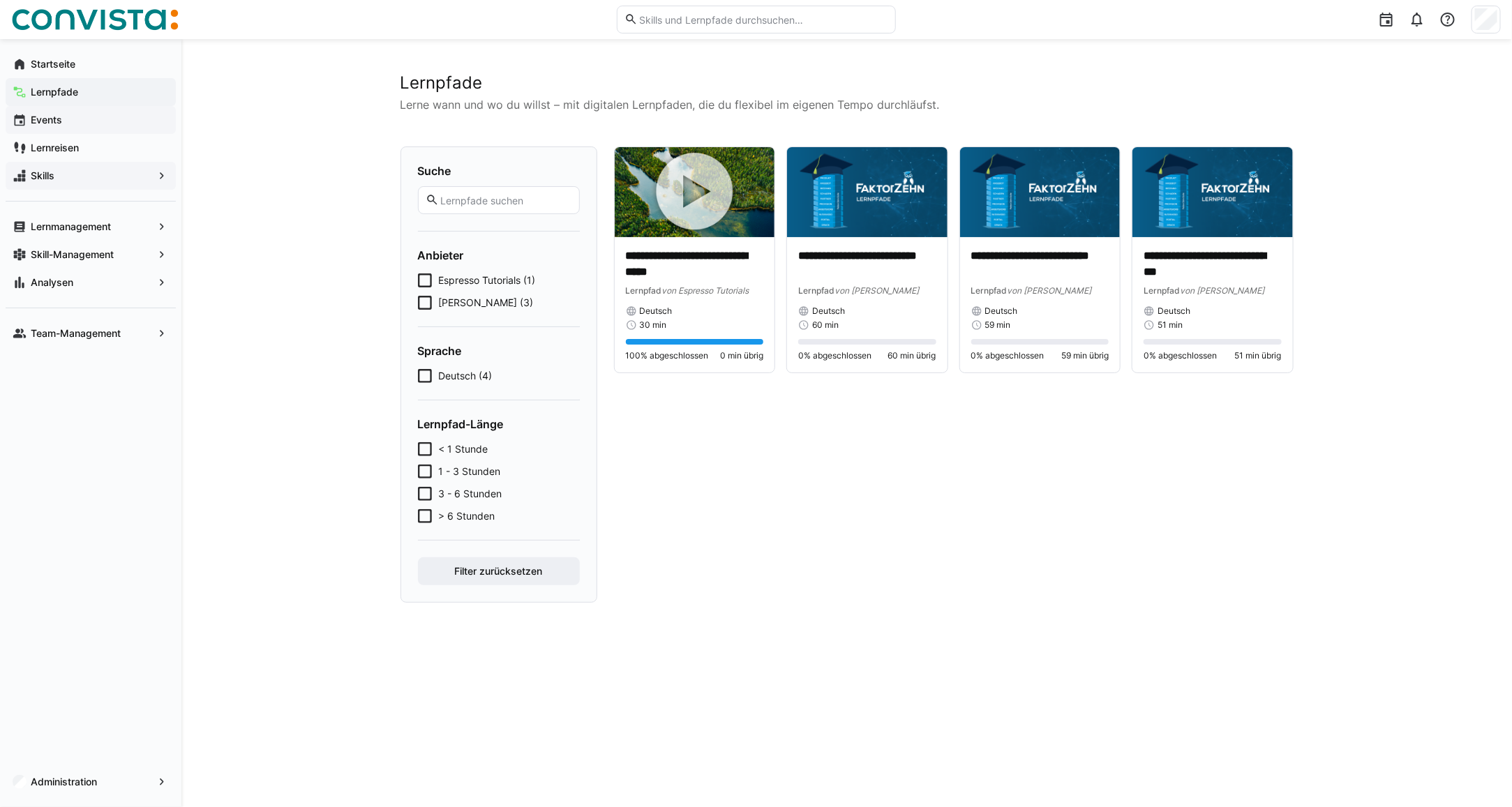
click at [64, 122] on span "Events" at bounding box center [98, 120] width 140 height 14
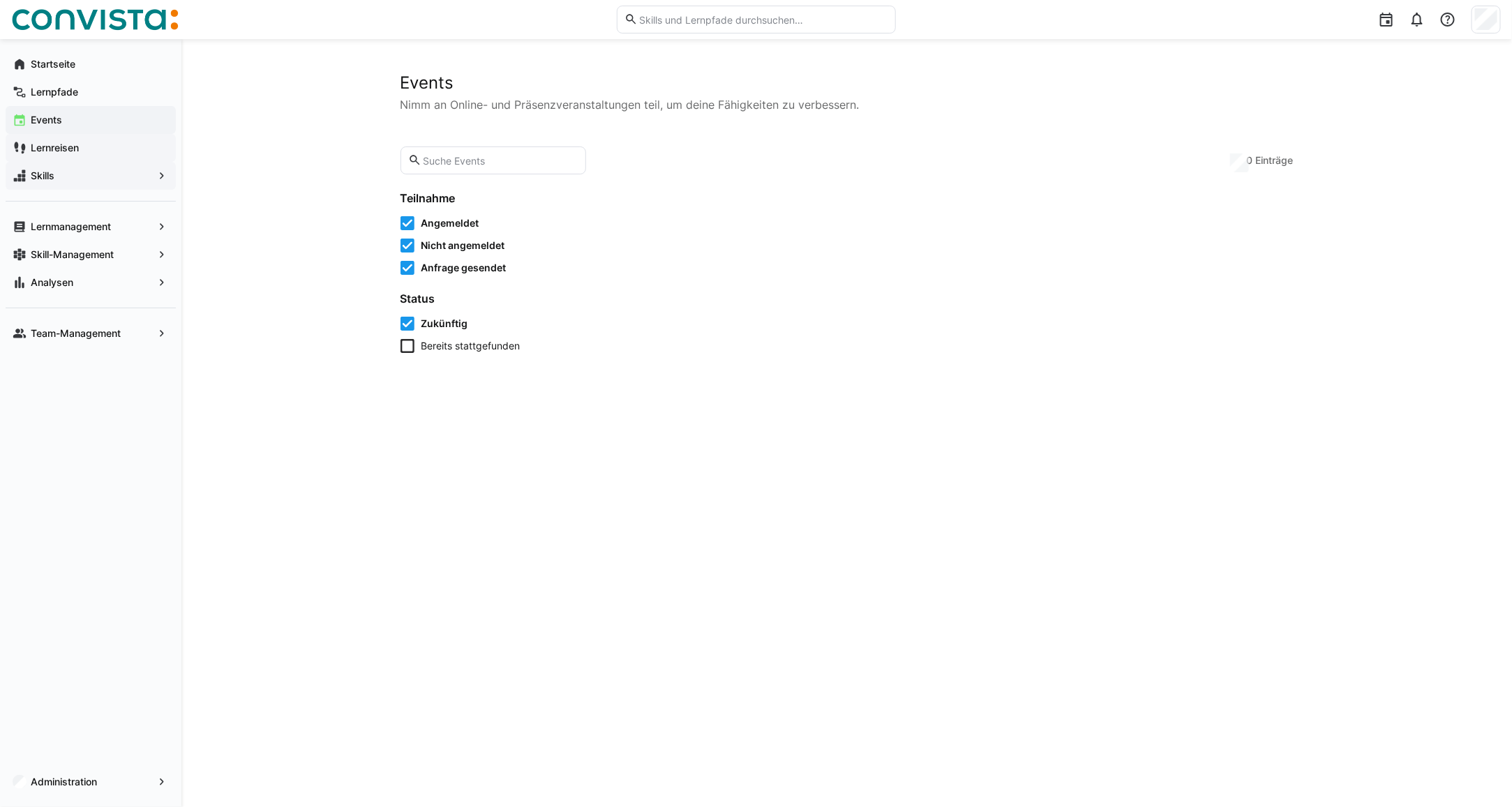
click at [0, 0] on app-navigation-label "Lernreisen" at bounding box center [0, 0] width 0 height 0
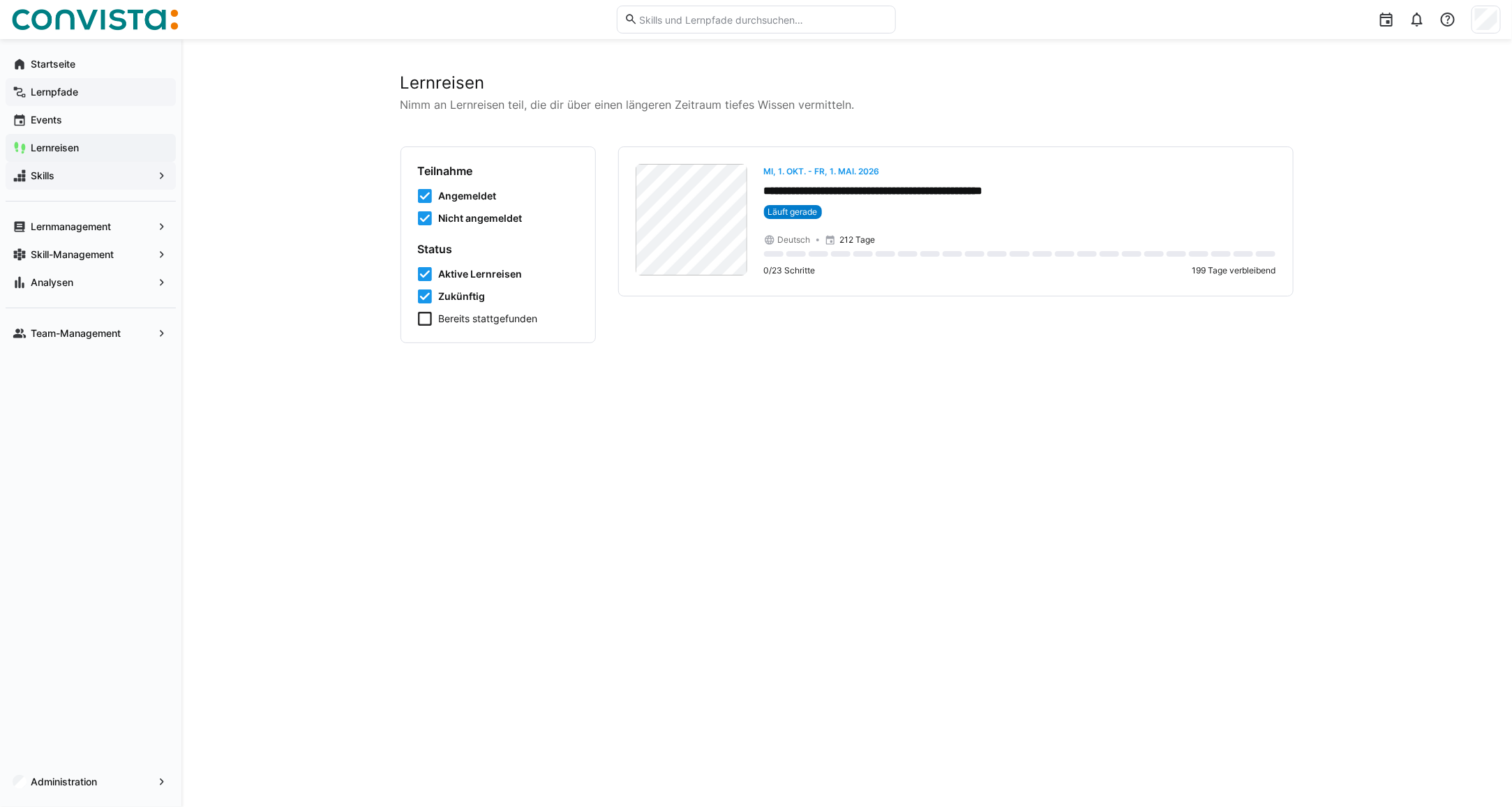
click at [69, 98] on span "Lernpfade" at bounding box center [98, 91] width 140 height 14
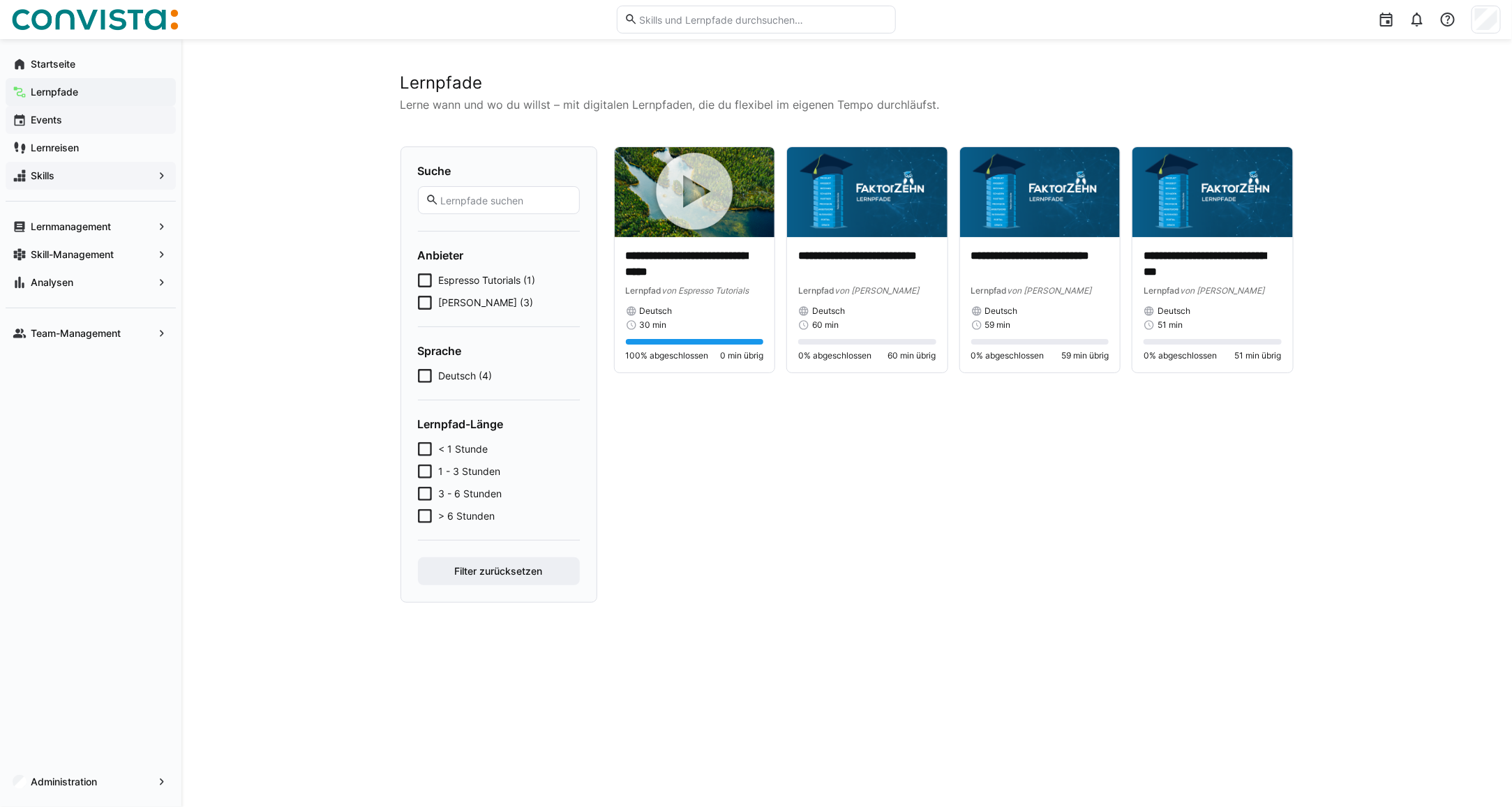
click at [65, 121] on span "Events" at bounding box center [98, 120] width 140 height 14
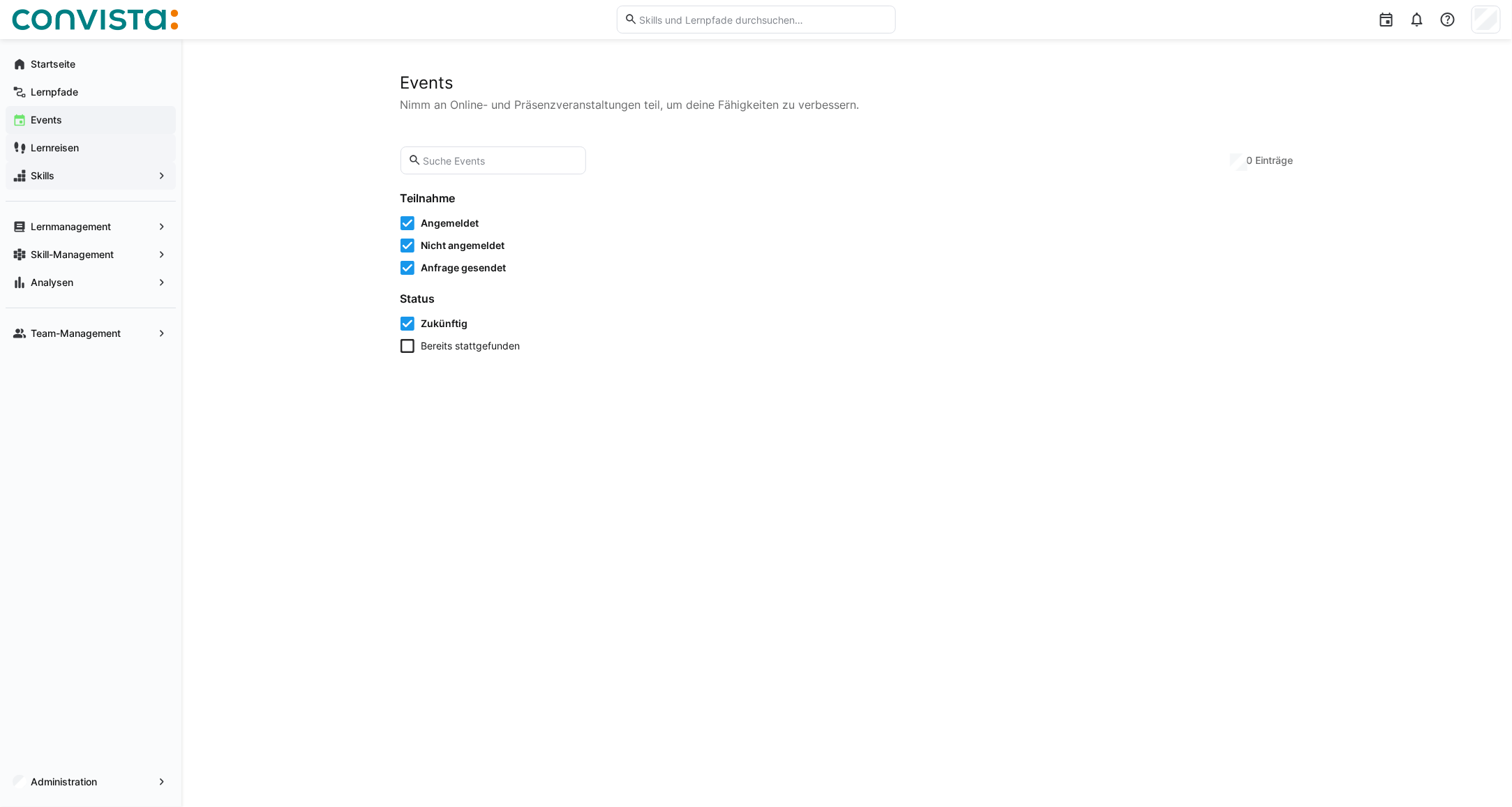
click at [0, 0] on app-navigation-label "Lernreisen" at bounding box center [0, 0] width 0 height 0
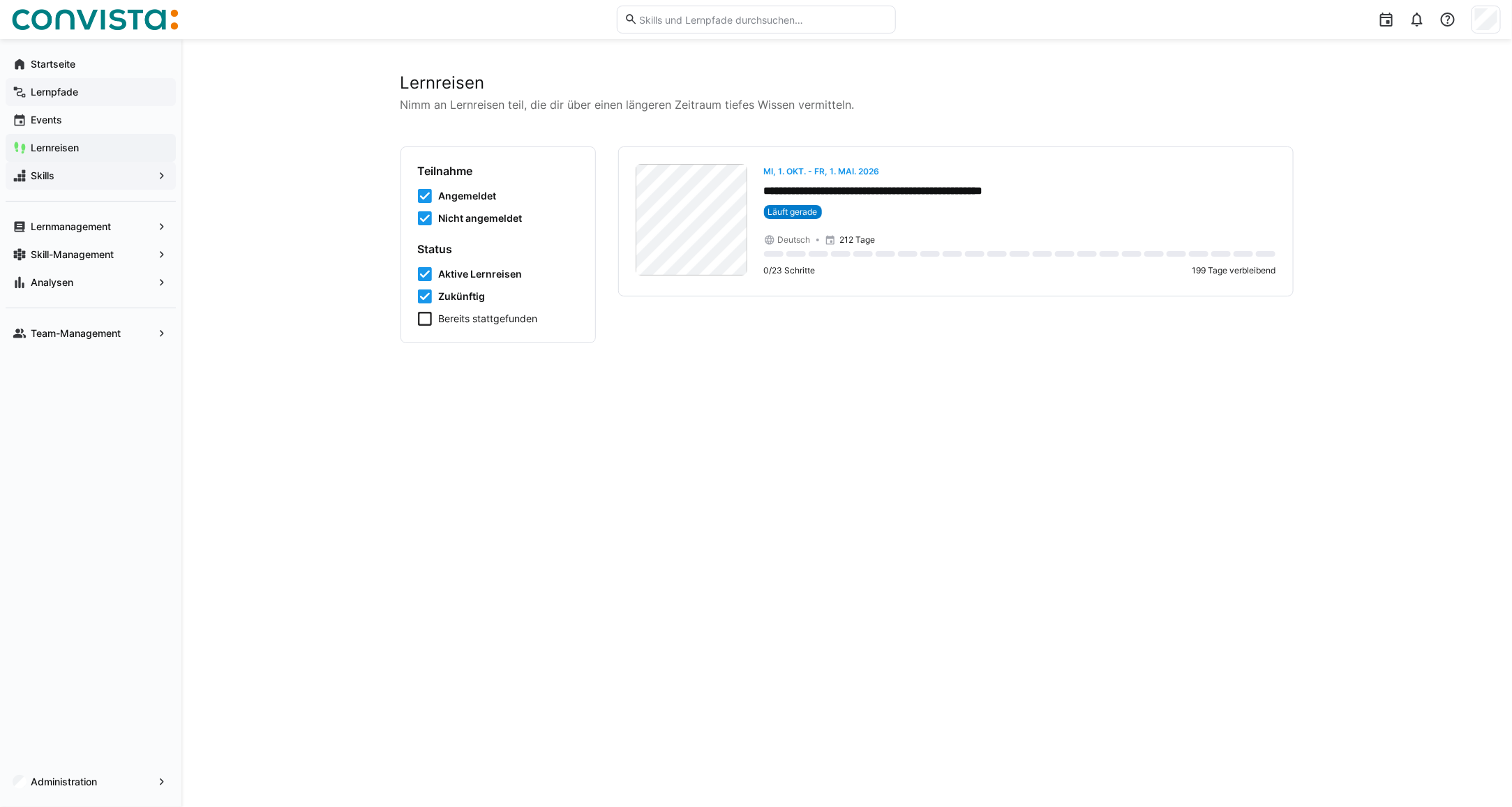
click at [0, 0] on app-navigation-label "Lernpfade" at bounding box center [0, 0] width 0 height 0
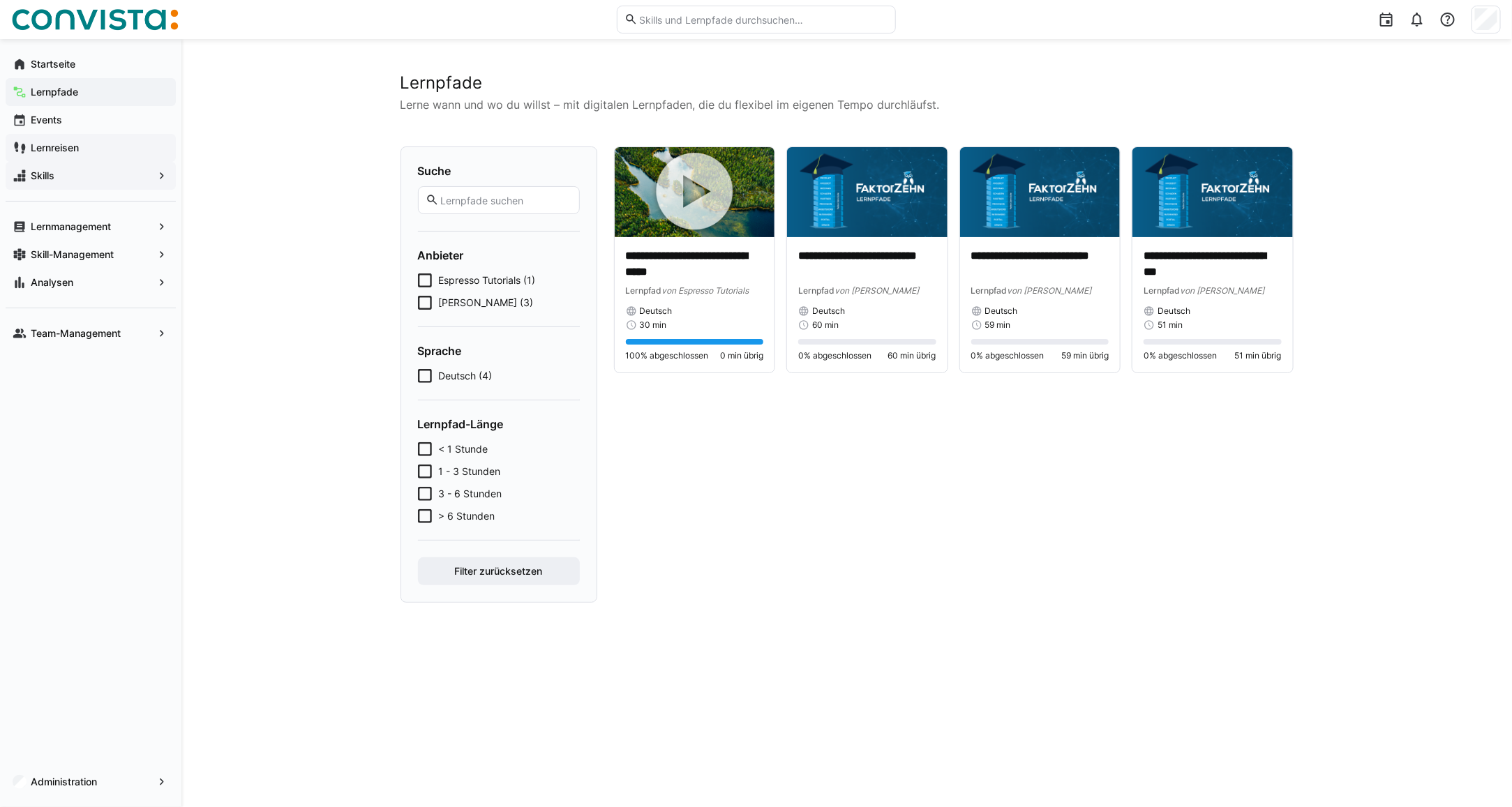
drag, startPoint x: 59, startPoint y: 146, endPoint x: 73, endPoint y: 145, distance: 14.0
click at [0, 0] on app-navigation-label "Lernreisen" at bounding box center [0, 0] width 0 height 0
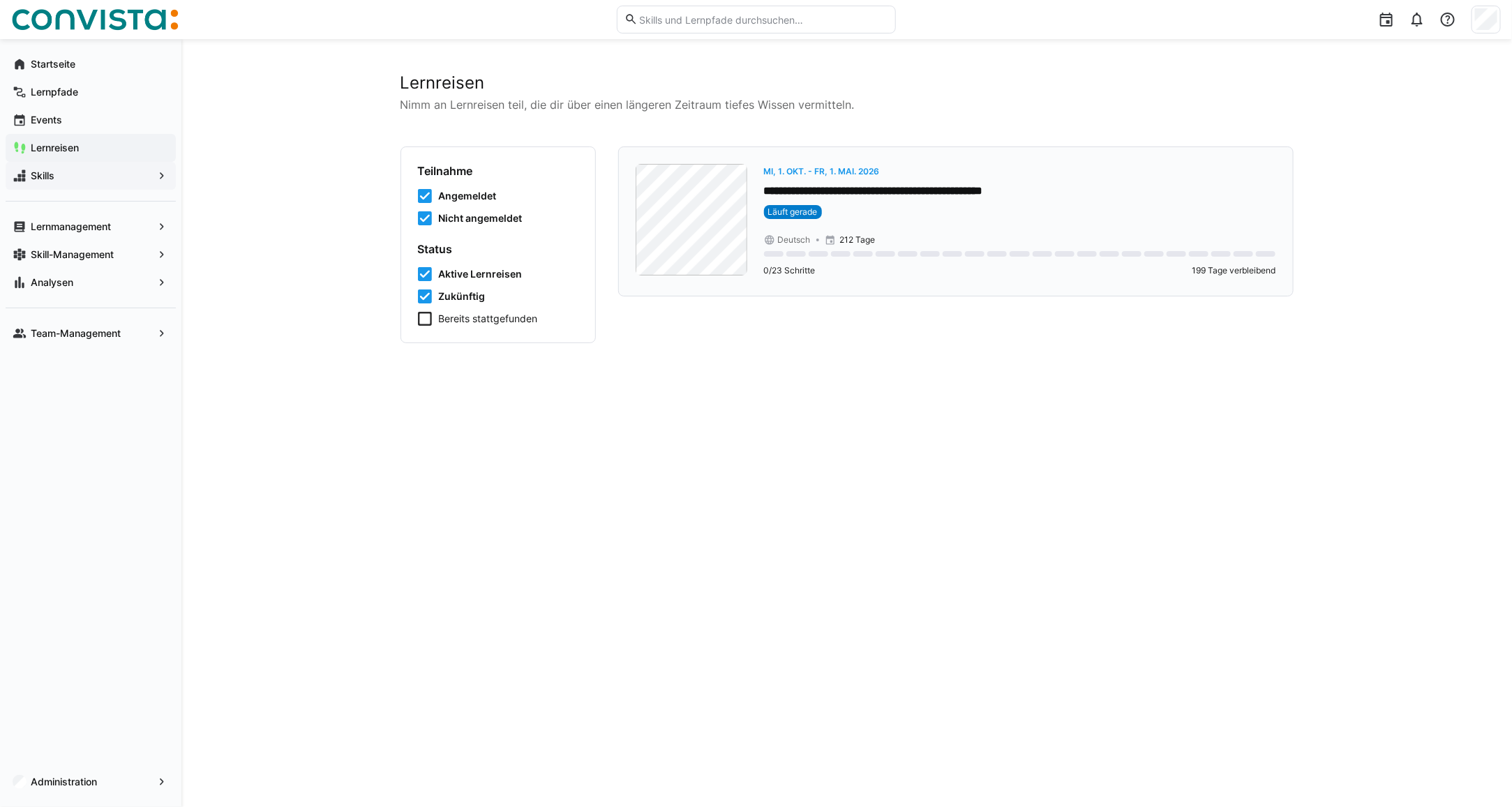
click at [850, 182] on div "**********" at bounding box center [1019, 194] width 512 height 60
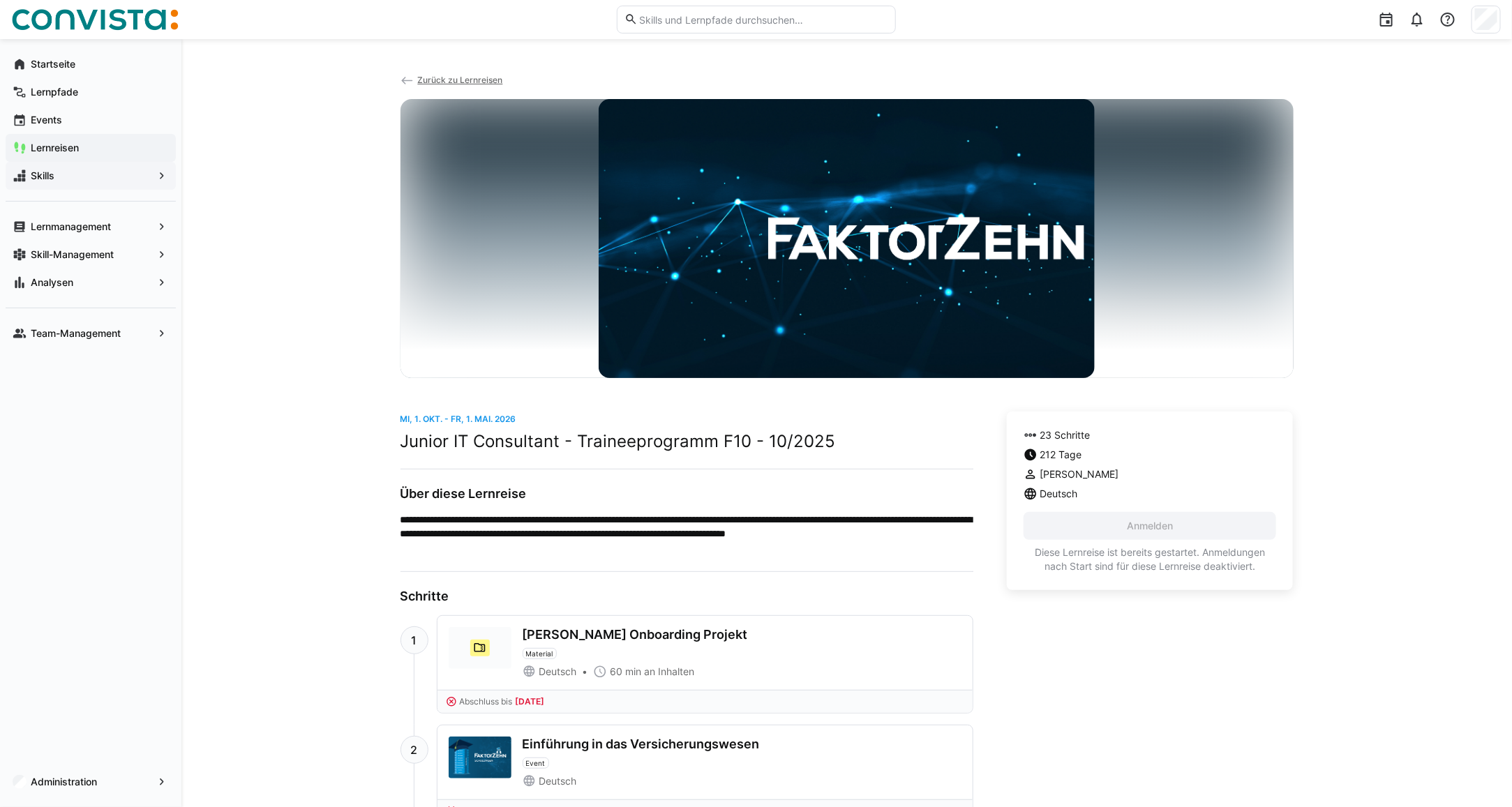
click at [453, 82] on span "Zurück zu Lernreisen" at bounding box center [460, 79] width 85 height 10
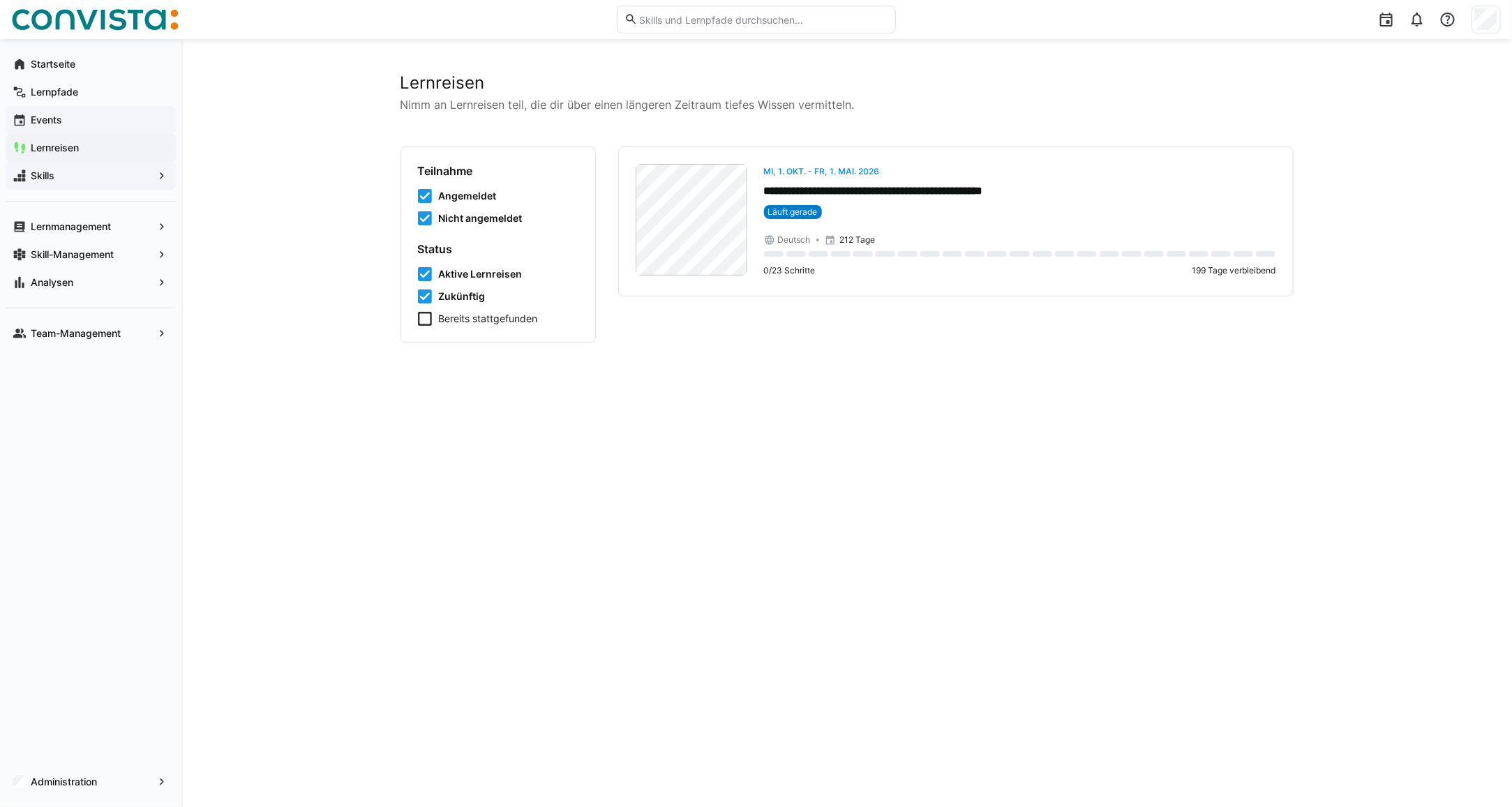
click at [57, 130] on div "Events" at bounding box center [90, 121] width 171 height 28
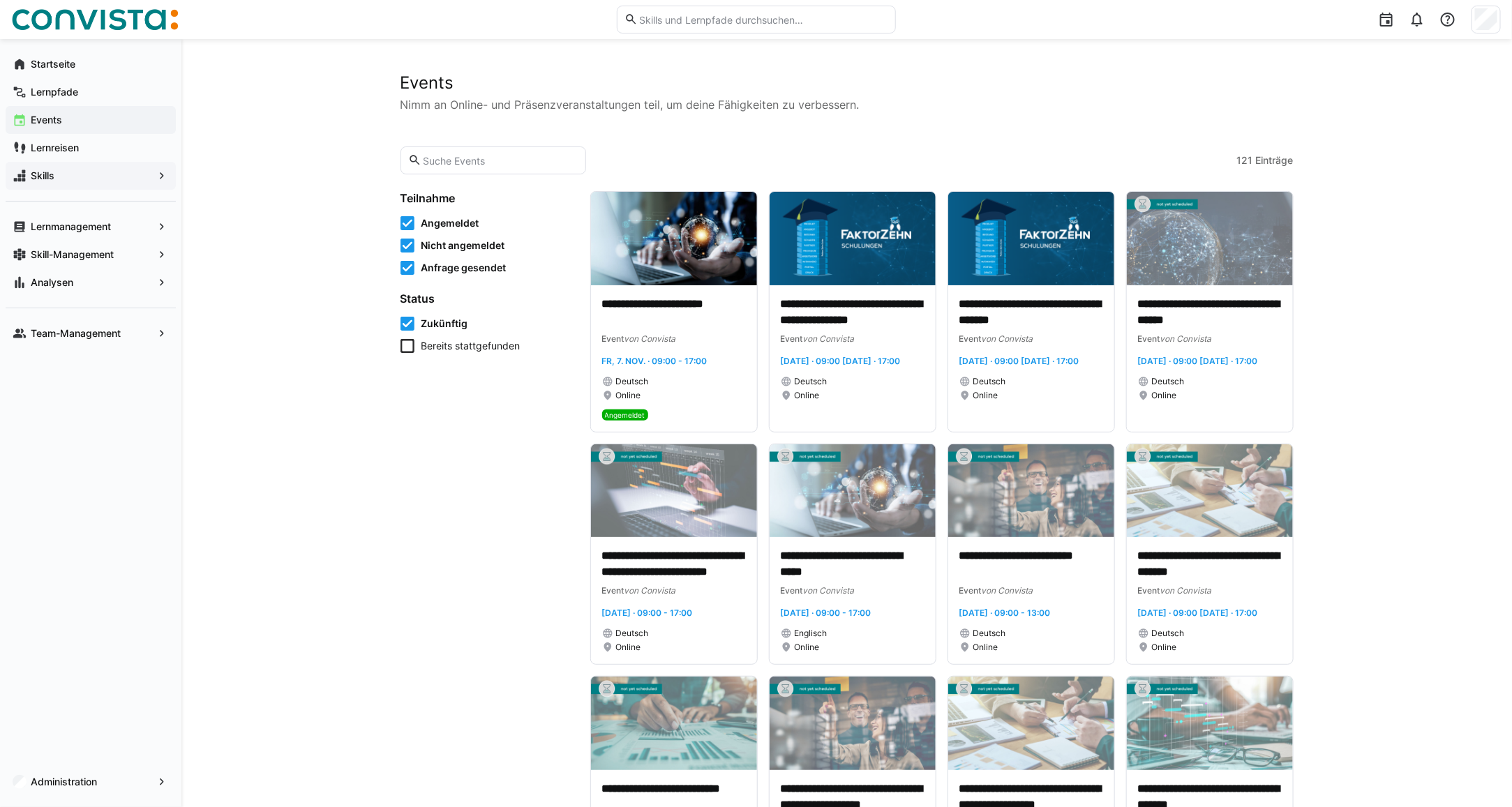
click at [443, 162] on input "text" at bounding box center [499, 160] width 157 height 12
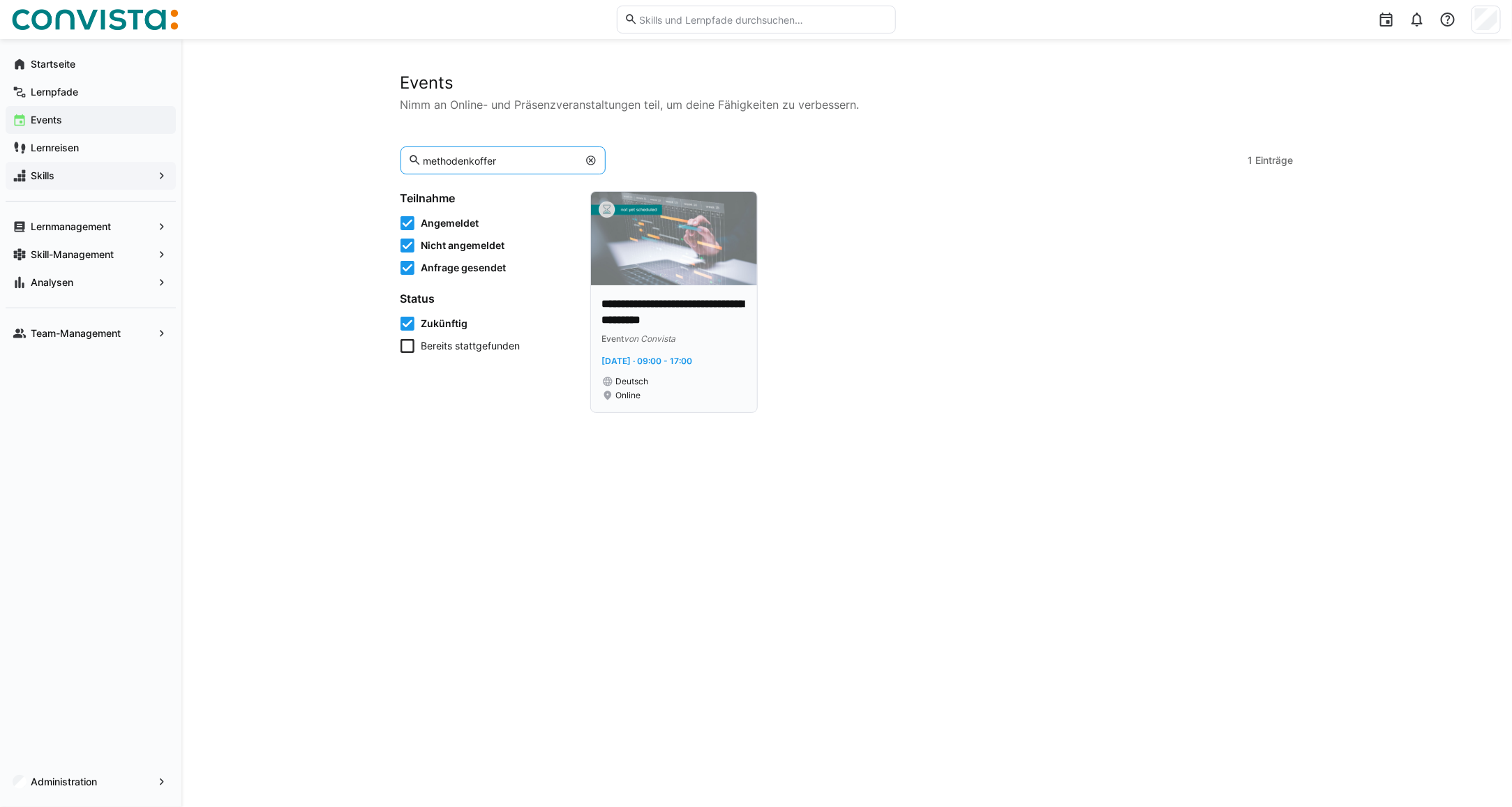
type input "methodenkoffer"
click at [674, 259] on img at bounding box center [674, 238] width 166 height 93
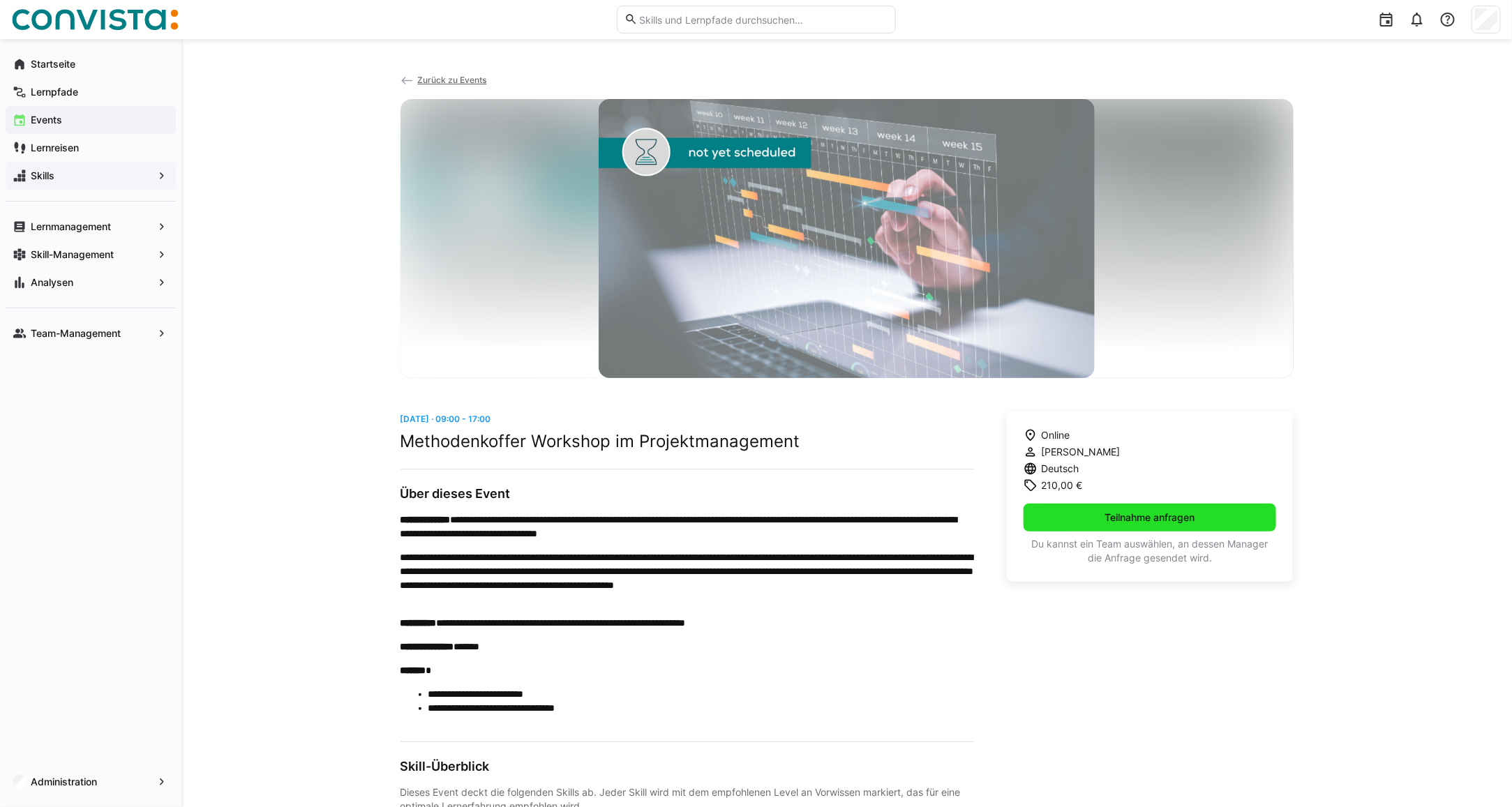
click at [1122, 518] on span "Teilnahme anfragen" at bounding box center [1150, 517] width 94 height 14
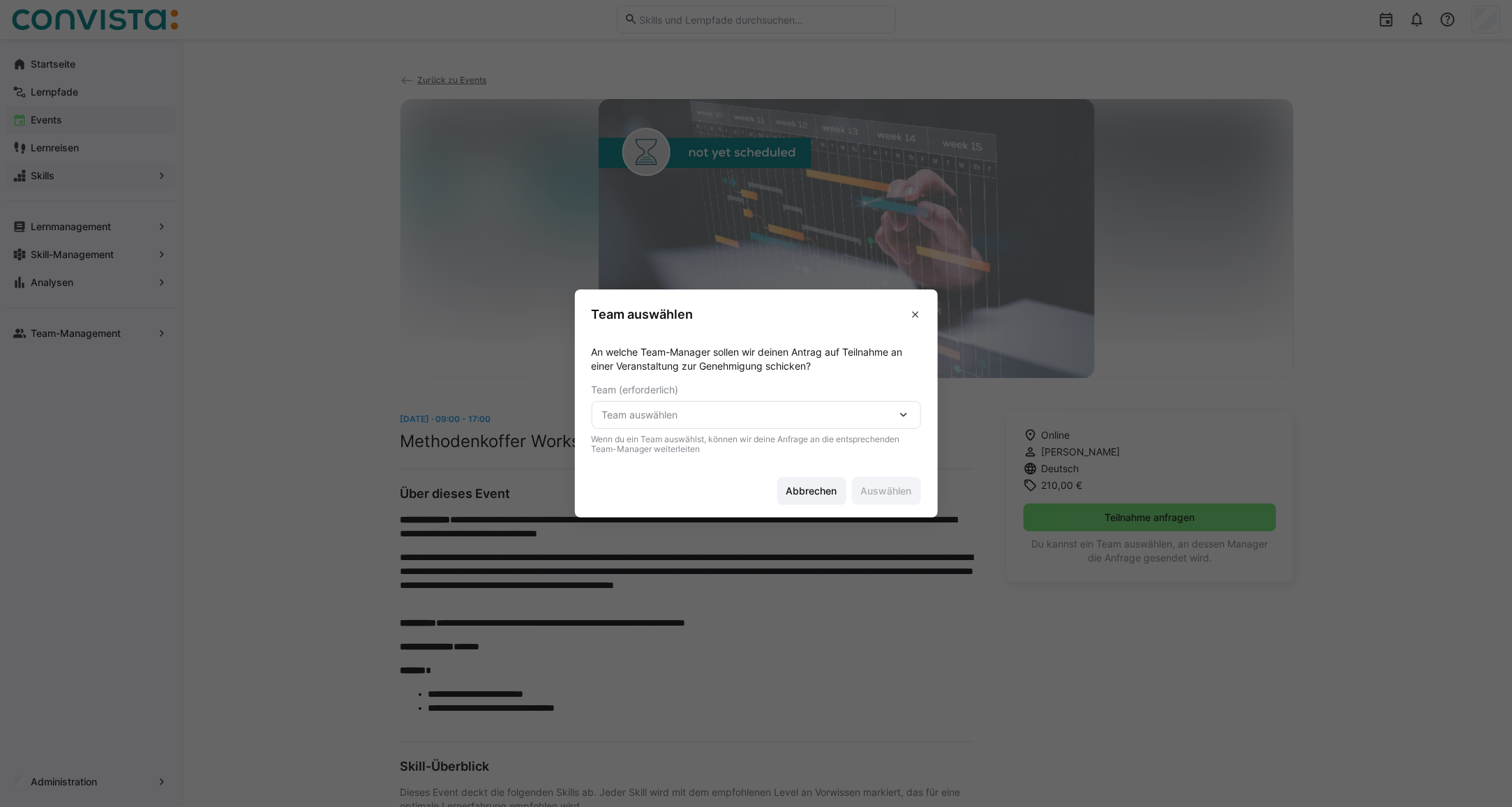
click at [625, 408] on span "Team auswählen" at bounding box center [749, 414] width 294 height 14
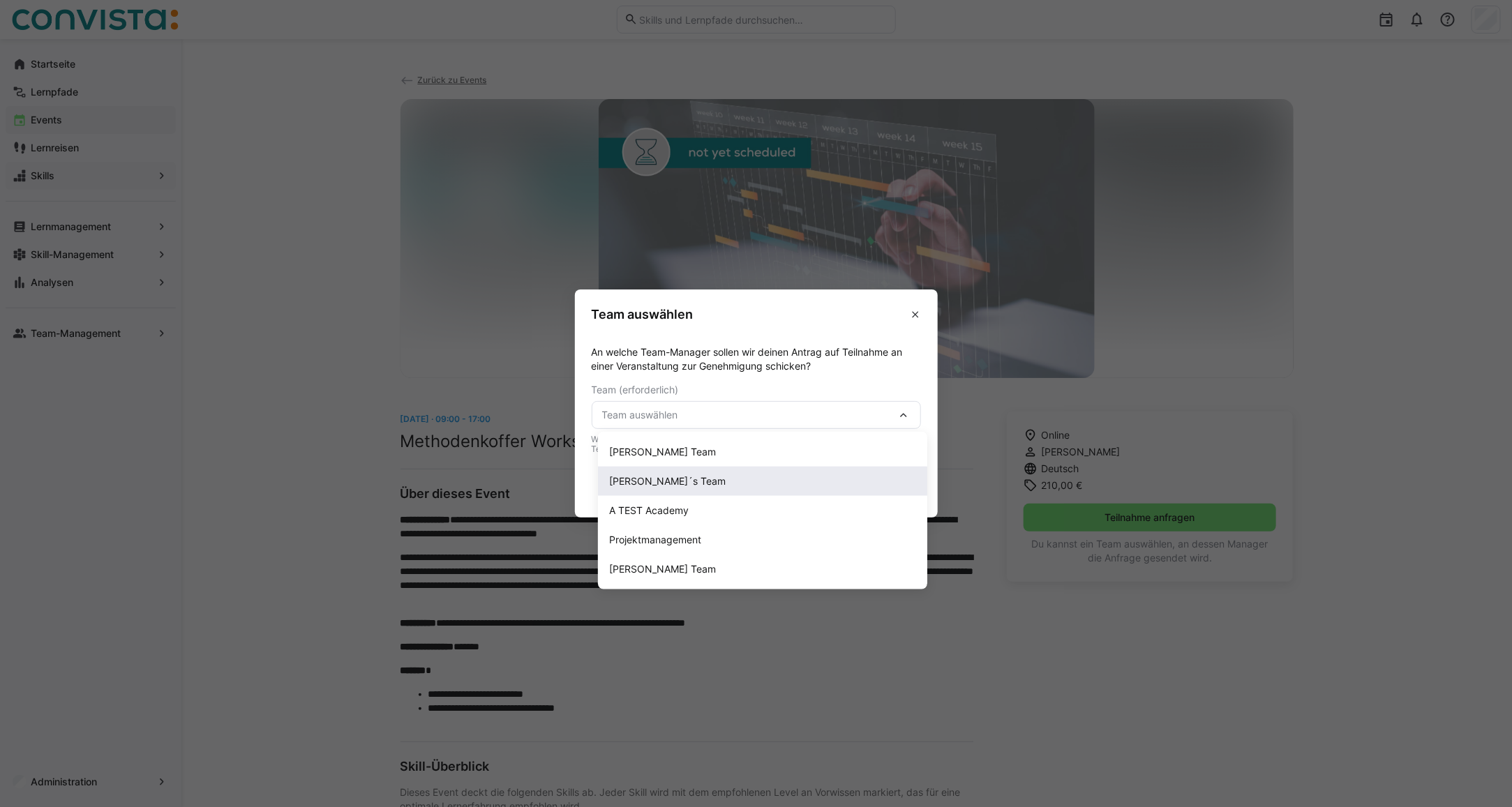
click at [671, 475] on div "Maike´s Team" at bounding box center [762, 481] width 307 height 14
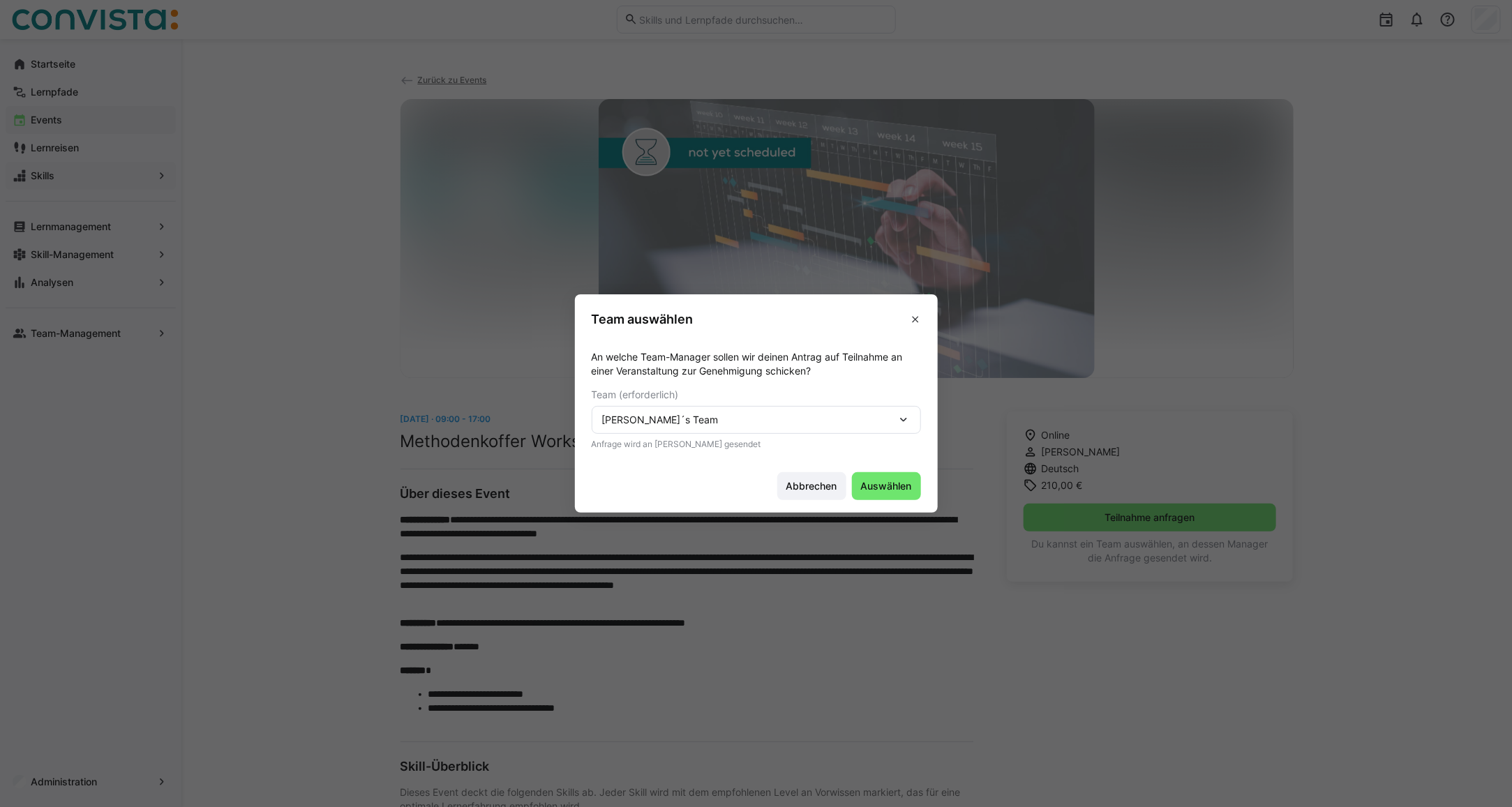
click at [716, 420] on div "Maike´s Team" at bounding box center [749, 419] width 294 height 12
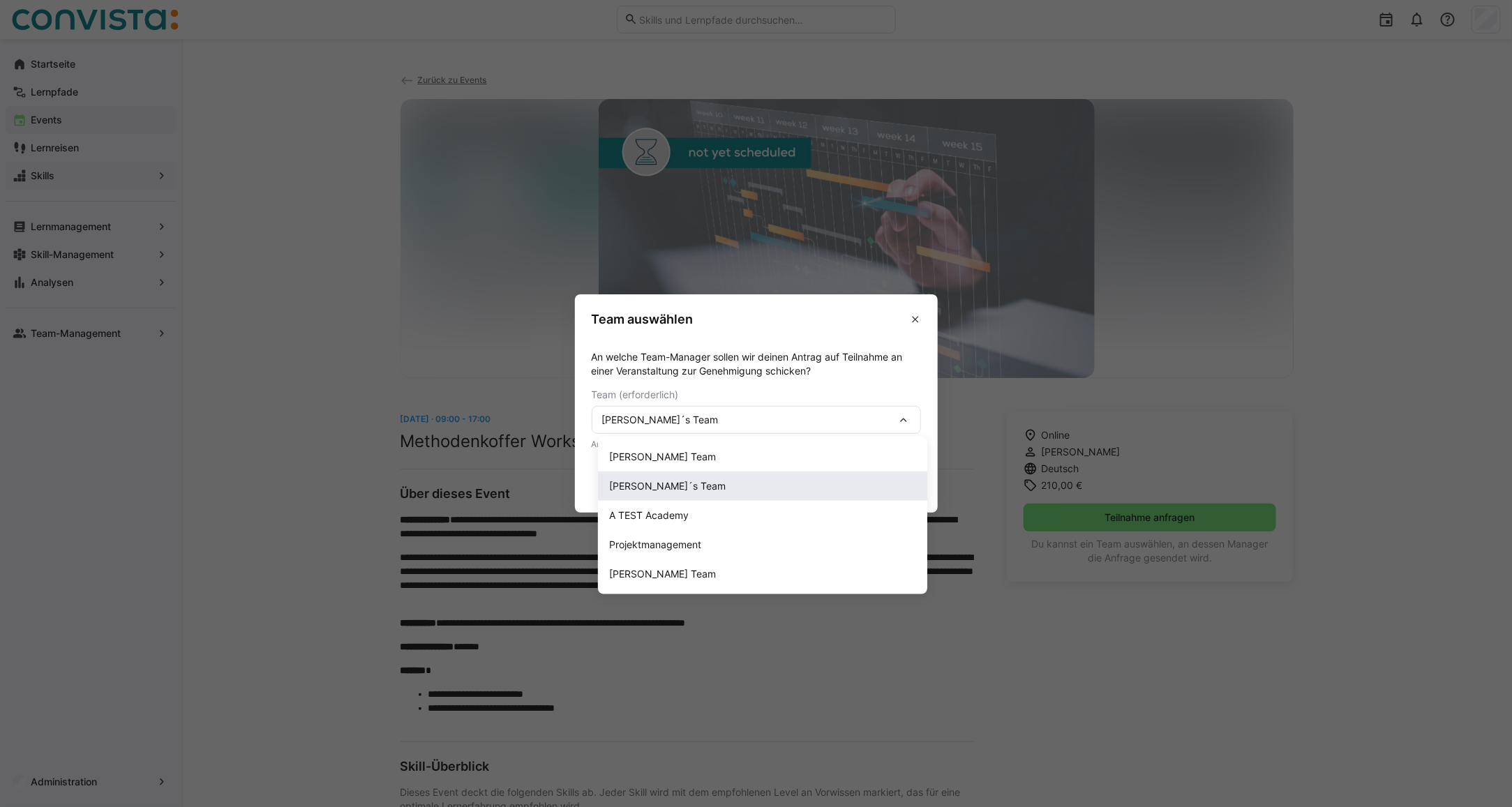
click at [702, 489] on div "Maike´s Team" at bounding box center [762, 486] width 307 height 14
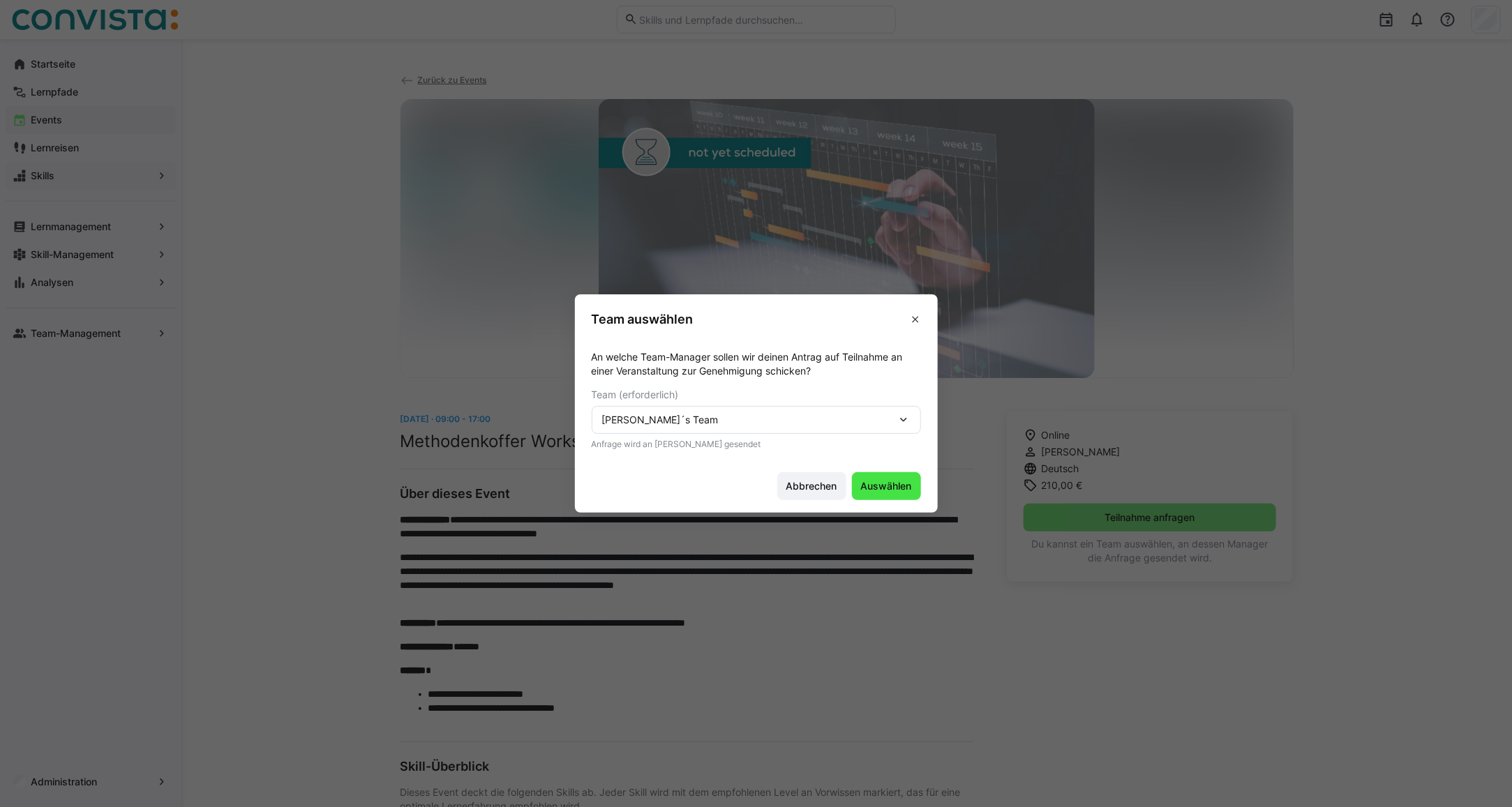
click at [886, 487] on span "Auswählen" at bounding box center [886, 486] width 55 height 14
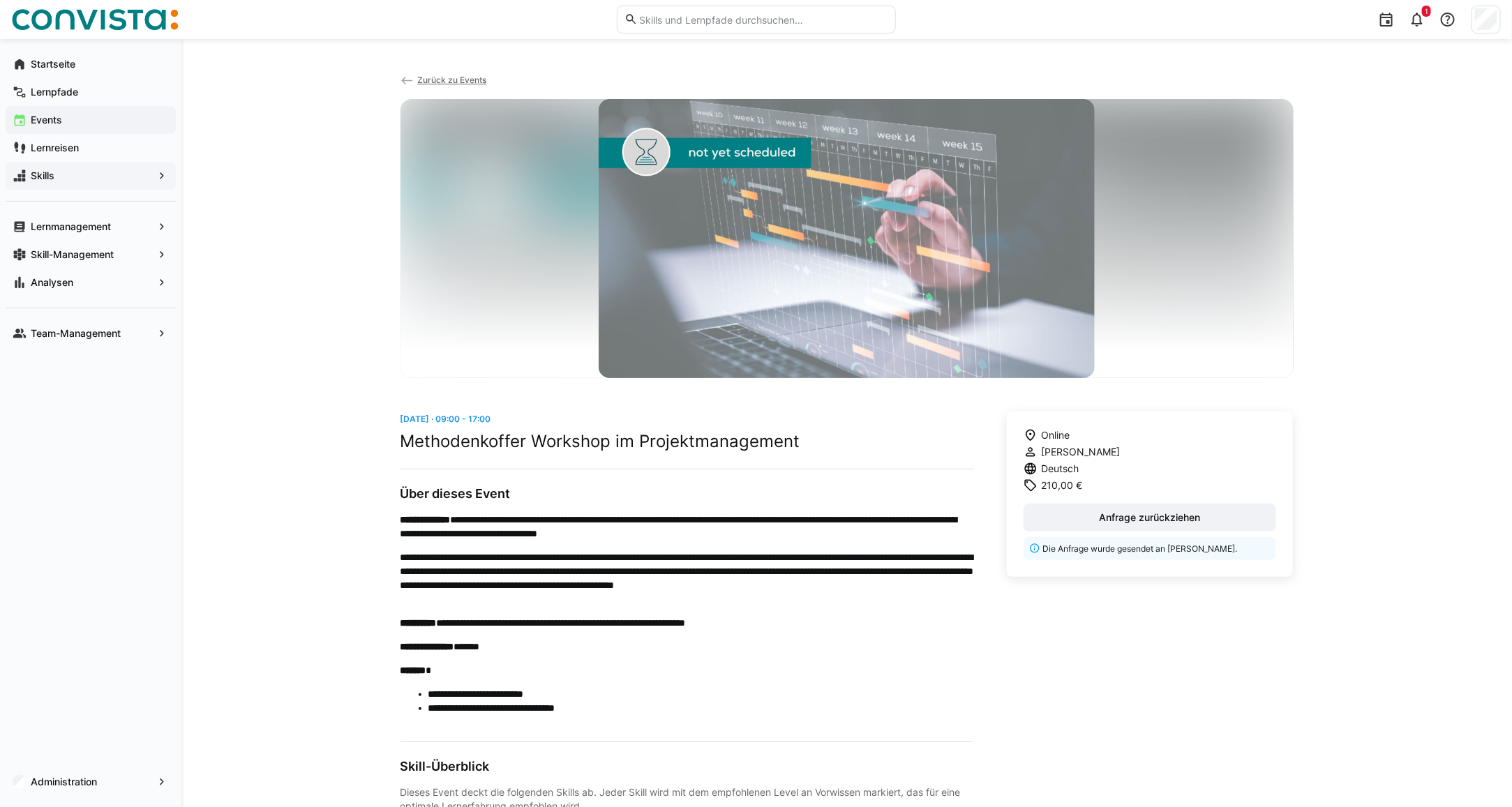
click at [445, 77] on span "Zurück zu Events" at bounding box center [451, 79] width 69 height 10
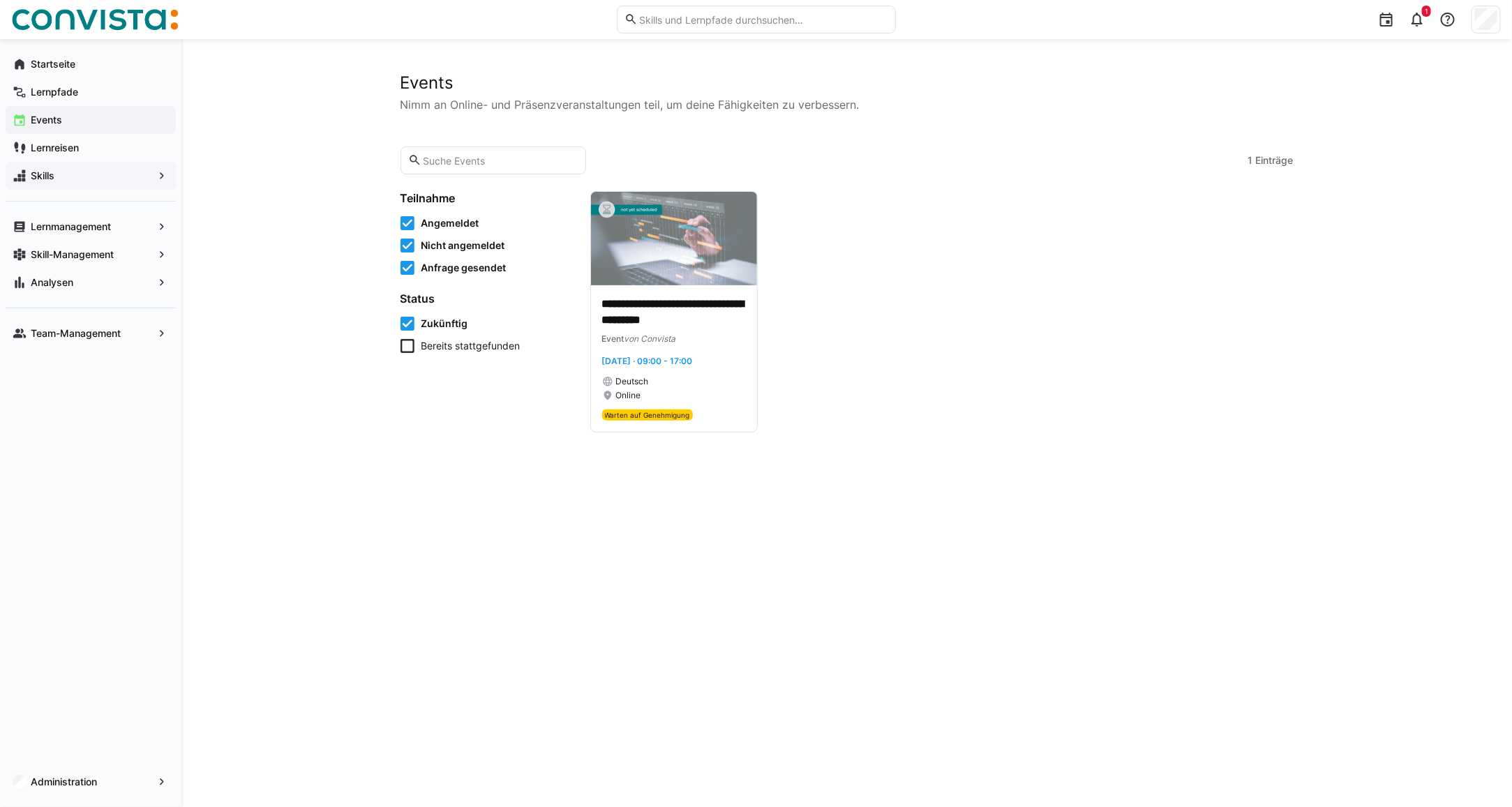
click at [458, 154] on input "text" at bounding box center [499, 160] width 157 height 12
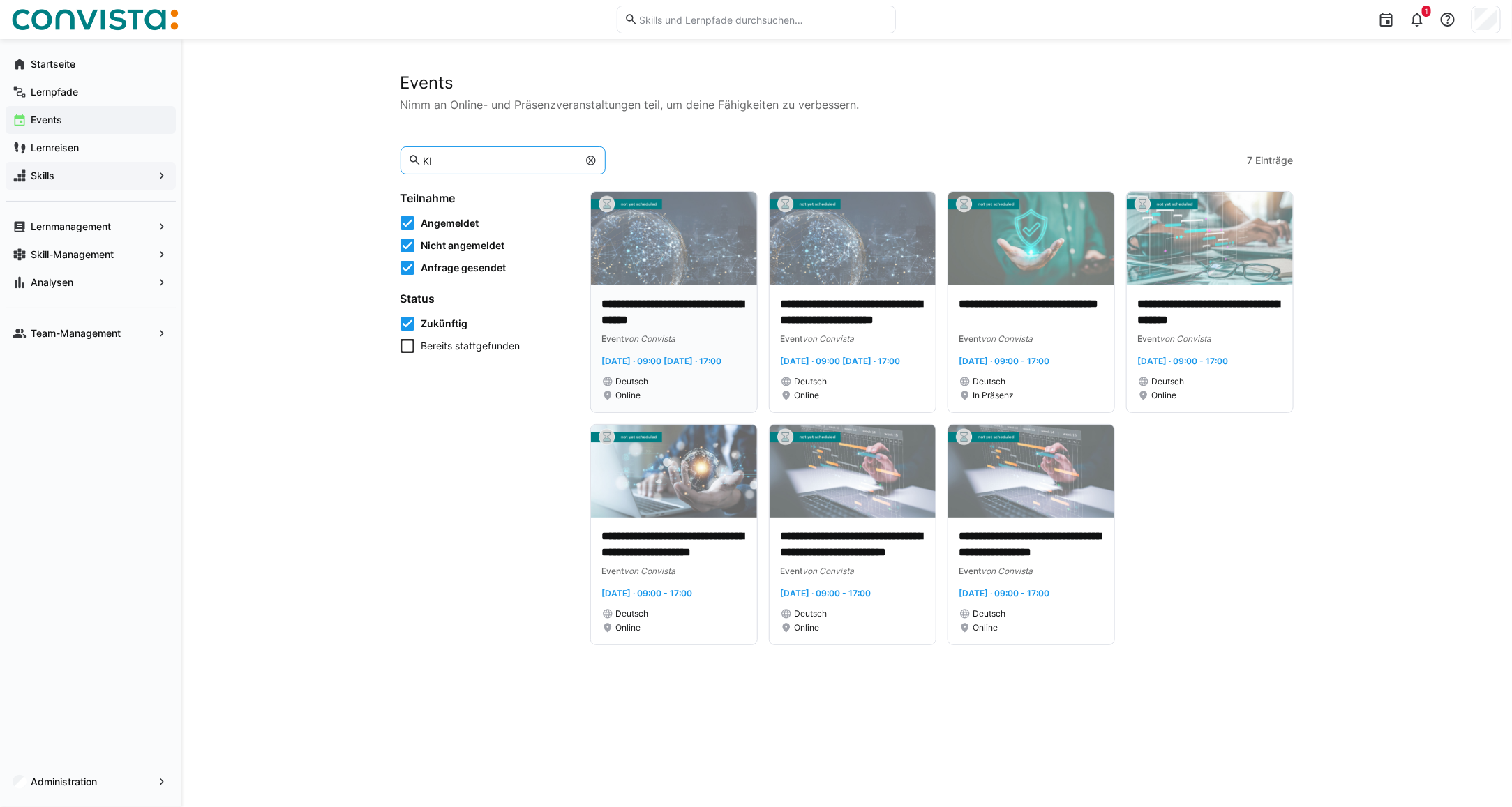
type input "KI"
click at [646, 300] on p "**********" at bounding box center [674, 313] width 144 height 32
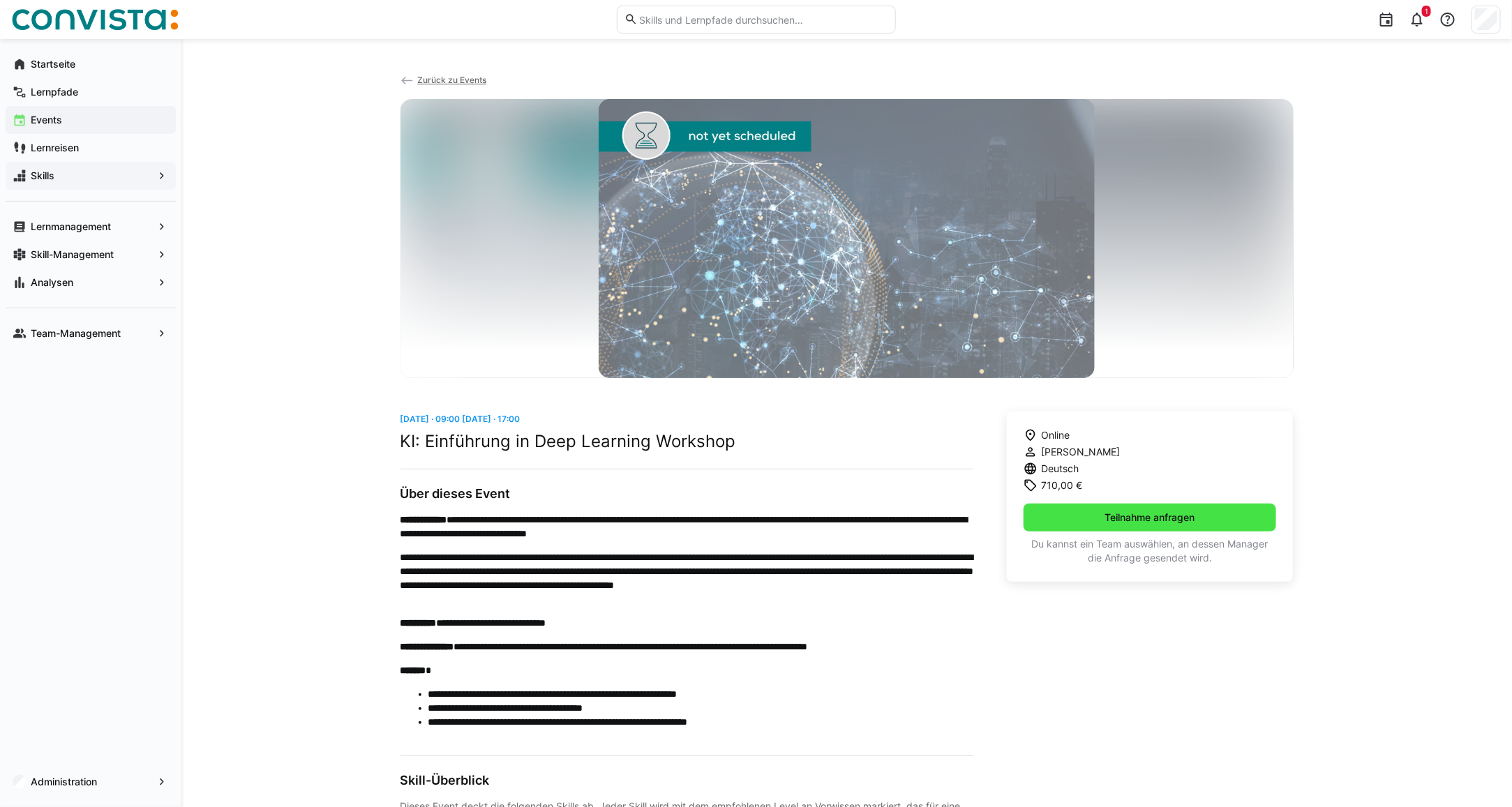
click at [1069, 521] on span "Teilnahme anfragen" at bounding box center [1149, 518] width 253 height 28
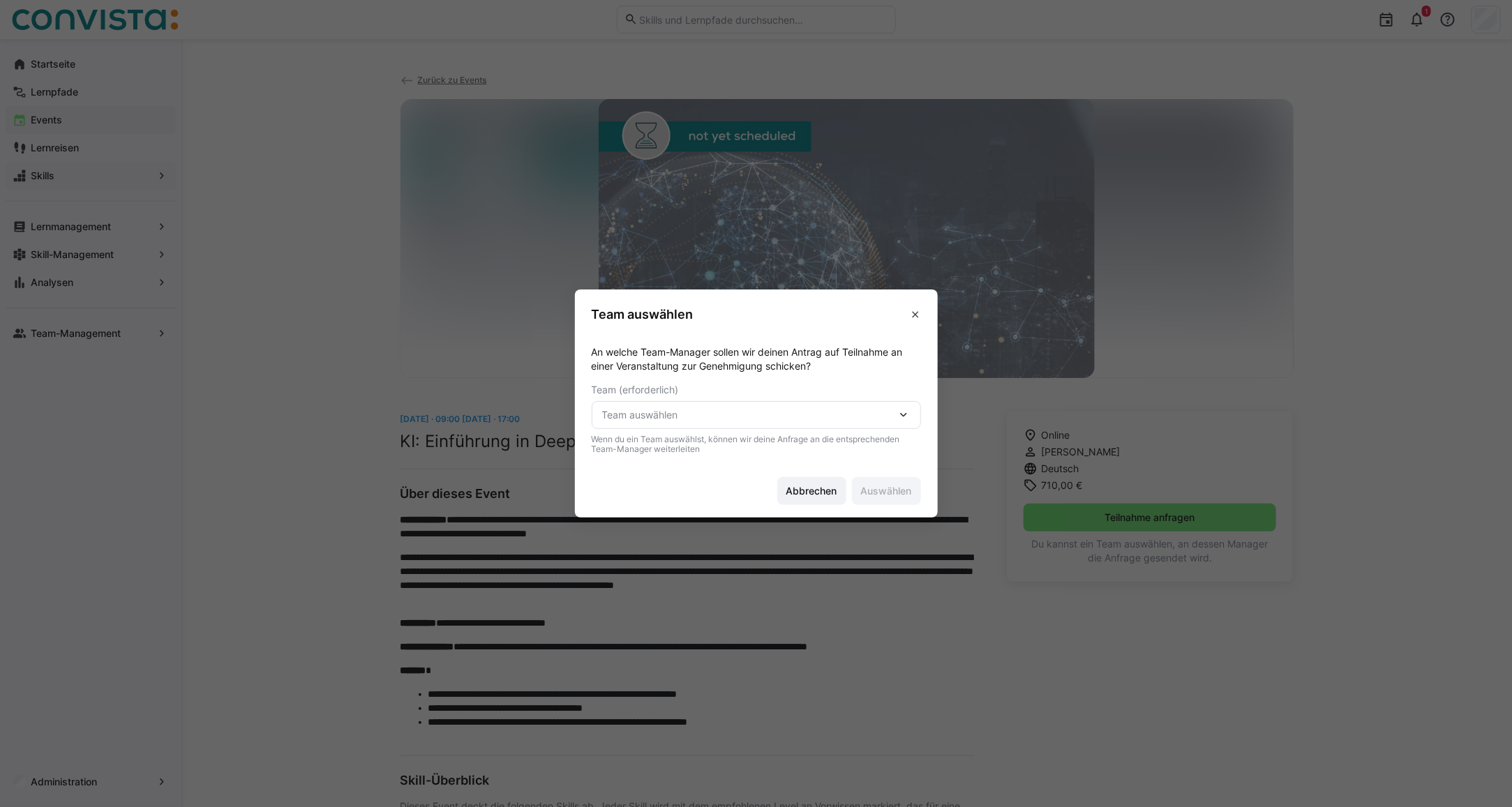
click at [676, 412] on span "Team auswählen" at bounding box center [749, 414] width 294 height 14
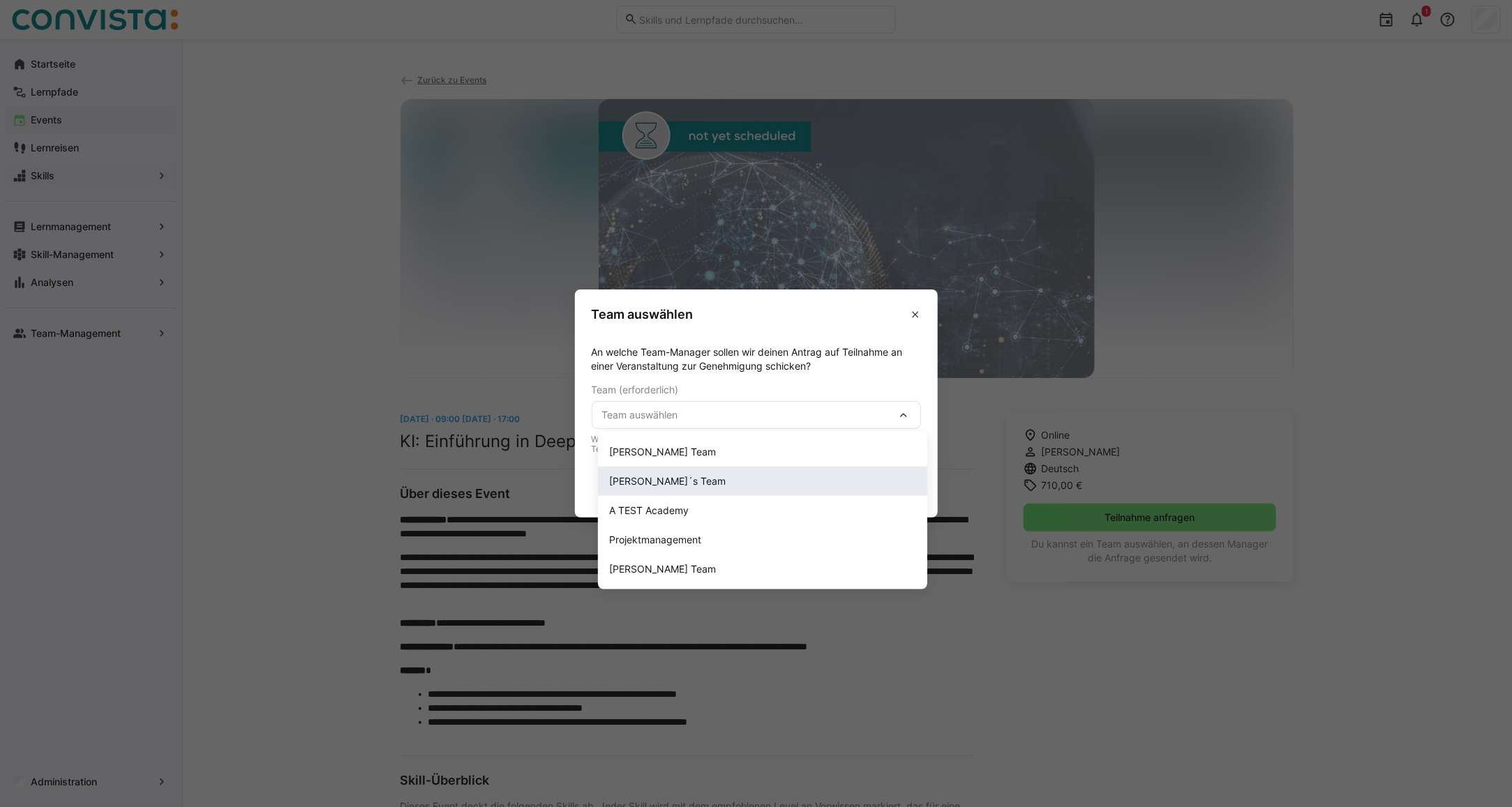
click at [678, 479] on div "Maike´s Team" at bounding box center [762, 481] width 307 height 14
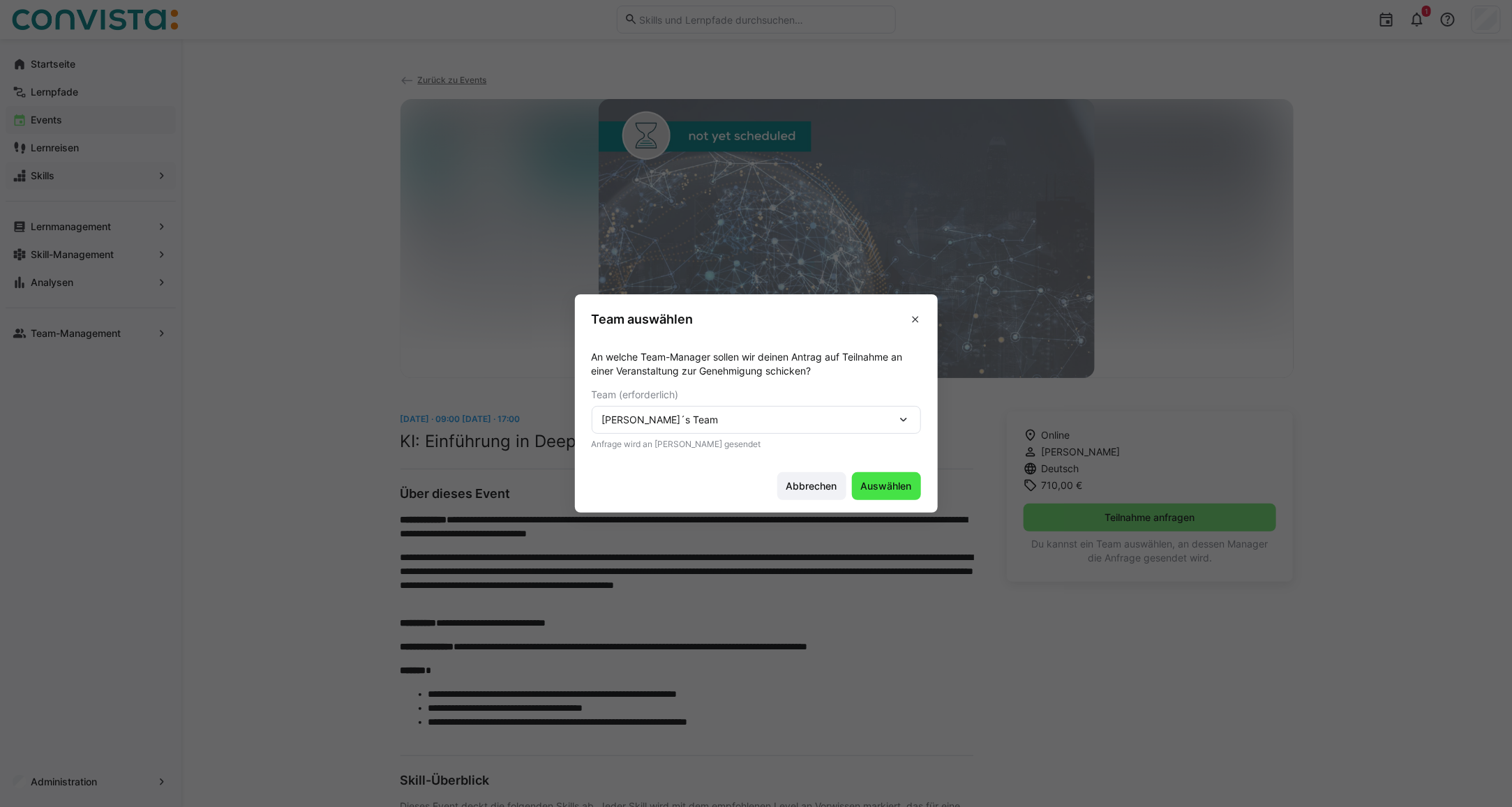
click at [881, 482] on span "Auswählen" at bounding box center [886, 486] width 55 height 14
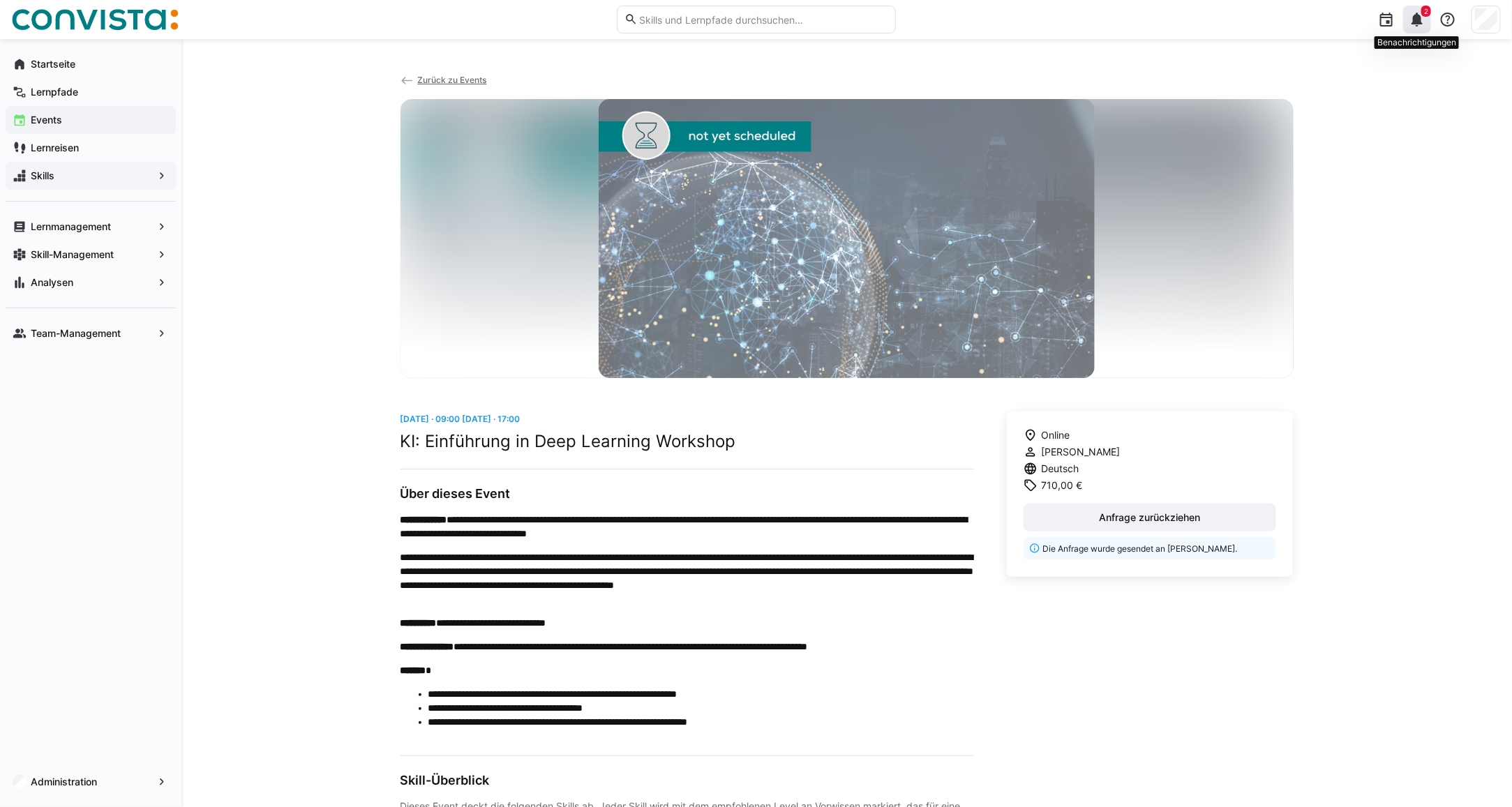
click at [1426, 9] on span "2" at bounding box center [1425, 10] width 4 height 8
click at [1418, 18] on eds-icon at bounding box center [1417, 20] width 17 height 17
click at [1421, 23] on eds-icon at bounding box center [1417, 20] width 17 height 17
click at [1418, 25] on eds-icon at bounding box center [1417, 20] width 17 height 17
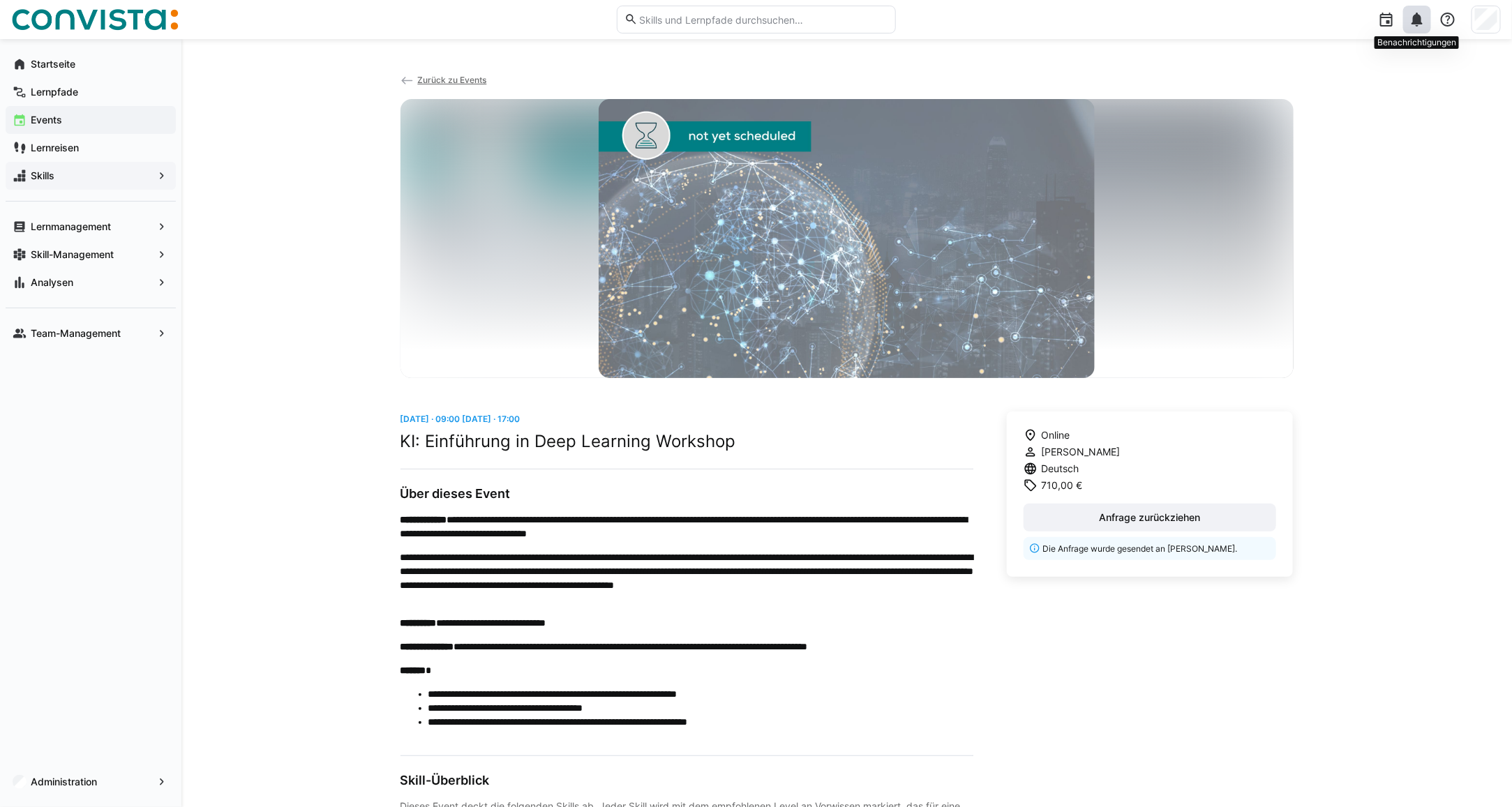
click at [1418, 25] on eds-icon at bounding box center [1417, 20] width 17 height 17
click at [1409, 26] on eds-icon at bounding box center [1417, 20] width 17 height 17
click at [1373, 202] on div "**********" at bounding box center [847, 553] width 1330 height 1029
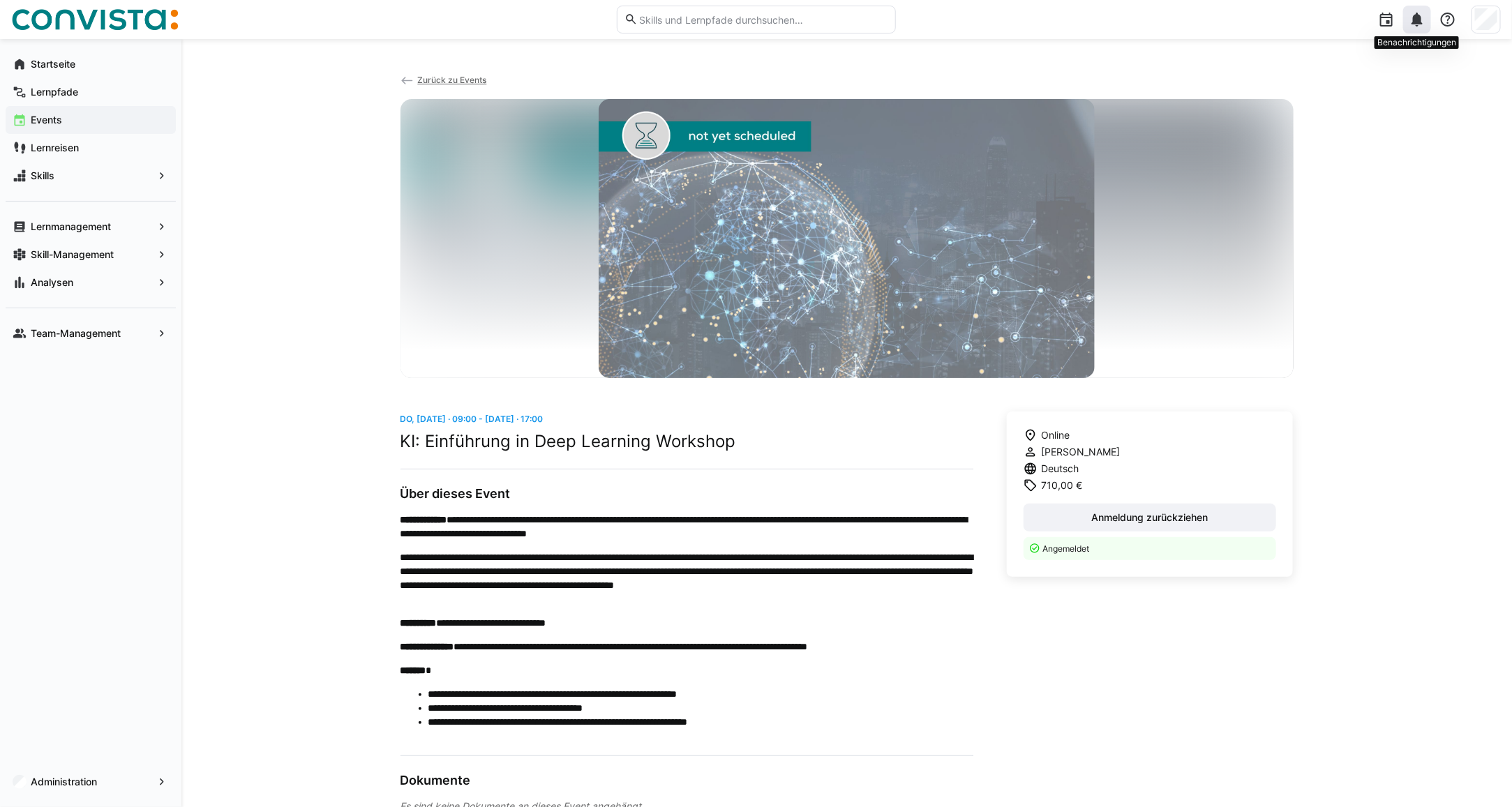
click at [1420, 28] on div at bounding box center [1417, 20] width 28 height 28
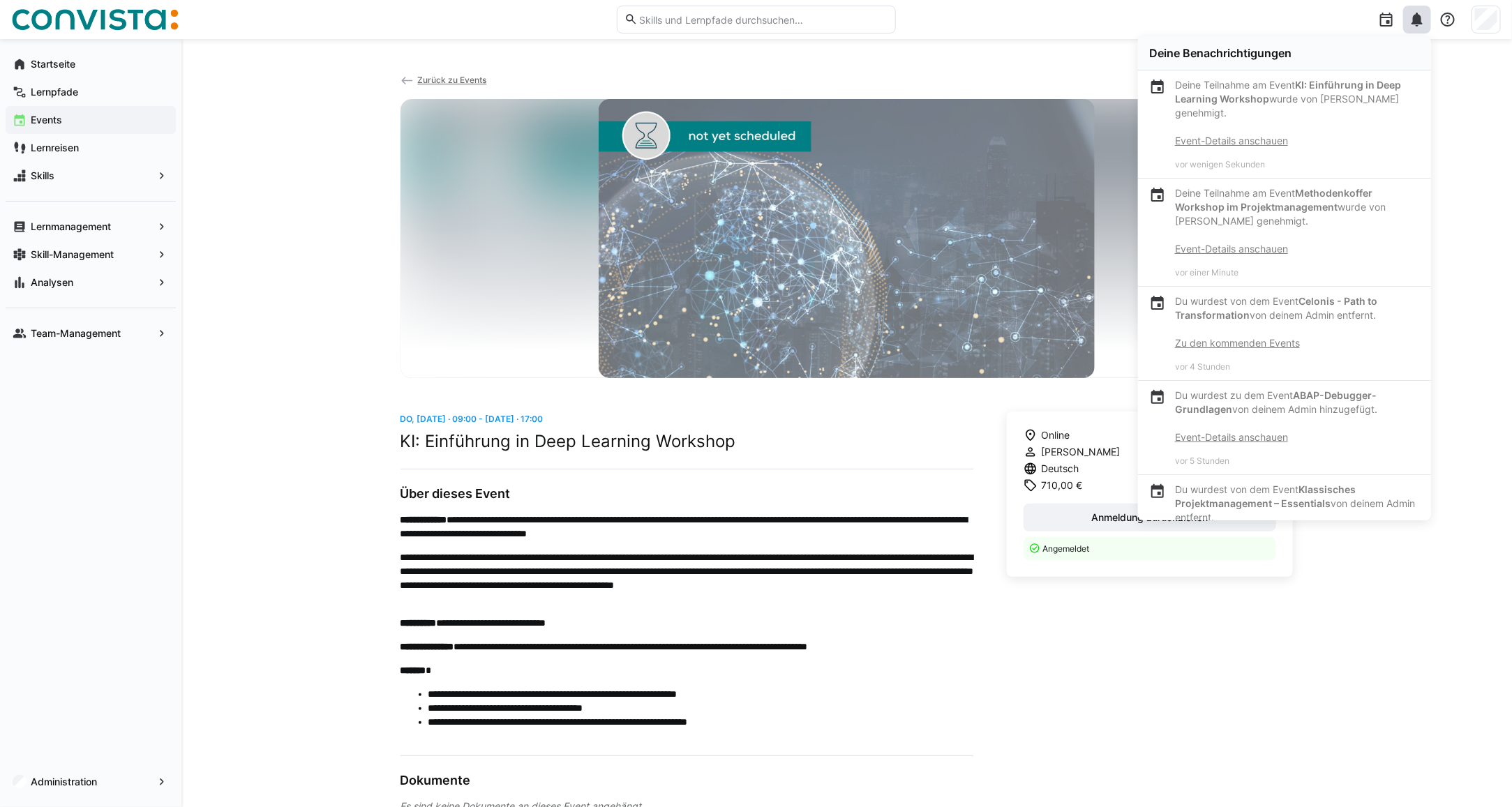
click at [1055, 51] on div "**********" at bounding box center [847, 590] width 1330 height 1104
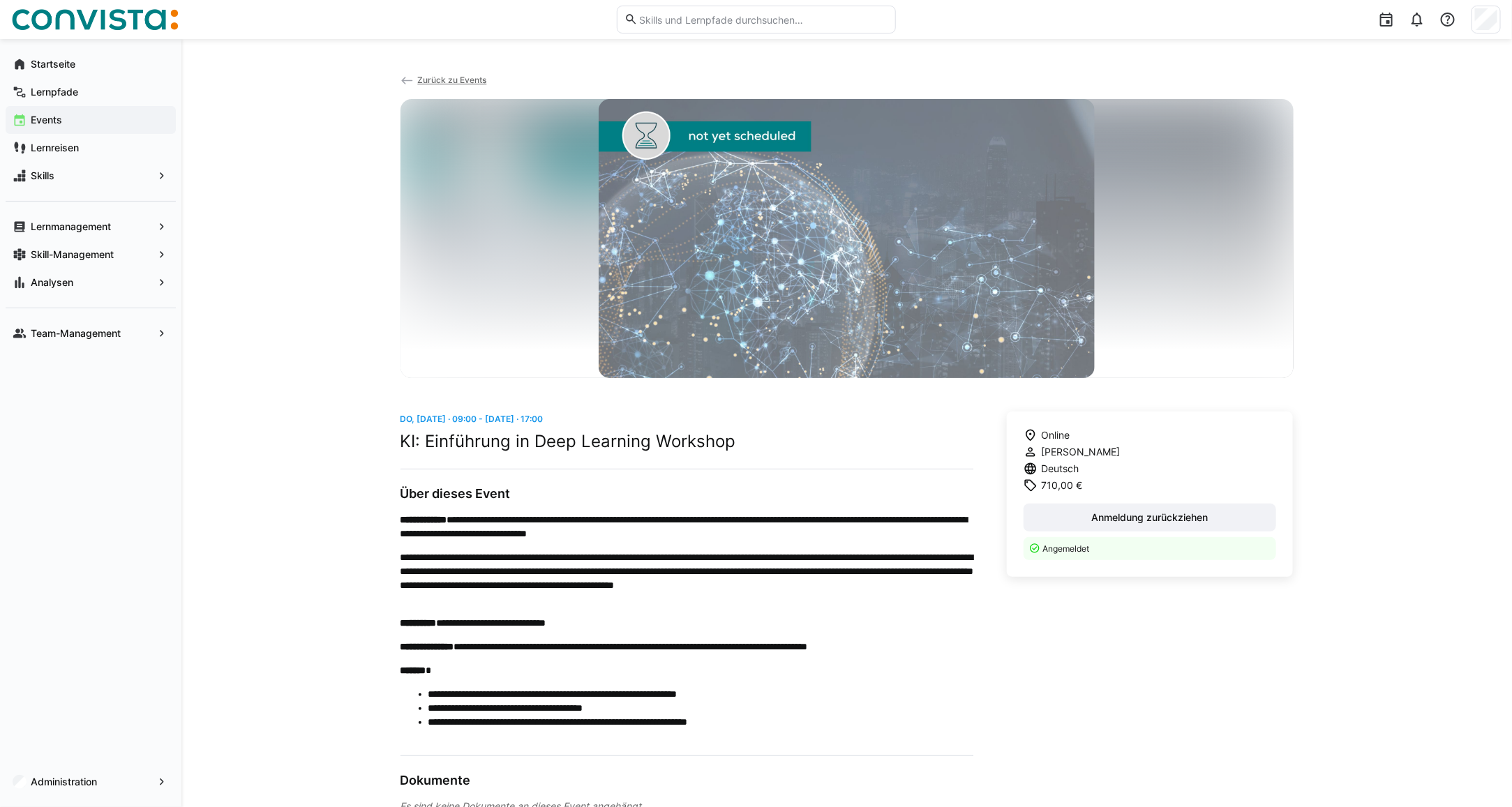
drag, startPoint x: 433, startPoint y: 79, endPoint x: 403, endPoint y: 74, distance: 30.4
click at [433, 79] on span "Zurück zu Events" at bounding box center [451, 79] width 69 height 10
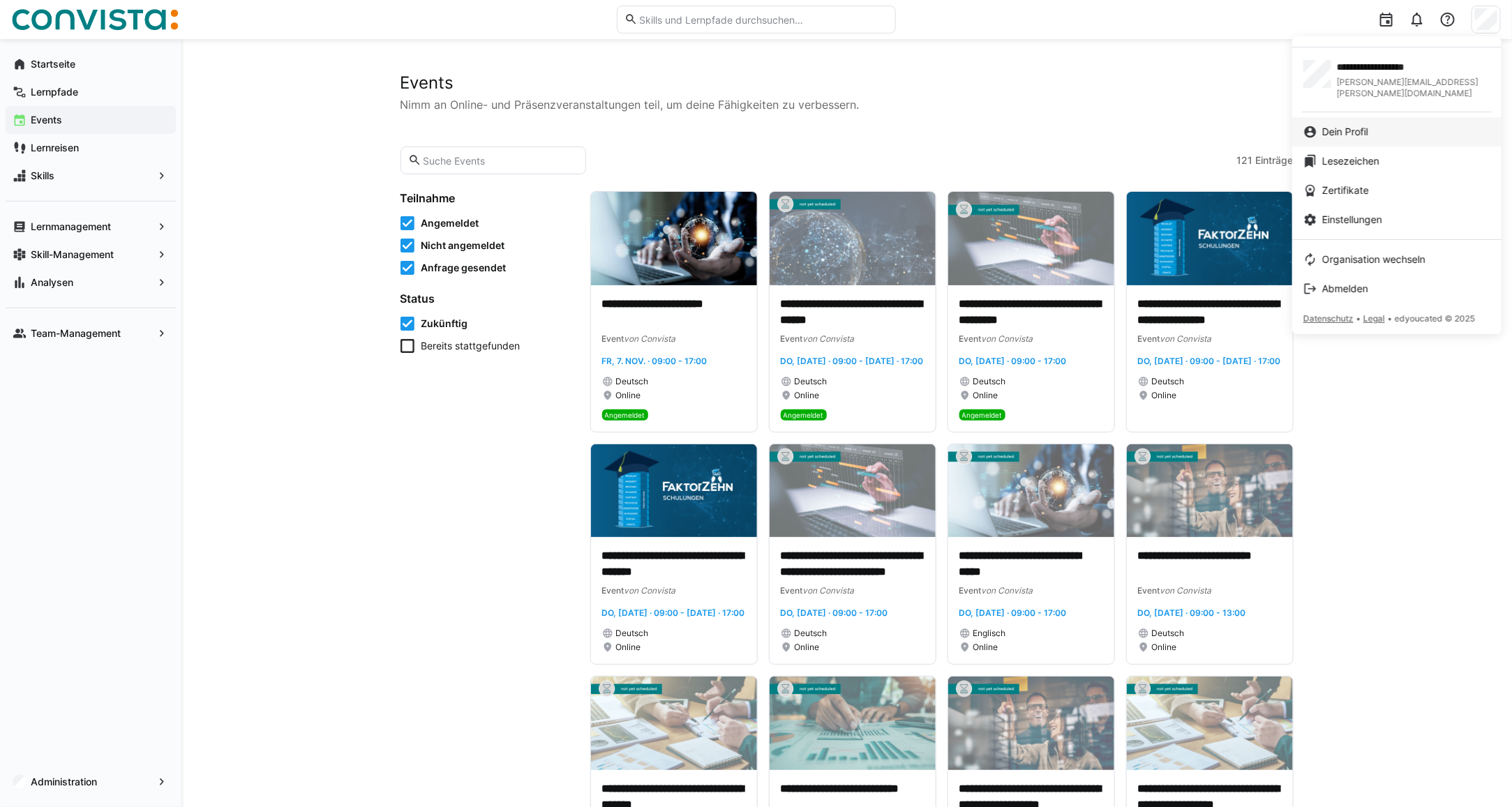
click at [1361, 125] on span "Dein Profil" at bounding box center [1344, 132] width 46 height 14
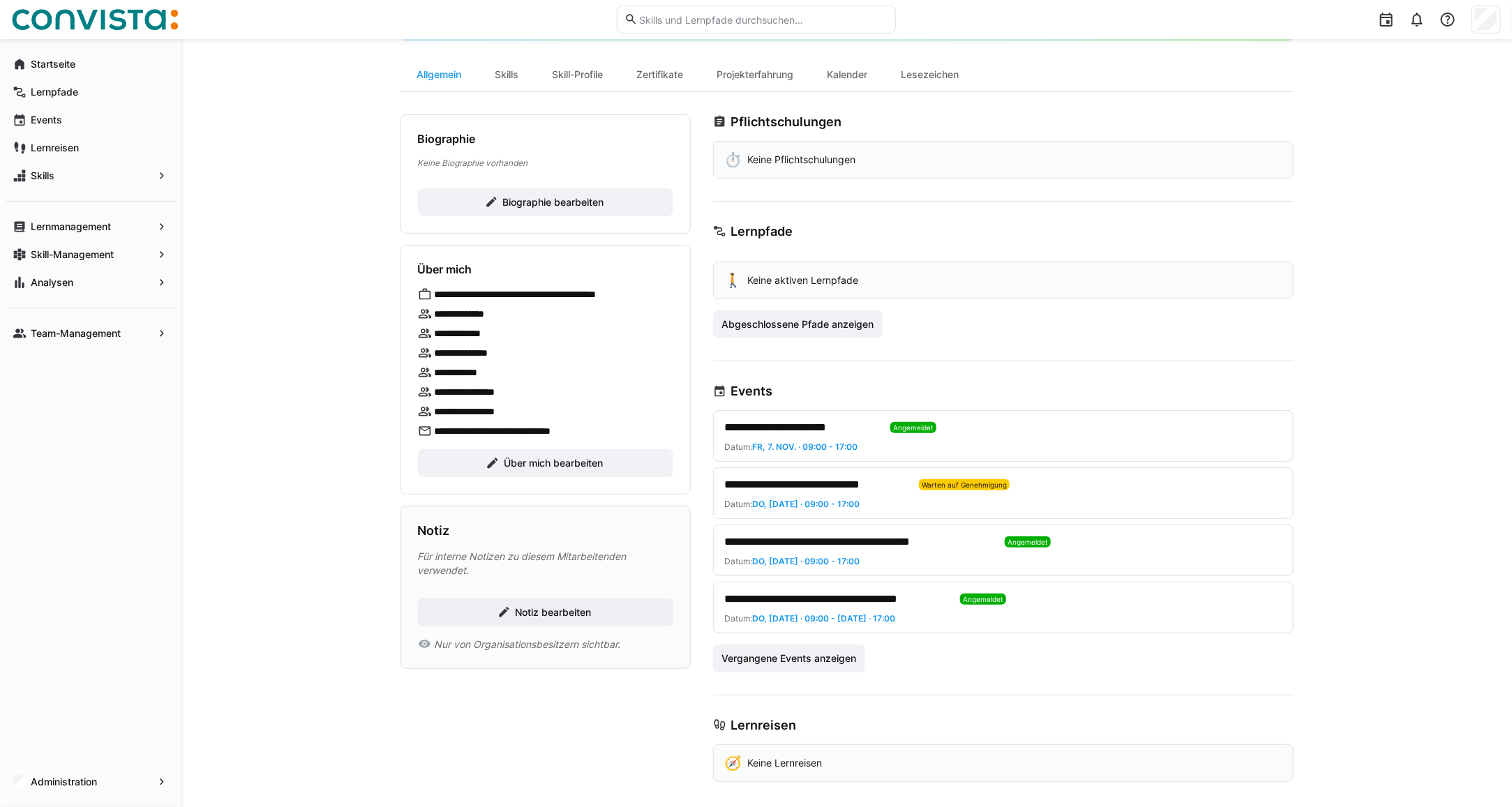
scroll to position [122, 0]
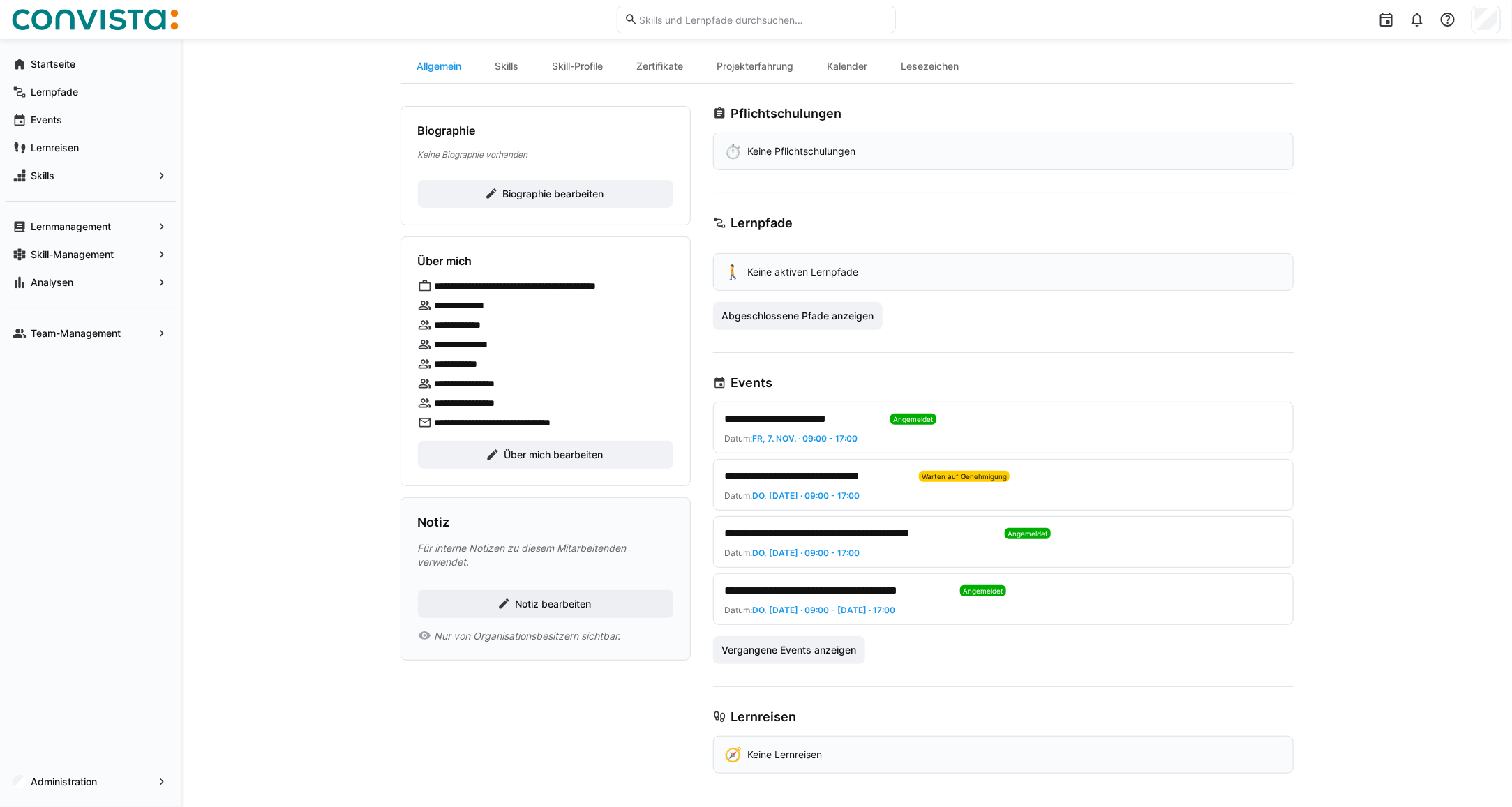
click at [811, 418] on span "**********" at bounding box center [802, 419] width 154 height 17
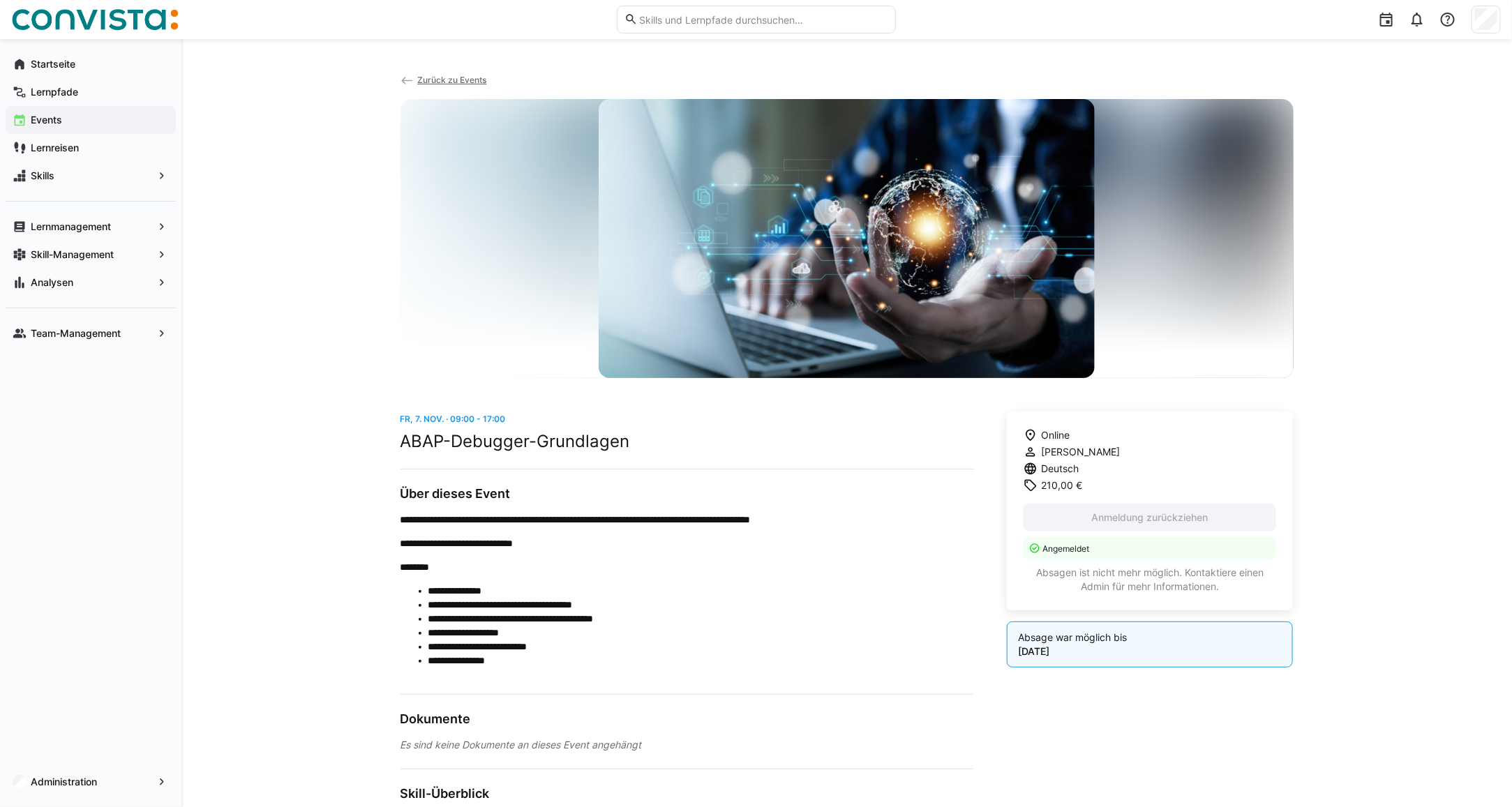
click at [453, 77] on span "Zurück zu Events" at bounding box center [451, 79] width 69 height 10
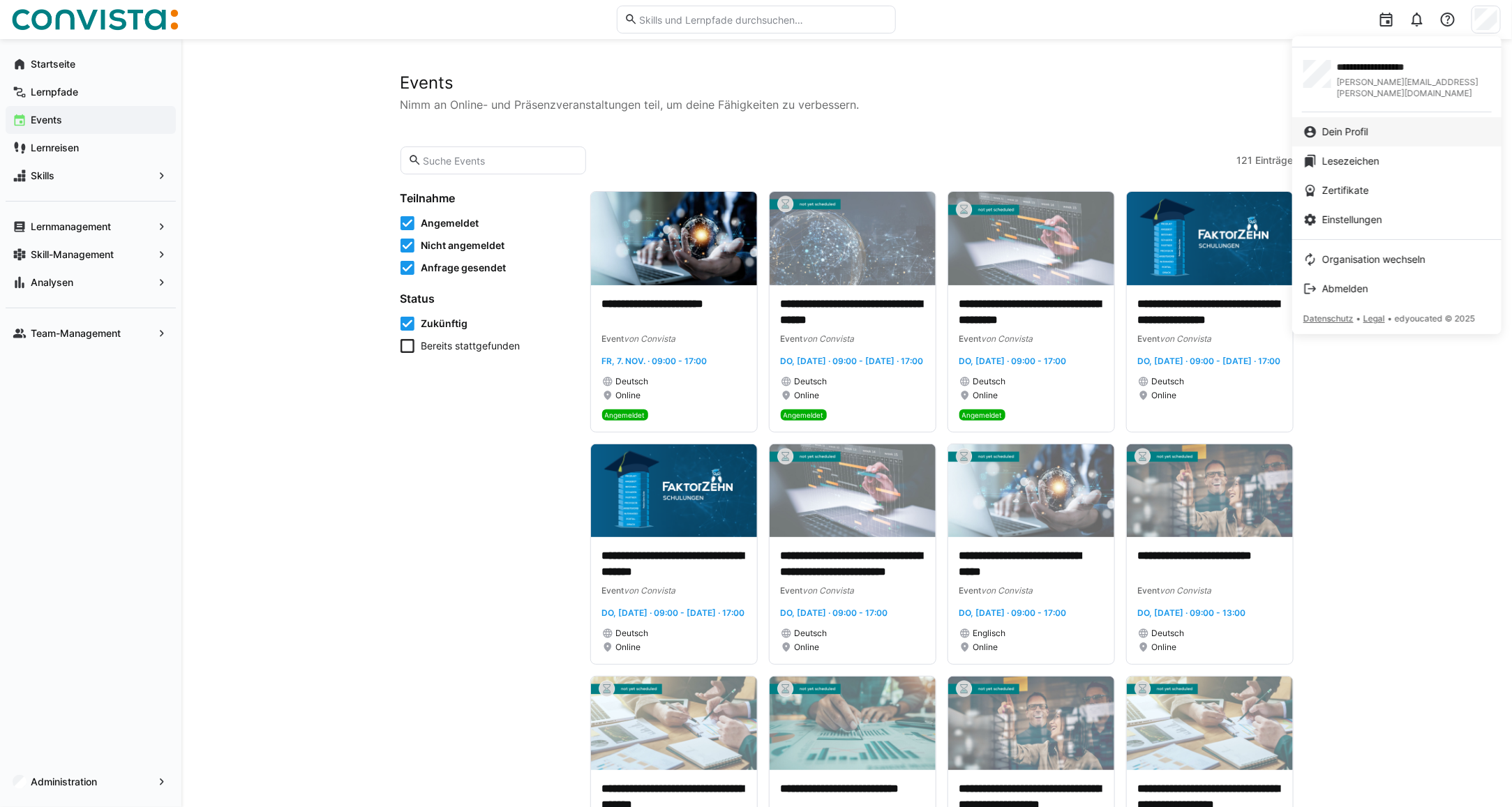
click at [1367, 125] on span "Dein Profil" at bounding box center [1344, 132] width 46 height 14
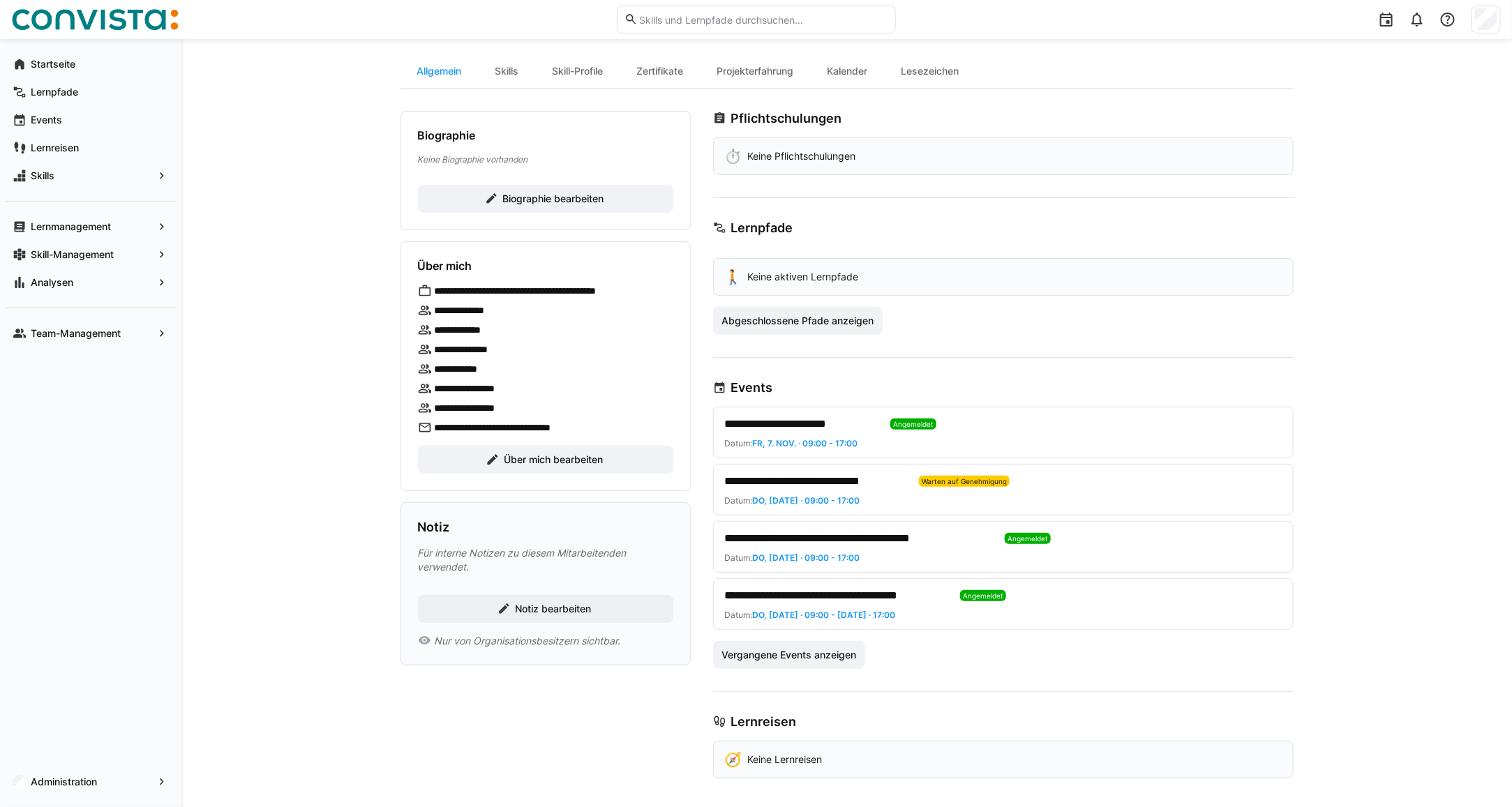
scroll to position [122, 0]
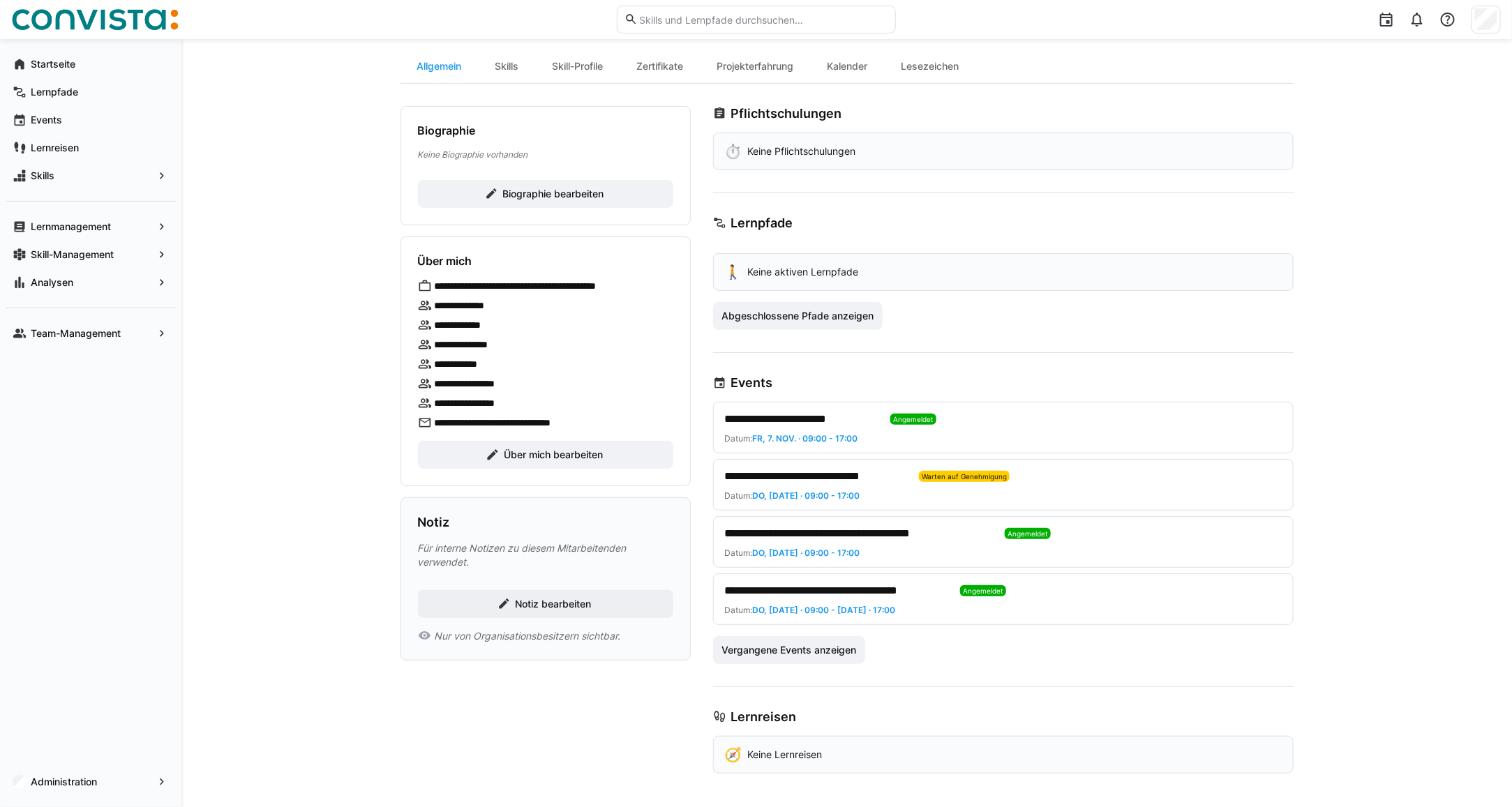
click at [780, 531] on span "**********" at bounding box center [858, 534] width 268 height 17
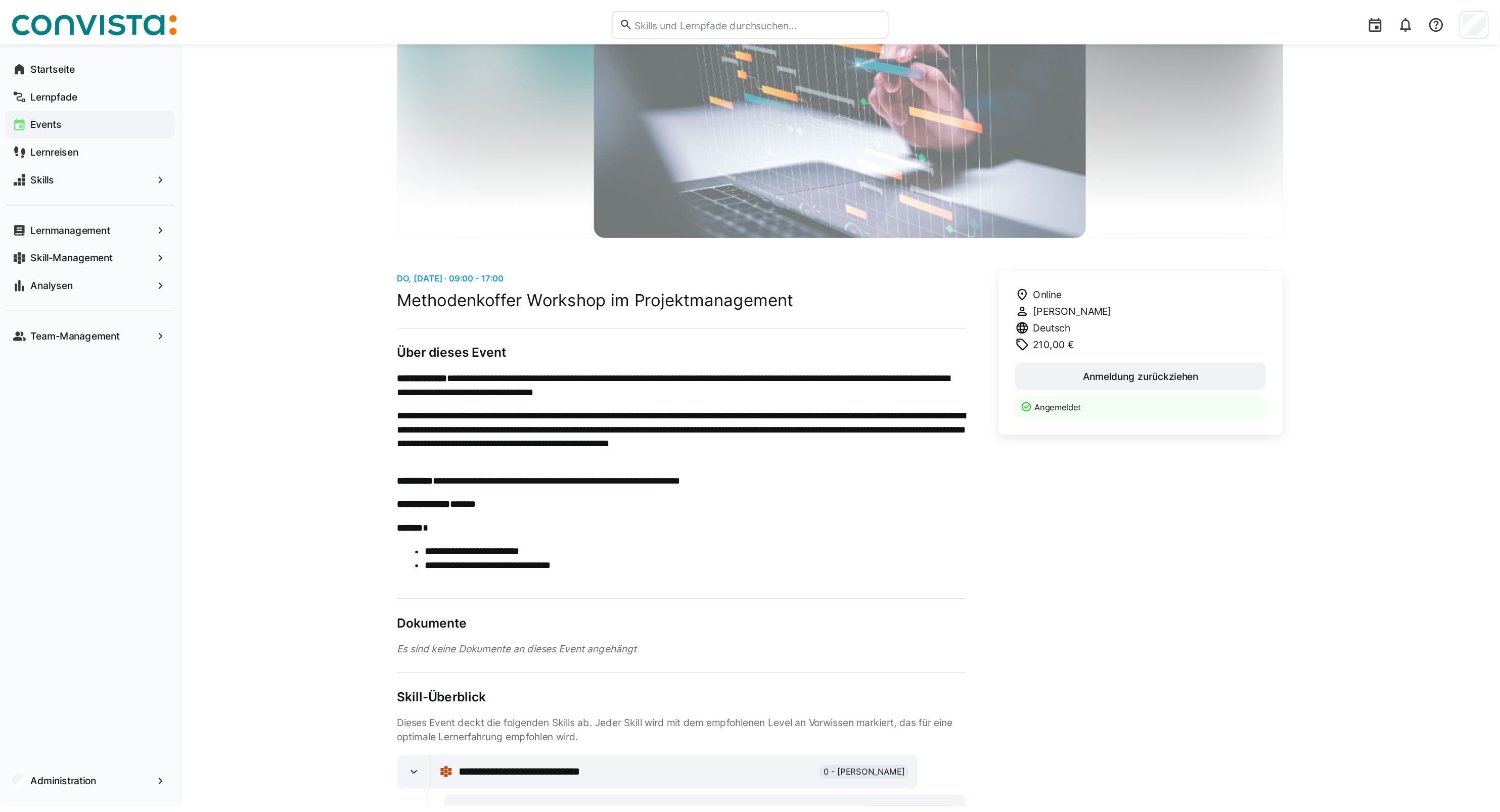
scroll to position [126, 0]
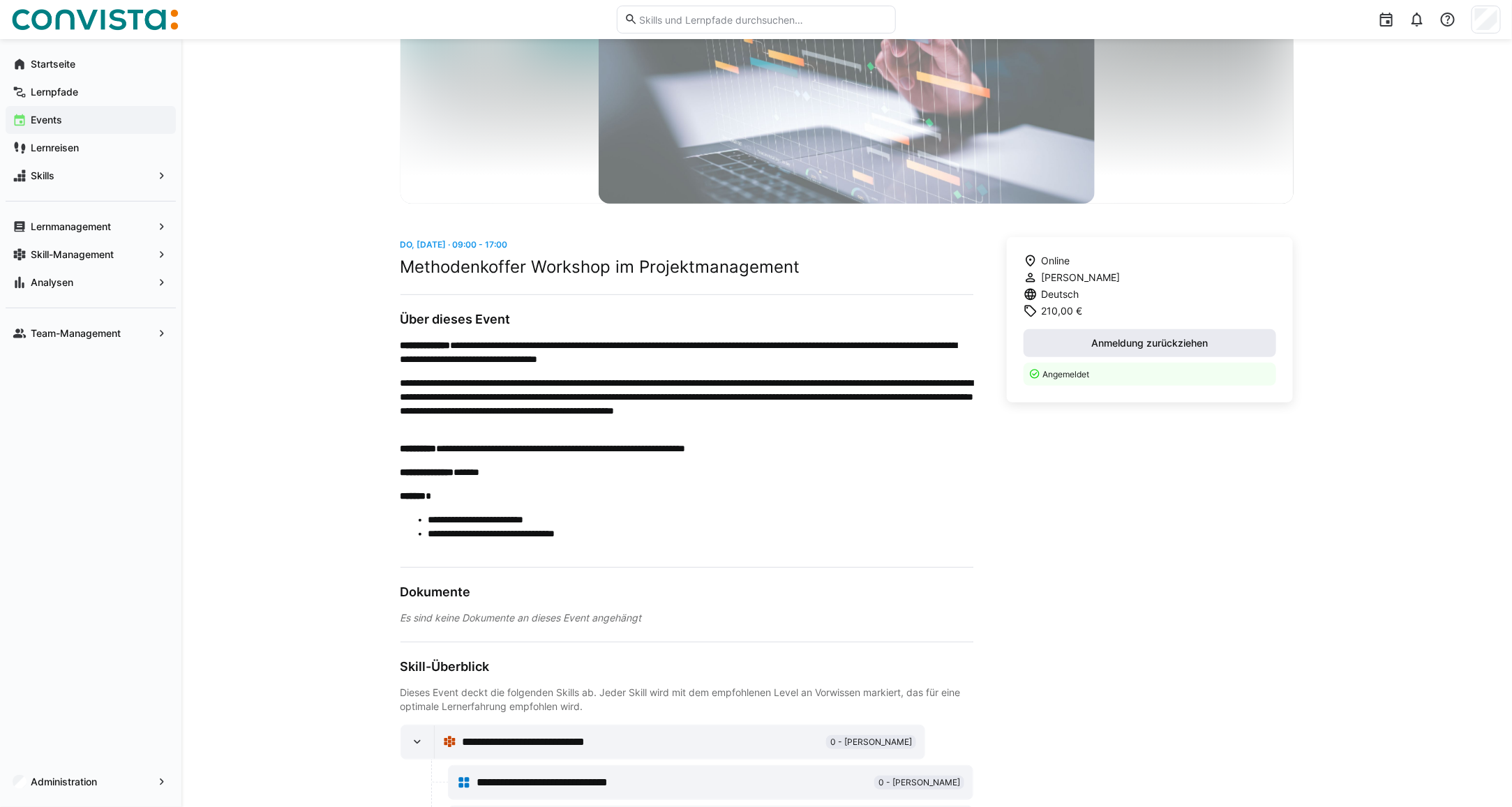
drag, startPoint x: 1152, startPoint y: 343, endPoint x: 1107, endPoint y: 331, distance: 46.6
click at [1152, 343] on span "Anmeldung zurückziehen" at bounding box center [1150, 343] width 121 height 14
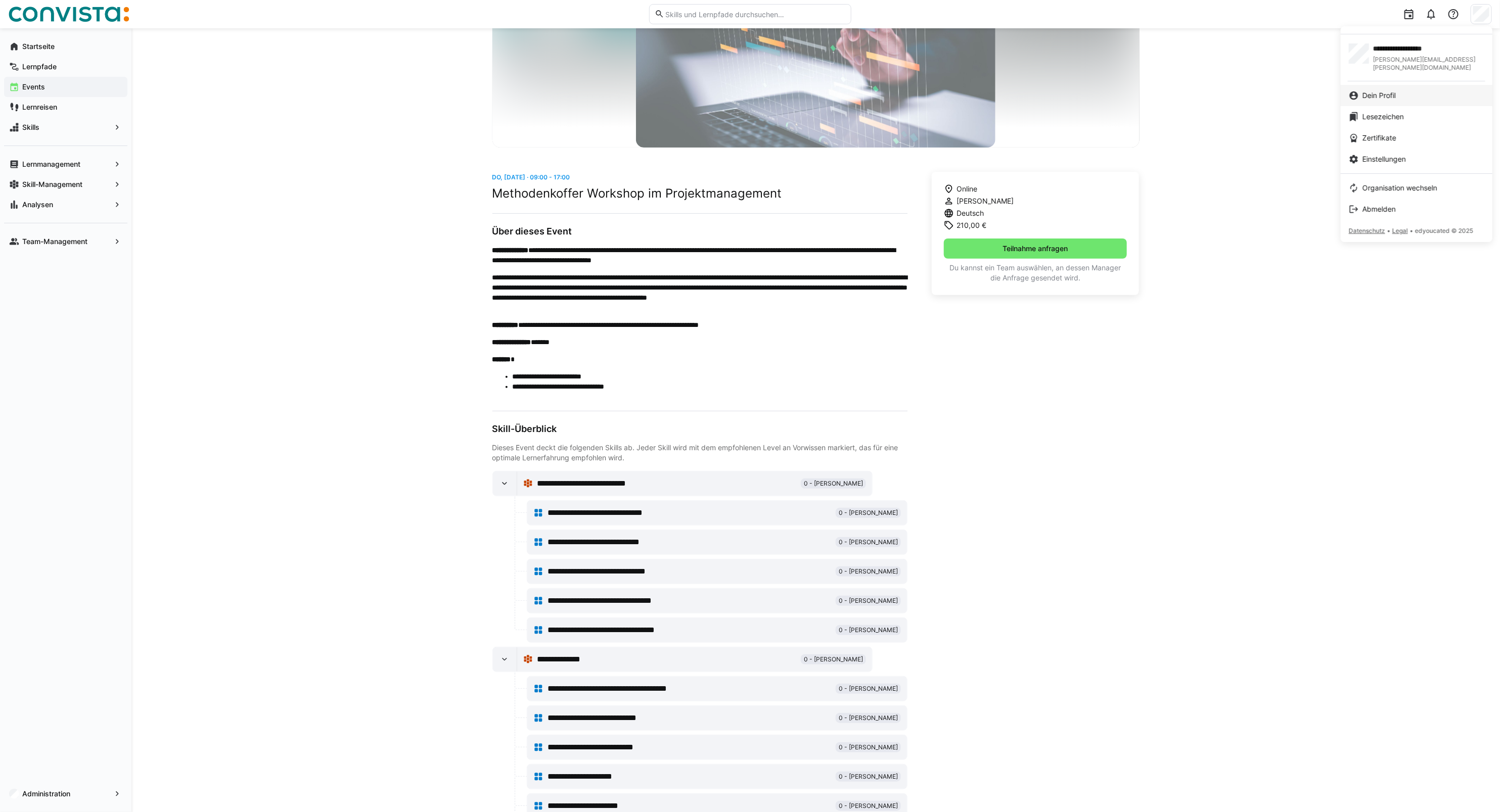
click at [1105, 94] on link "Dein Profil" at bounding box center [1417, 95] width 152 height 21
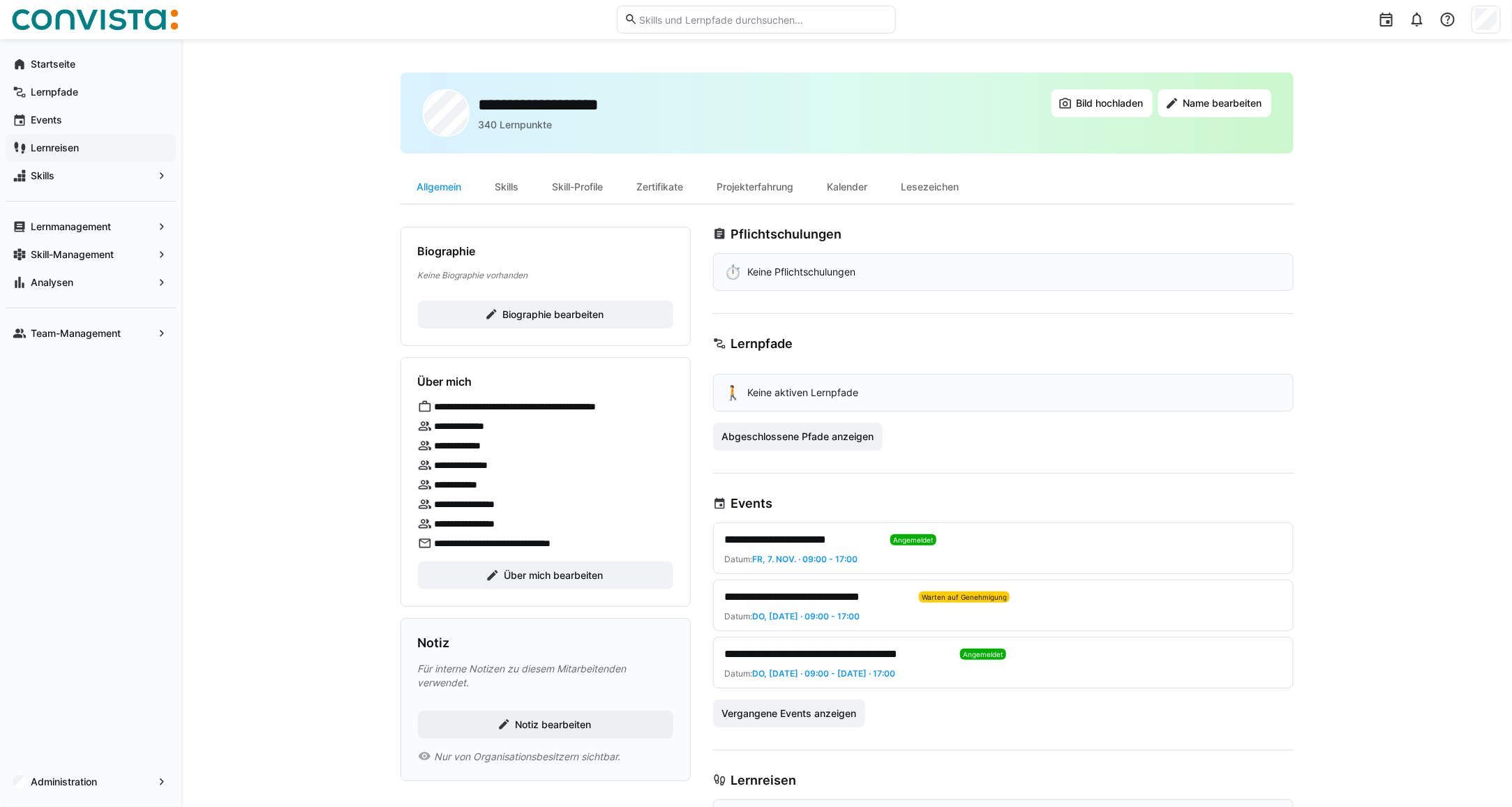
click at [59, 155] on div "Lernreisen" at bounding box center [90, 148] width 171 height 28
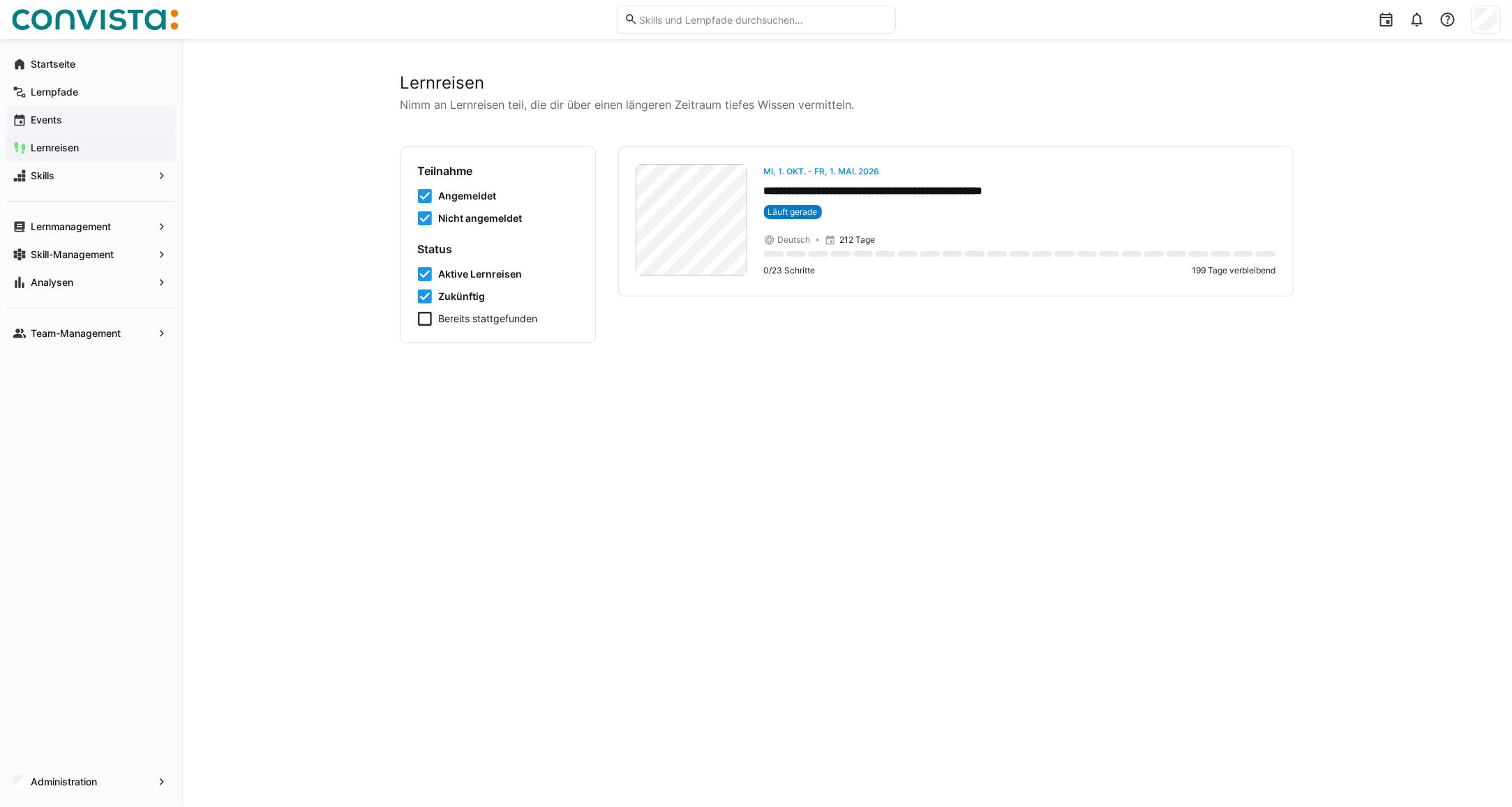
click at [85, 119] on span "Events" at bounding box center [98, 120] width 140 height 14
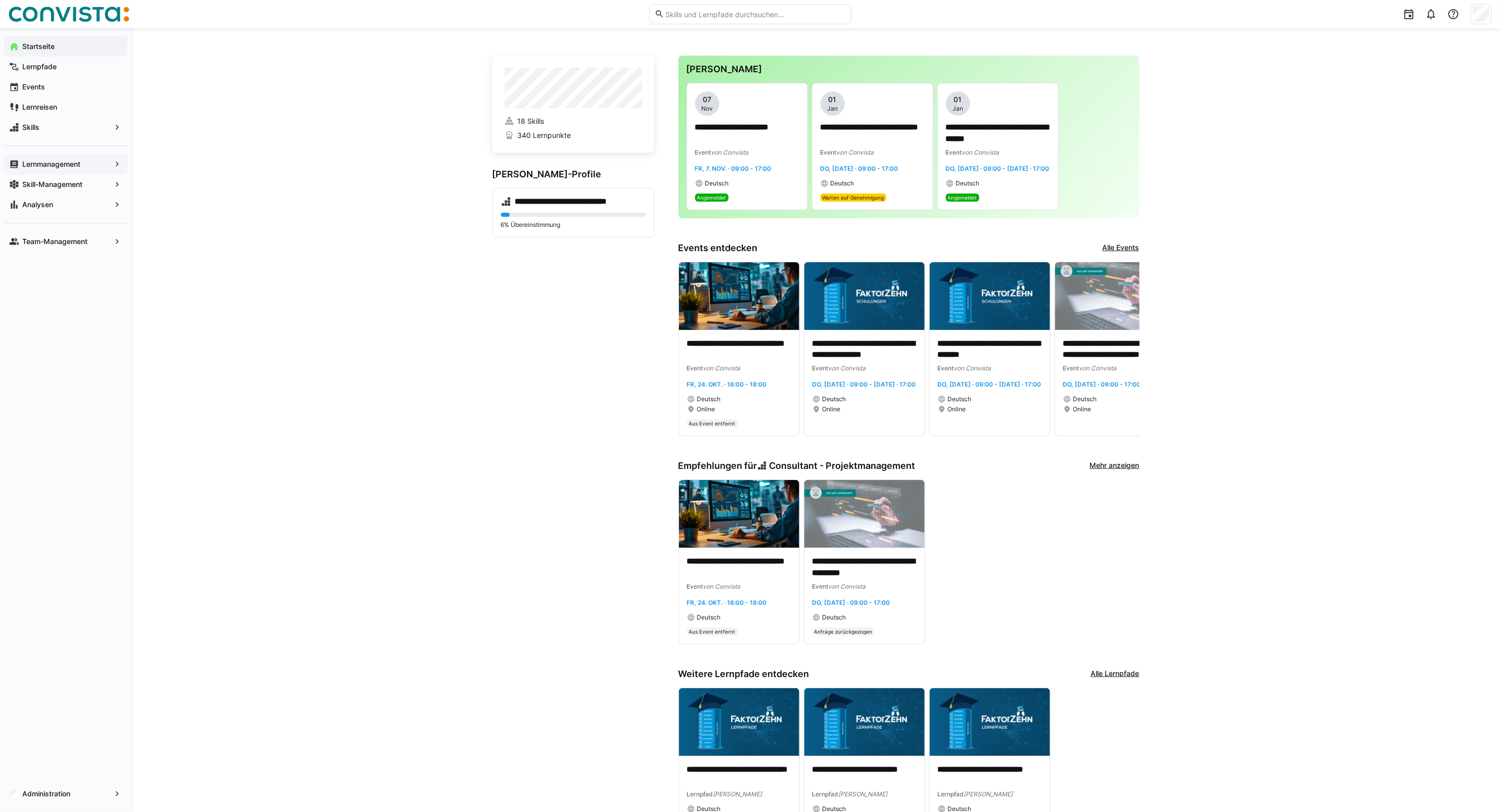
click at [62, 158] on div "Lernmanagement" at bounding box center [66, 164] width 124 height 20
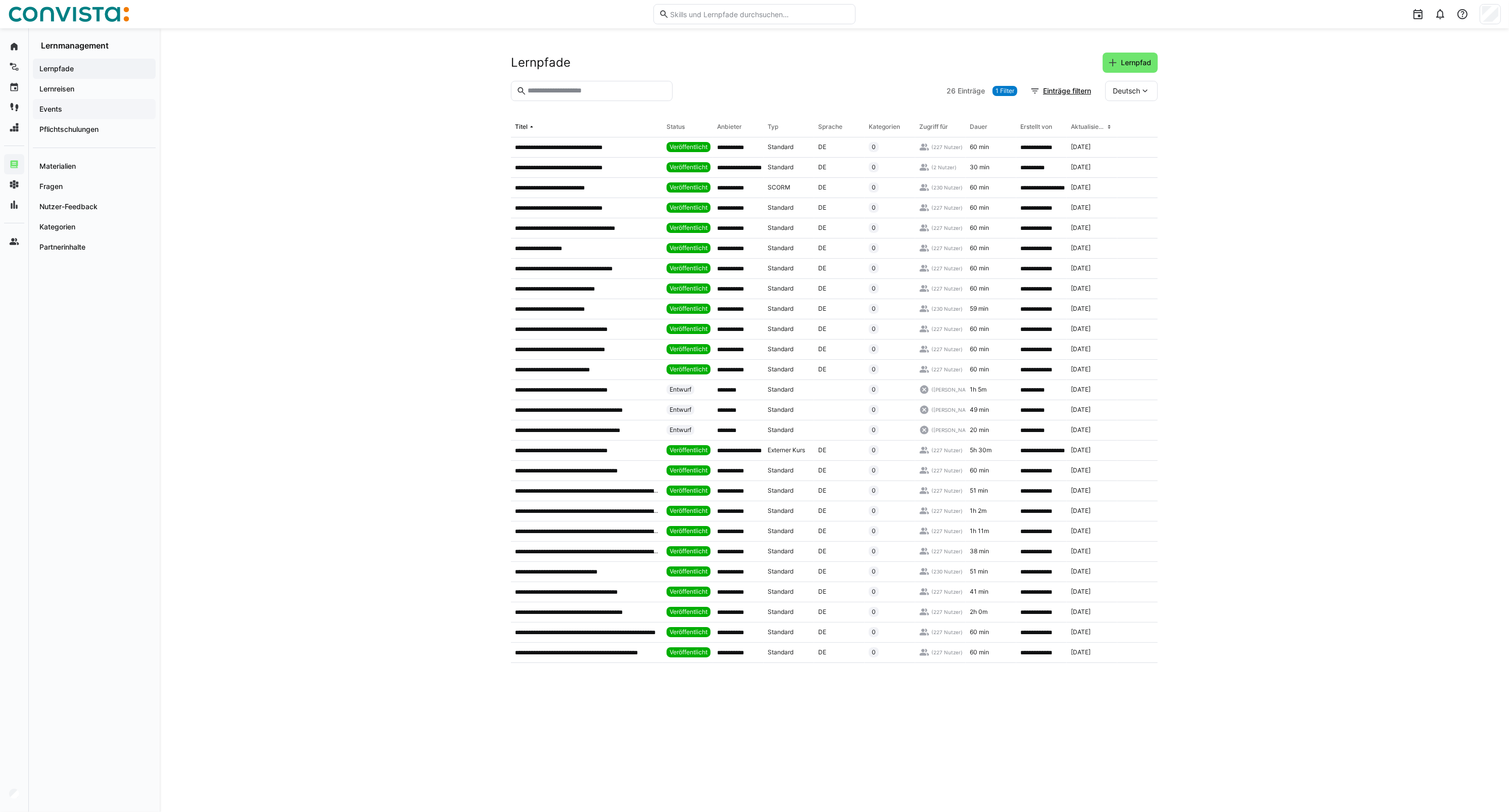
click at [61, 99] on div "Events" at bounding box center [94, 109] width 123 height 20
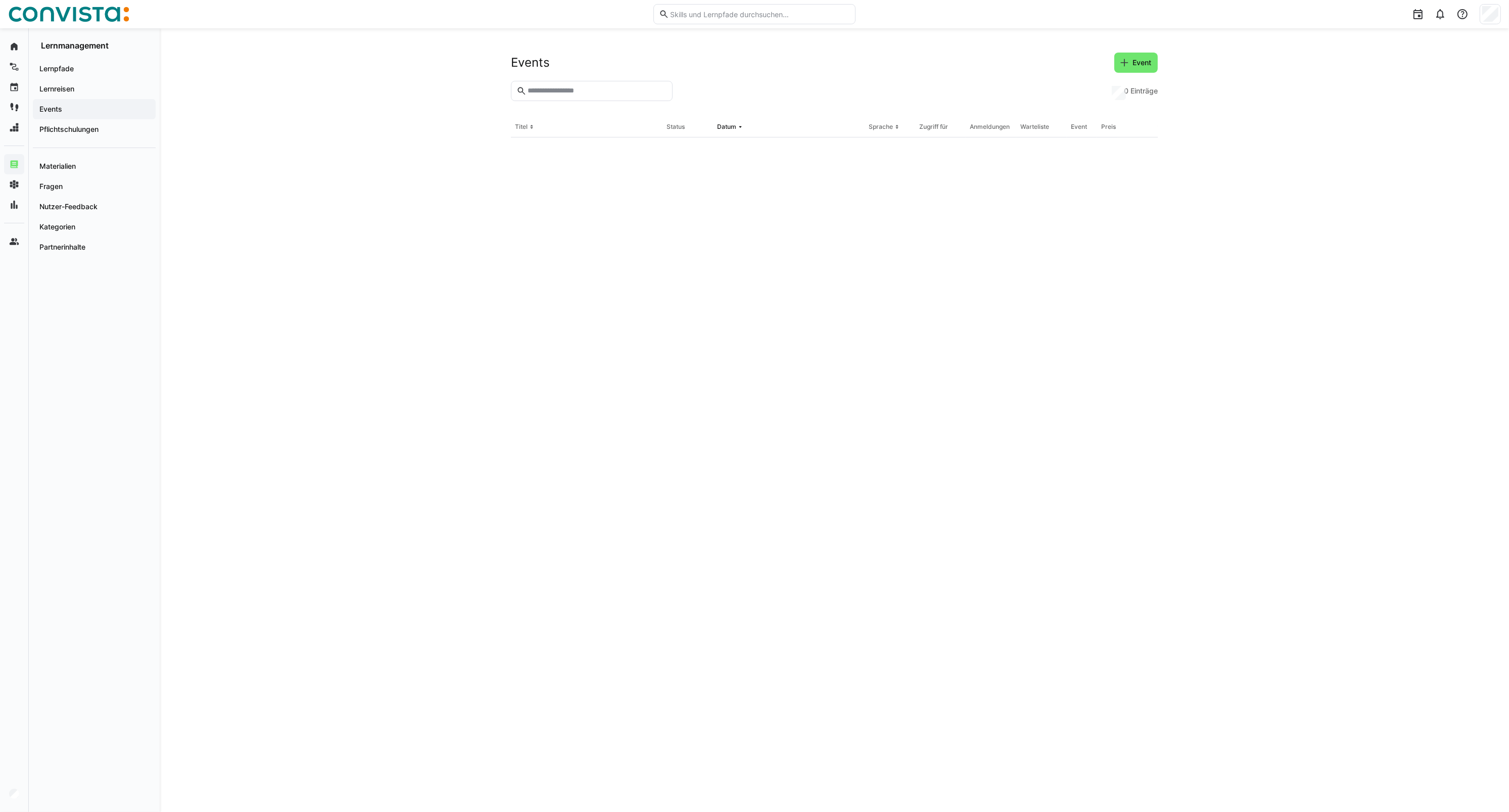
click at [543, 93] on input "text" at bounding box center [597, 91] width 141 height 9
type input "**********"
click at [549, 145] on p "**********" at bounding box center [560, 147] width 89 height 8
